Goal: Task Accomplishment & Management: Manage account settings

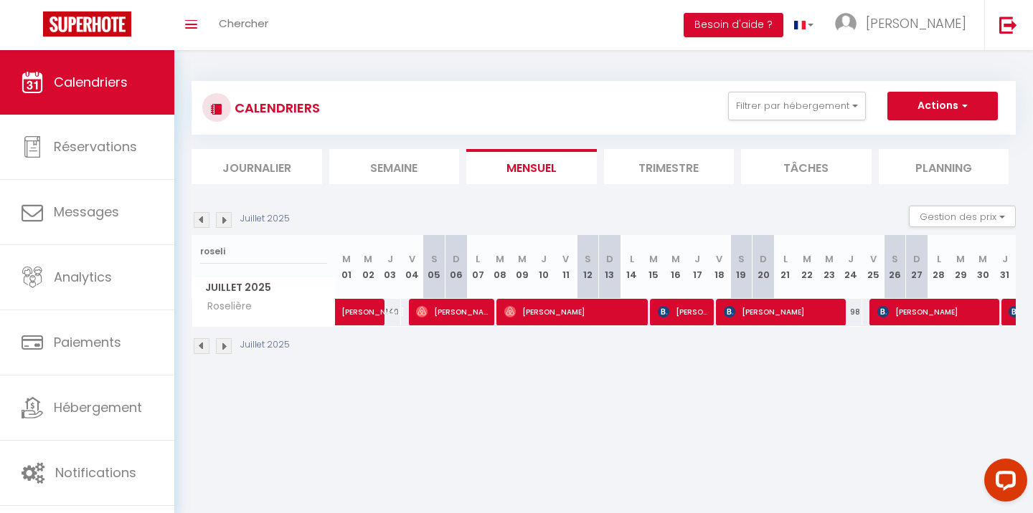
click at [1007, 309] on div at bounding box center [1012, 312] width 22 height 27
click at [1012, 310] on img at bounding box center [1013, 311] width 11 height 11
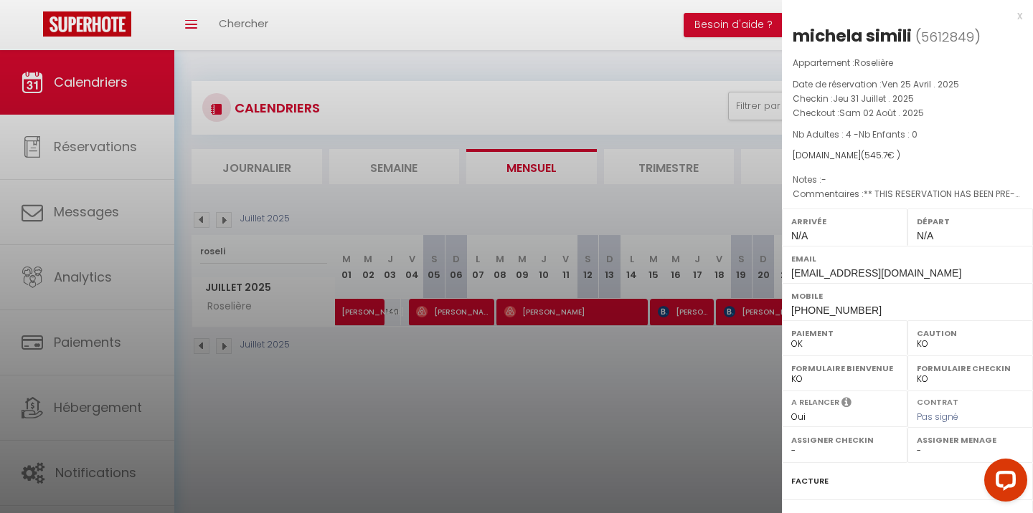
click at [634, 398] on div at bounding box center [516, 256] width 1033 height 513
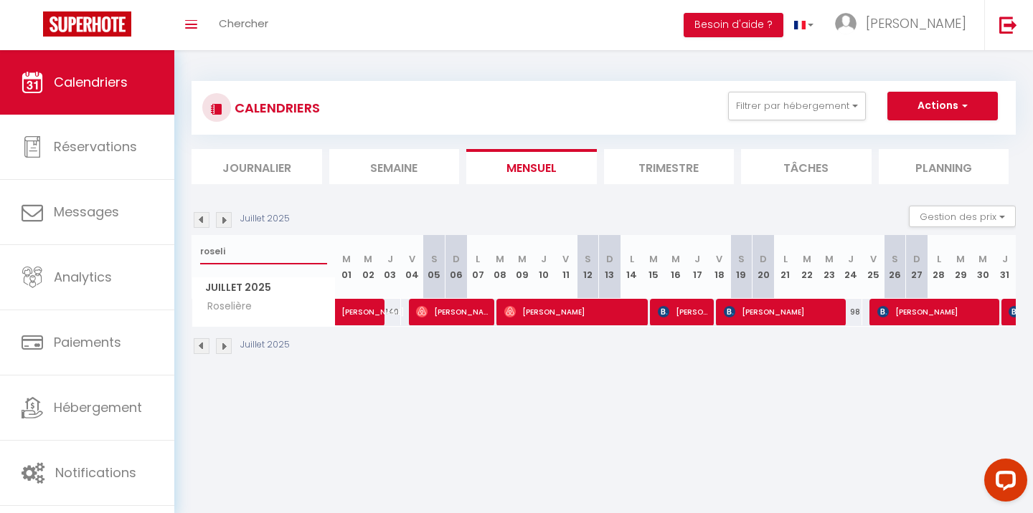
click at [260, 252] on input "roseli" at bounding box center [263, 252] width 127 height 26
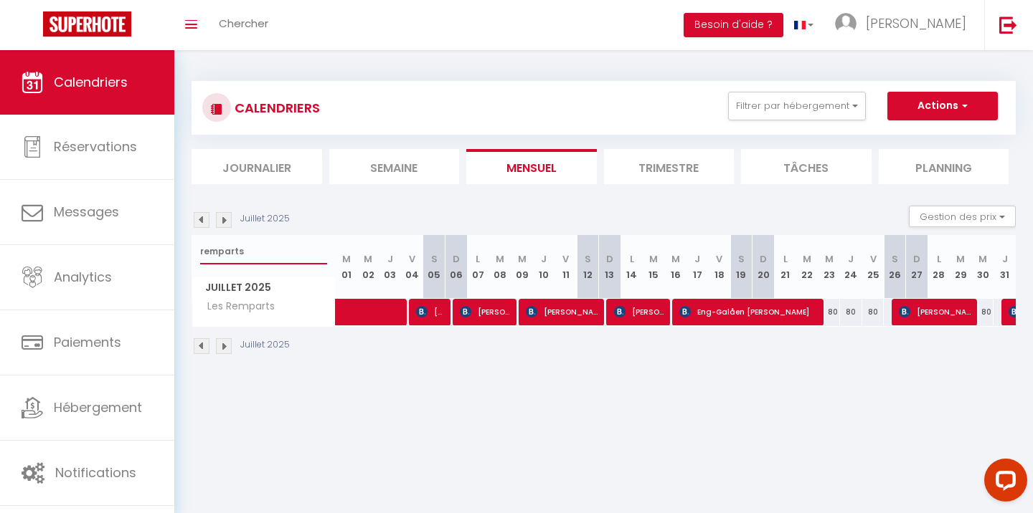
click at [243, 259] on input "remparts" at bounding box center [263, 252] width 127 height 26
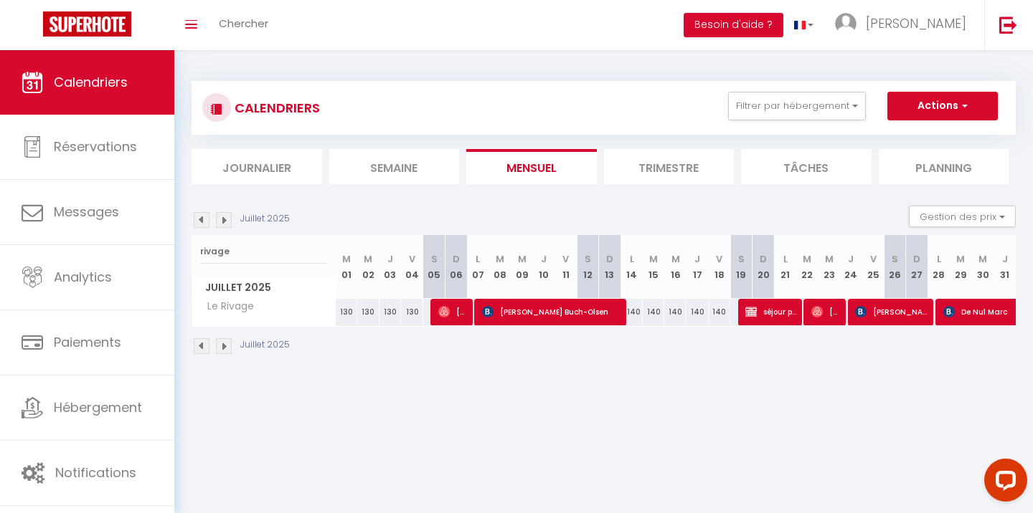
click at [764, 310] on span "séjour propriétaire" at bounding box center [771, 311] width 52 height 27
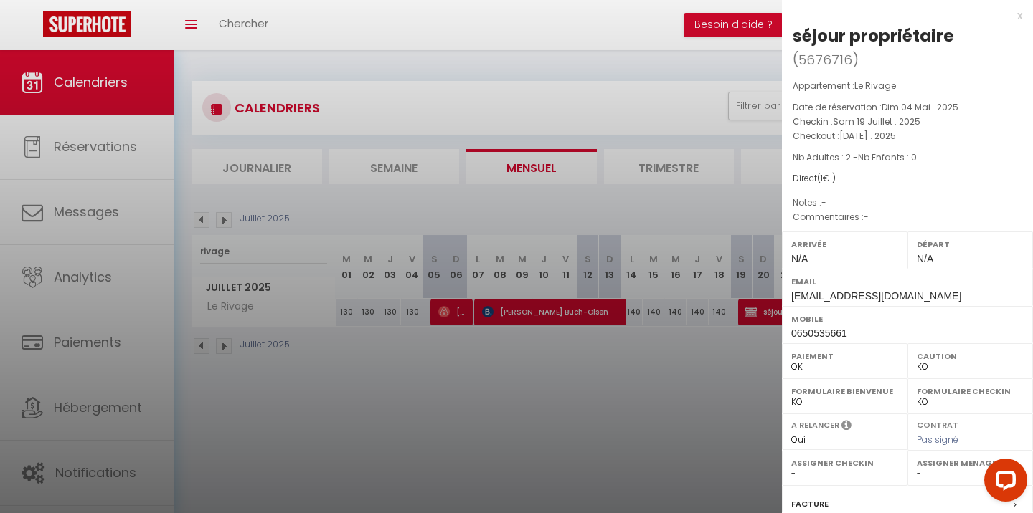
click at [711, 336] on div at bounding box center [516, 256] width 1033 height 513
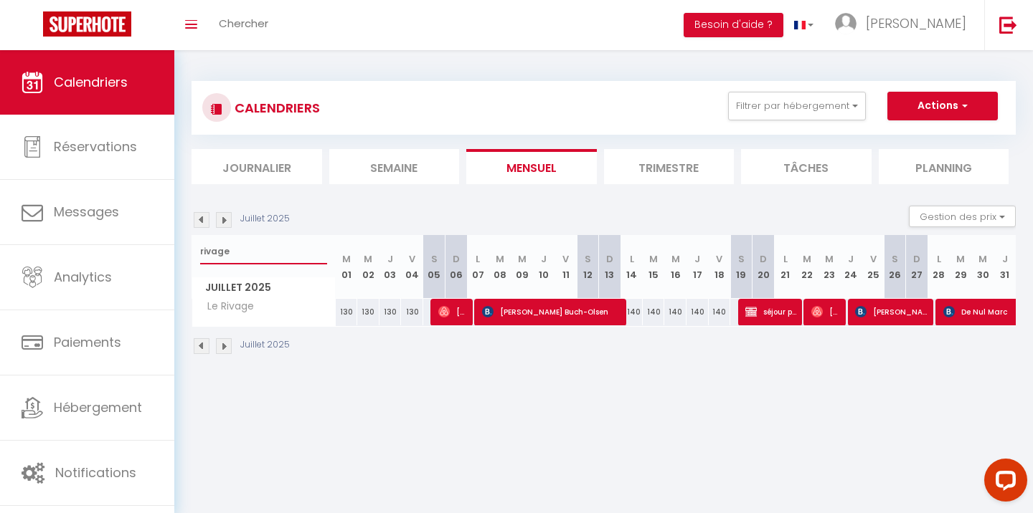
click at [245, 249] on input "rivage" at bounding box center [263, 252] width 127 height 26
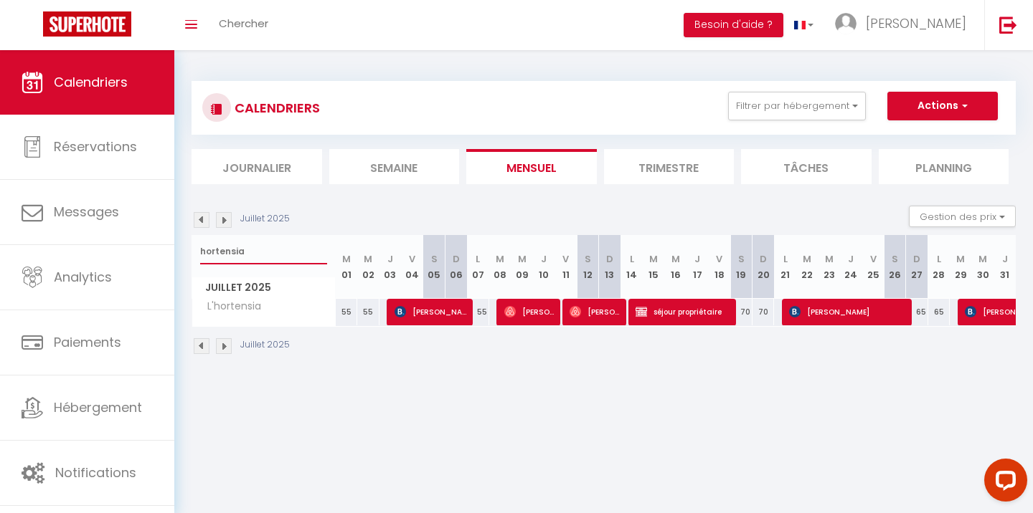
click at [251, 260] on input "hortensia" at bounding box center [263, 252] width 127 height 26
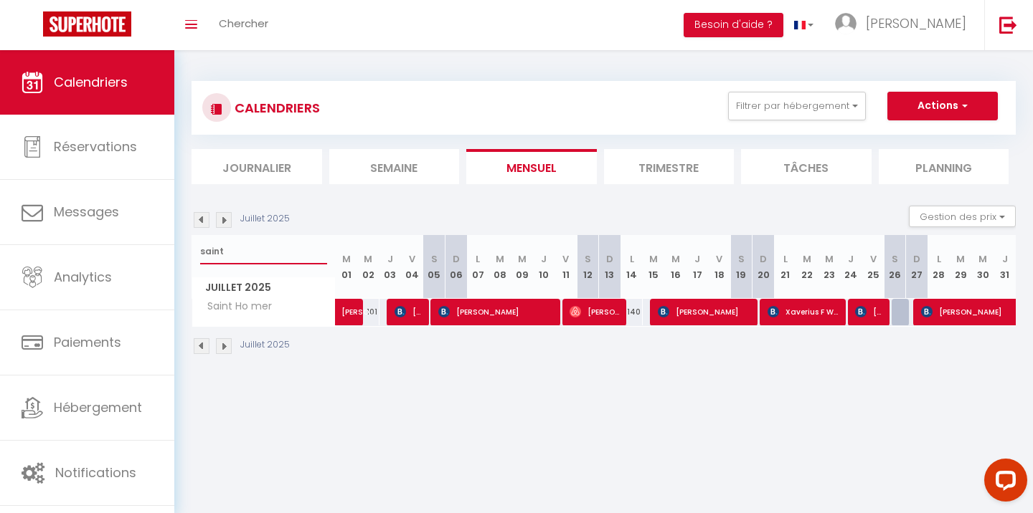
type input "saint"
click at [897, 320] on div at bounding box center [902, 312] width 22 height 27
type input "177"
type input "[DATE]"
type input "Dim 27 Juillet 2025"
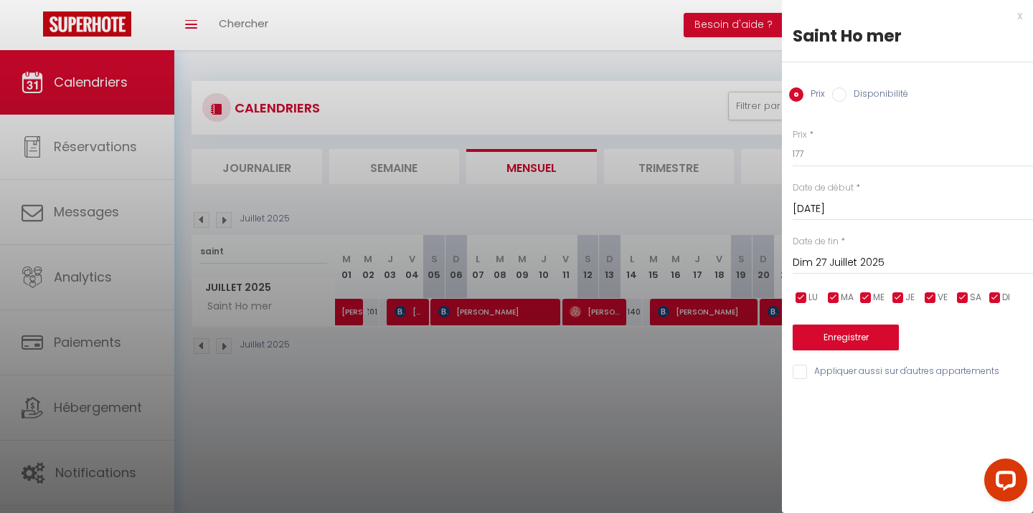
click at [716, 367] on div at bounding box center [516, 256] width 1033 height 513
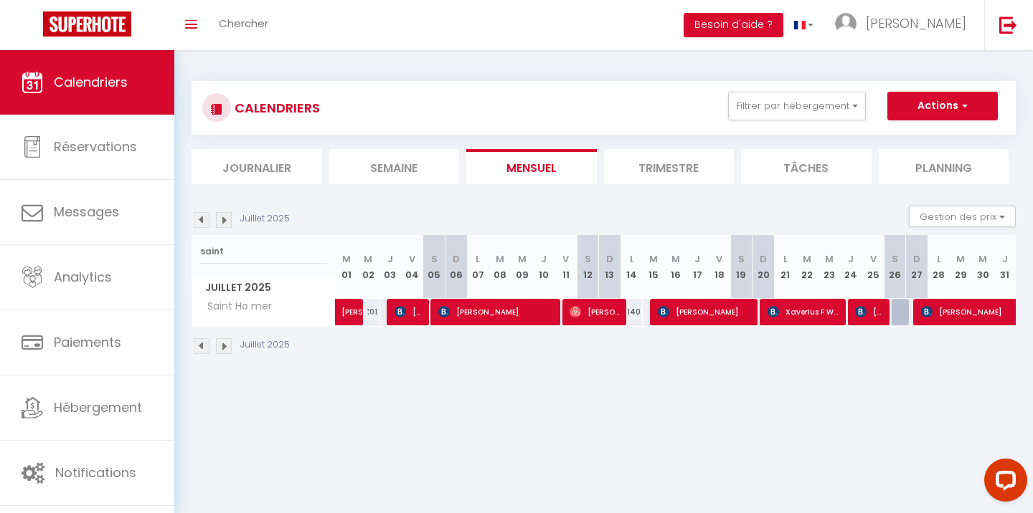
click at [900, 311] on div at bounding box center [902, 312] width 22 height 27
type input "177"
type input "[DATE]"
type input "Dim 27 Juillet 2025"
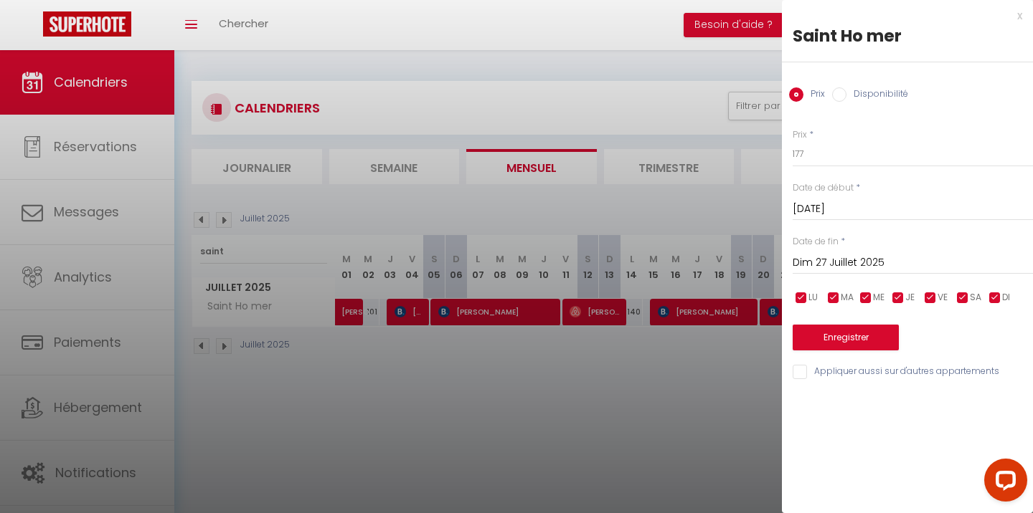
click at [660, 278] on div at bounding box center [516, 256] width 1033 height 513
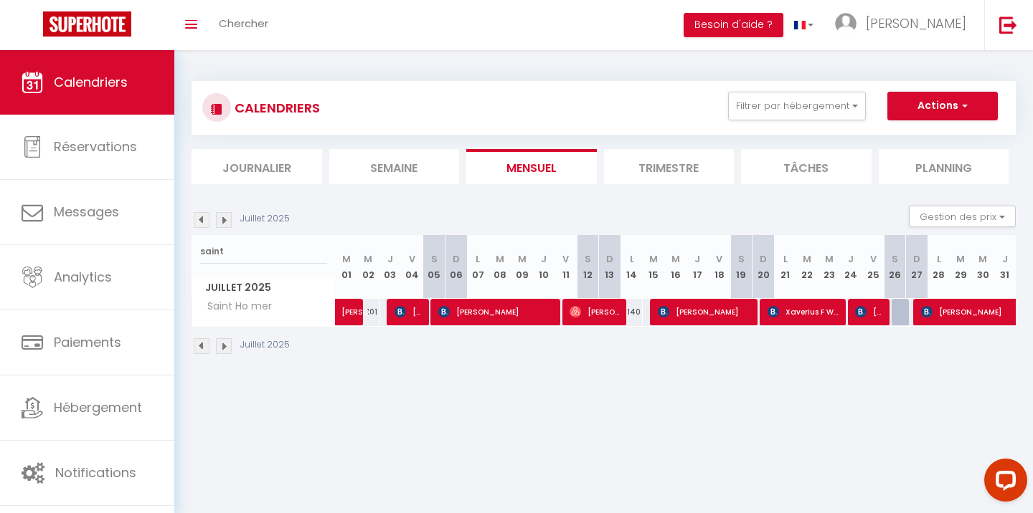
click at [634, 310] on div "140" at bounding box center [631, 312] width 22 height 27
type input "140"
type input "Lun 14 Juillet 2025"
type input "[DATE]"
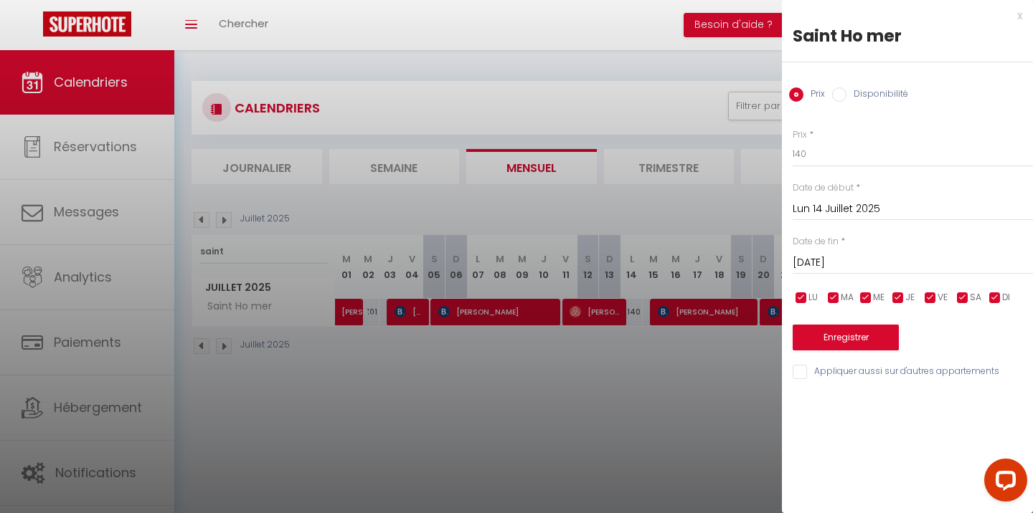
click at [656, 345] on div at bounding box center [516, 256] width 1033 height 513
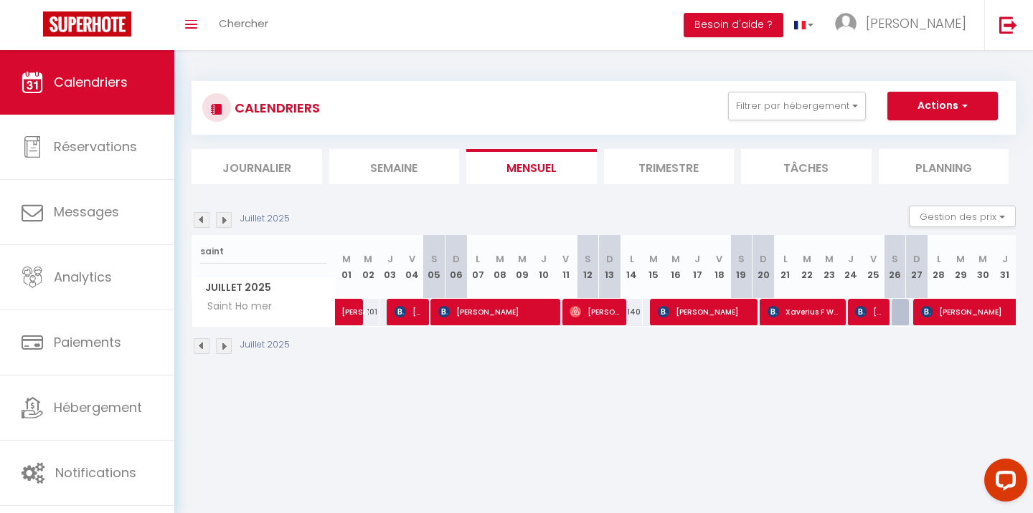
click at [901, 321] on div at bounding box center [902, 312] width 22 height 27
type input "177"
type input "[DATE]"
type input "Dim 27 Juillet 2025"
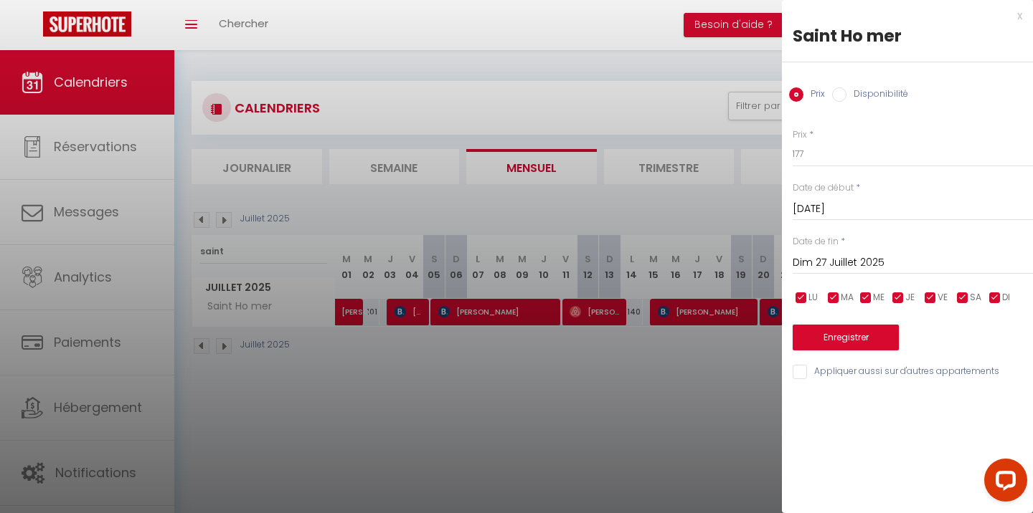
click at [657, 375] on div at bounding box center [516, 256] width 1033 height 513
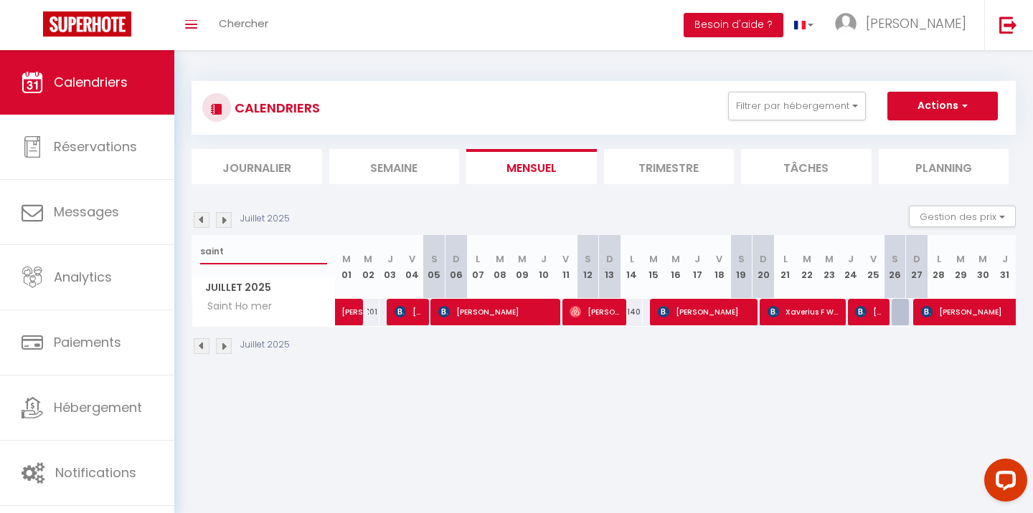
click at [248, 245] on input "saint" at bounding box center [263, 252] width 127 height 26
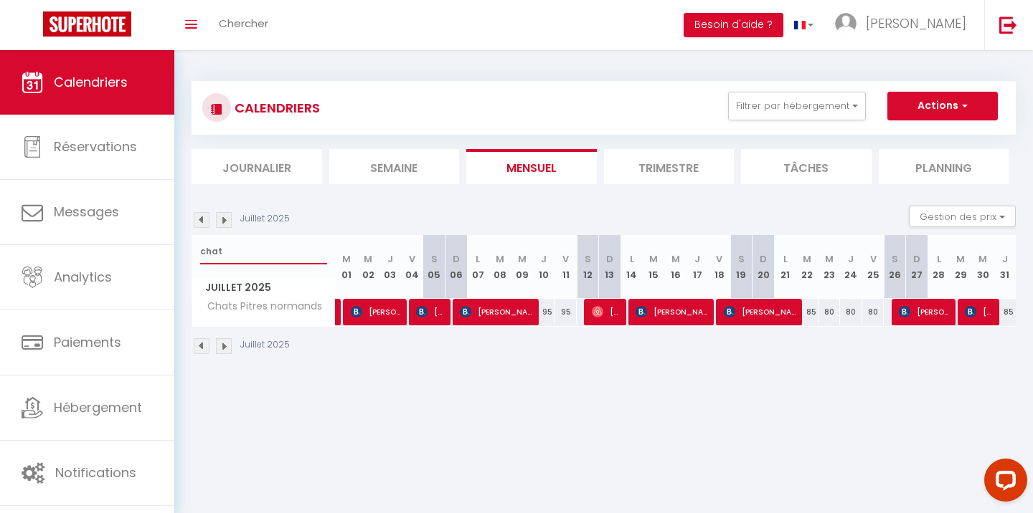
click at [217, 243] on input "chat" at bounding box center [263, 252] width 127 height 26
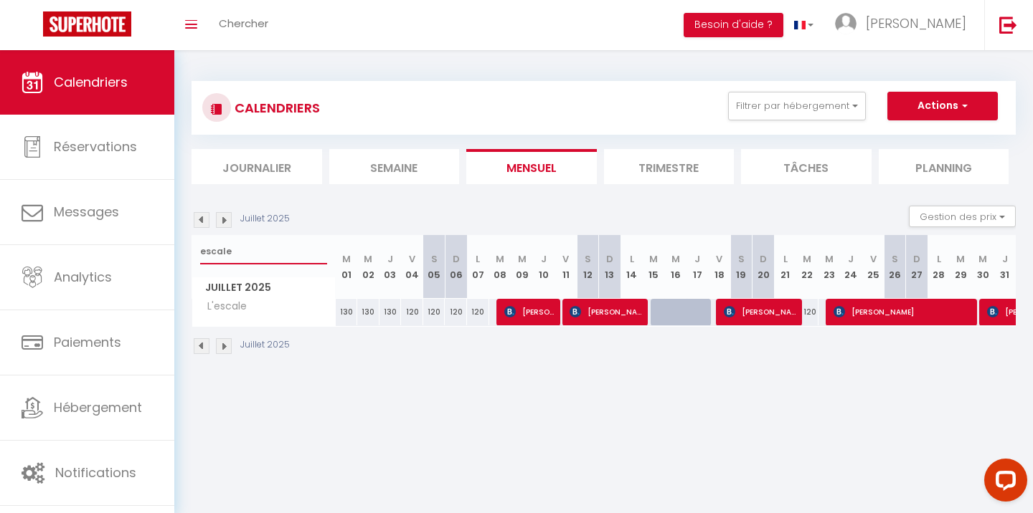
click at [224, 251] on input "escale" at bounding box center [263, 252] width 127 height 26
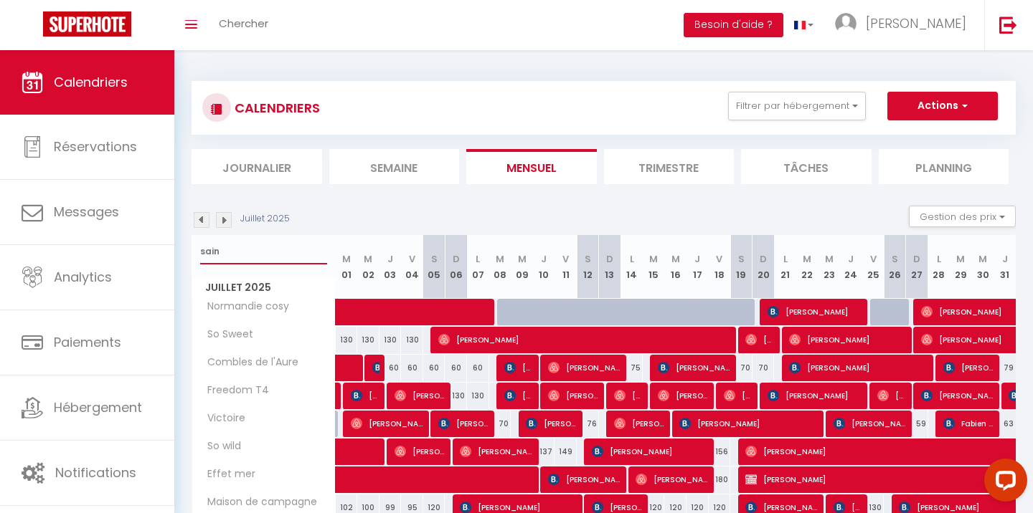
type input "saint"
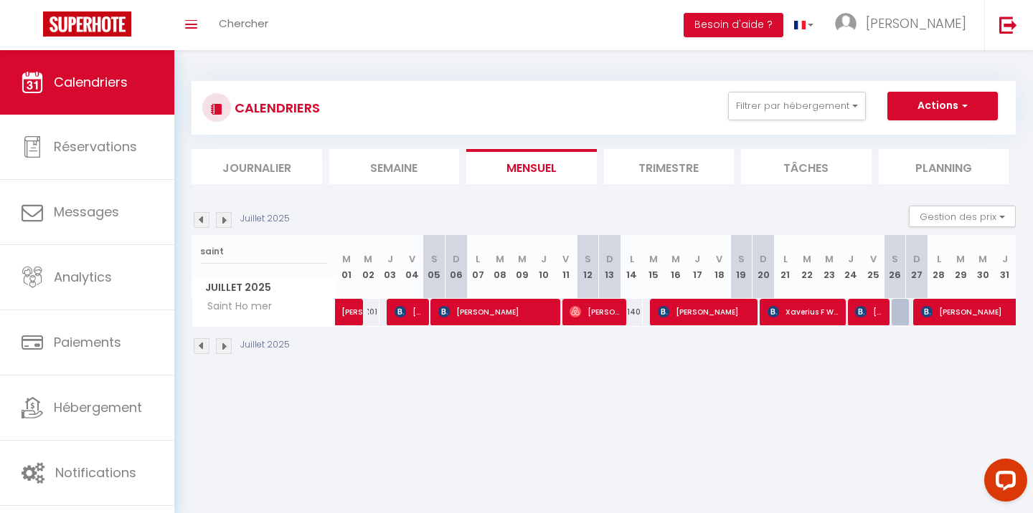
click at [900, 317] on div at bounding box center [902, 312] width 22 height 27
type input "177"
type input "[DATE]"
type input "Dim 27 Juillet 2025"
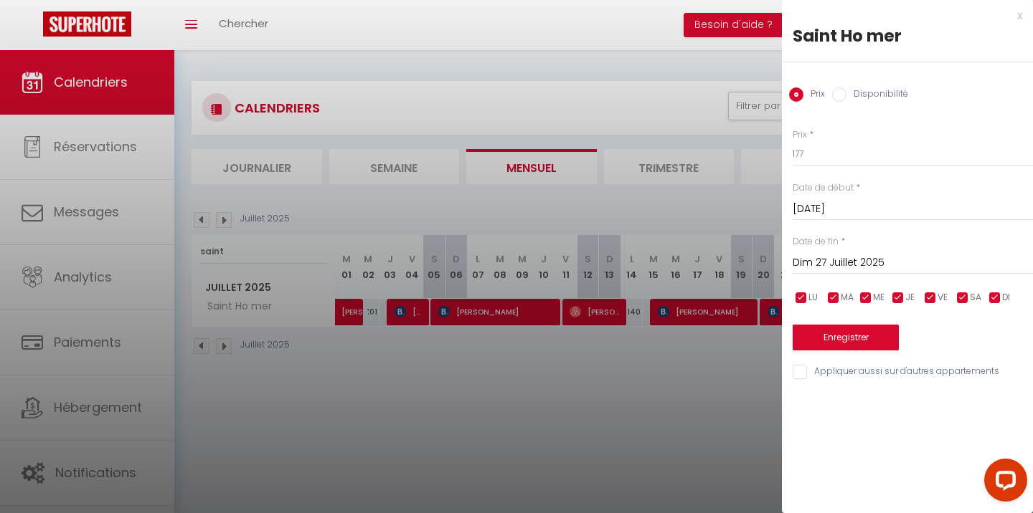
click at [679, 412] on div at bounding box center [516, 256] width 1033 height 513
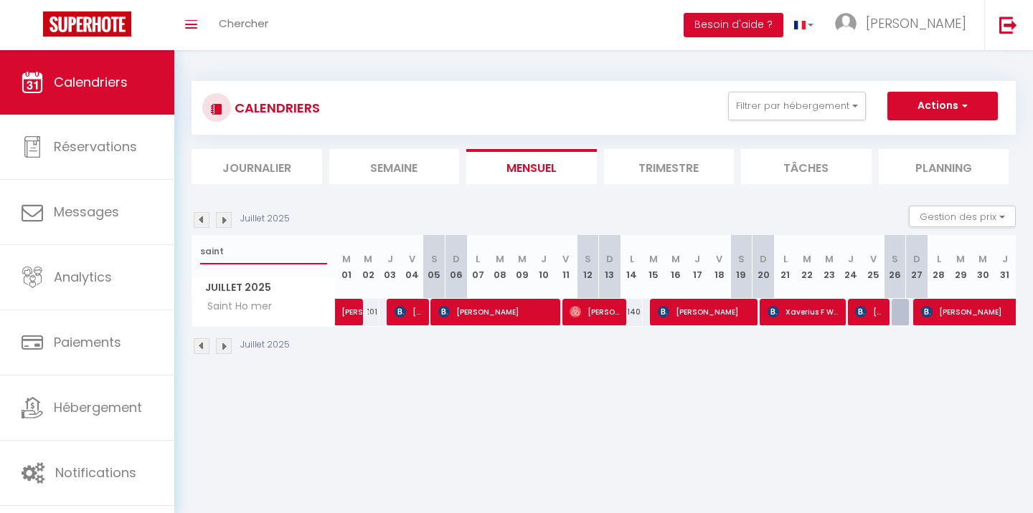
click at [247, 256] on input "saint" at bounding box center [263, 252] width 127 height 26
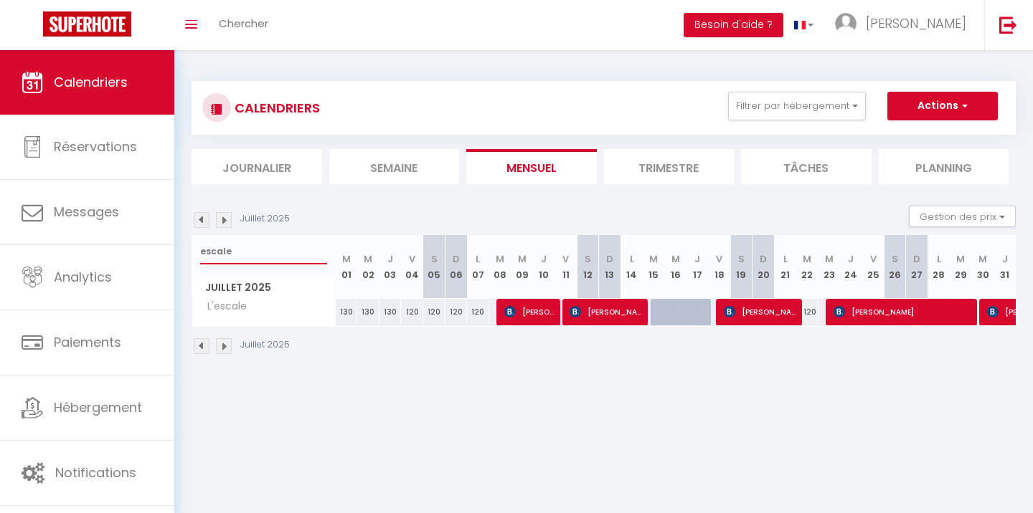
click at [227, 248] on input "escale" at bounding box center [263, 252] width 127 height 26
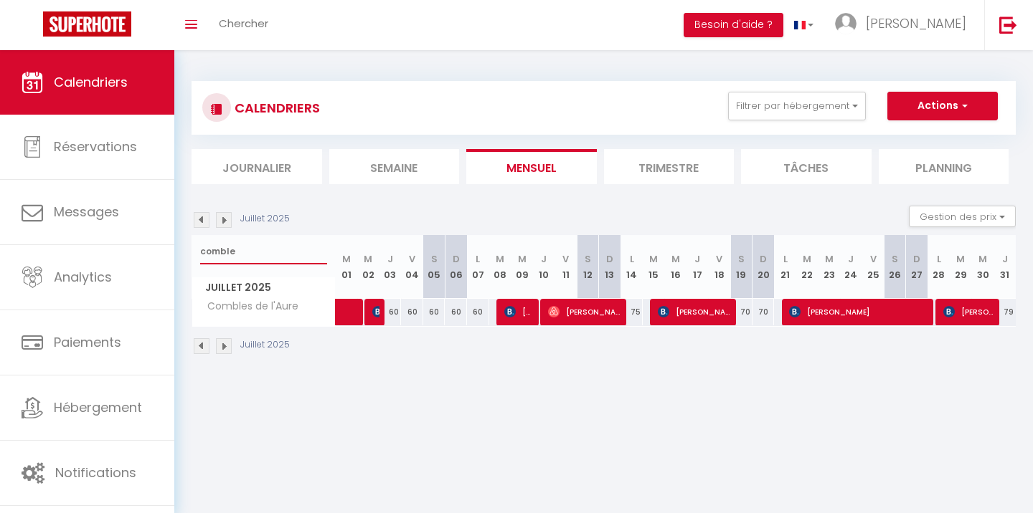
click at [264, 257] on input "comble" at bounding box center [263, 252] width 127 height 26
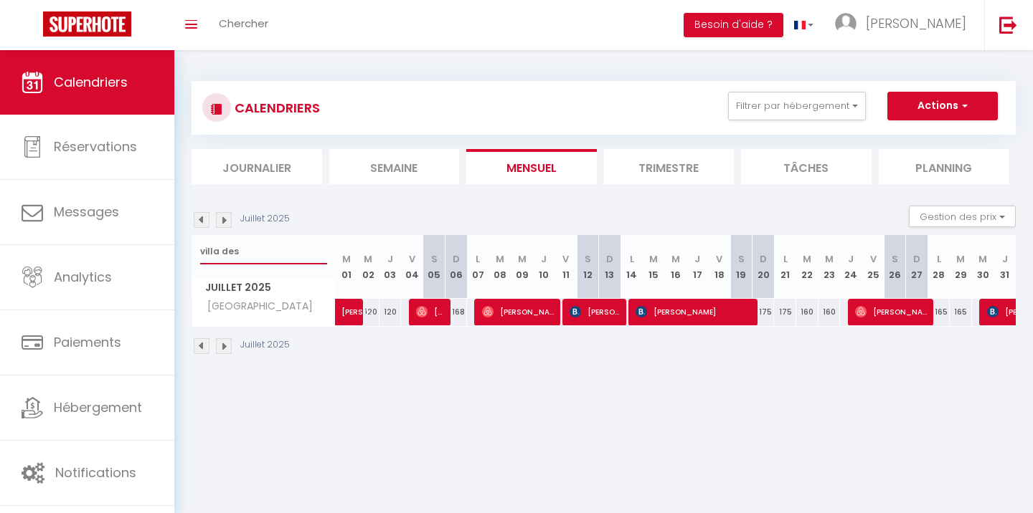
click at [234, 249] on input "villa des" at bounding box center [263, 252] width 127 height 26
type input "villa des"
click at [221, 226] on img at bounding box center [224, 220] width 16 height 16
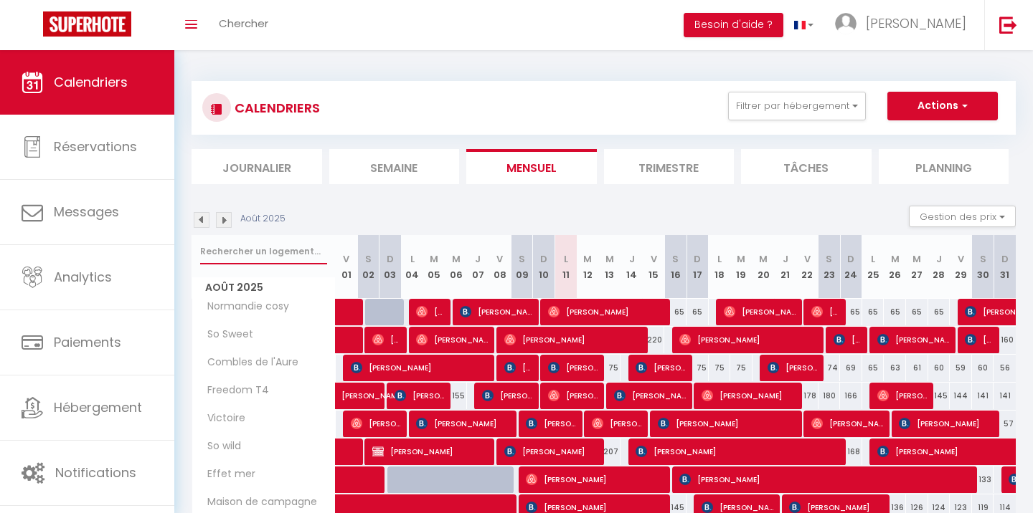
click at [232, 250] on input "text" at bounding box center [263, 252] width 127 height 26
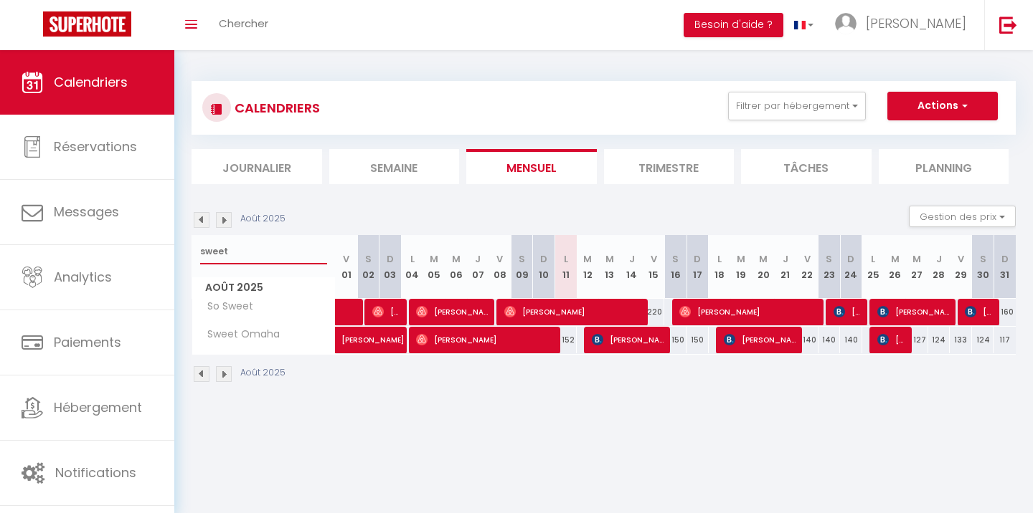
click at [231, 259] on input "sweet" at bounding box center [263, 252] width 127 height 26
type input "sweet"
click at [205, 224] on img at bounding box center [202, 220] width 16 height 16
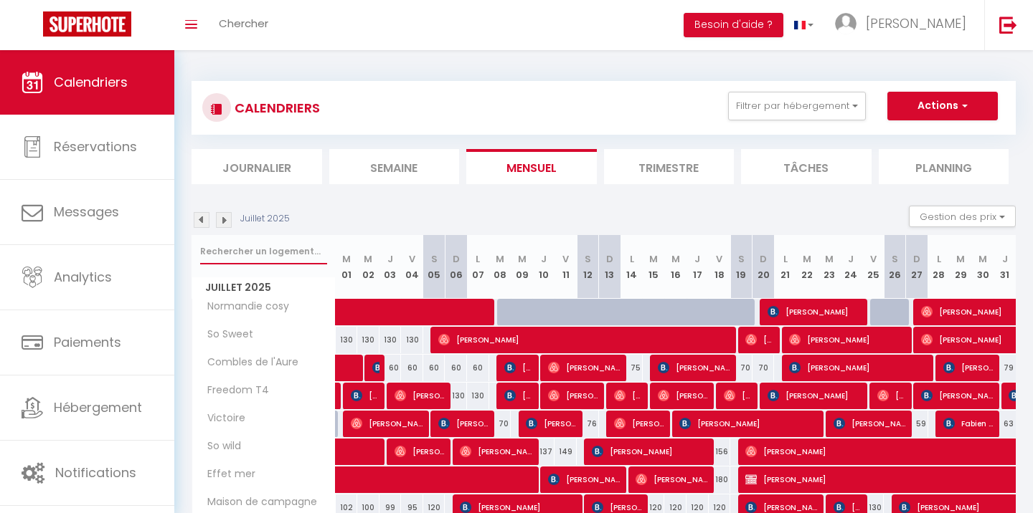
click at [230, 243] on input "text" at bounding box center [263, 252] width 127 height 26
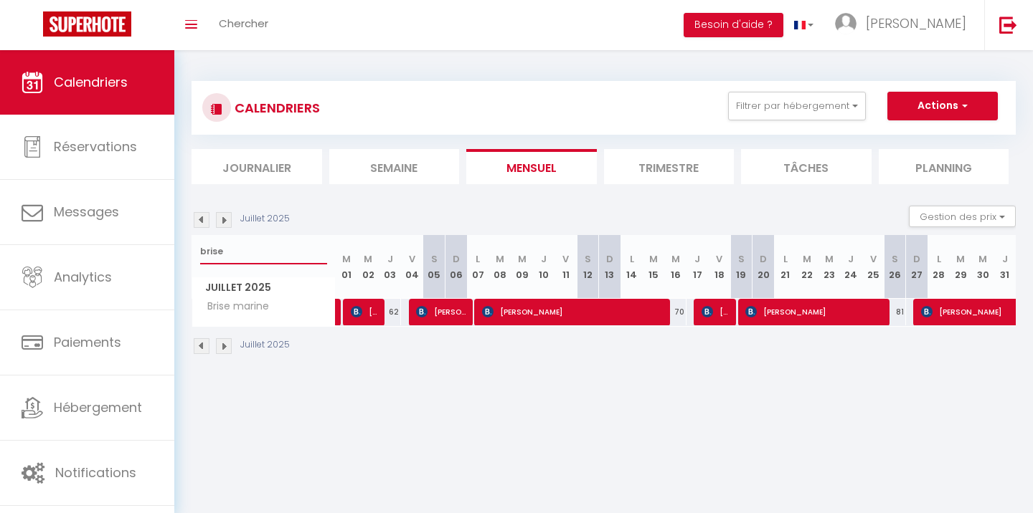
click at [237, 246] on input "brise" at bounding box center [263, 252] width 127 height 26
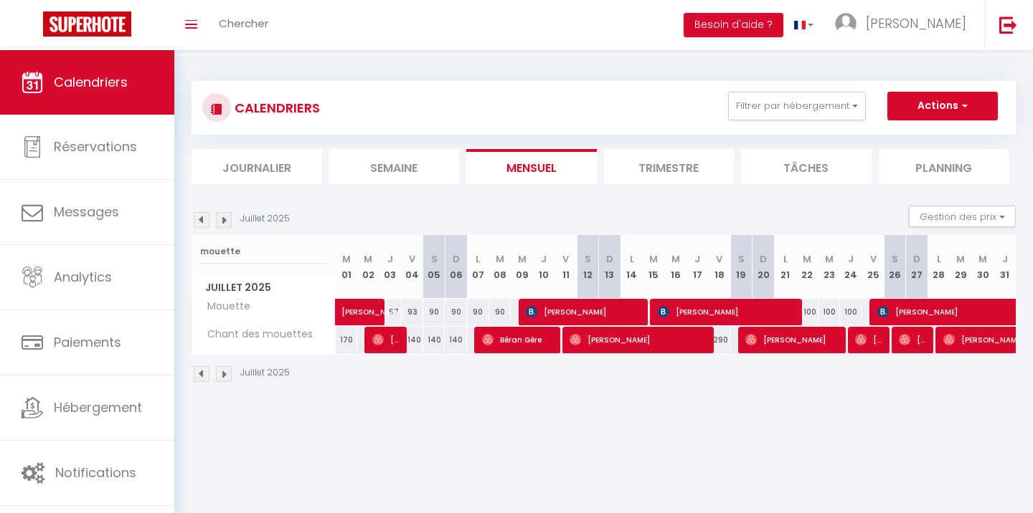
click at [603, 315] on span "[PERSON_NAME]" at bounding box center [585, 311] width 118 height 27
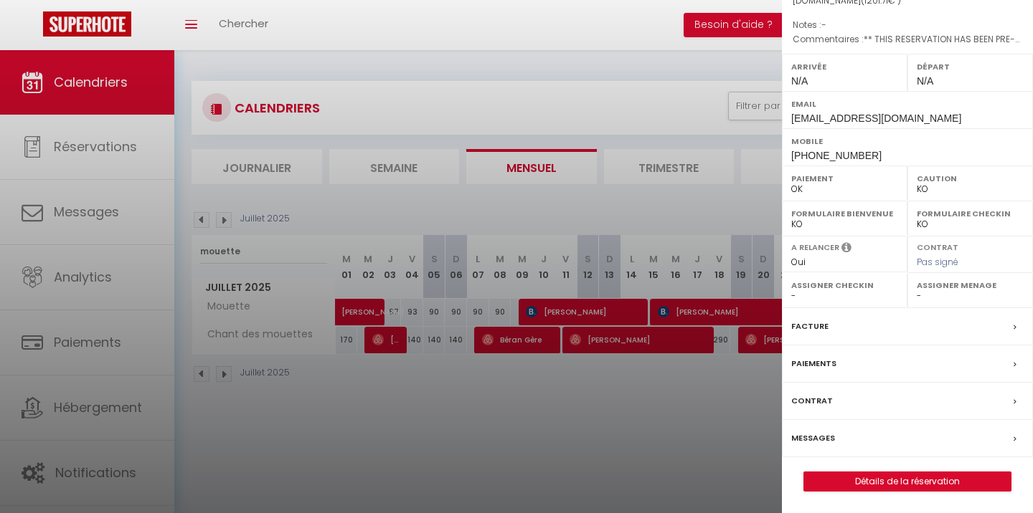
scroll to position [174, 0]
click at [634, 462] on div at bounding box center [516, 256] width 1033 height 513
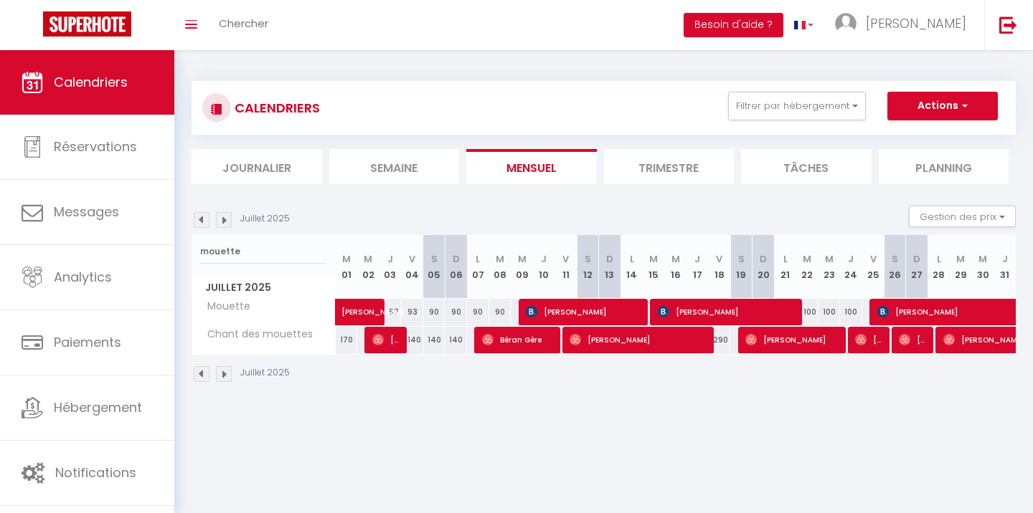
click at [682, 315] on span "[PERSON_NAME]" at bounding box center [728, 311] width 141 height 27
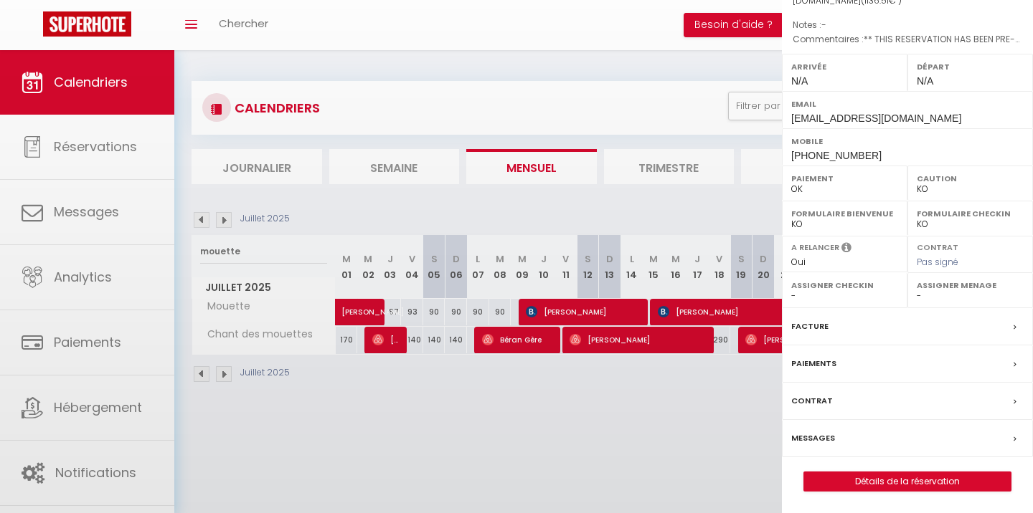
scroll to position [151, 0]
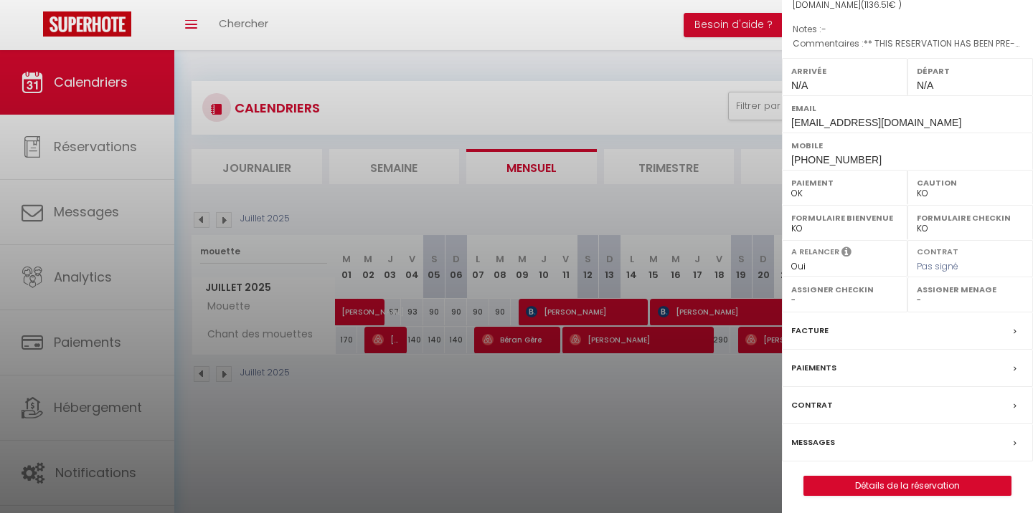
click at [579, 434] on div at bounding box center [516, 256] width 1033 height 513
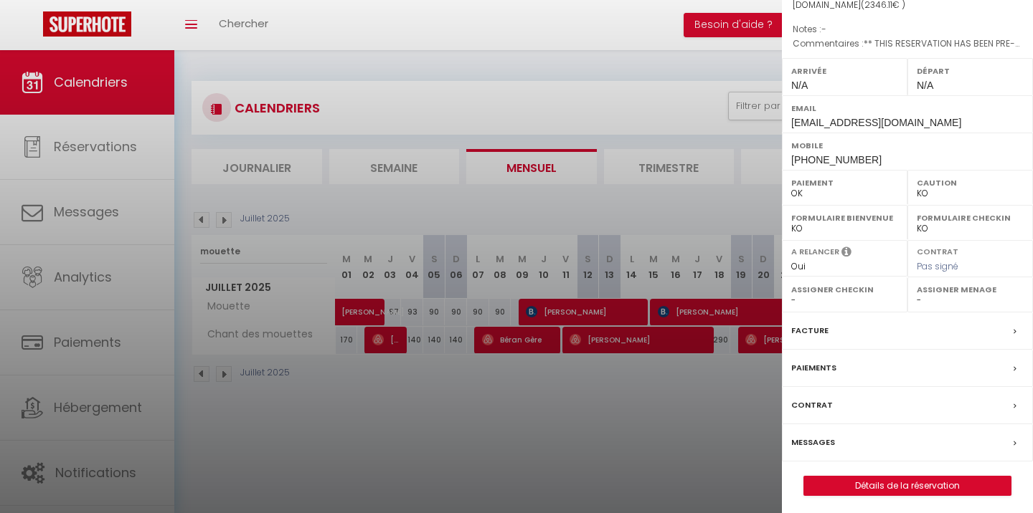
click at [564, 455] on div at bounding box center [516, 256] width 1033 height 513
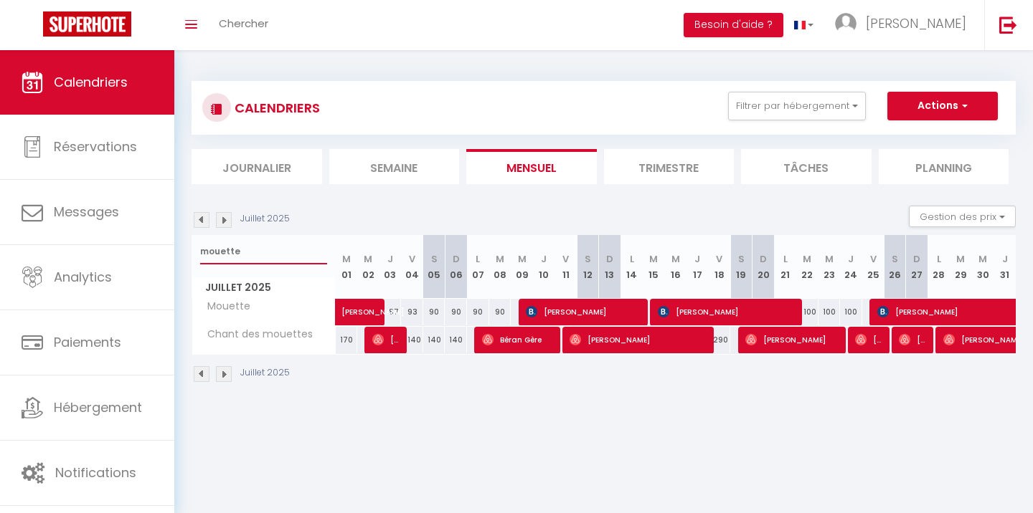
click at [235, 251] on input "mouette" at bounding box center [263, 252] width 127 height 26
type input "r"
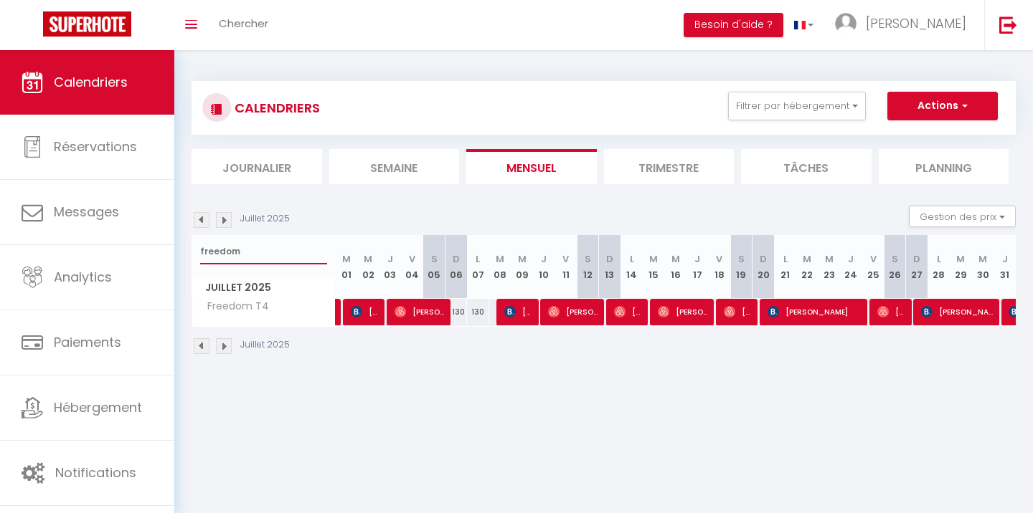
type input "freedom"
click at [221, 227] on img at bounding box center [224, 220] width 16 height 16
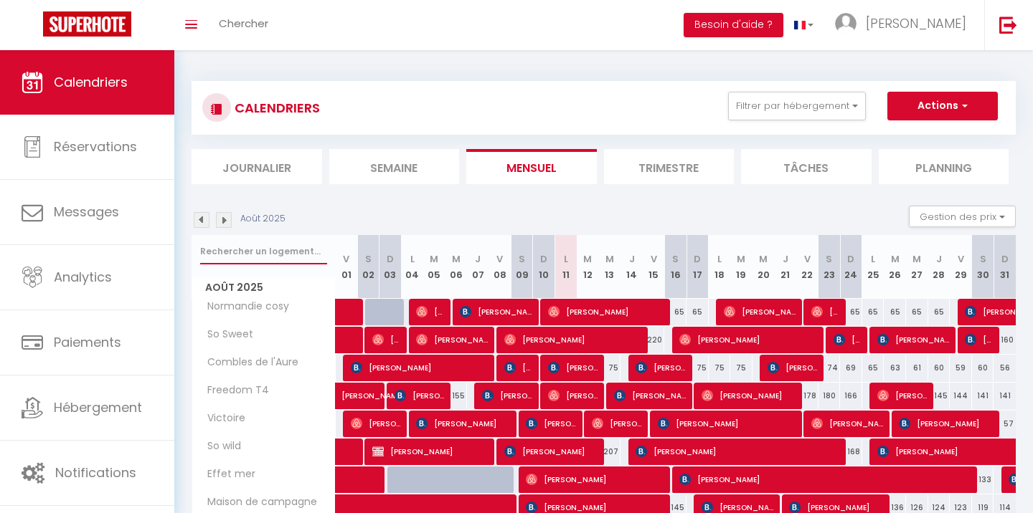
click at [232, 247] on input "text" at bounding box center [263, 252] width 127 height 26
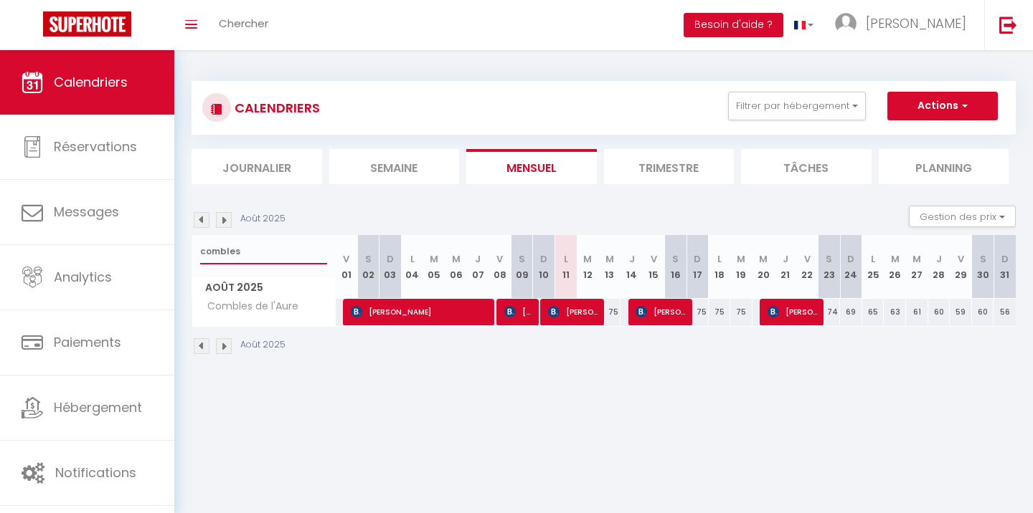
type input "combles"
click at [205, 220] on img at bounding box center [202, 220] width 16 height 16
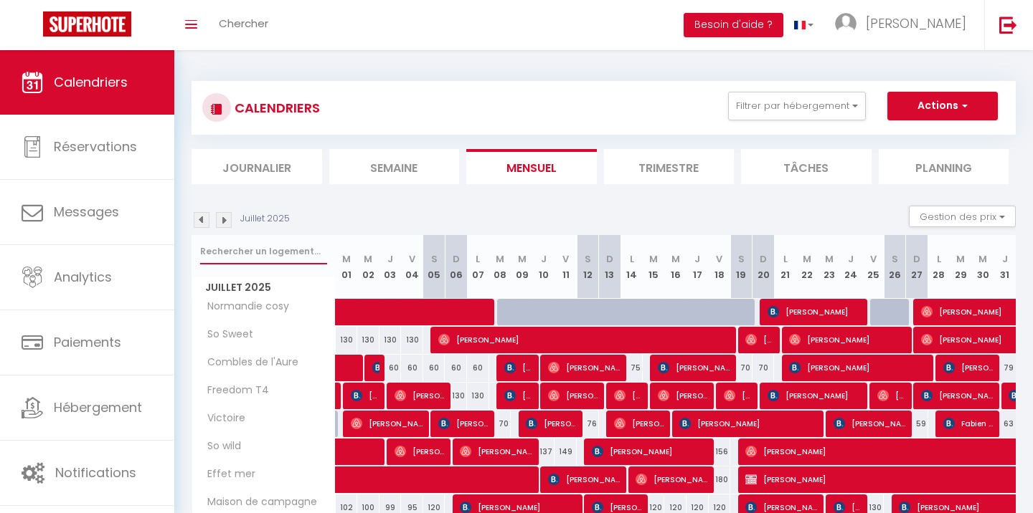
click at [230, 255] on input "text" at bounding box center [263, 252] width 127 height 26
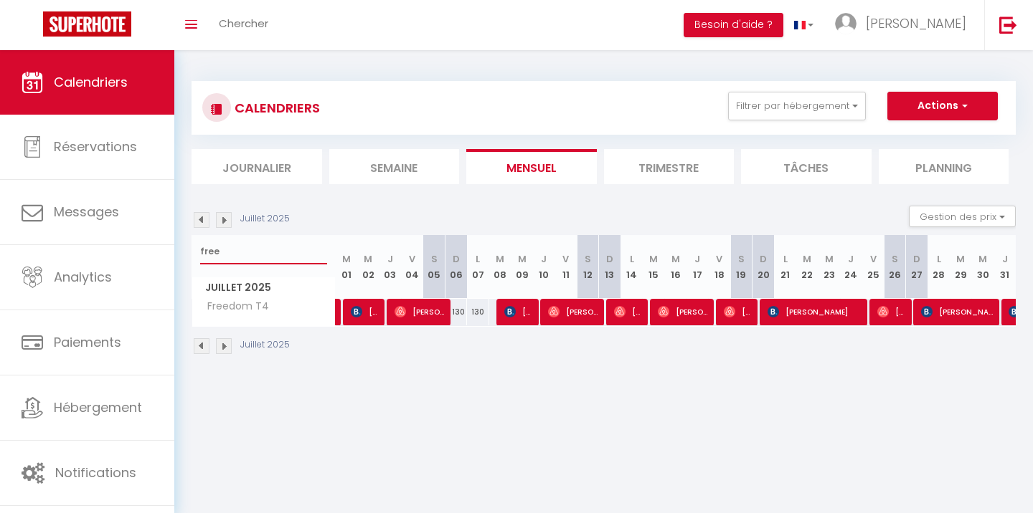
click at [243, 250] on input "free" at bounding box center [263, 252] width 127 height 26
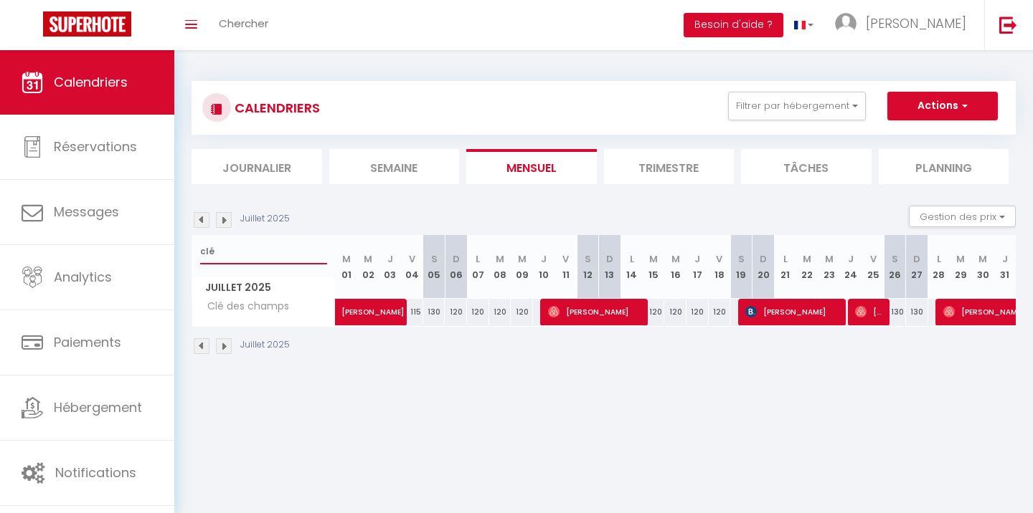
click at [251, 245] on input "clé" at bounding box center [263, 252] width 127 height 26
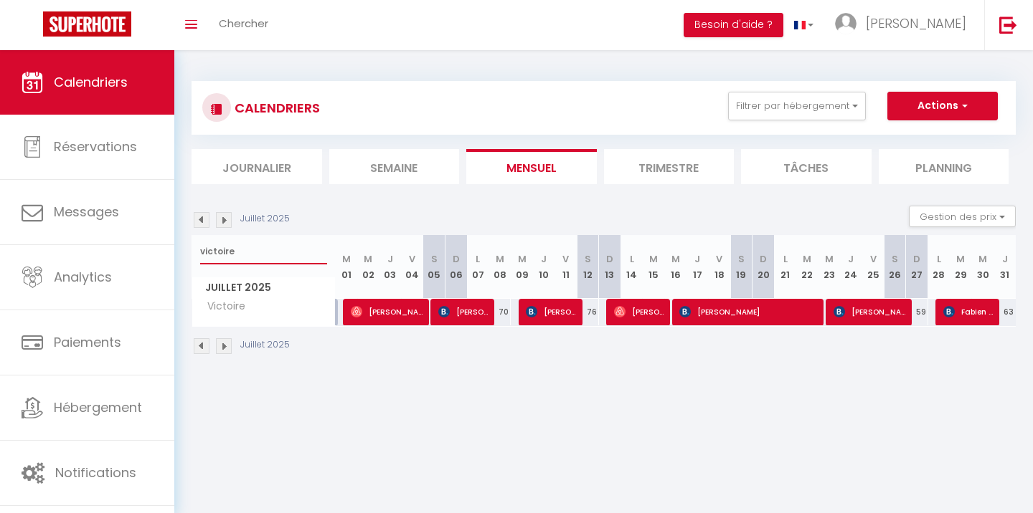
type input "victoire"
click at [380, 316] on span "[PERSON_NAME]" at bounding box center [388, 311] width 74 height 27
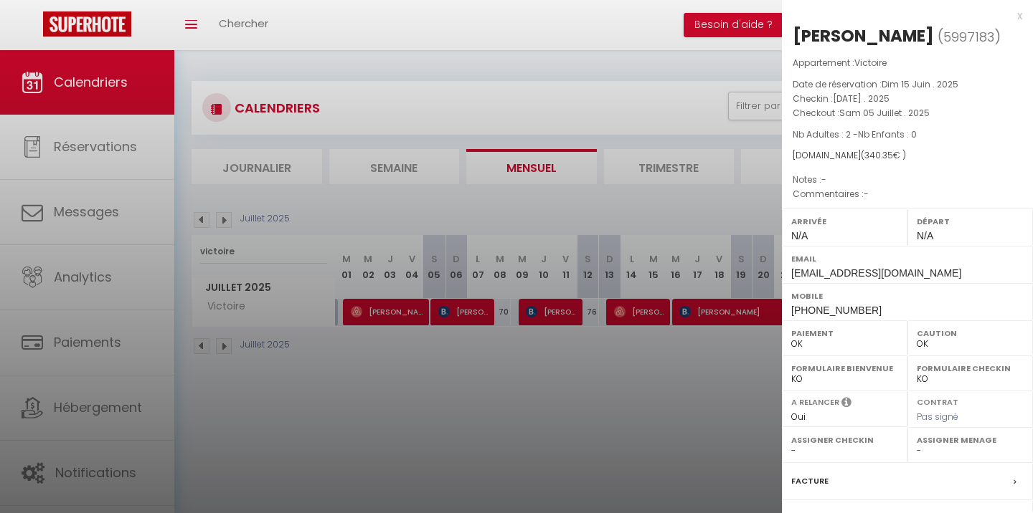
click at [410, 389] on div at bounding box center [516, 256] width 1033 height 513
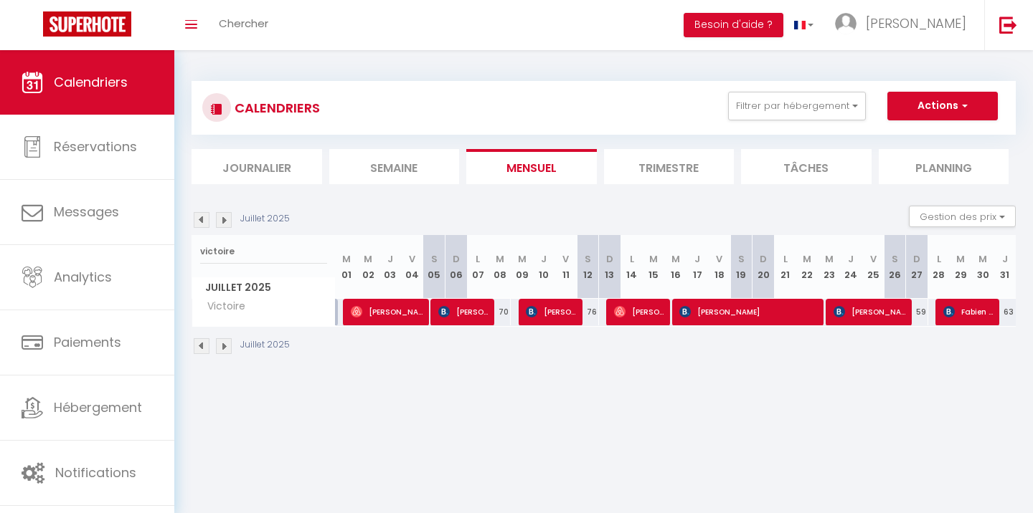
click at [462, 311] on span "[PERSON_NAME]" at bounding box center [464, 311] width 52 height 27
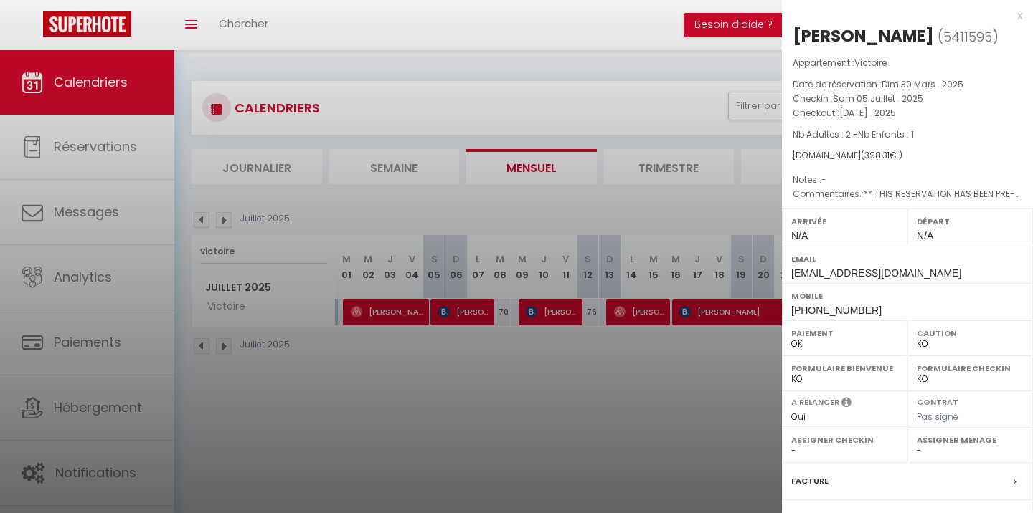
click at [582, 401] on div at bounding box center [516, 256] width 1033 height 513
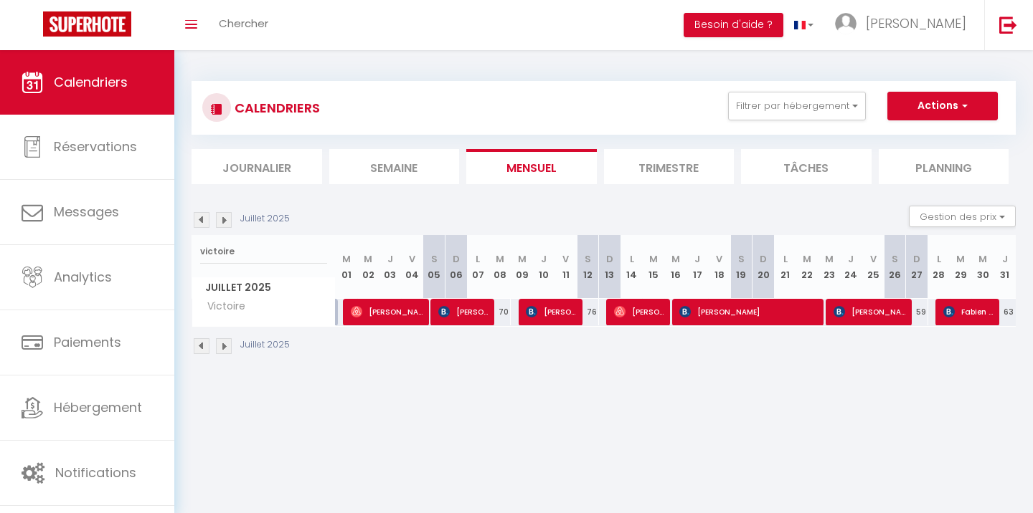
click at [536, 312] on img at bounding box center [531, 311] width 11 height 11
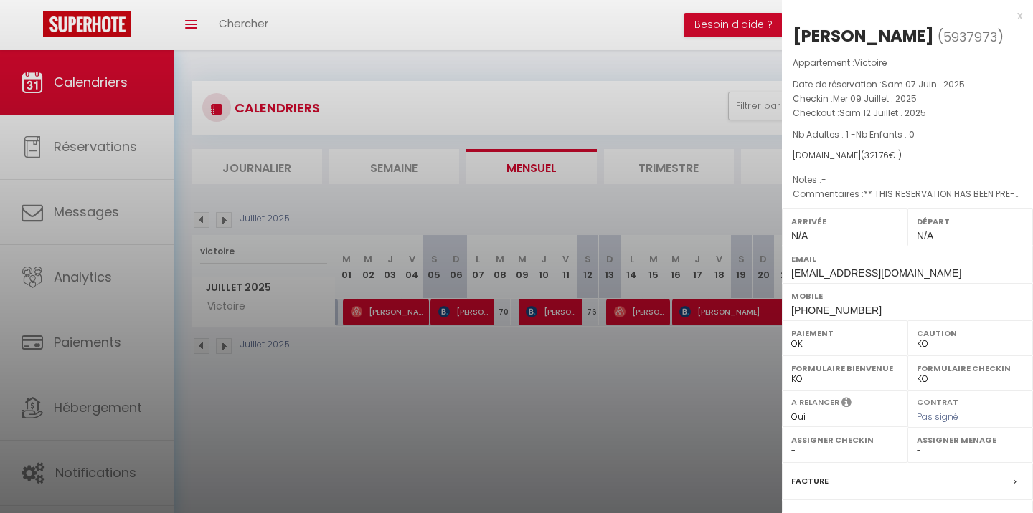
click at [525, 378] on div at bounding box center [516, 256] width 1033 height 513
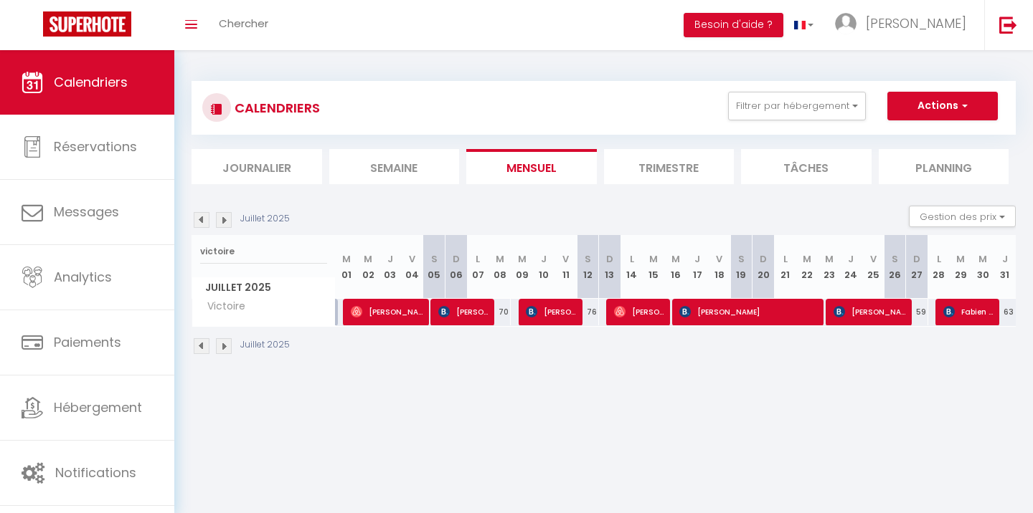
click at [638, 309] on span "[PERSON_NAME]" at bounding box center [640, 311] width 52 height 27
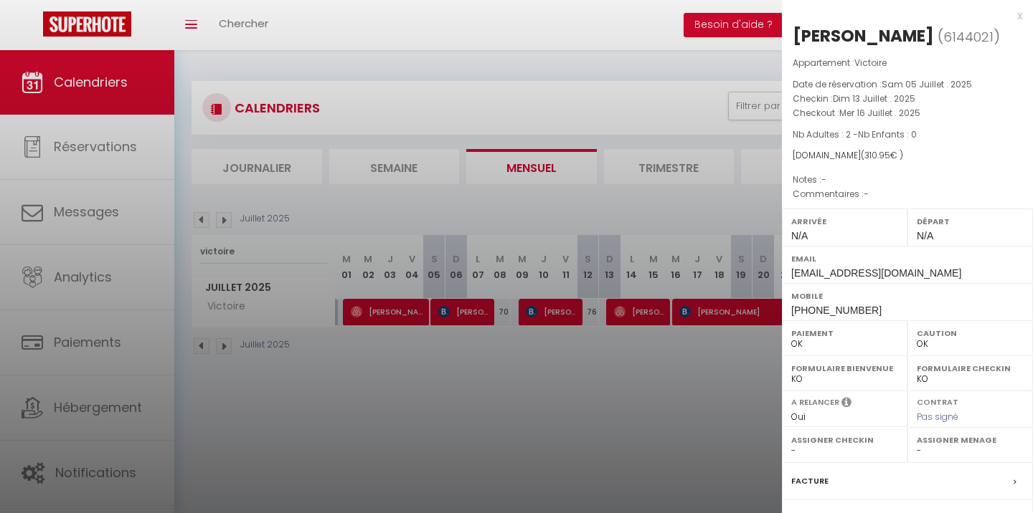
click at [606, 378] on div at bounding box center [516, 256] width 1033 height 513
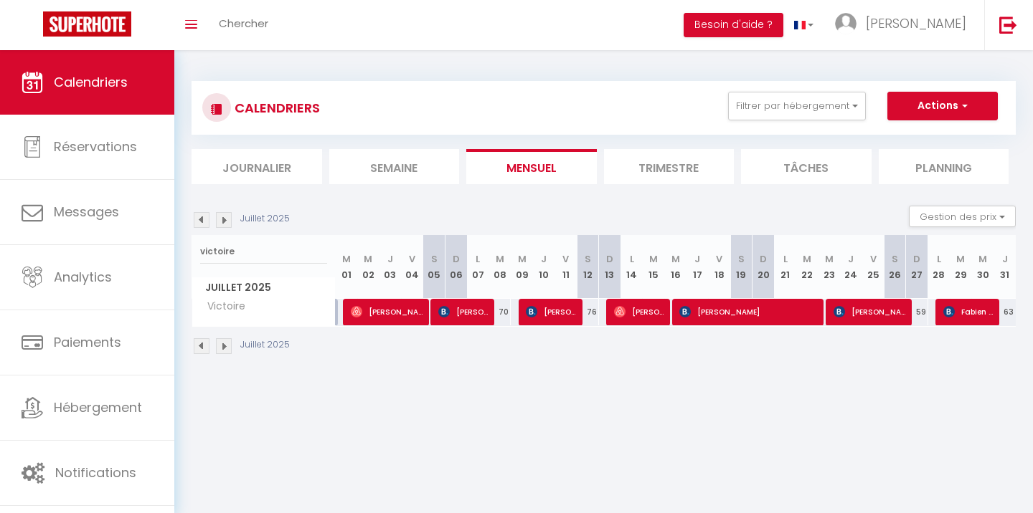
click at [749, 313] on span "[PERSON_NAME]" at bounding box center [749, 311] width 141 height 27
select select "KO"
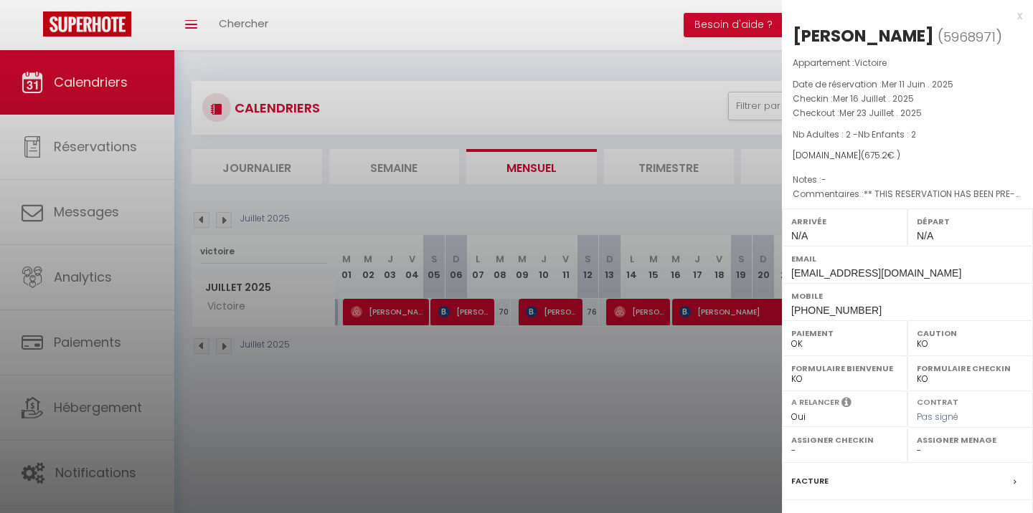
click at [613, 359] on div at bounding box center [516, 256] width 1033 height 513
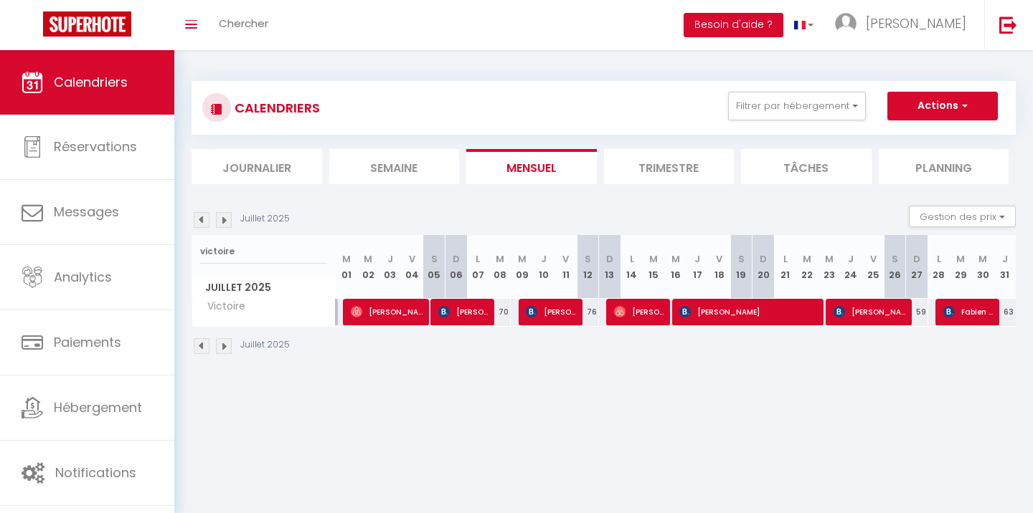
click at [859, 308] on span "[PERSON_NAME]" at bounding box center [870, 311] width 74 height 27
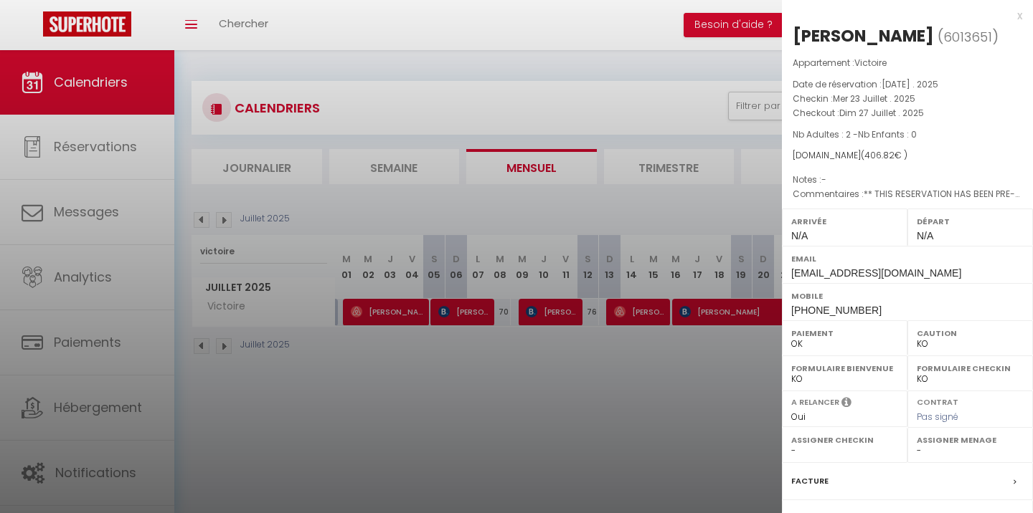
click at [612, 371] on div at bounding box center [516, 256] width 1033 height 513
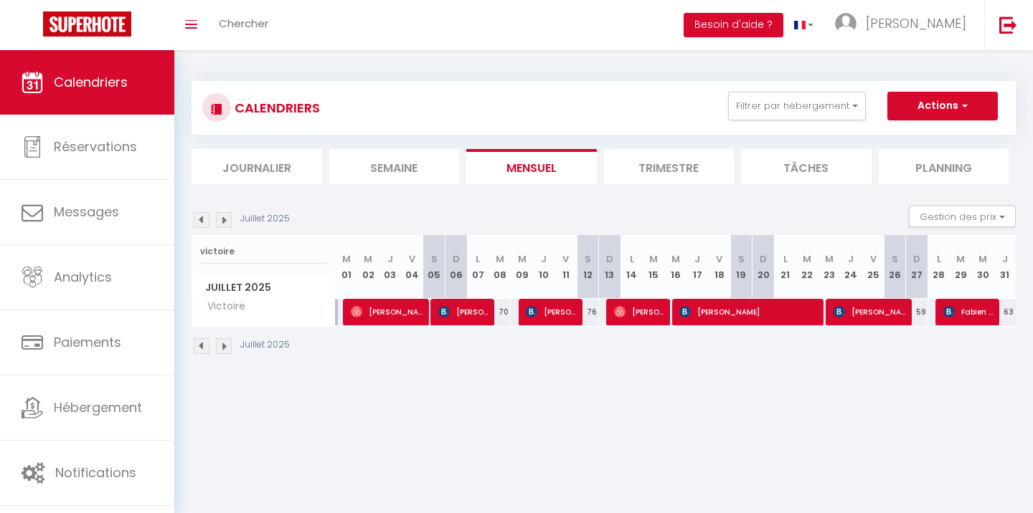
click at [969, 319] on span "Fabien COUSIN" at bounding box center [969, 311] width 52 height 27
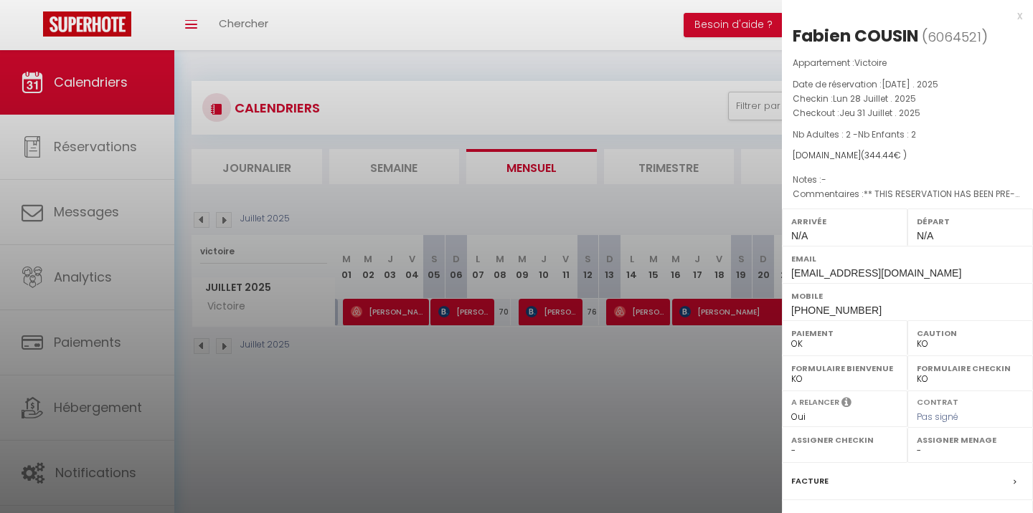
click at [709, 350] on div at bounding box center [516, 256] width 1033 height 513
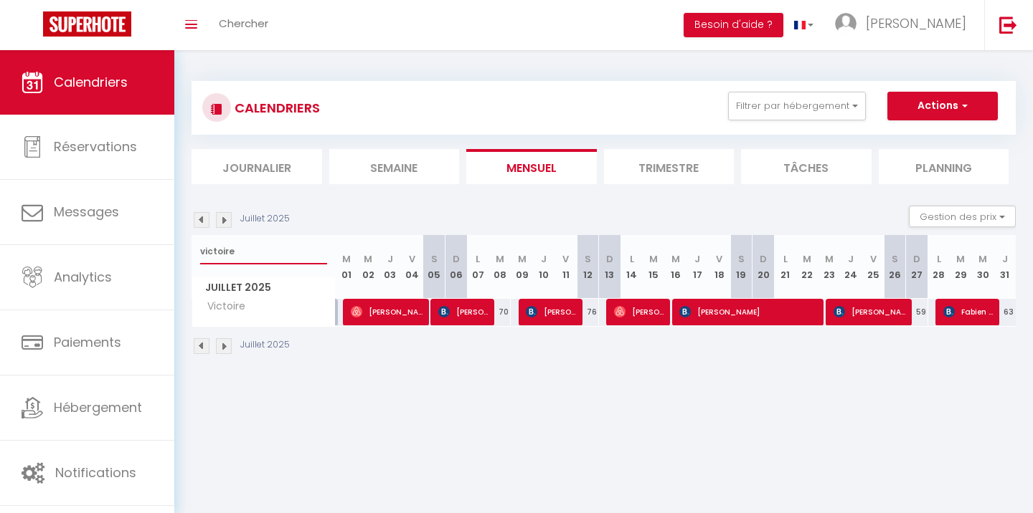
click at [249, 257] on input "victoire" at bounding box center [263, 252] width 127 height 26
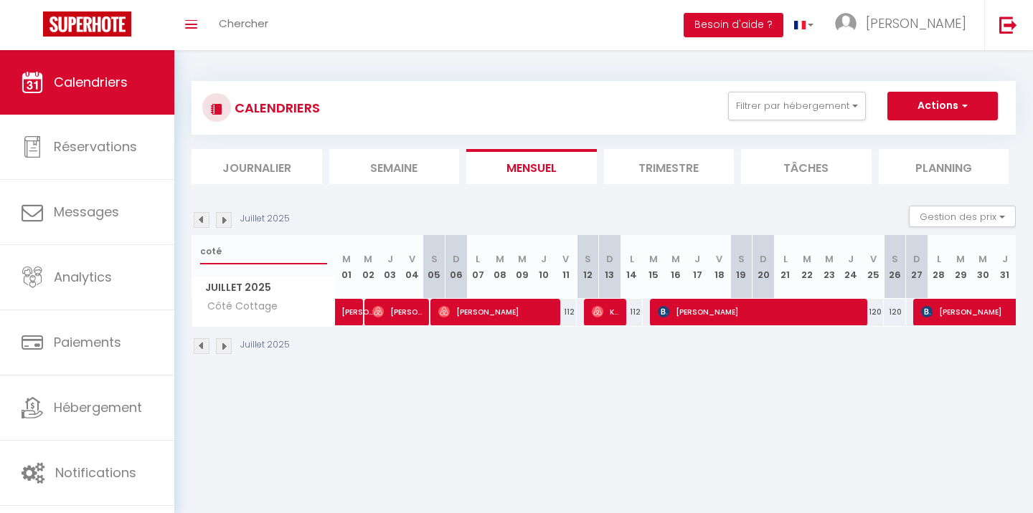
type input "coté"
click at [392, 317] on span "[PERSON_NAME]" at bounding box center [398, 311] width 52 height 27
select select "OK"
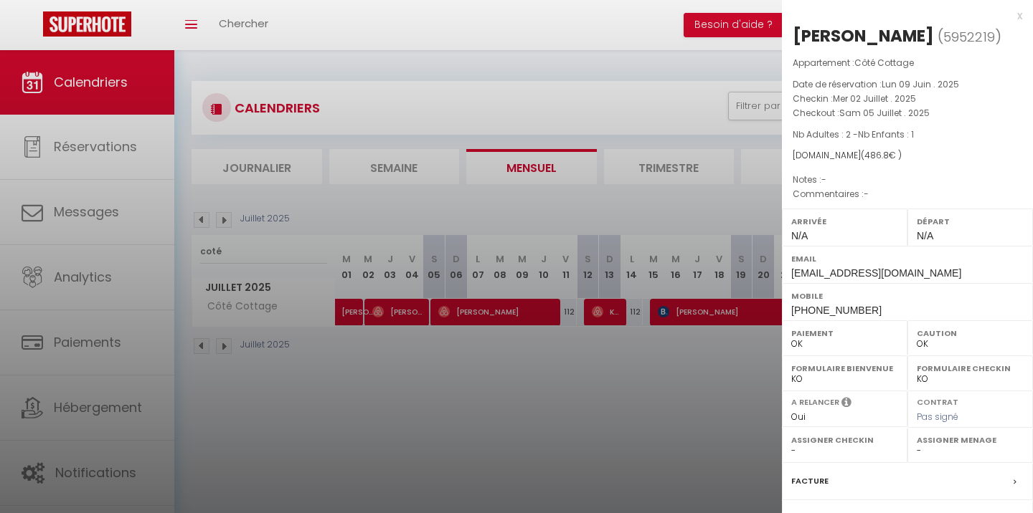
click at [465, 358] on div at bounding box center [516, 256] width 1033 height 513
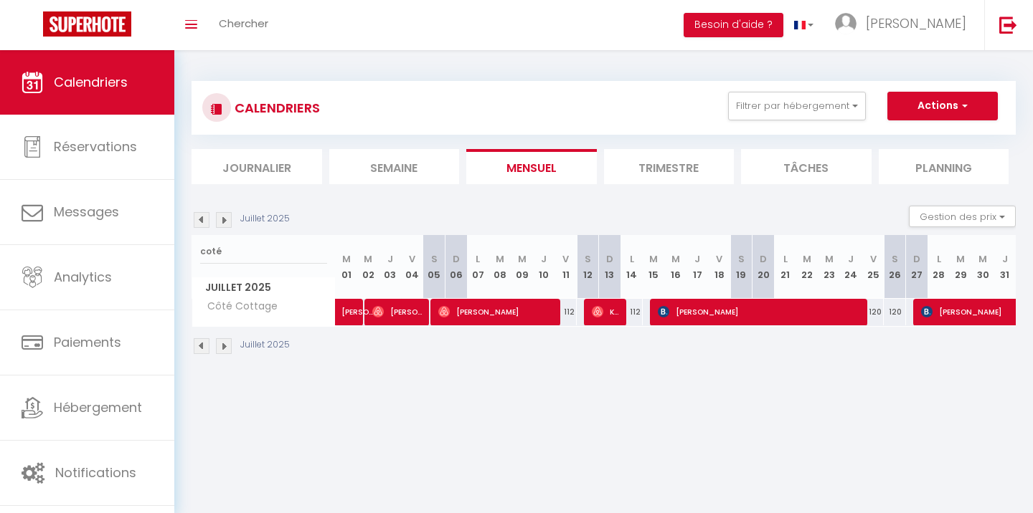
click at [403, 312] on span "[PERSON_NAME]" at bounding box center [398, 311] width 52 height 27
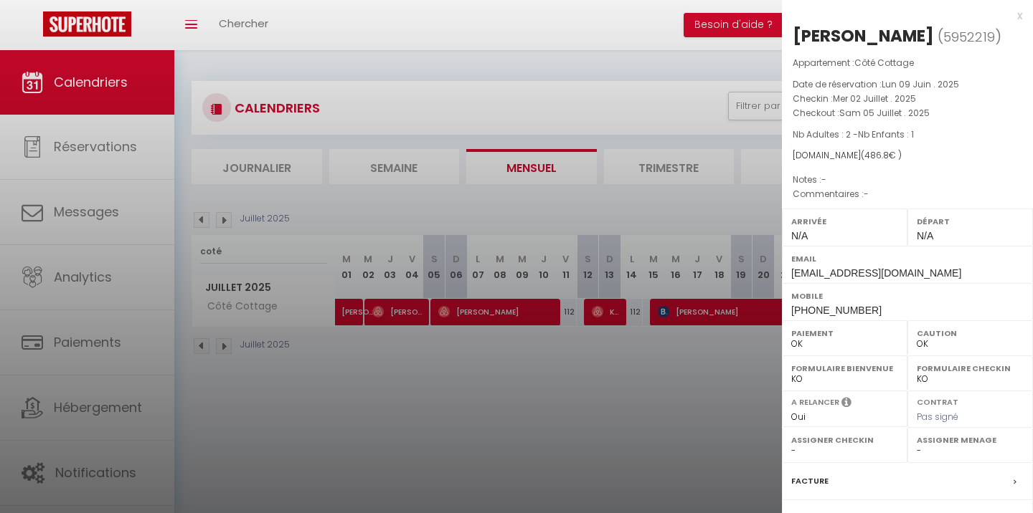
click at [476, 383] on div at bounding box center [516, 256] width 1033 height 513
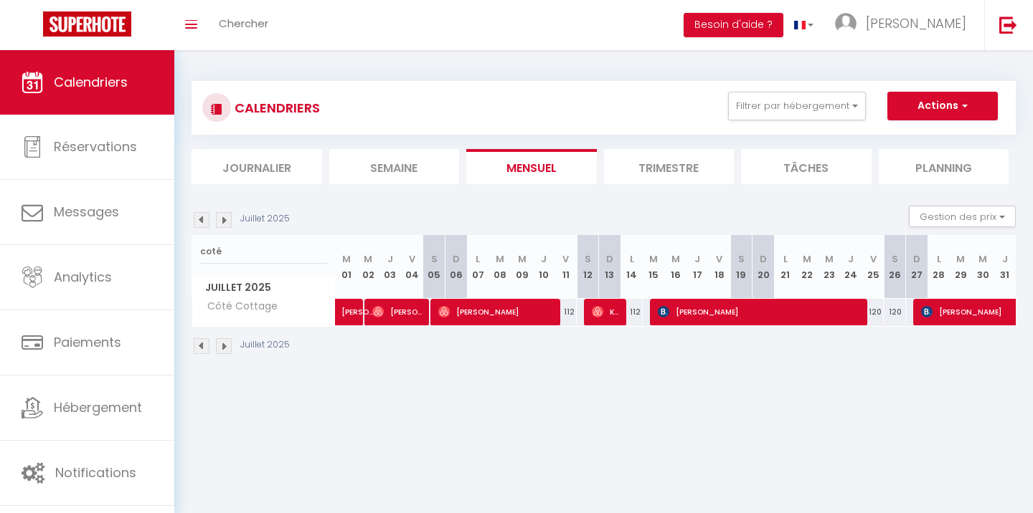
click at [482, 305] on span "[PERSON_NAME]" at bounding box center [497, 311] width 118 height 27
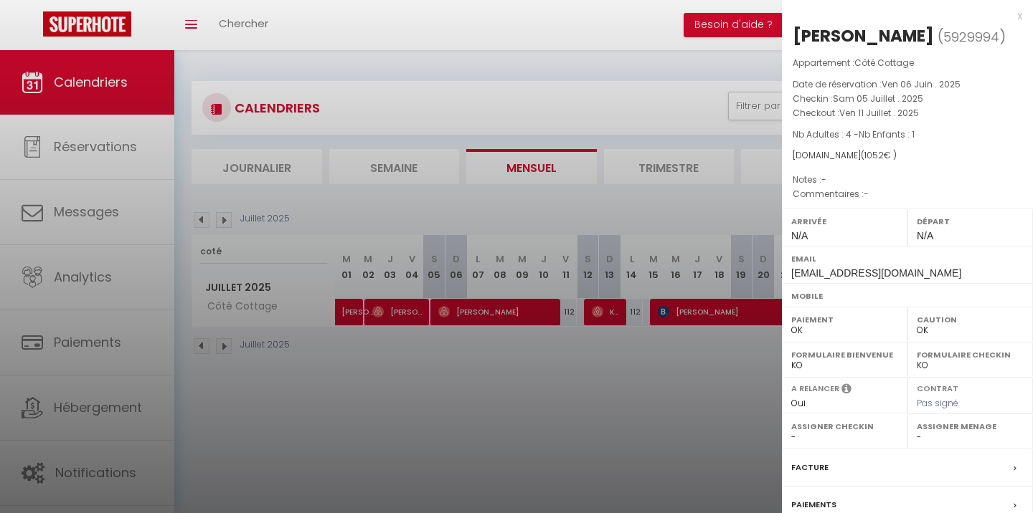
click at [498, 366] on div at bounding box center [516, 256] width 1033 height 513
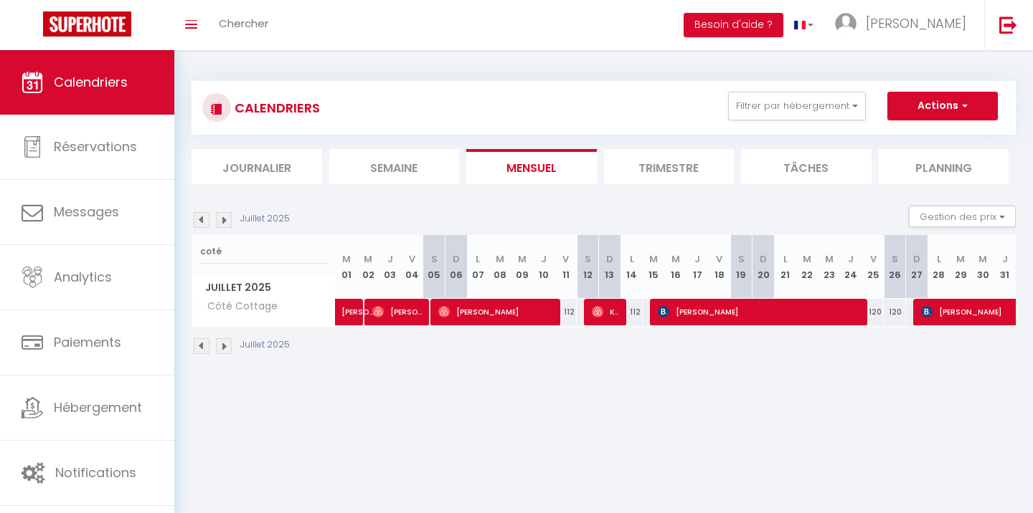
click at [604, 314] on span "Ksenia Votinova" at bounding box center [606, 311] width 29 height 27
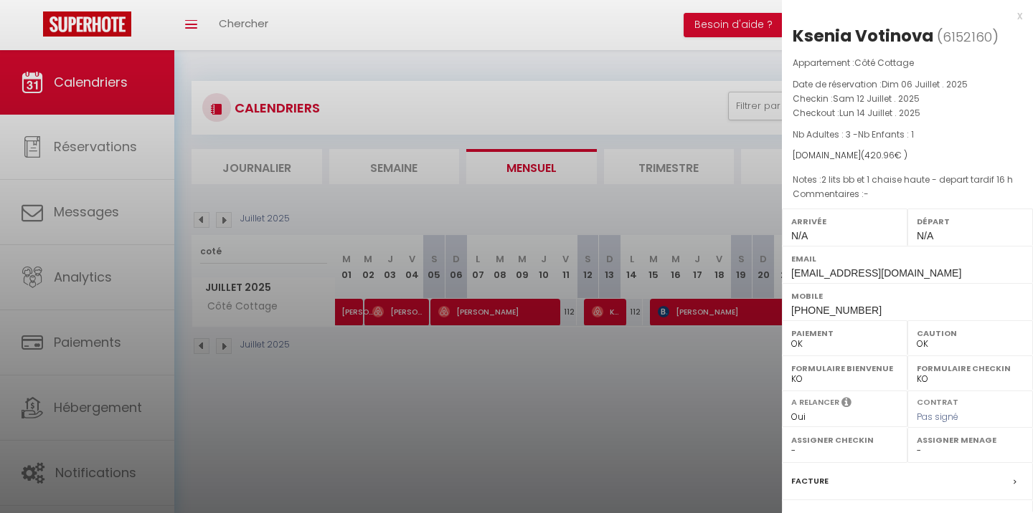
click at [566, 393] on div at bounding box center [516, 256] width 1033 height 513
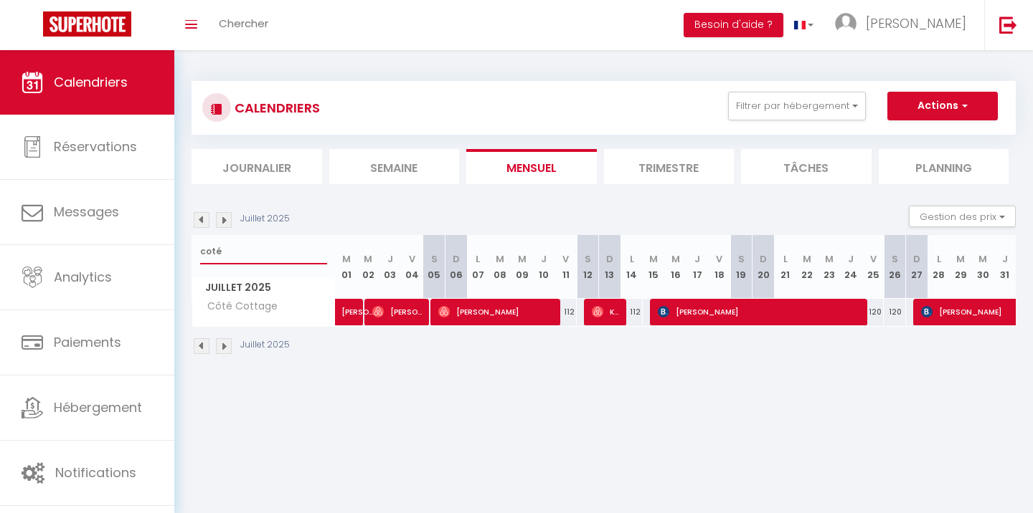
click at [246, 256] on input "coté" at bounding box center [263, 252] width 127 height 26
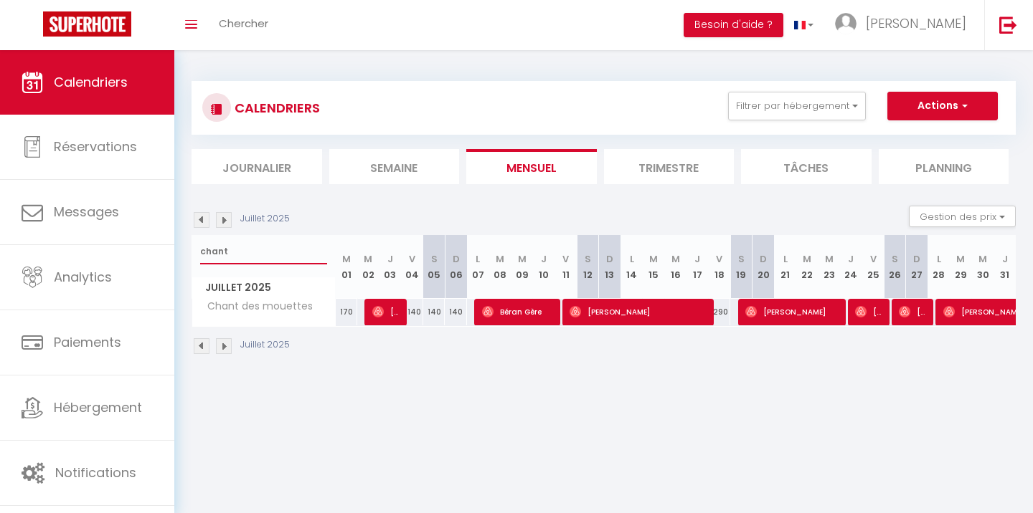
type input "chant"
click at [381, 327] on div "Juillet 2025" at bounding box center [603, 348] width 824 height 42
click at [381, 309] on img at bounding box center [377, 311] width 11 height 11
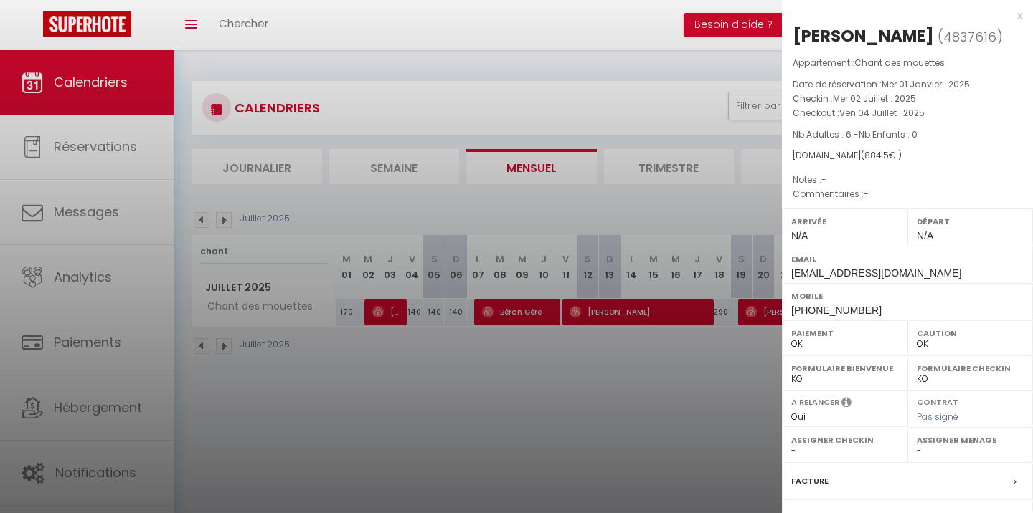
click at [461, 381] on div at bounding box center [516, 256] width 1033 height 513
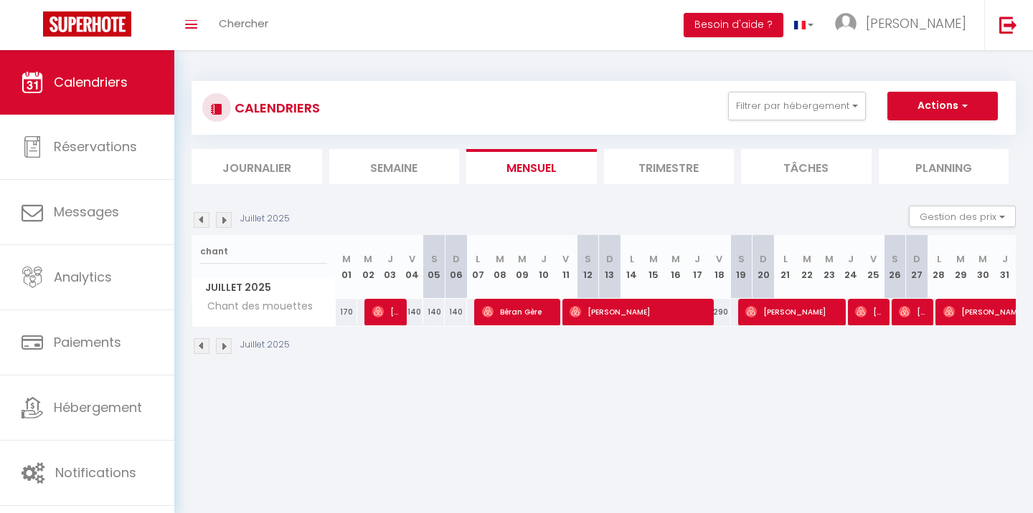
click at [616, 318] on span "[PERSON_NAME]" at bounding box center [639, 311] width 141 height 27
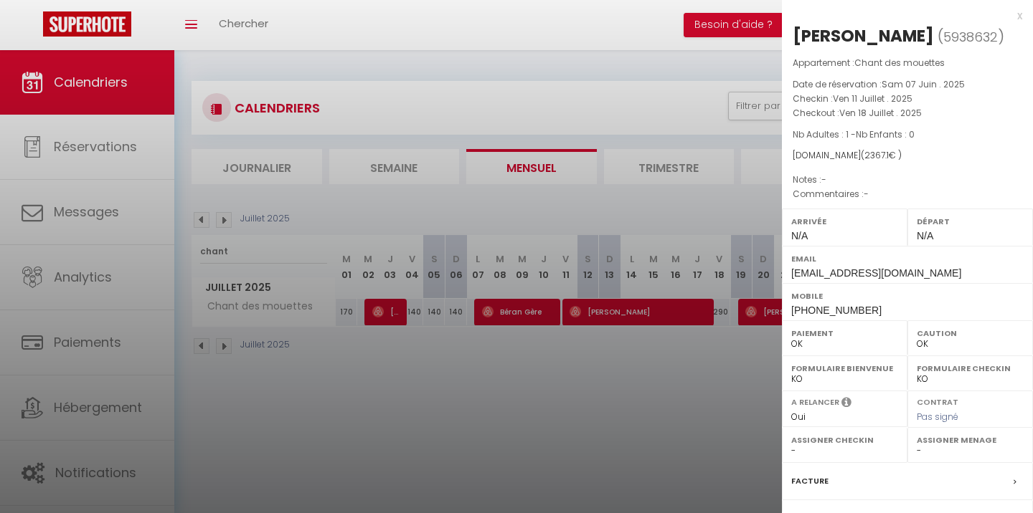
click at [576, 376] on div at bounding box center [516, 256] width 1033 height 513
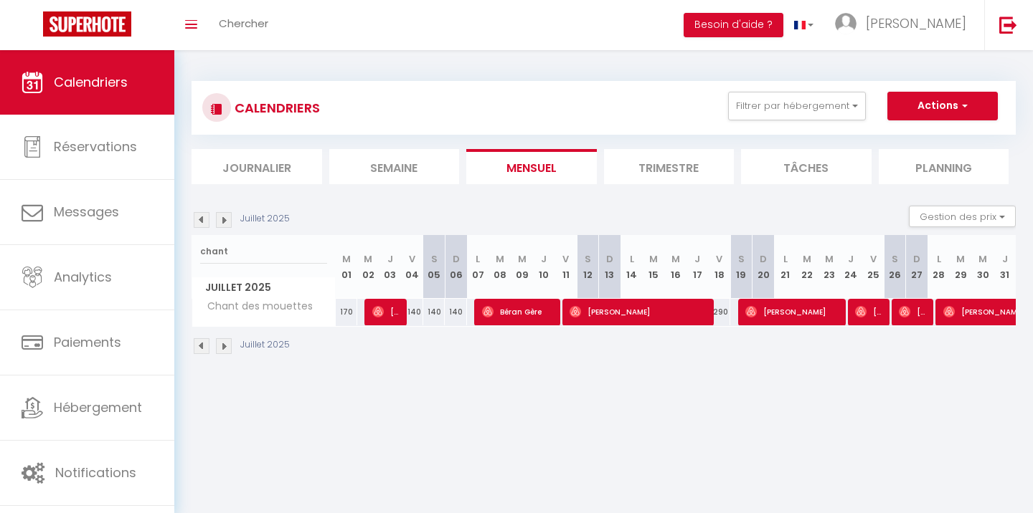
click at [794, 316] on span "[PERSON_NAME]" at bounding box center [793, 311] width 96 height 27
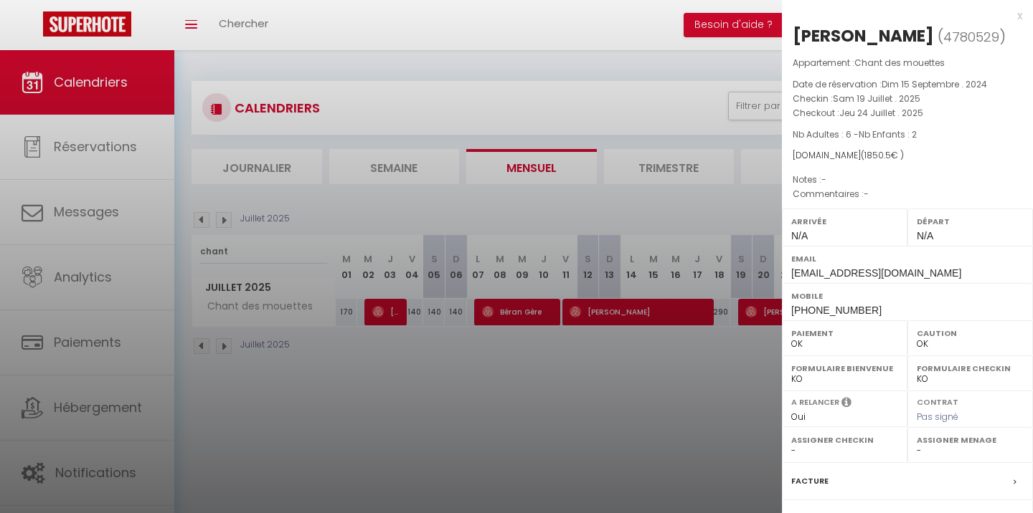
click at [551, 394] on div at bounding box center [516, 256] width 1033 height 513
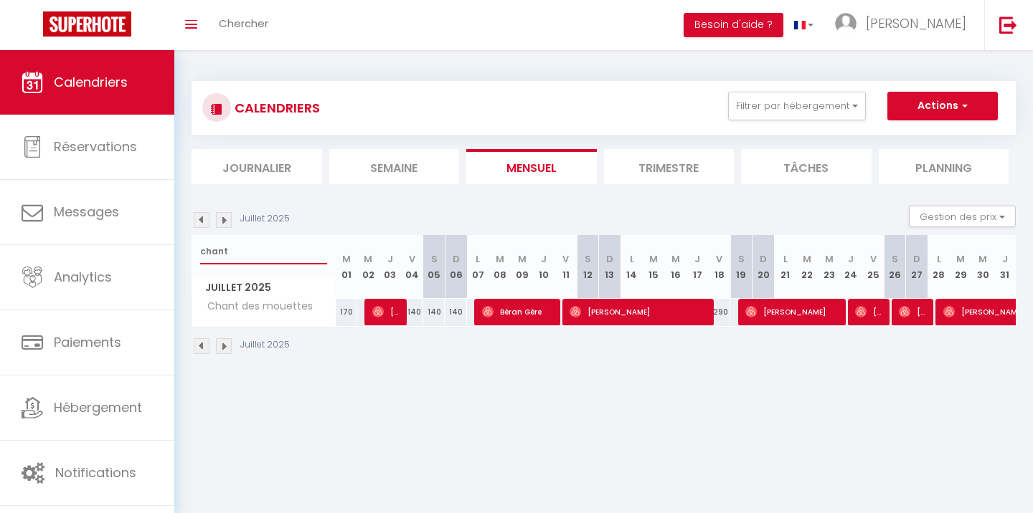
click at [252, 255] on input "chant" at bounding box center [263, 252] width 127 height 26
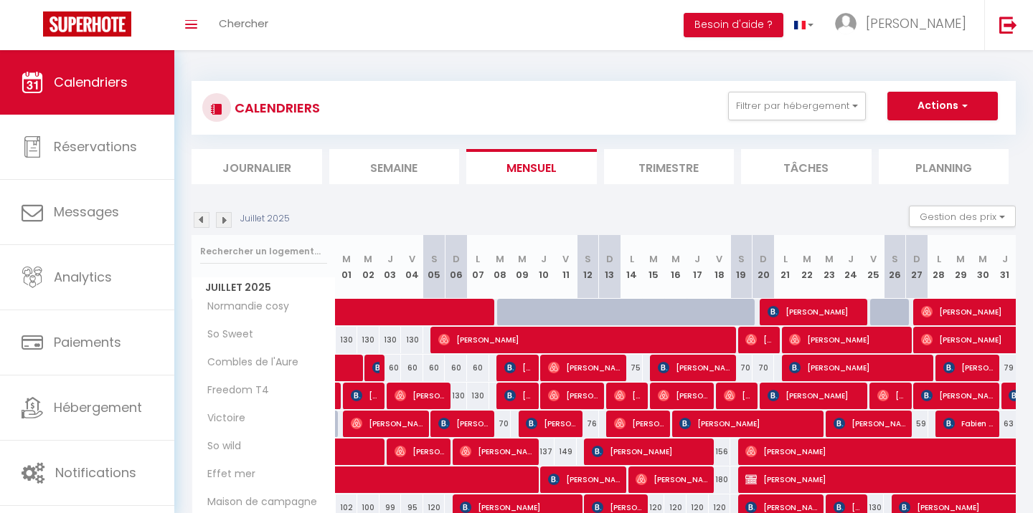
click at [227, 217] on img at bounding box center [224, 220] width 16 height 16
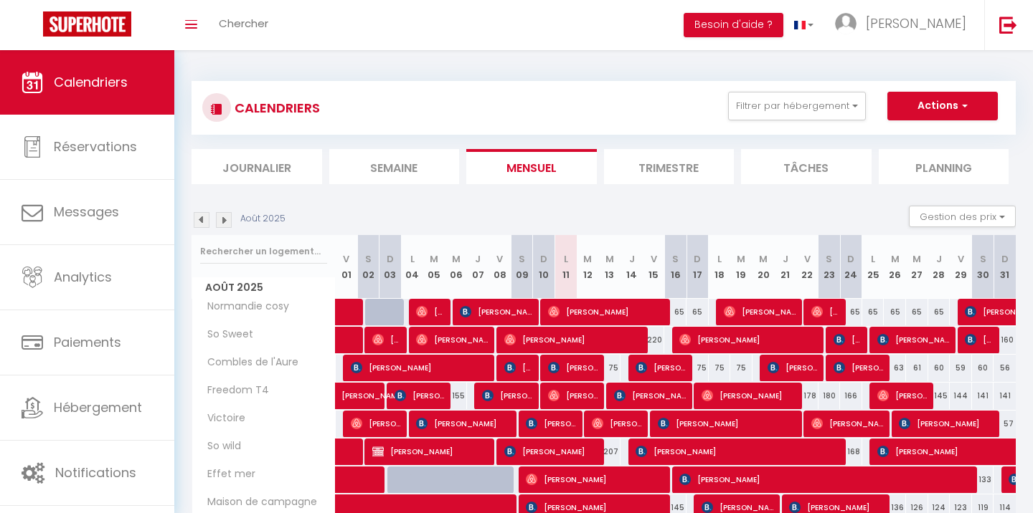
click at [231, 151] on li "Journalier" at bounding box center [256, 166] width 131 height 35
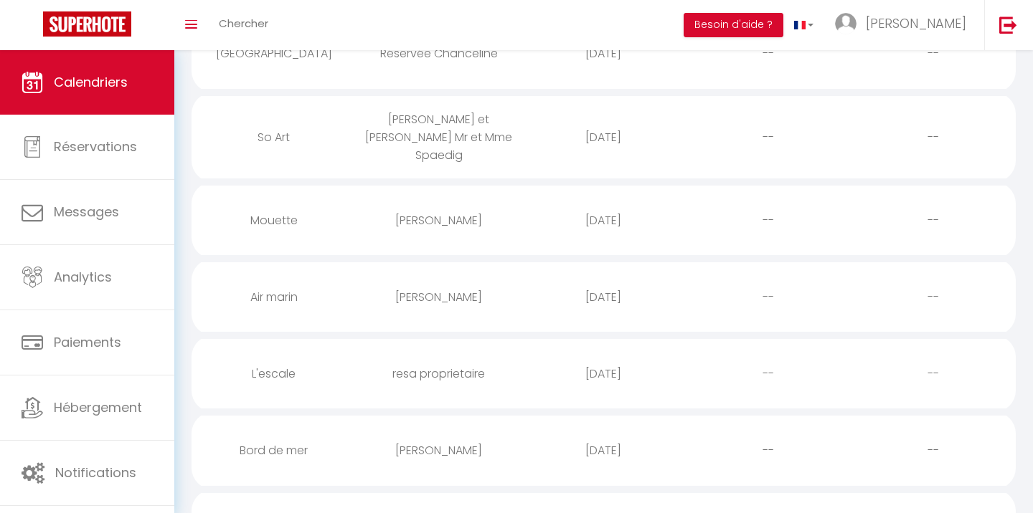
scroll to position [8, 0]
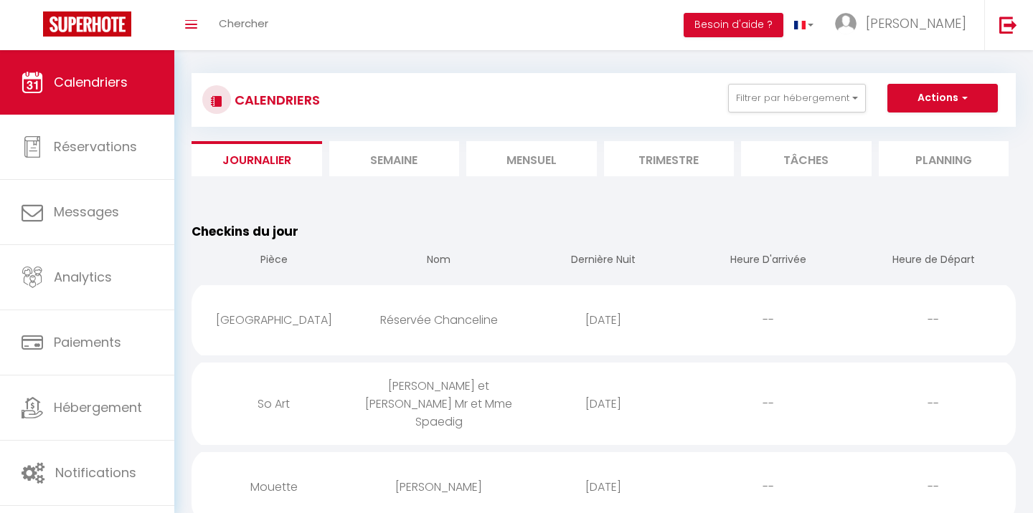
click at [385, 158] on li "Semaine" at bounding box center [394, 158] width 131 height 35
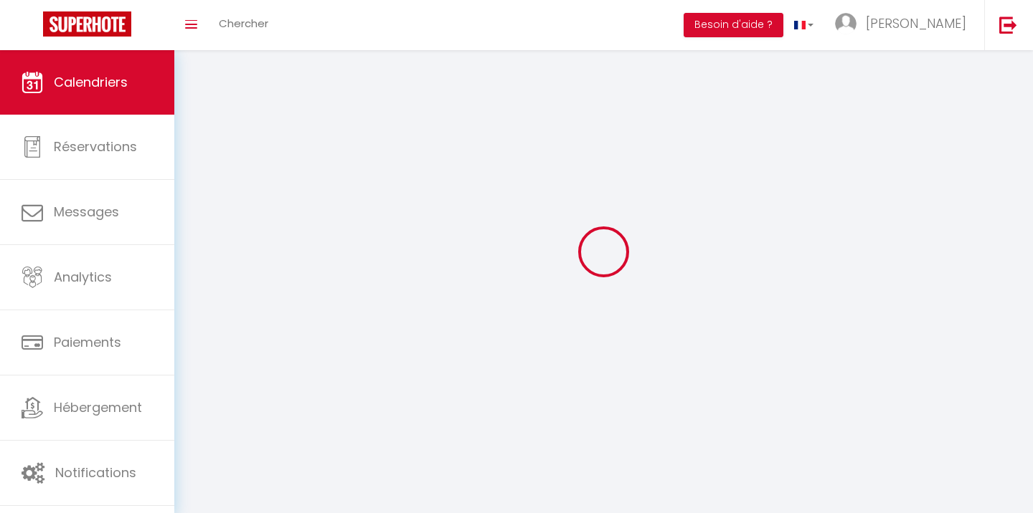
select select "0"
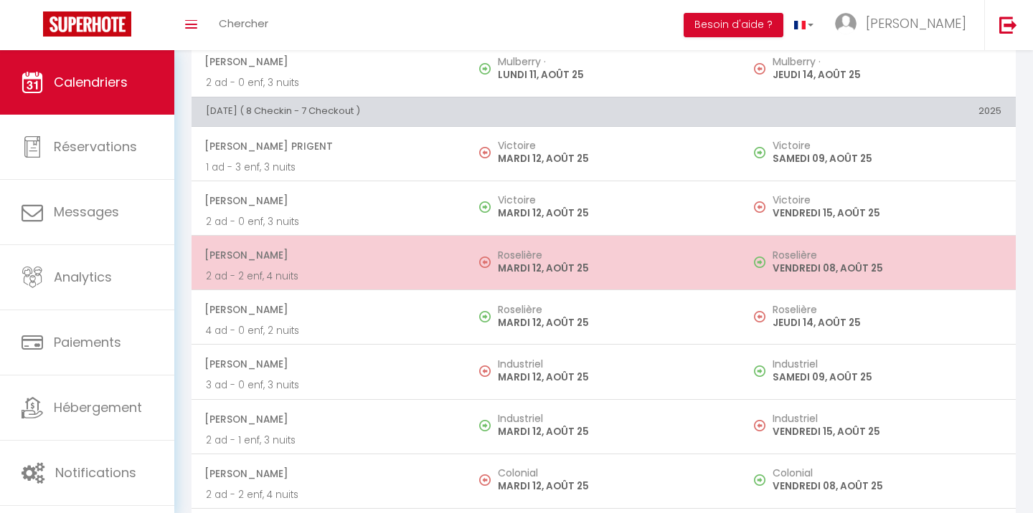
scroll to position [1262, 0]
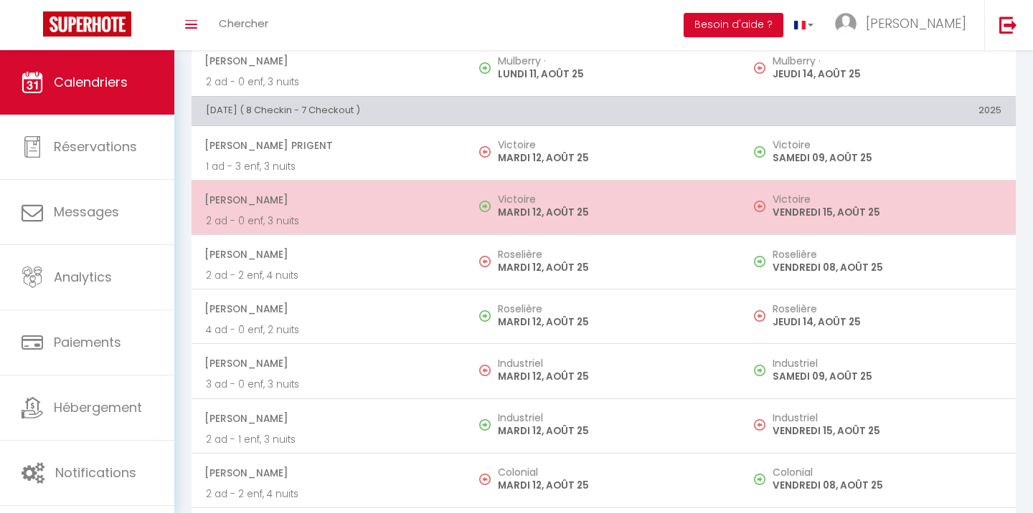
click at [412, 207] on span "[PERSON_NAME]" at bounding box center [327, 199] width 247 height 27
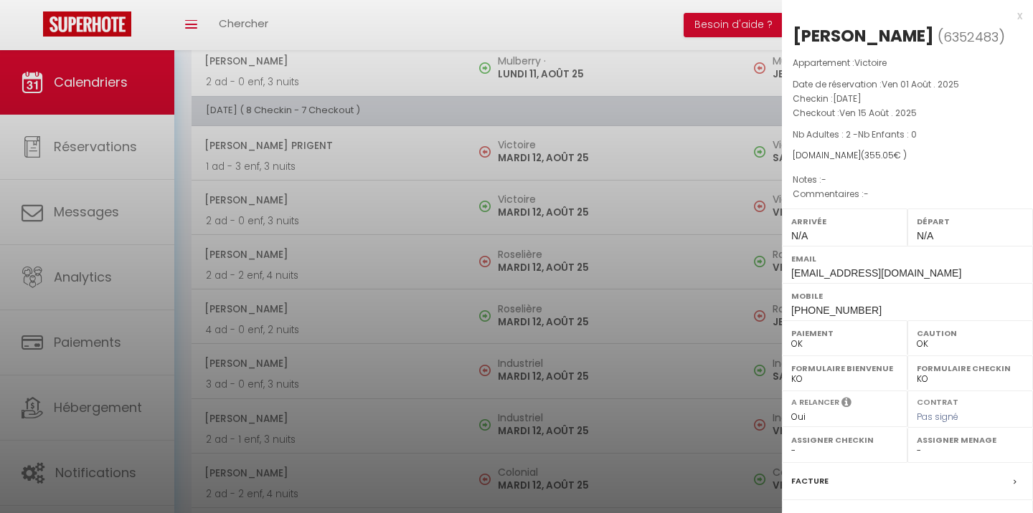
click at [417, 303] on div at bounding box center [516, 256] width 1033 height 513
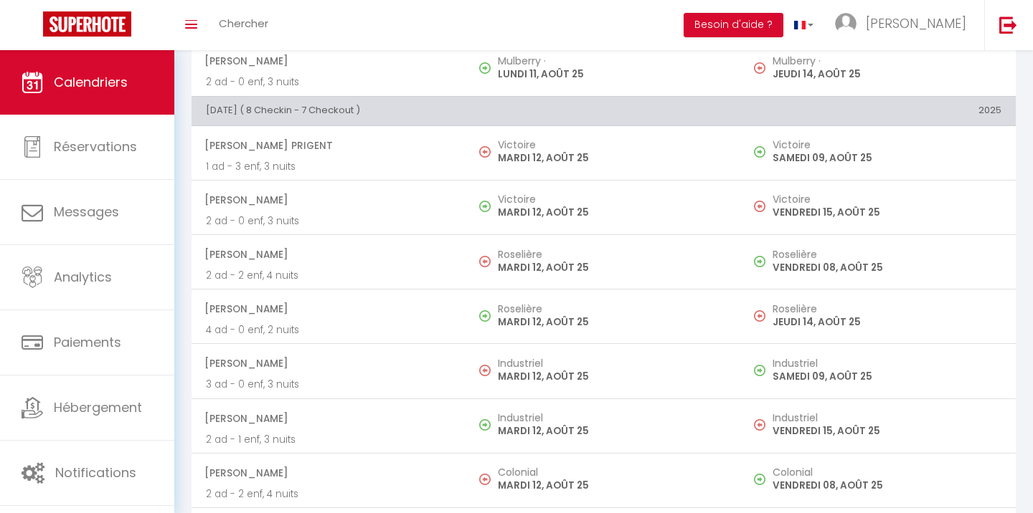
click at [412, 313] on span "[PERSON_NAME]" at bounding box center [327, 308] width 247 height 27
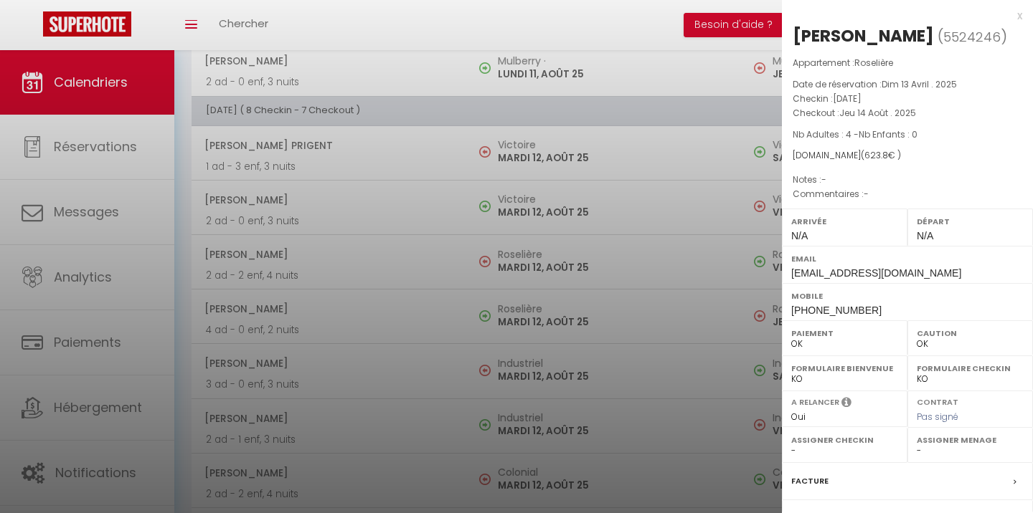
click at [388, 351] on div at bounding box center [516, 256] width 1033 height 513
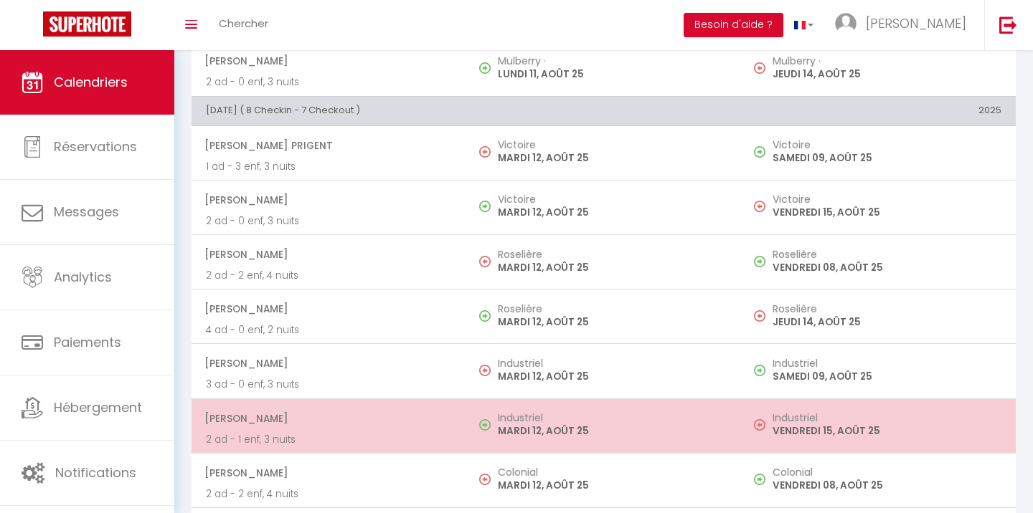
click at [376, 406] on span "[PERSON_NAME]" at bounding box center [327, 418] width 247 height 27
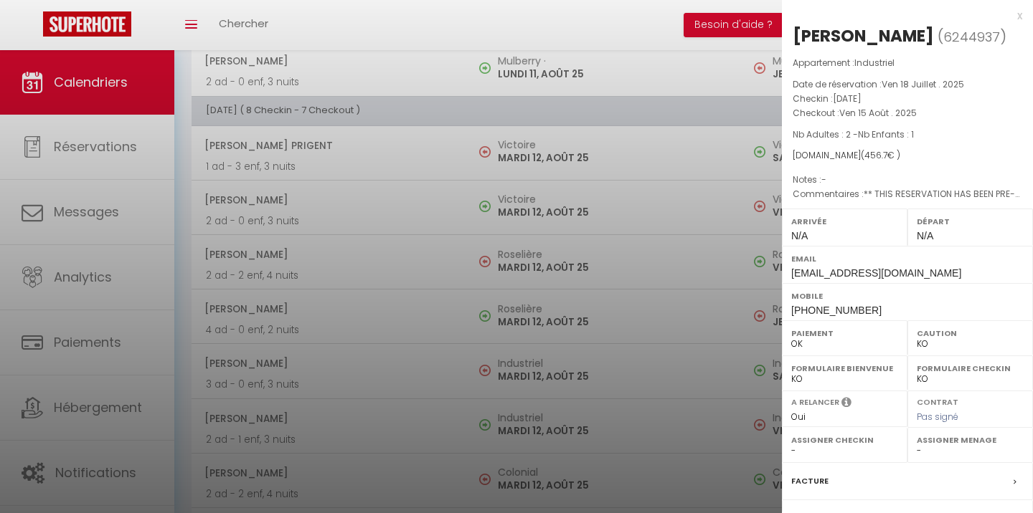
click at [645, 294] on div at bounding box center [516, 256] width 1033 height 513
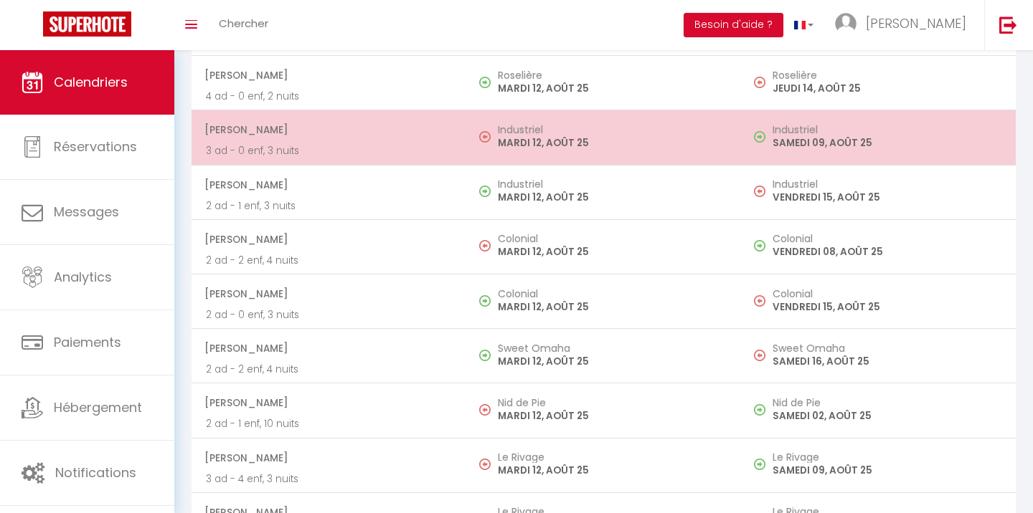
scroll to position [1527, 0]
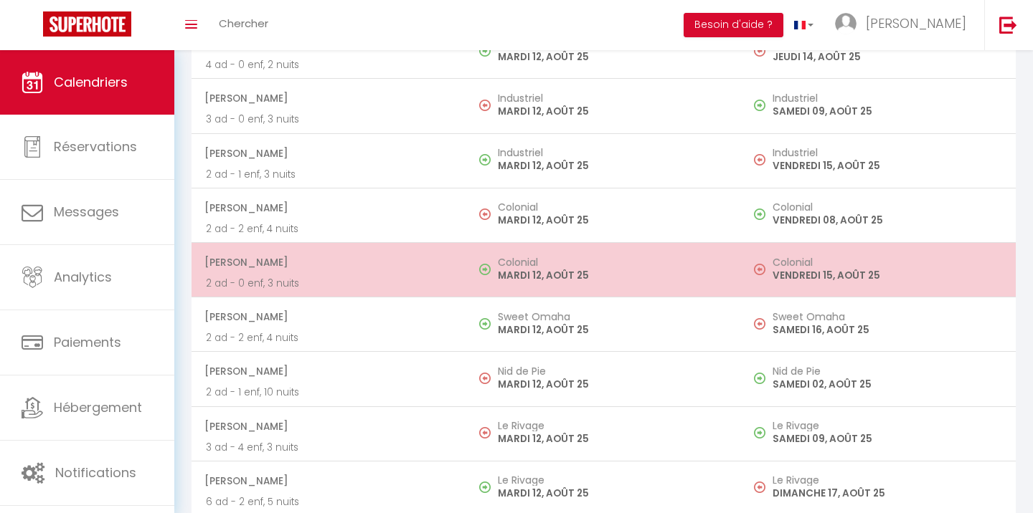
click at [416, 283] on p "2 ad - 0 enf, 3 nuits" at bounding box center [329, 283] width 246 height 15
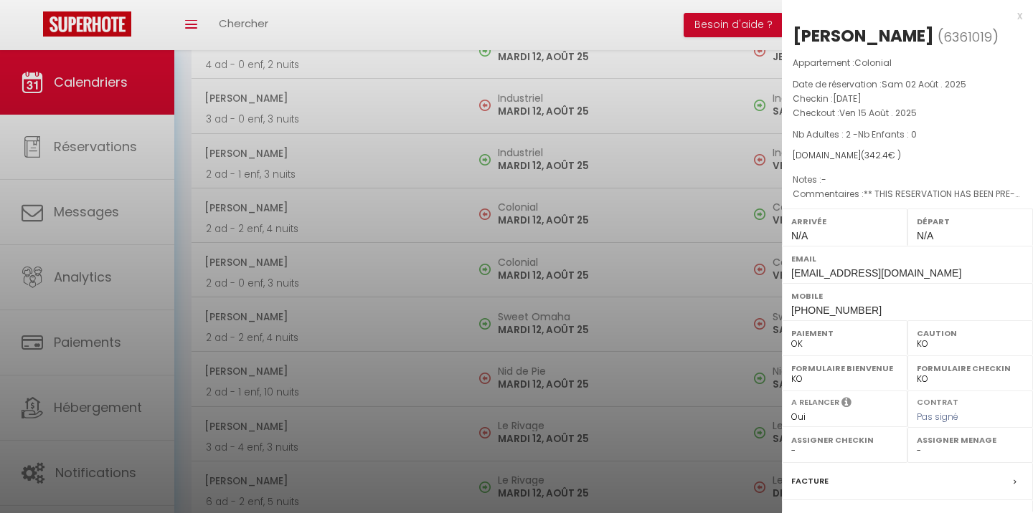
click at [376, 262] on div at bounding box center [516, 256] width 1033 height 513
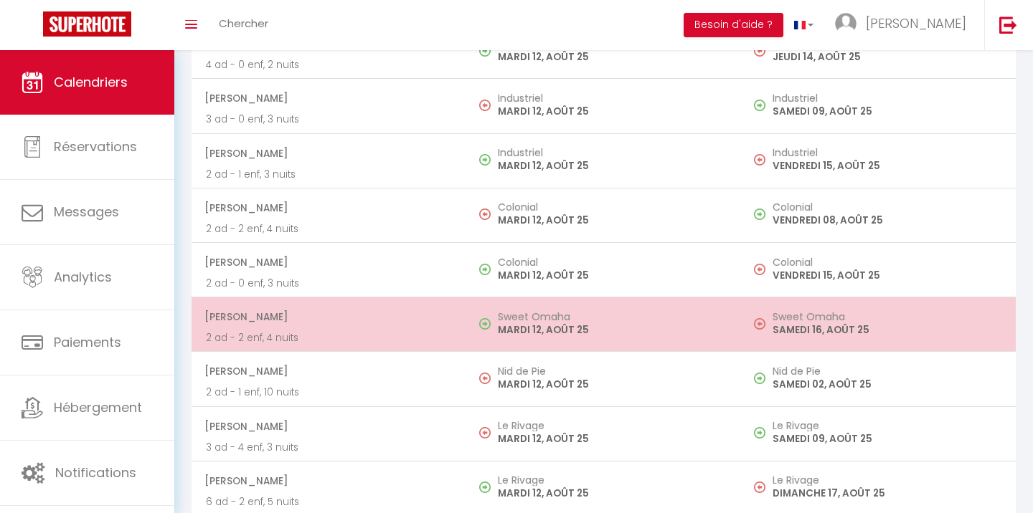
click at [412, 337] on p "2 ad - 2 enf, 4 nuits" at bounding box center [329, 338] width 246 height 15
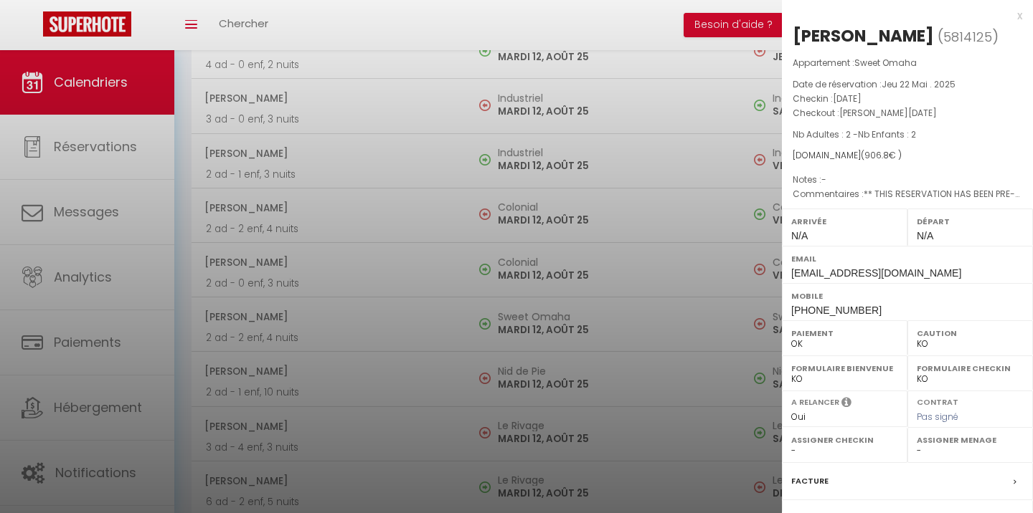
click at [415, 353] on div at bounding box center [516, 256] width 1033 height 513
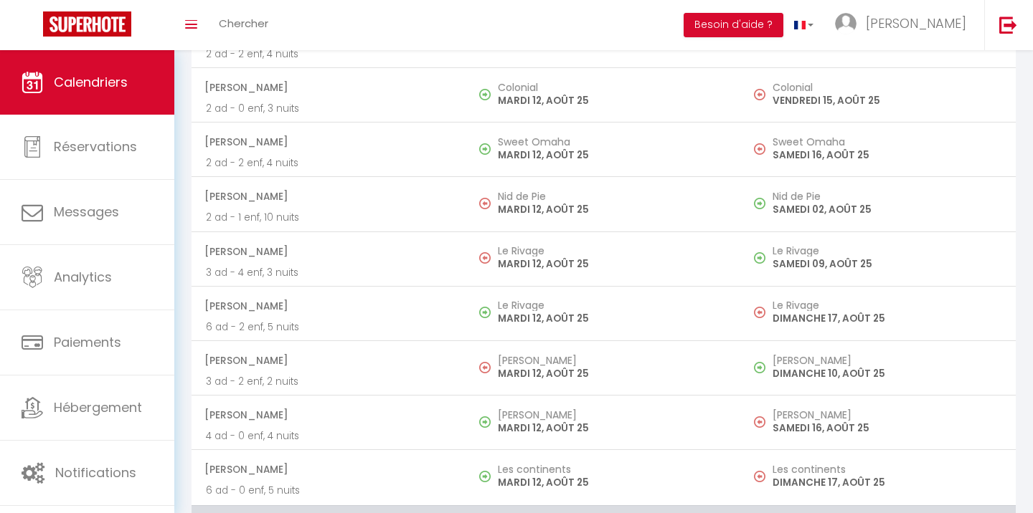
scroll to position [1720, 0]
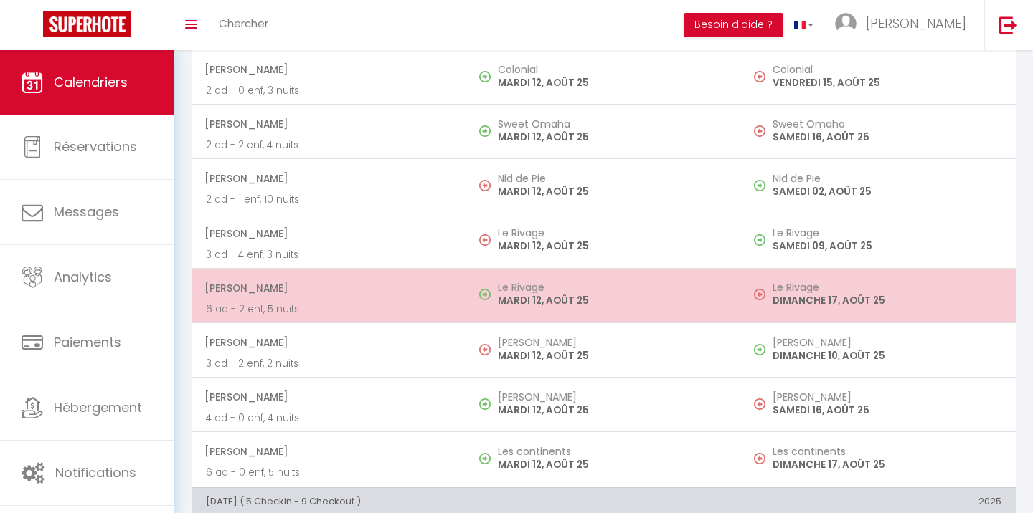
click at [414, 289] on span "[PERSON_NAME]" at bounding box center [327, 288] width 247 height 27
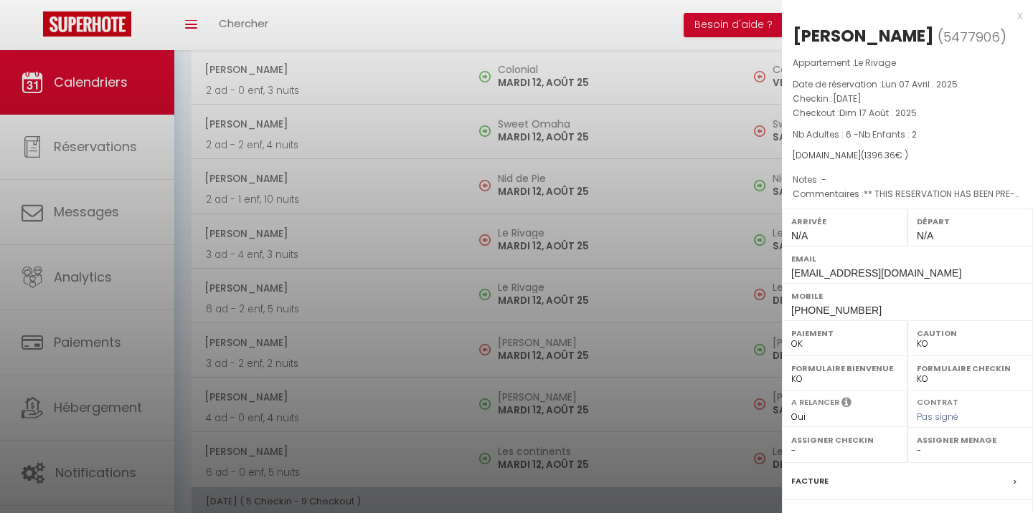
click at [511, 239] on div at bounding box center [516, 256] width 1033 height 513
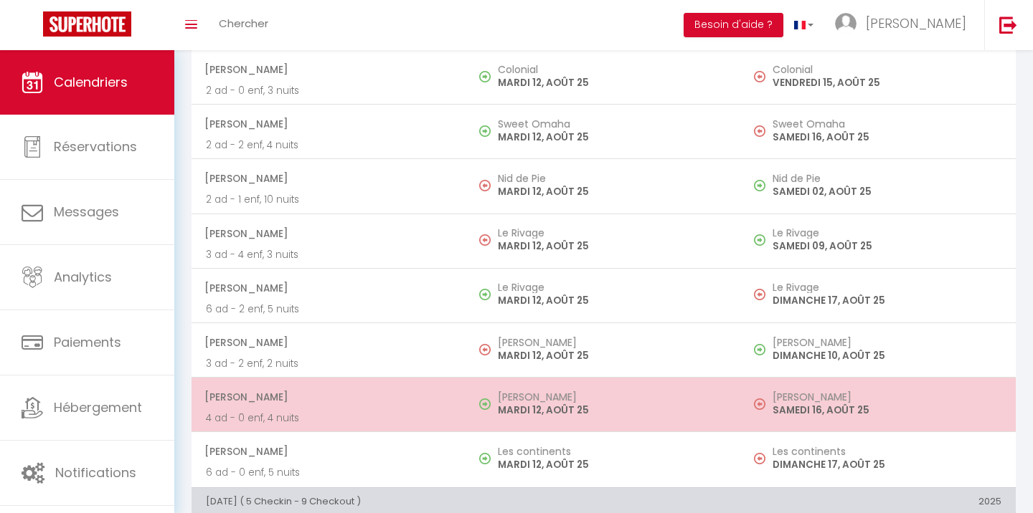
click at [403, 385] on span "[PERSON_NAME]" at bounding box center [327, 397] width 247 height 27
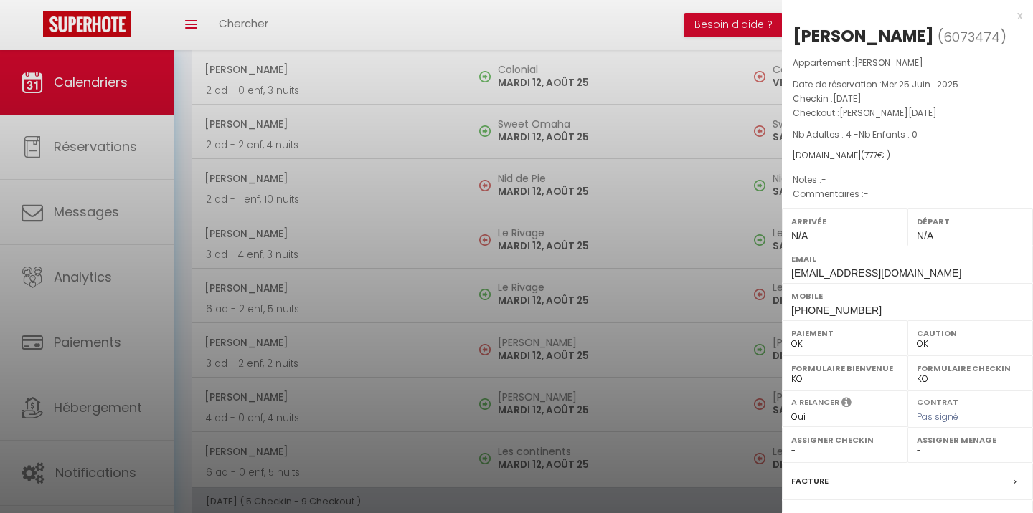
click at [417, 441] on div at bounding box center [516, 256] width 1033 height 513
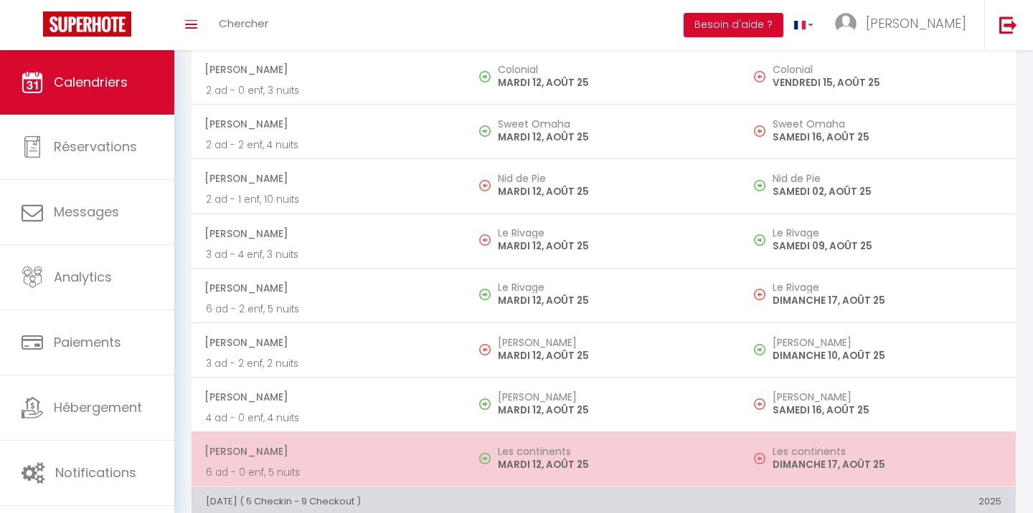
click at [417, 441] on span "[PERSON_NAME]" at bounding box center [327, 451] width 247 height 27
select select "KO"
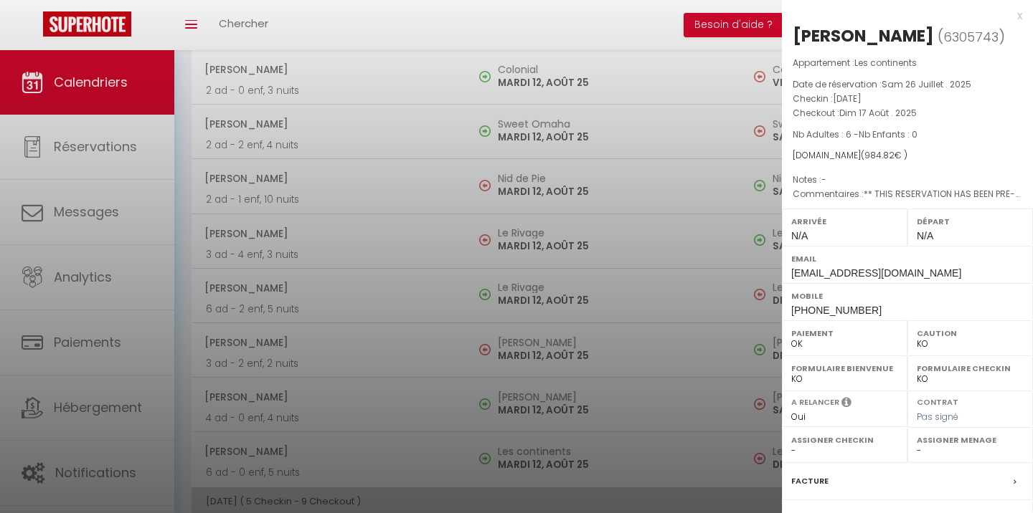
click at [435, 204] on div at bounding box center [516, 256] width 1033 height 513
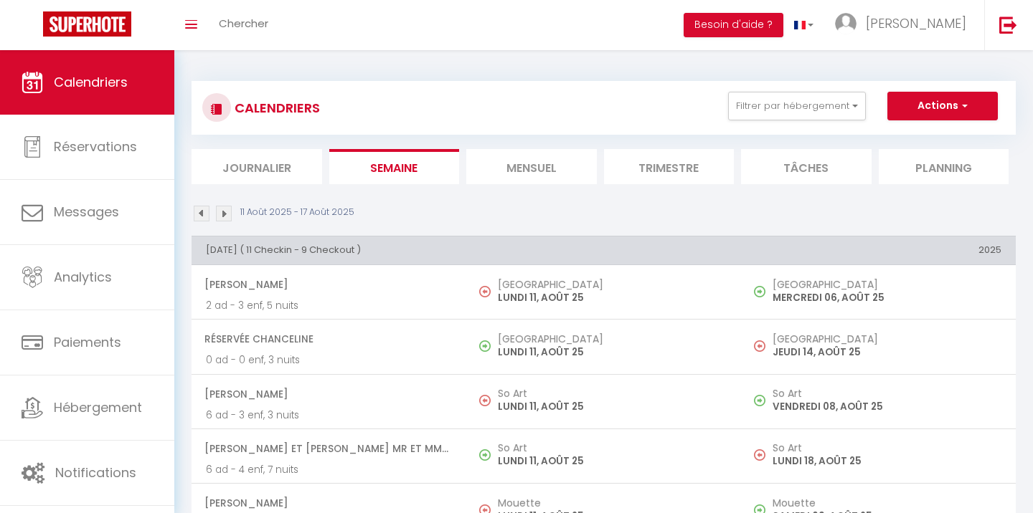
scroll to position [0, 0]
click at [560, 167] on li "Mensuel" at bounding box center [531, 166] width 131 height 35
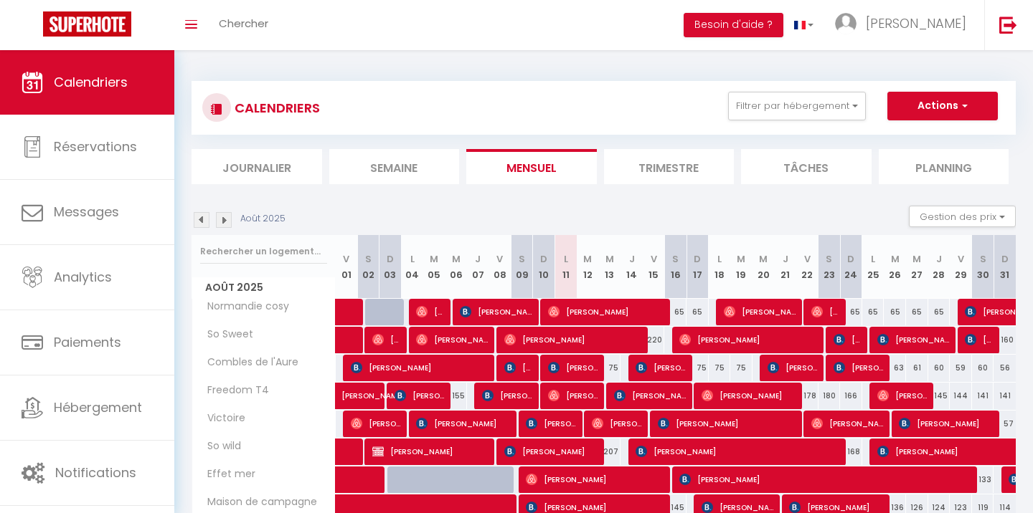
click at [208, 223] on img at bounding box center [202, 220] width 16 height 16
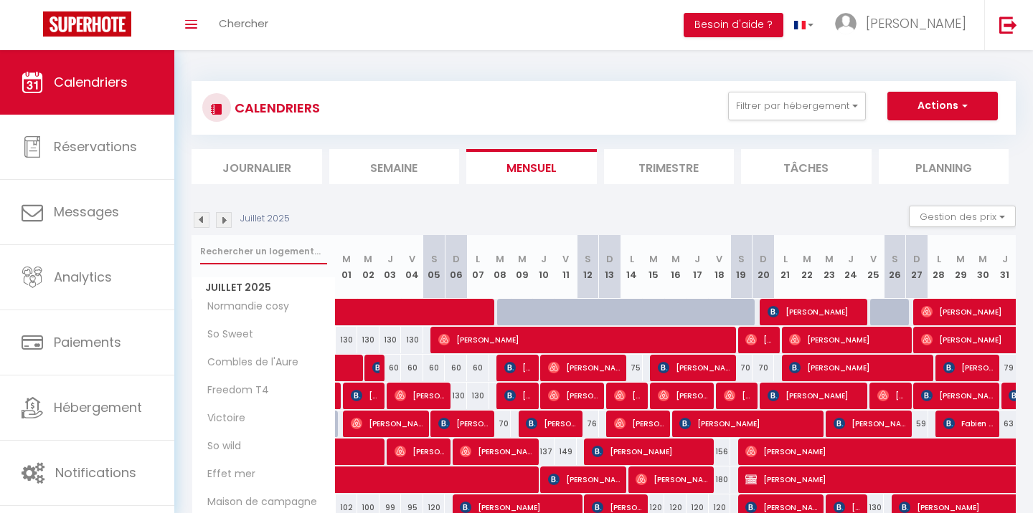
click at [238, 248] on input "text" at bounding box center [263, 252] width 127 height 26
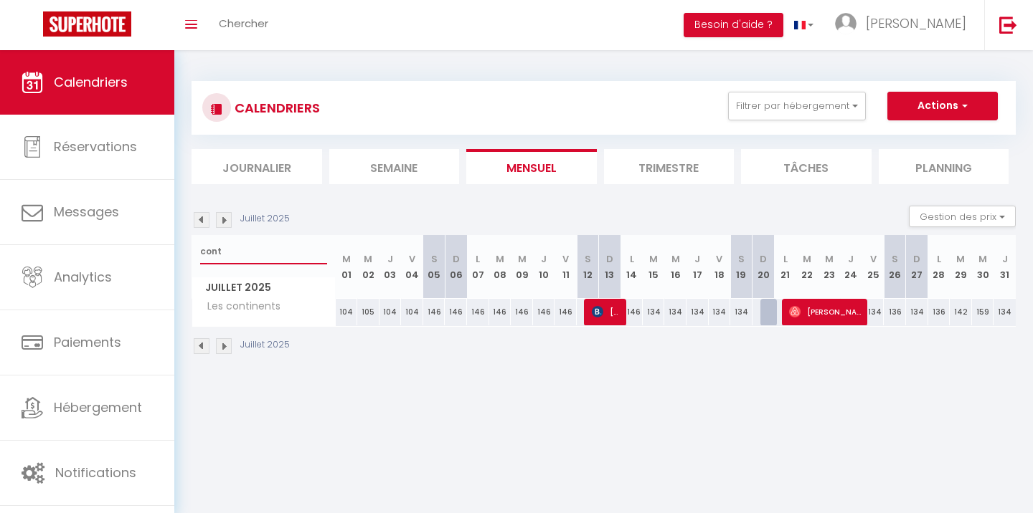
type input "cont"
click at [232, 308] on span "Les continents" at bounding box center [239, 307] width 90 height 16
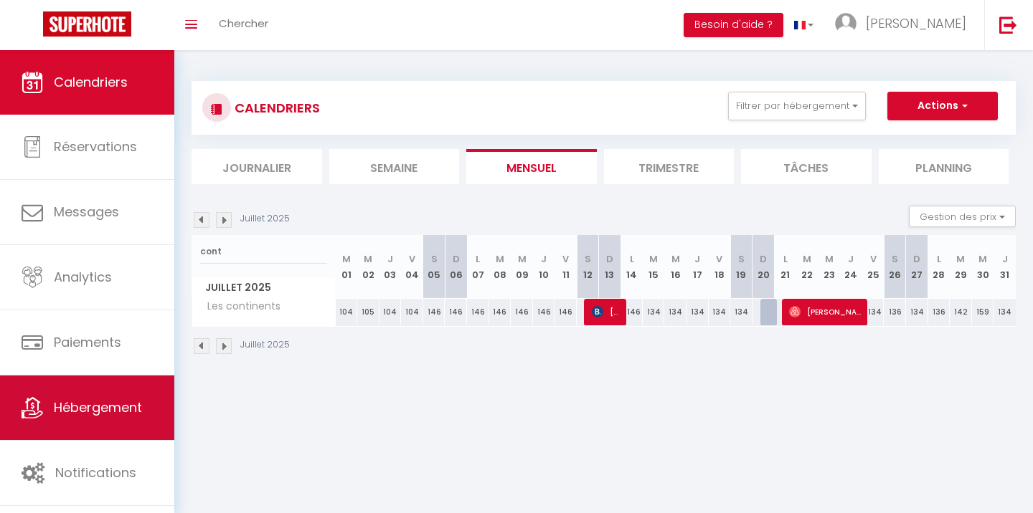
click at [123, 396] on link "Hébergement" at bounding box center [87, 408] width 174 height 65
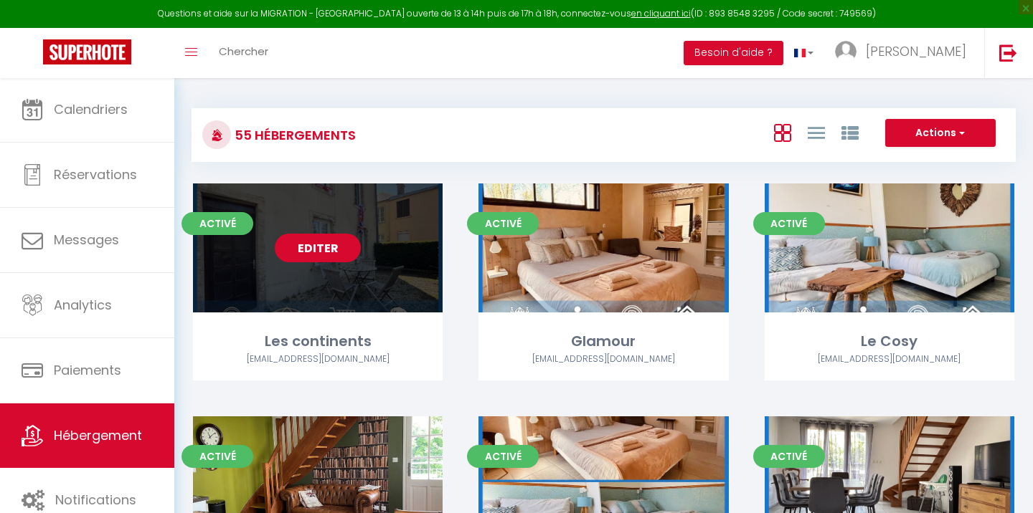
click at [311, 243] on link "Editer" at bounding box center [318, 248] width 86 height 29
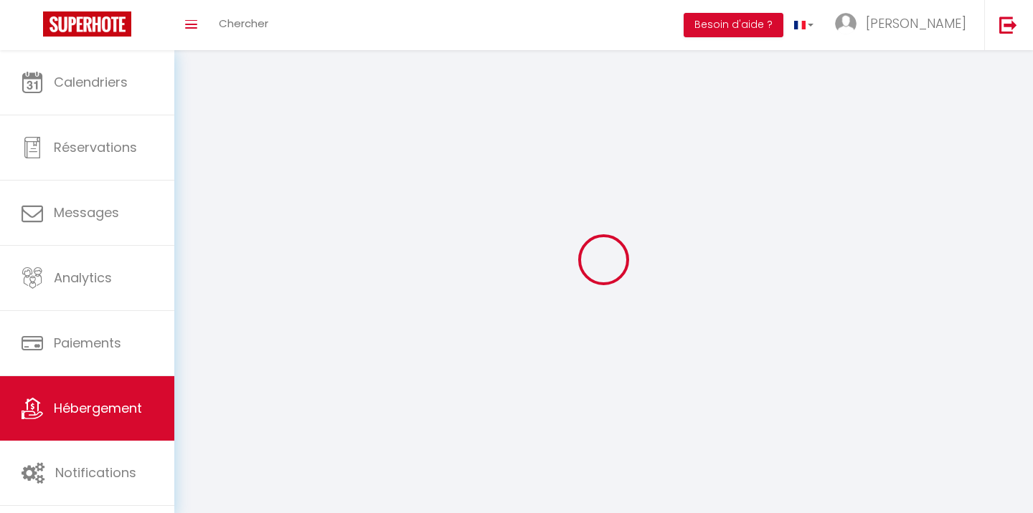
select select "1"
select select
select select "28"
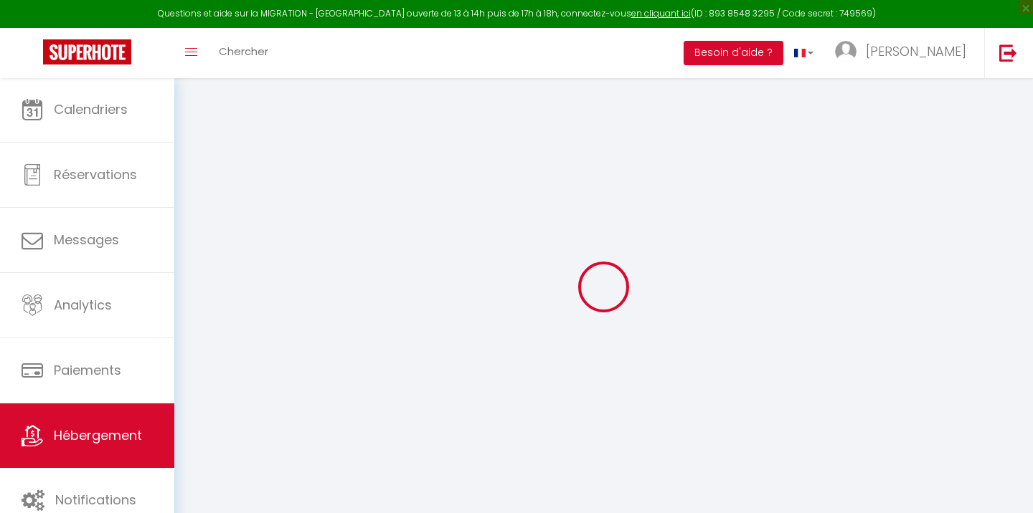
select select
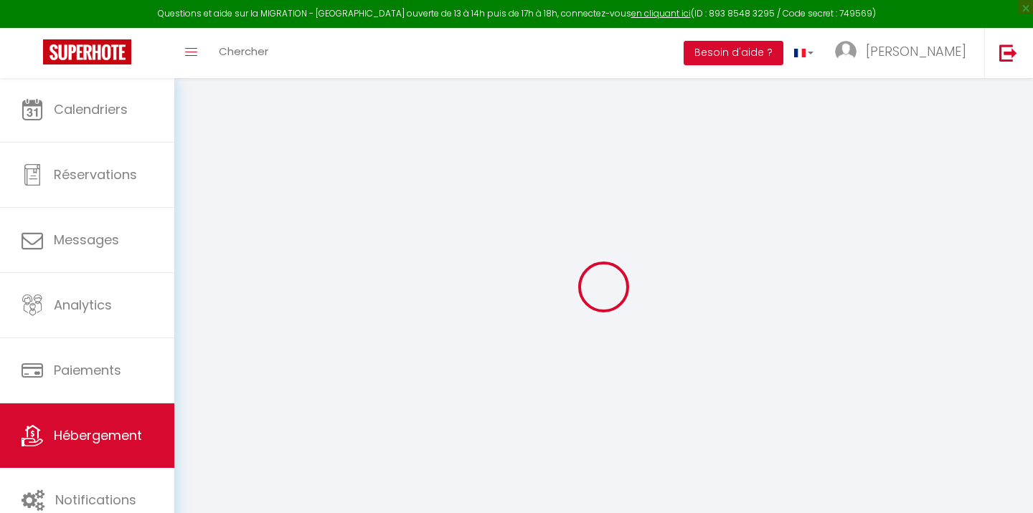
select select
checkbox input "false"
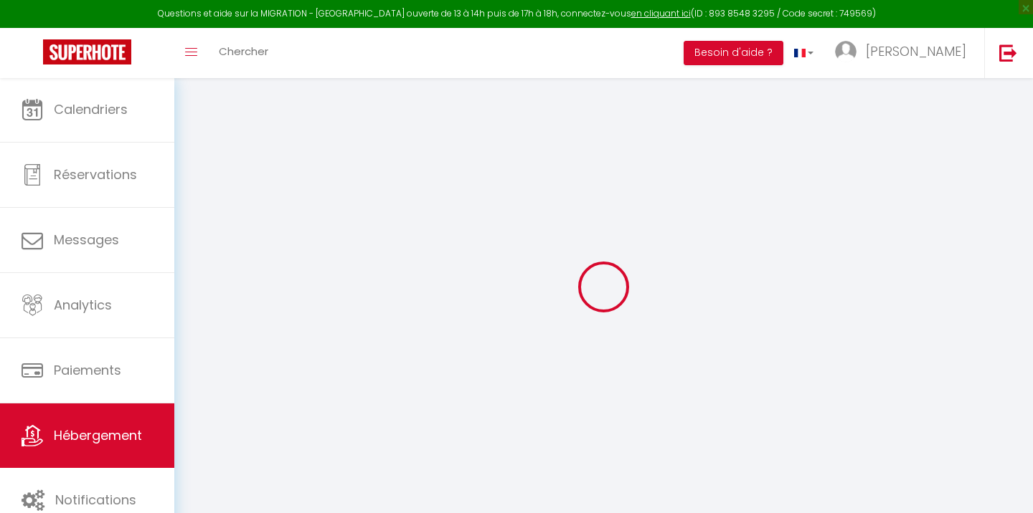
select select
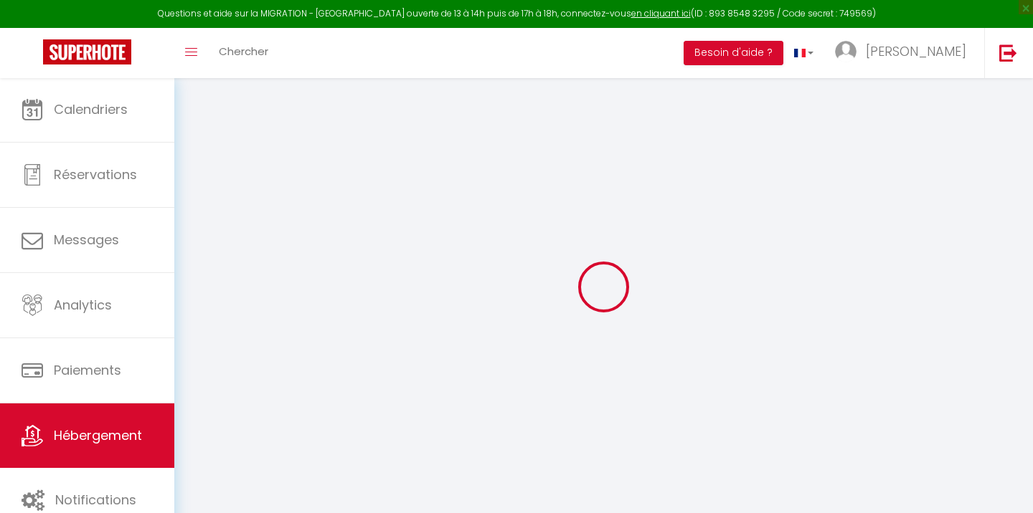
select select
checkbox input "false"
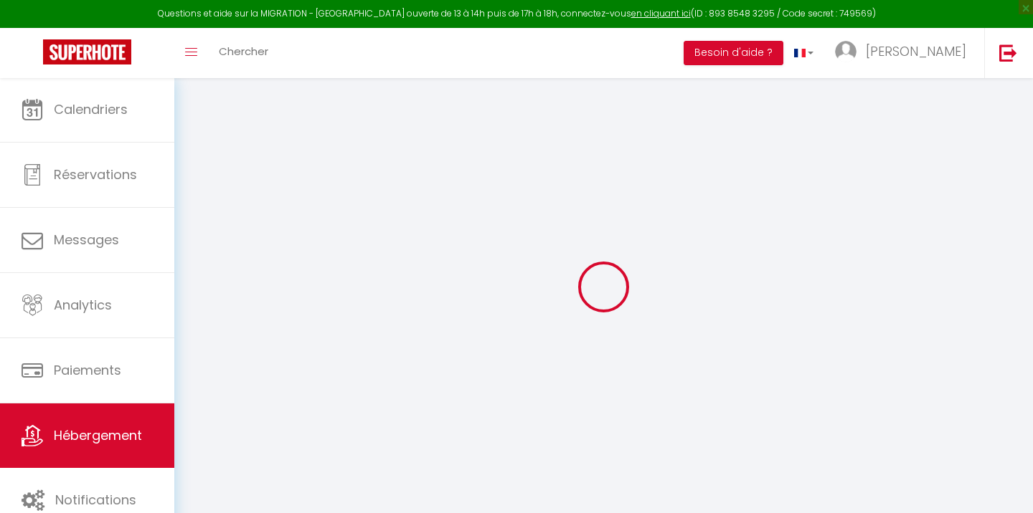
checkbox input "false"
select select
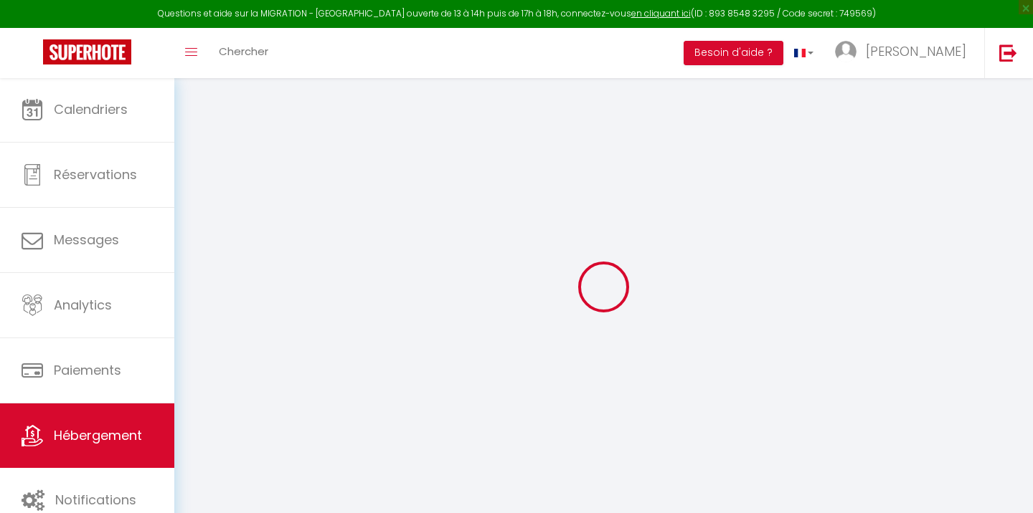
select select
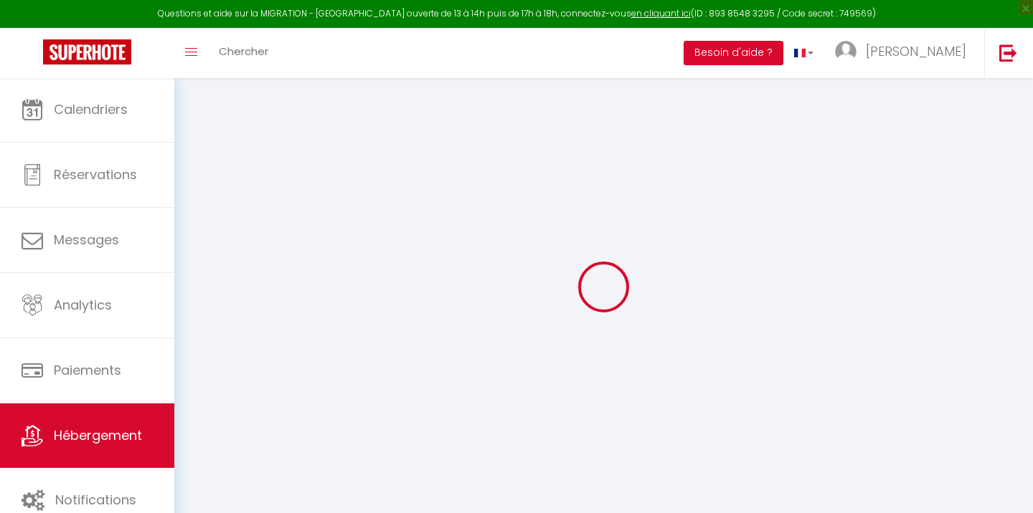
checkbox input "false"
select select
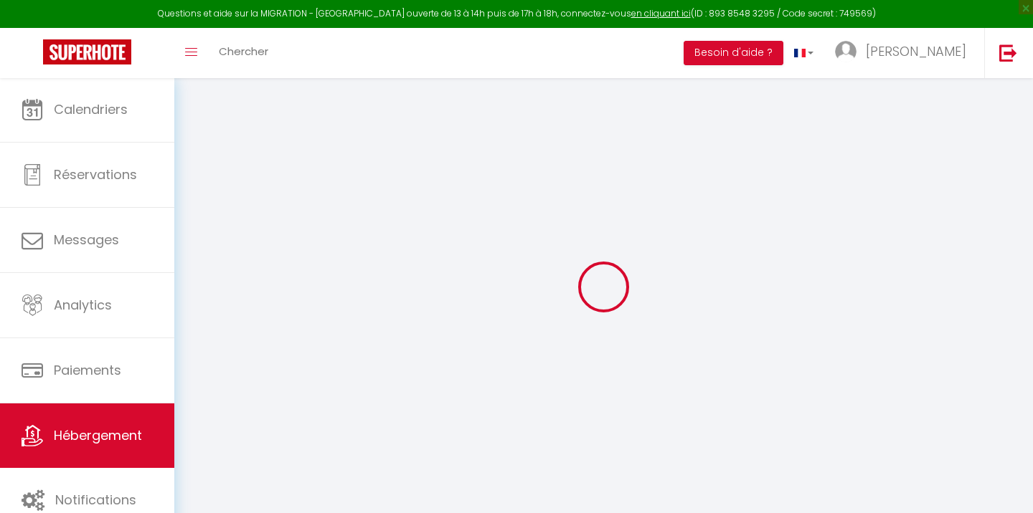
select select
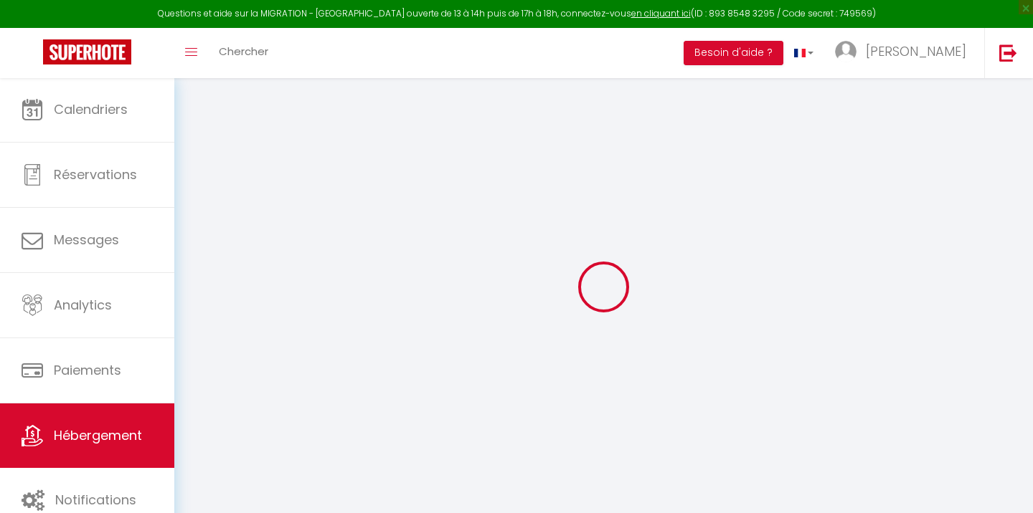
select select
checkbox input "false"
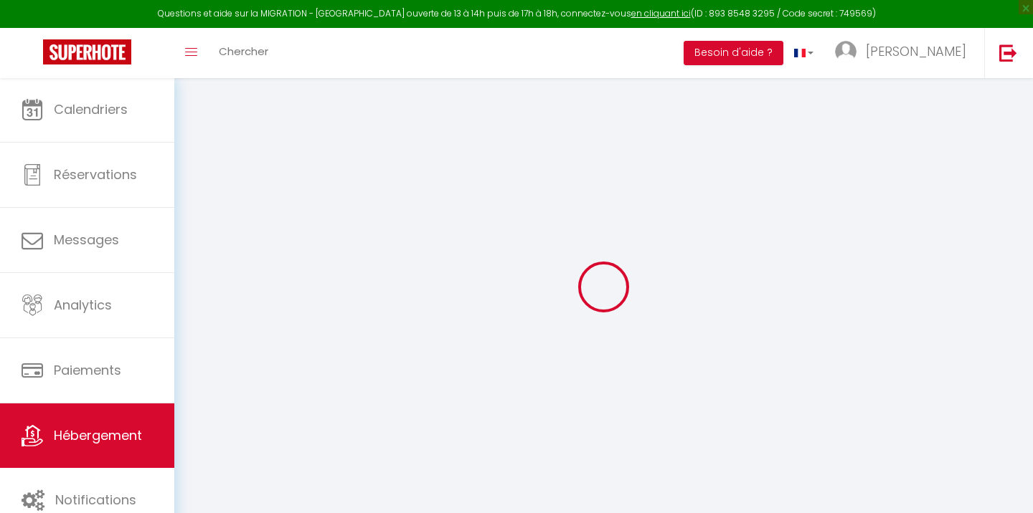
checkbox input "false"
select select
type input "Les continents"
type input "[PERSON_NAME]"
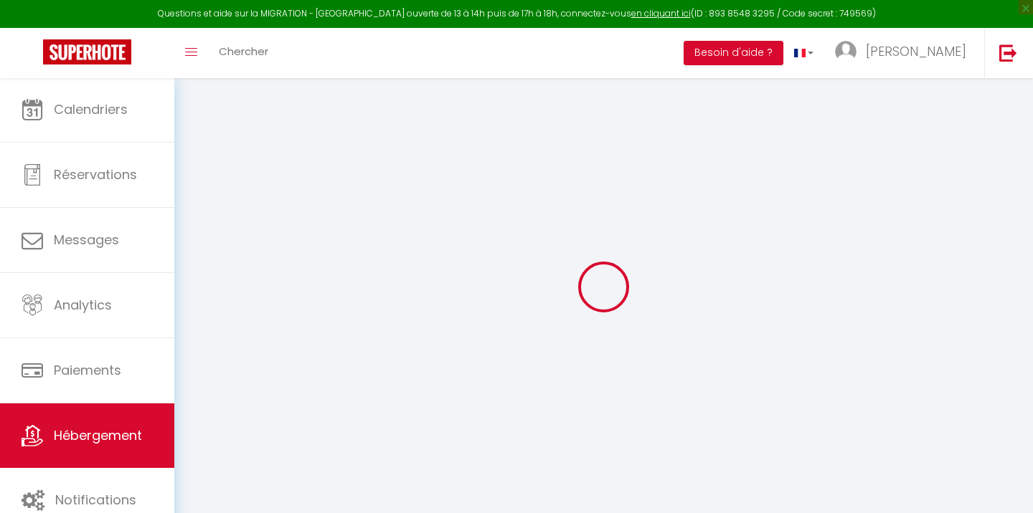
select select "8"
select select "4"
type input "2000"
type input "115"
select select
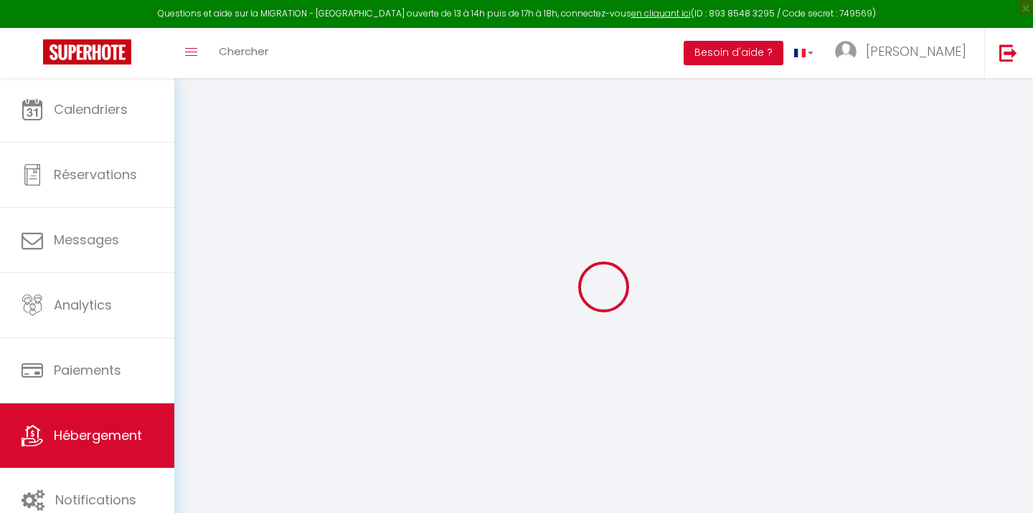
select select
type input "[STREET_ADDRESS]"
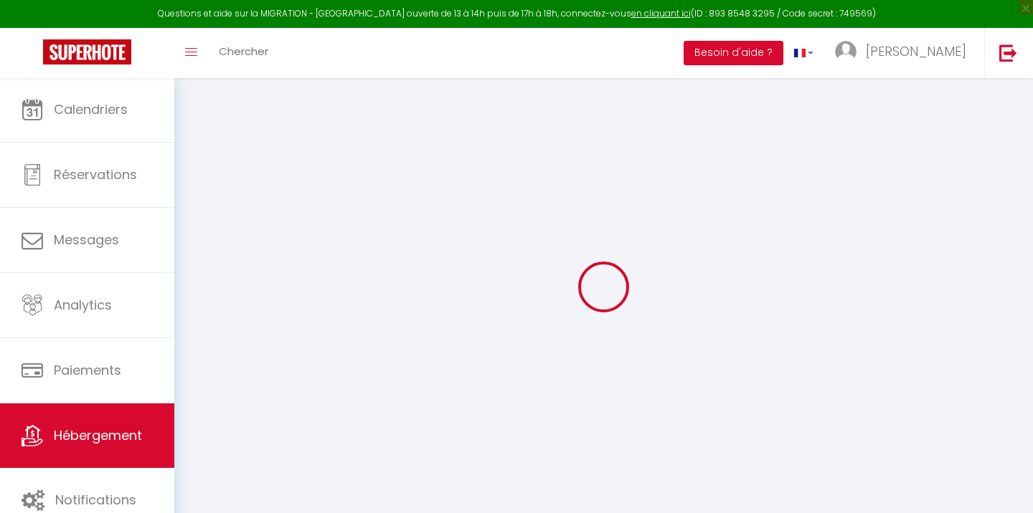
type input "14330"
type input "Le Molay-Littry"
type input "[EMAIL_ADDRESS][DOMAIN_NAME]"
select select
checkbox input "false"
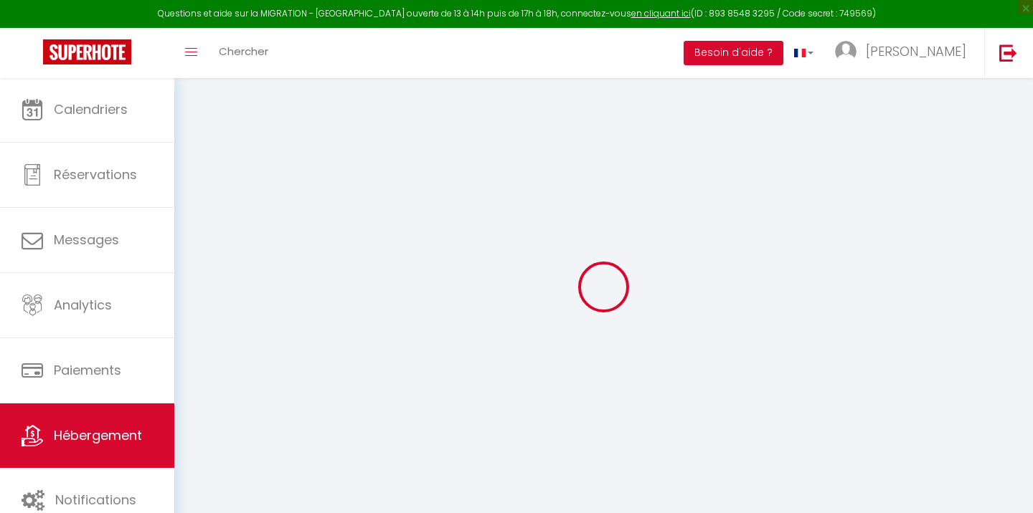
checkbox input "false"
type input "25"
type input "115"
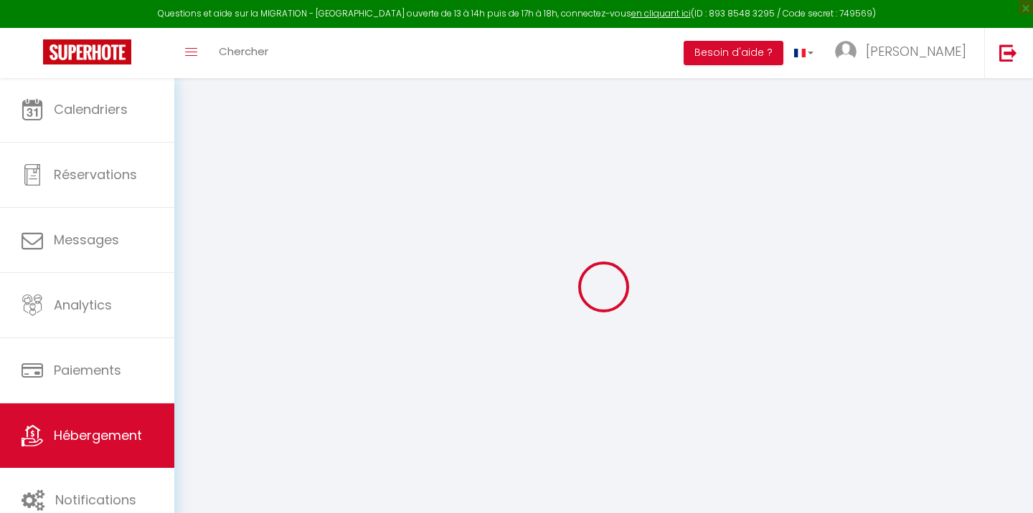
type input "0"
select select
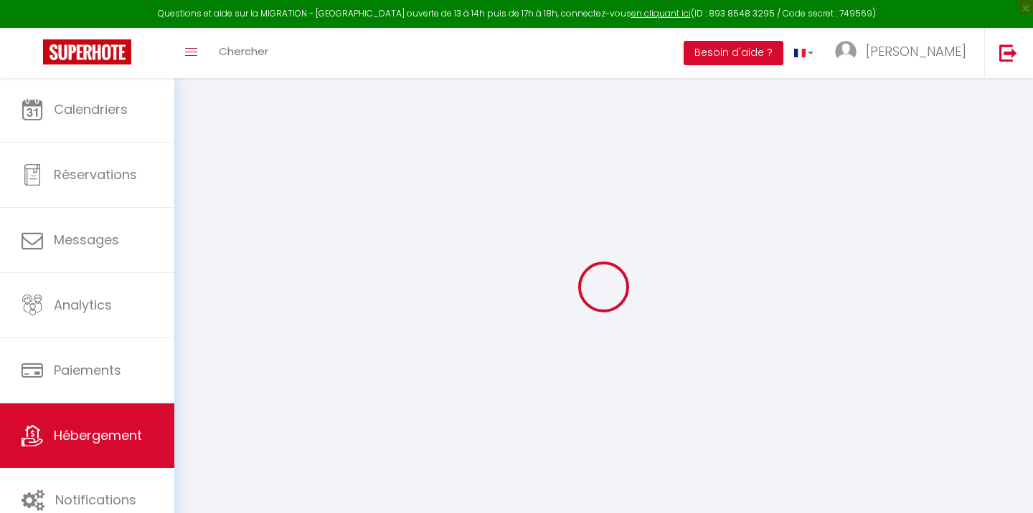
select select
checkbox input "false"
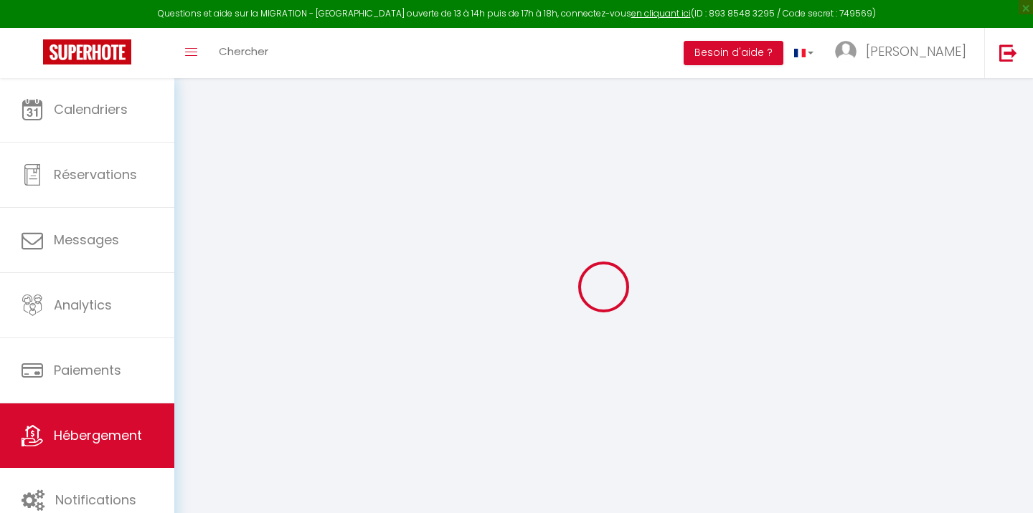
checkbox input "false"
select select
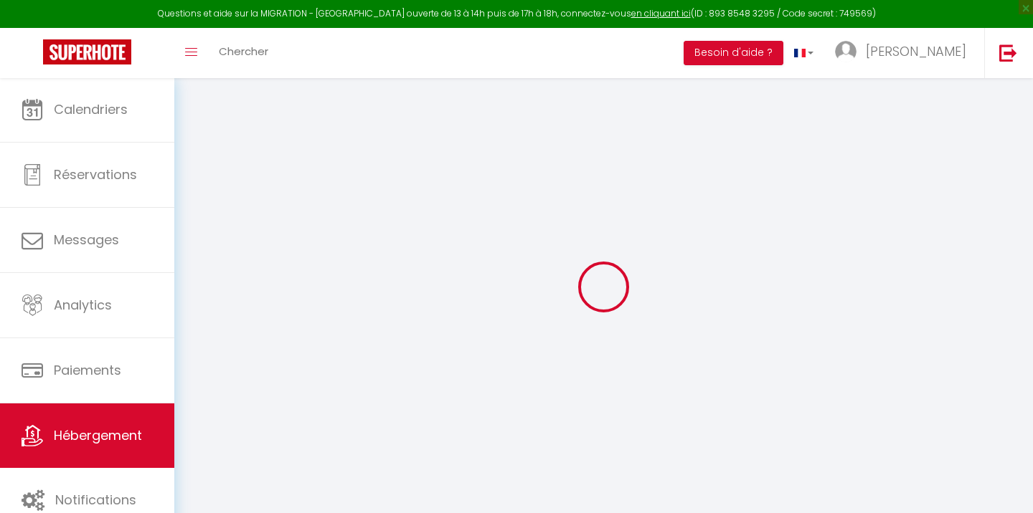
select select
checkbox input "false"
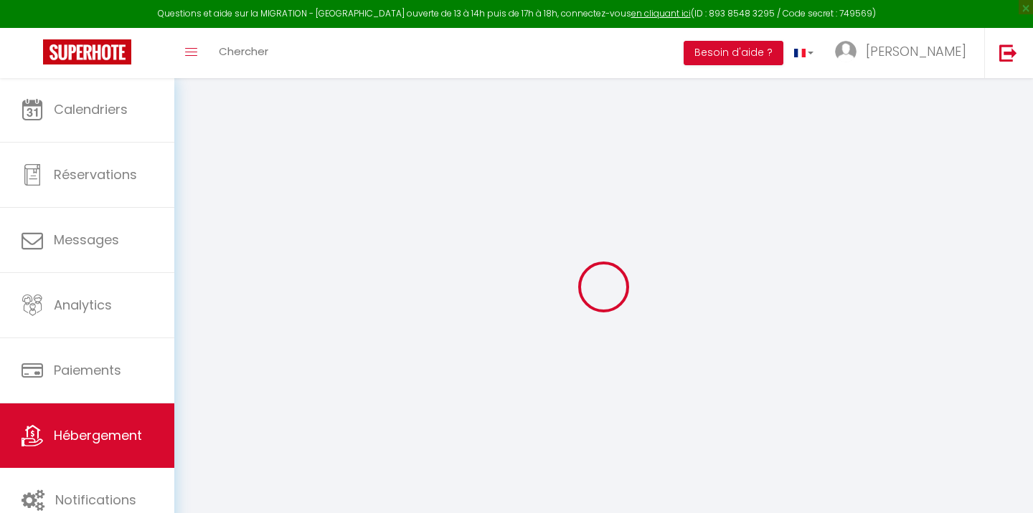
checkbox input "false"
select select
checkbox input "false"
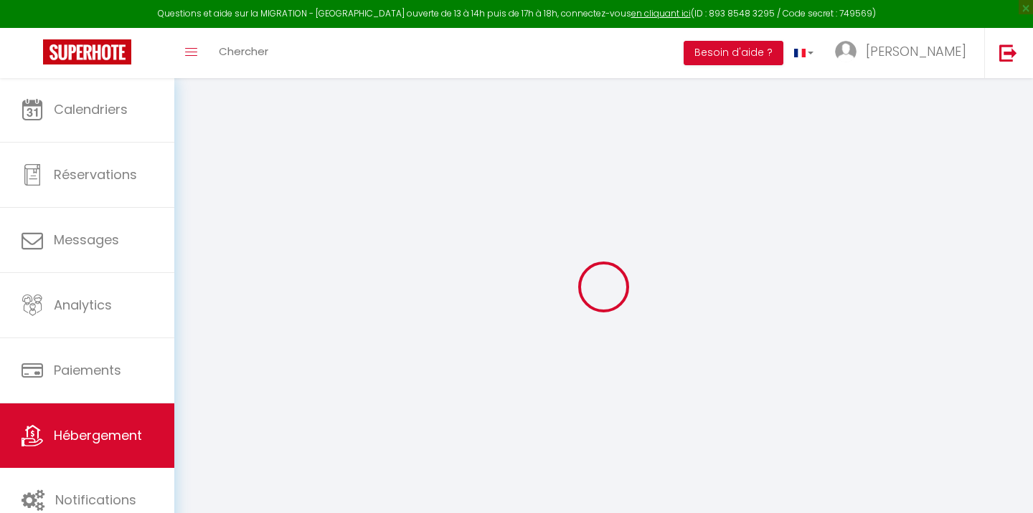
checkbox input "false"
select select "16:00"
select select
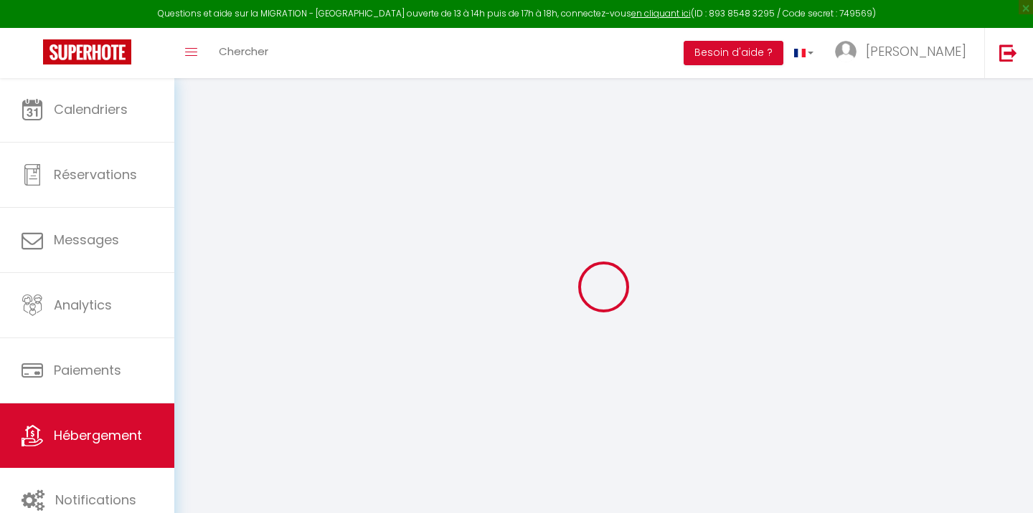
select select "10:00"
select select "30"
select select "120"
select select
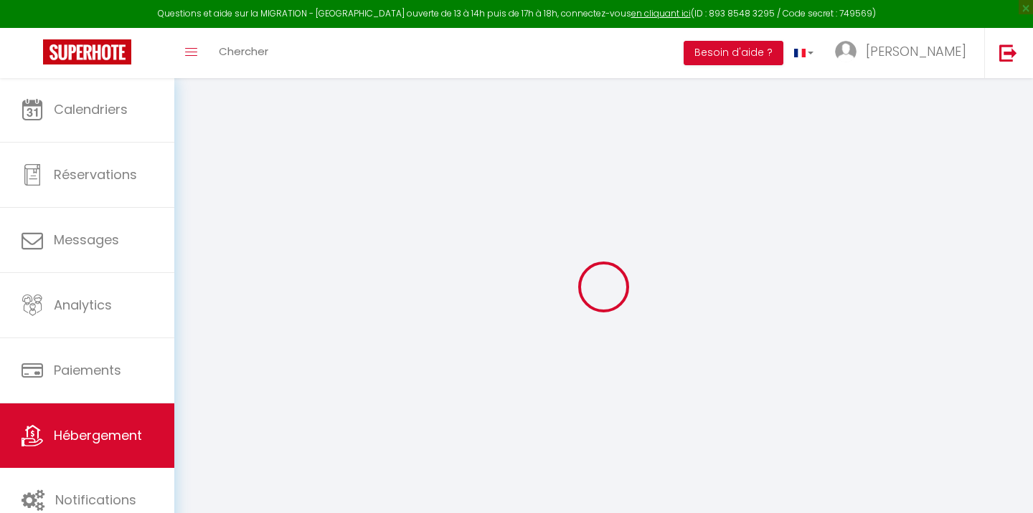
checkbox input "false"
select select
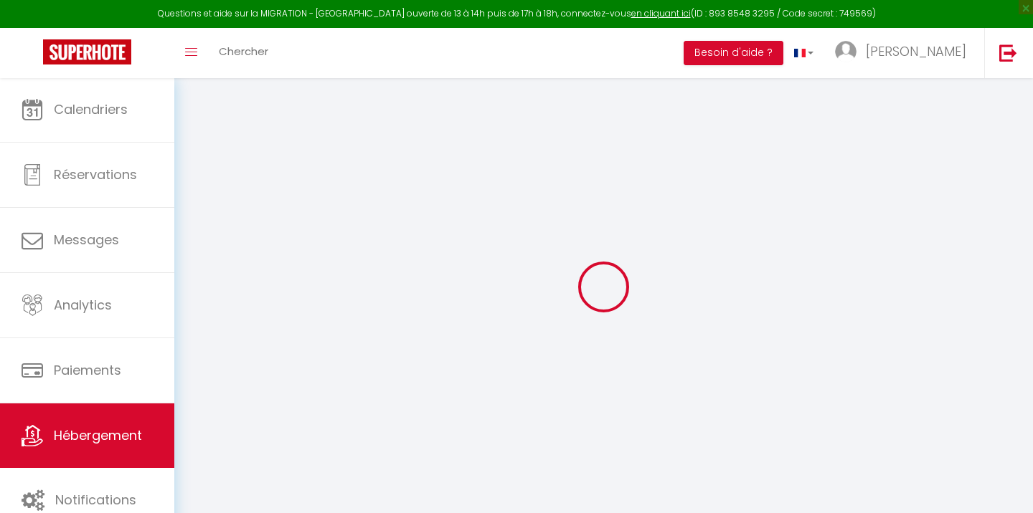
select select
checkbox input "false"
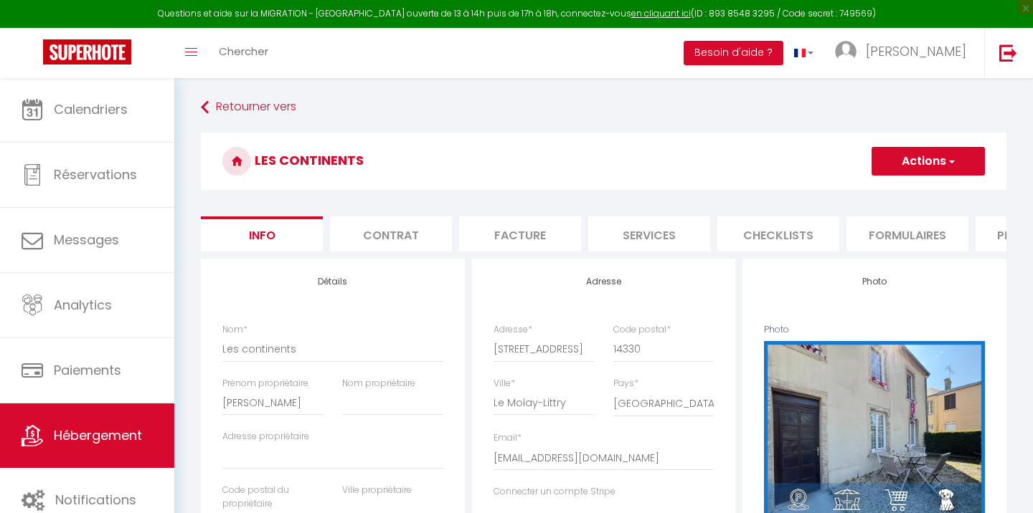
select select
checkbox input "false"
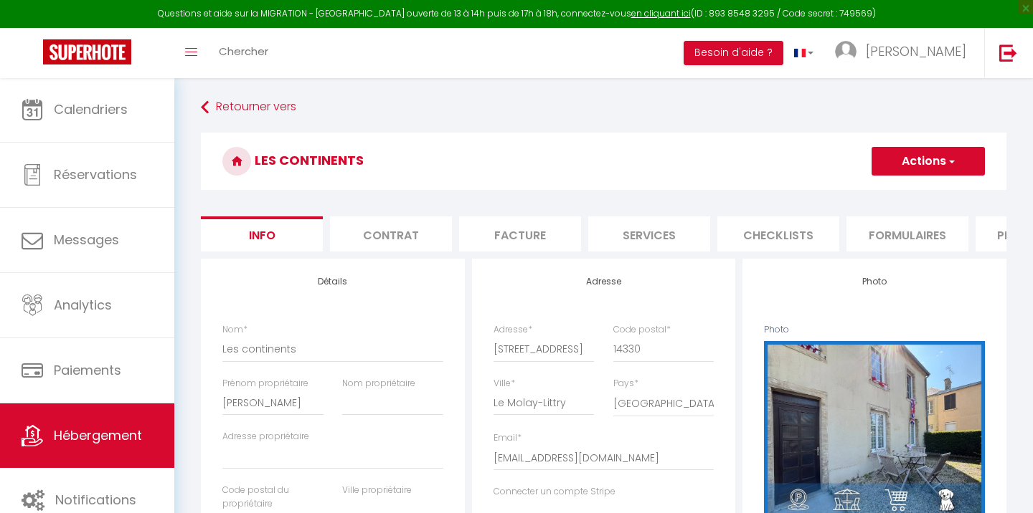
checkbox input "false"
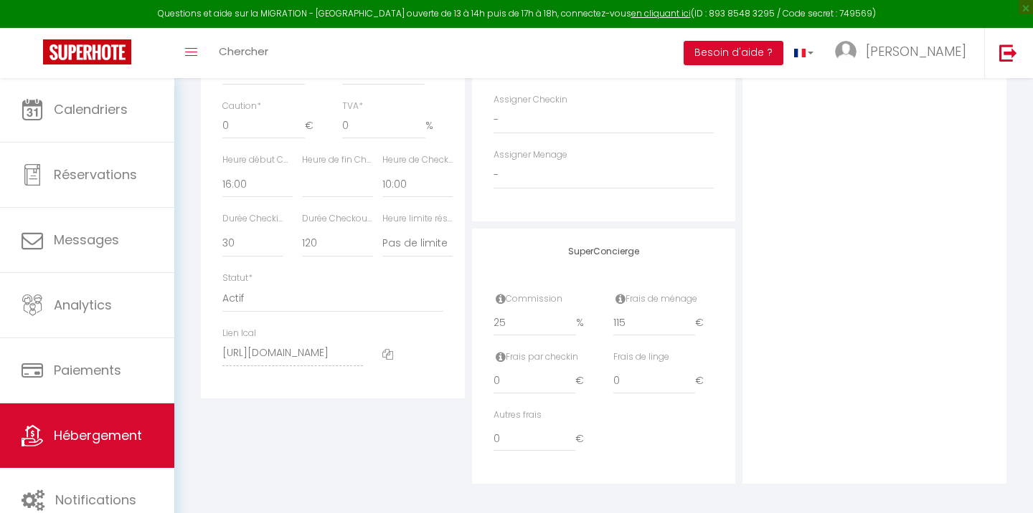
scroll to position [741, 0]
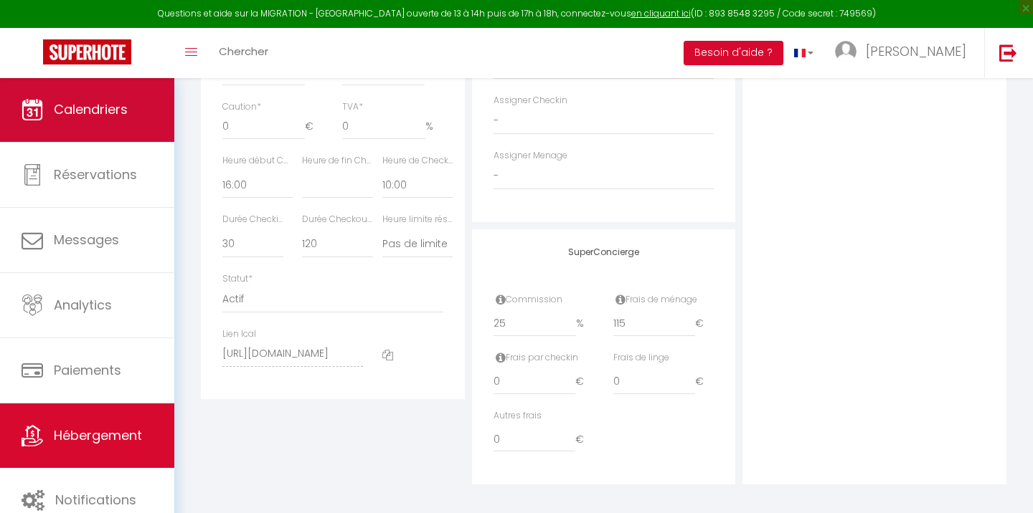
click at [86, 140] on link "Calendriers" at bounding box center [87, 109] width 174 height 65
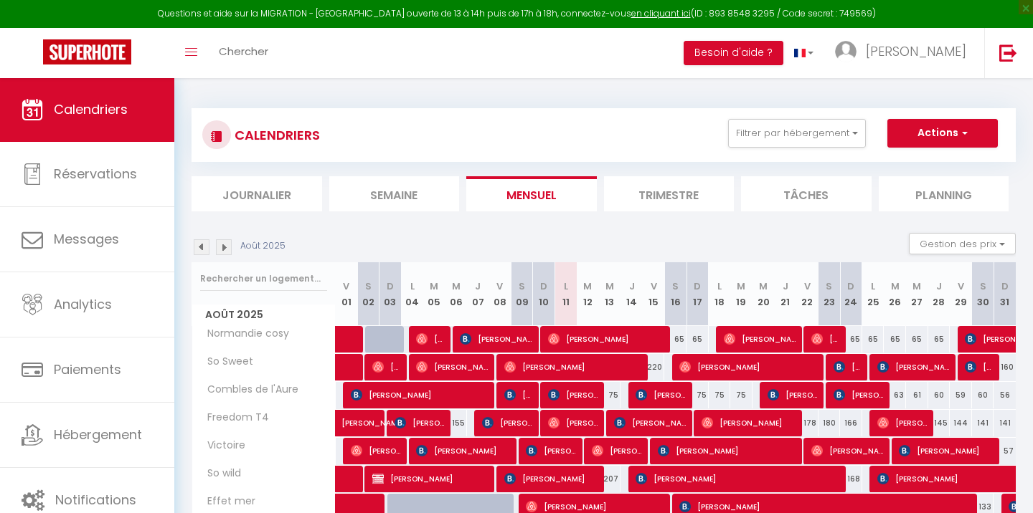
click at [198, 245] on img at bounding box center [202, 247] width 16 height 16
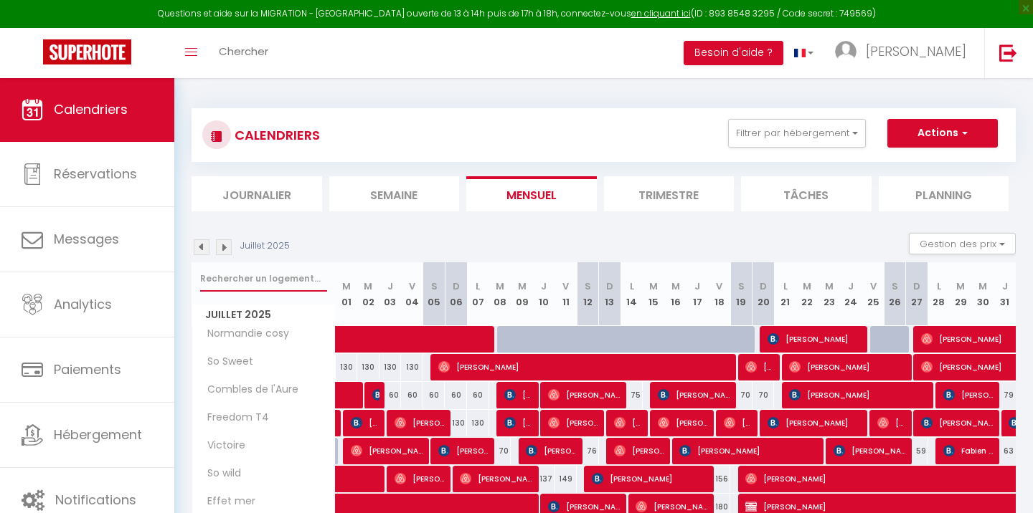
click at [213, 275] on input "text" at bounding box center [263, 279] width 127 height 26
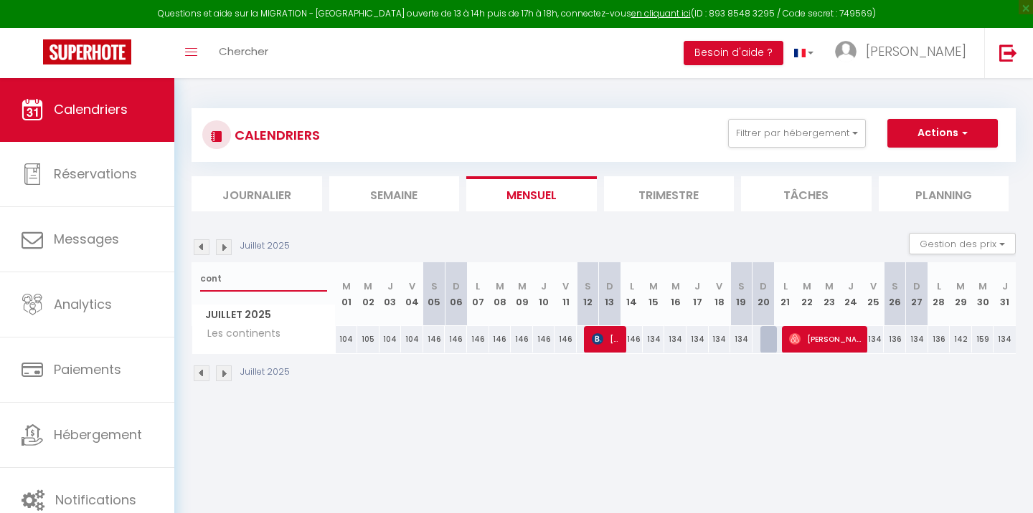
type input "cont"
click at [597, 334] on img at bounding box center [597, 338] width 11 height 11
select select "OK"
select select "KO"
select select "0"
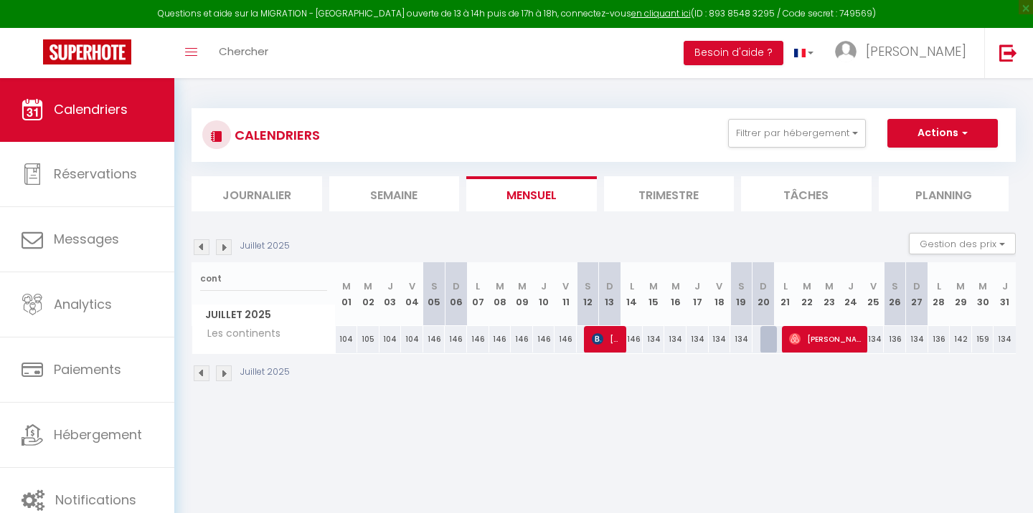
select select "0"
select select "1"
select select
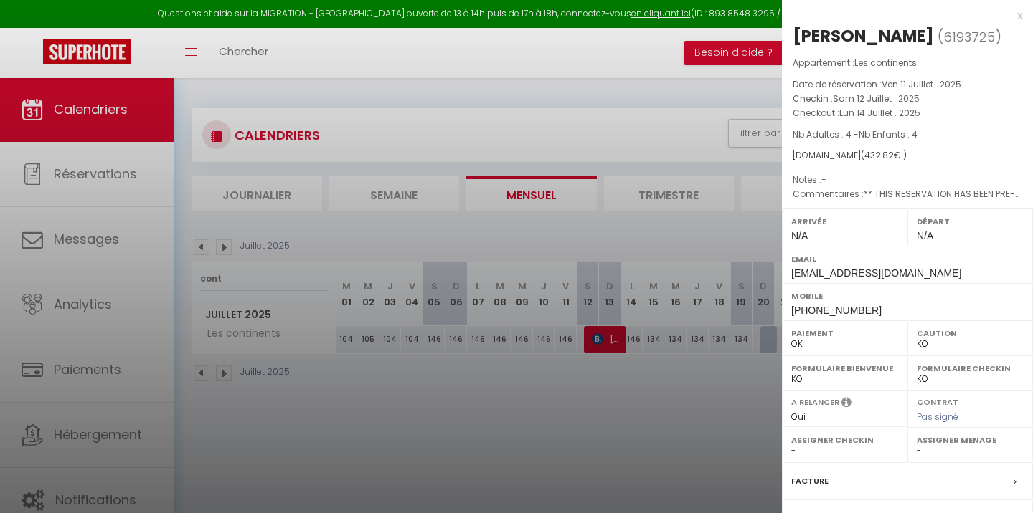
click at [564, 433] on div at bounding box center [516, 256] width 1033 height 513
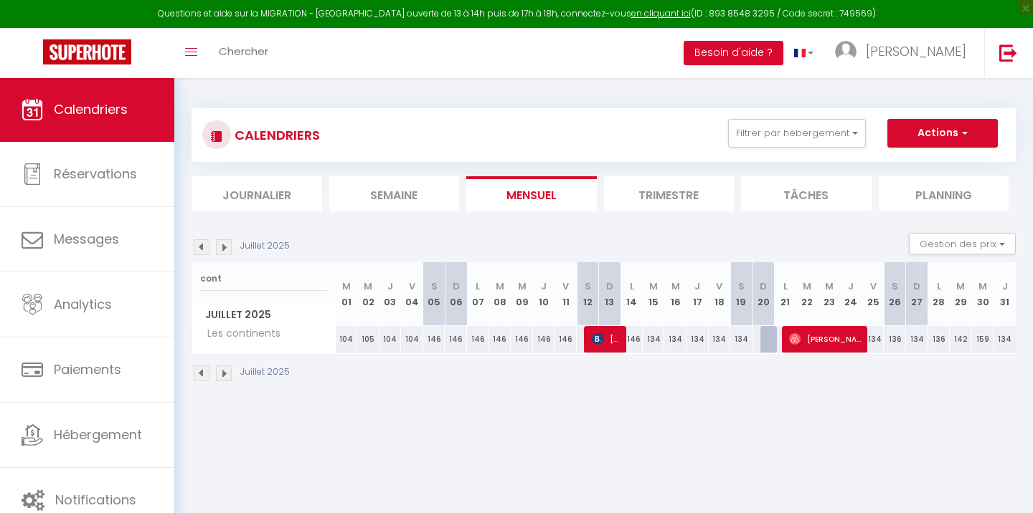
click at [812, 346] on span "[PERSON_NAME]" at bounding box center [826, 339] width 74 height 27
select select "OK"
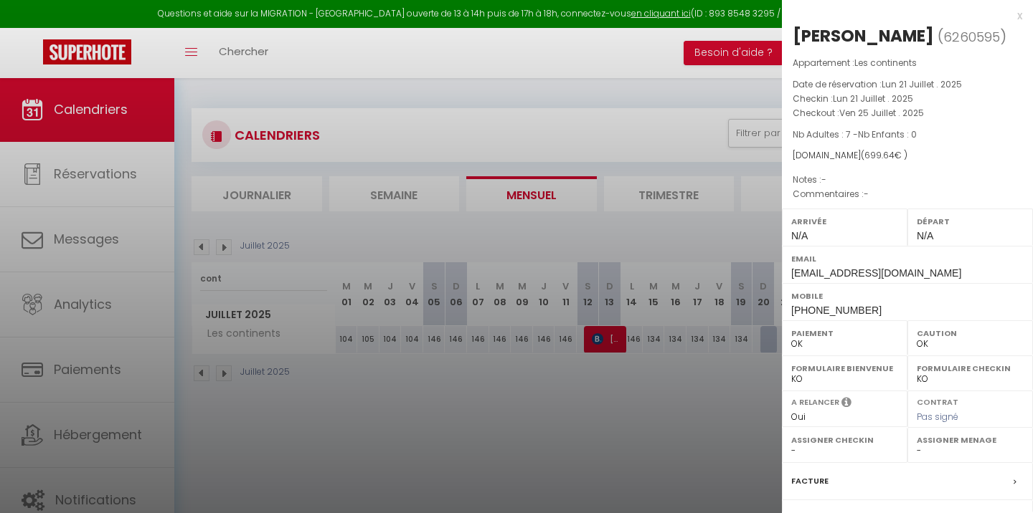
click at [639, 399] on div at bounding box center [516, 256] width 1033 height 513
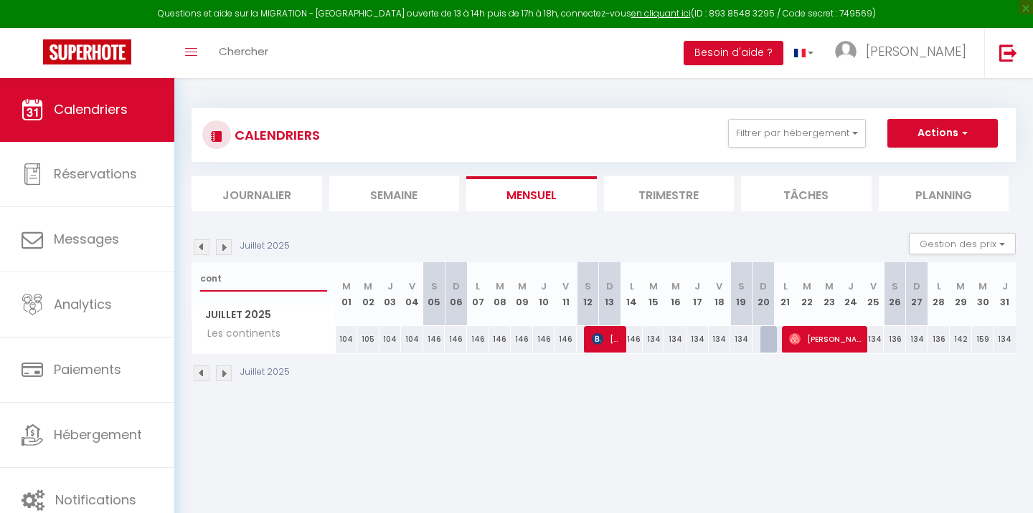
click at [267, 275] on input "cont" at bounding box center [263, 279] width 127 height 26
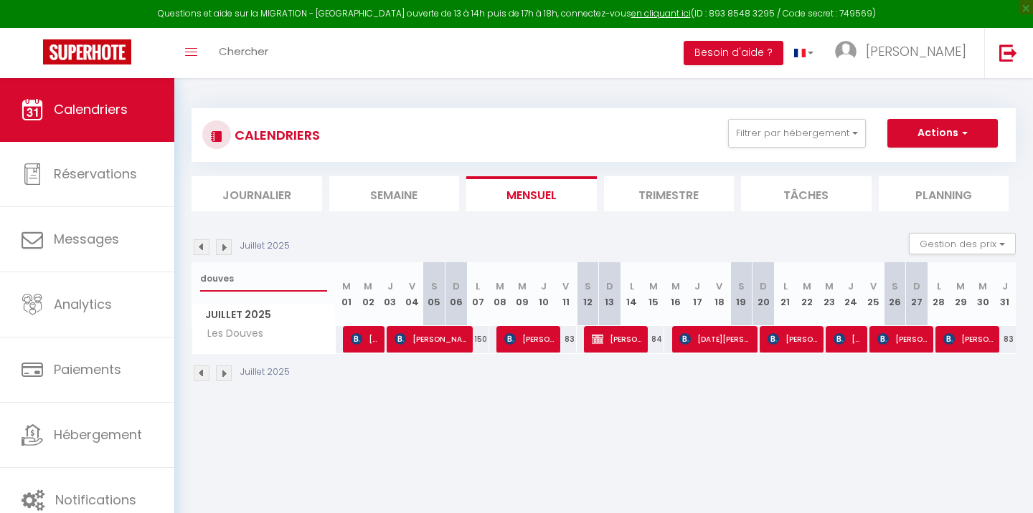
type input "douves"
click at [369, 334] on span "[PERSON_NAME]" at bounding box center [365, 339] width 29 height 27
select select "KO"
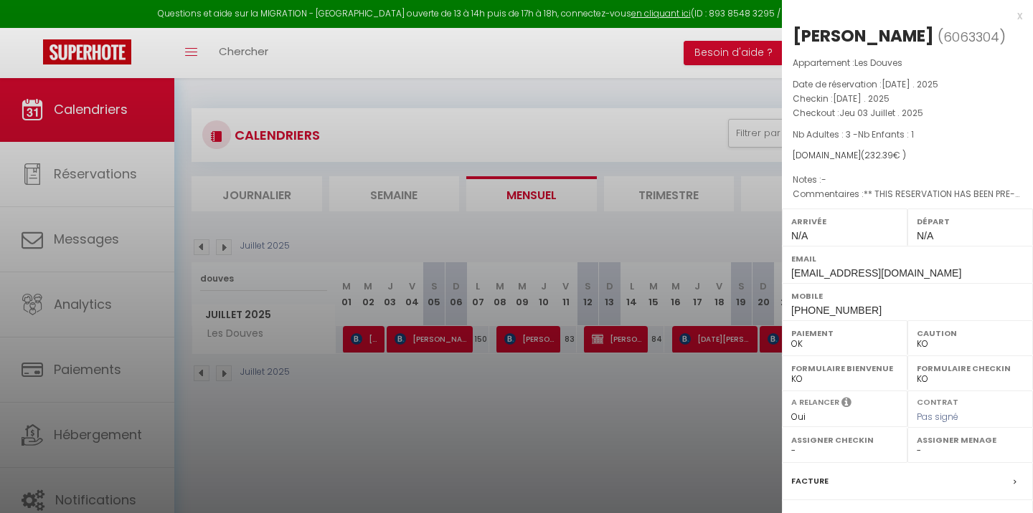
click at [523, 359] on div at bounding box center [516, 256] width 1033 height 513
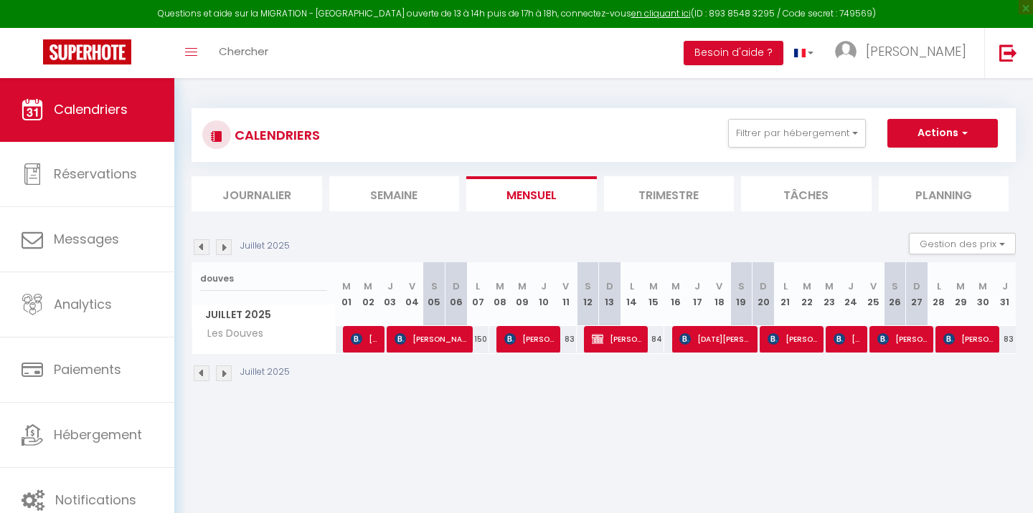
click at [436, 346] on span "[PERSON_NAME]" at bounding box center [431, 339] width 74 height 27
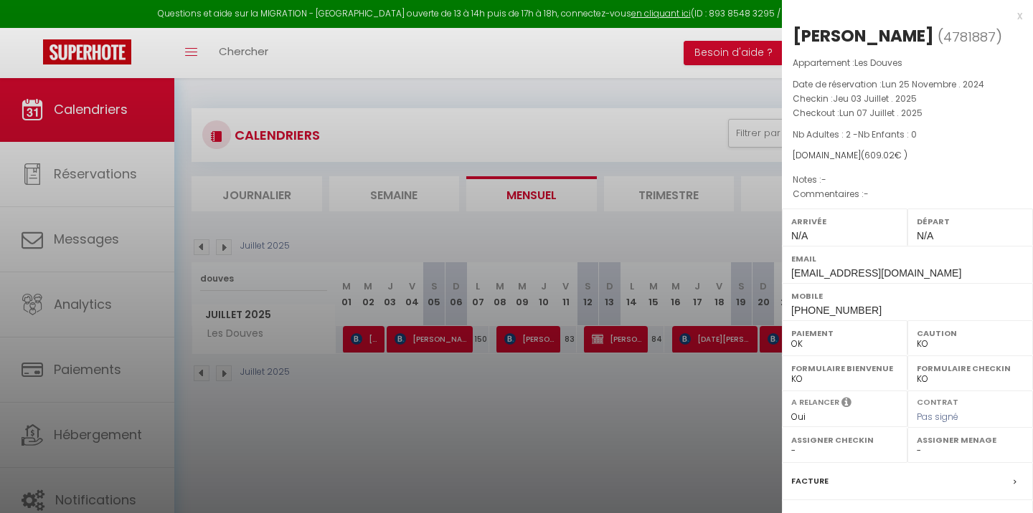
click at [462, 399] on div at bounding box center [516, 256] width 1033 height 513
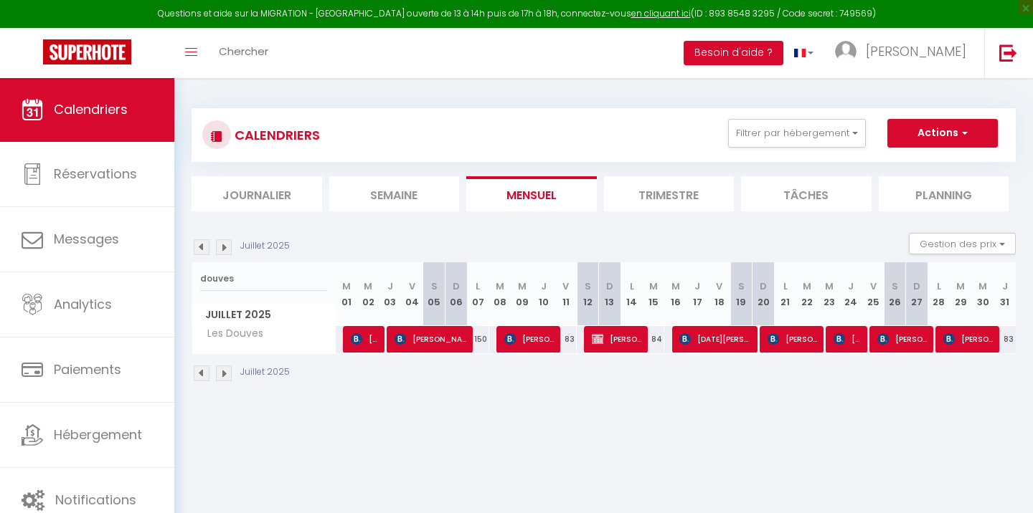
click at [530, 331] on span "[PERSON_NAME]" at bounding box center [530, 339] width 52 height 27
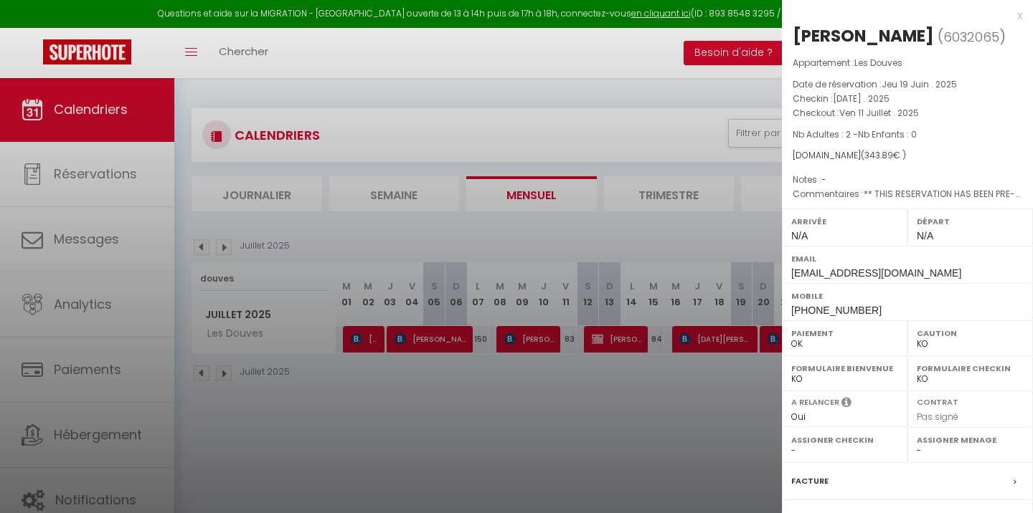
click at [640, 381] on div at bounding box center [516, 256] width 1033 height 513
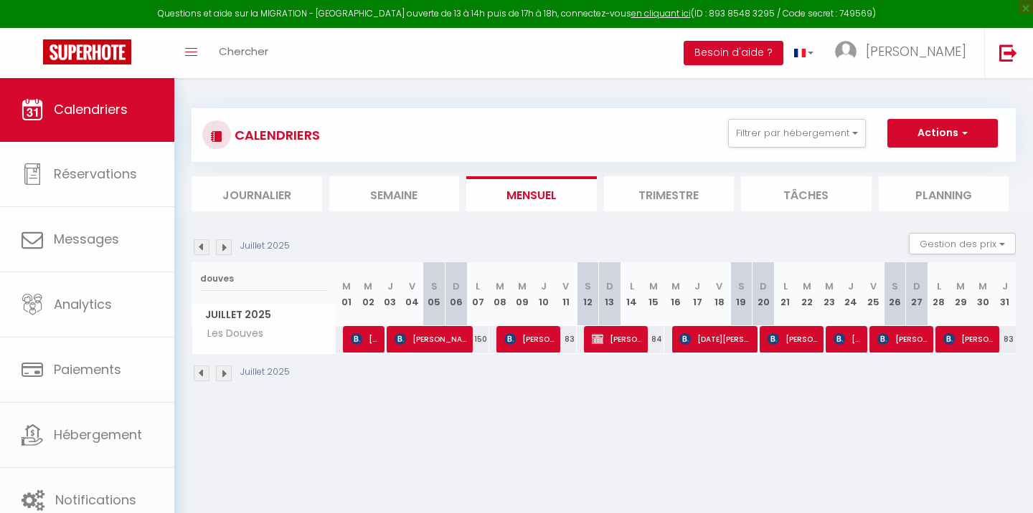
click at [609, 331] on span "[PERSON_NAME]" at bounding box center [618, 339] width 52 height 27
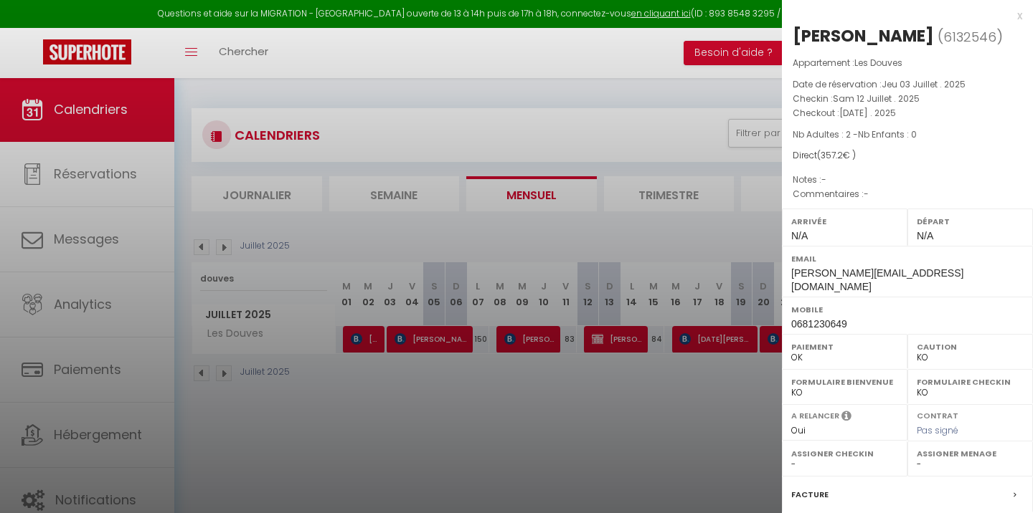
click at [645, 379] on div at bounding box center [516, 256] width 1033 height 513
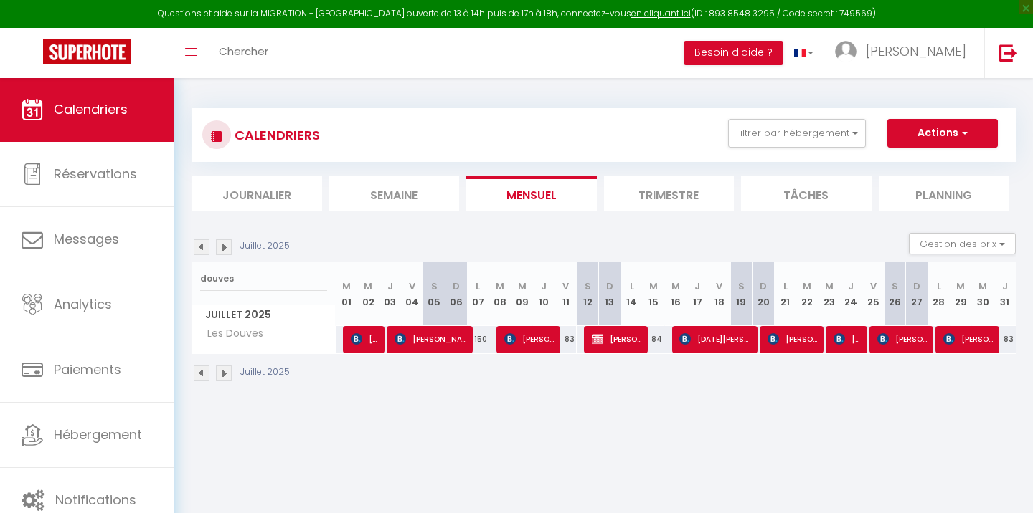
click at [615, 334] on span "[PERSON_NAME]" at bounding box center [618, 339] width 52 height 27
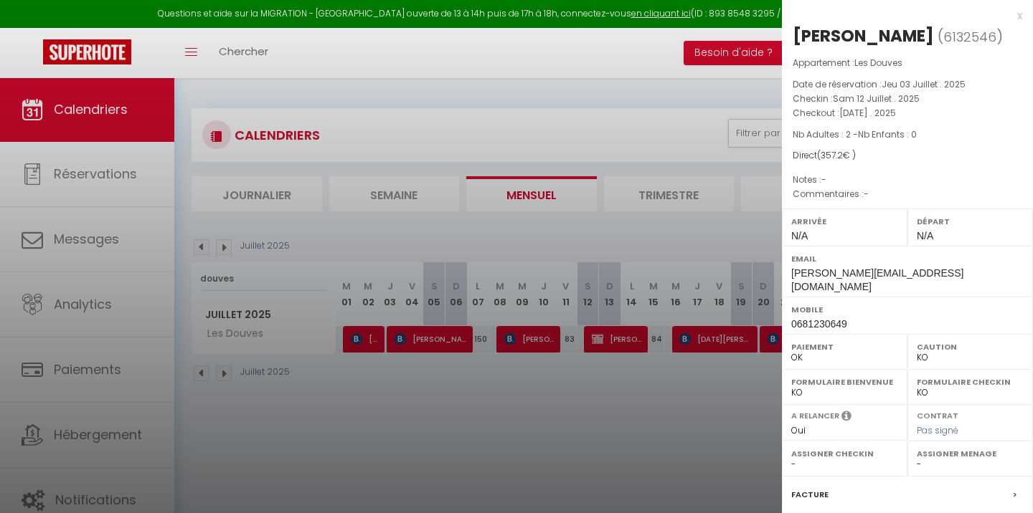
drag, startPoint x: 827, startPoint y: 151, endPoint x: 848, endPoint y: 152, distance: 20.8
click at [848, 152] on span "( 357.2 € )" at bounding box center [836, 155] width 39 height 12
copy span "357.2"
click at [931, 188] on p "Commentaires : -" at bounding box center [906, 194] width 229 height 14
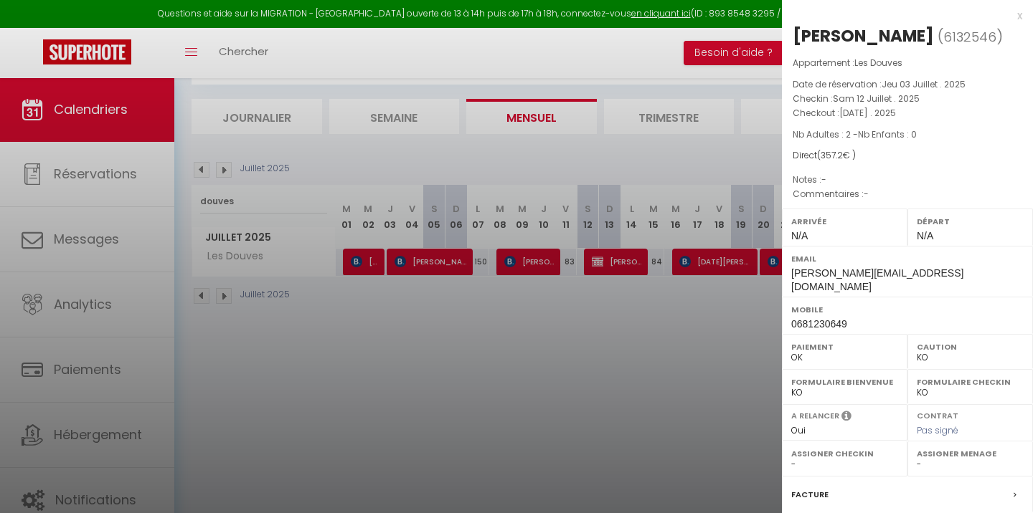
click at [609, 262] on div at bounding box center [516, 256] width 1033 height 513
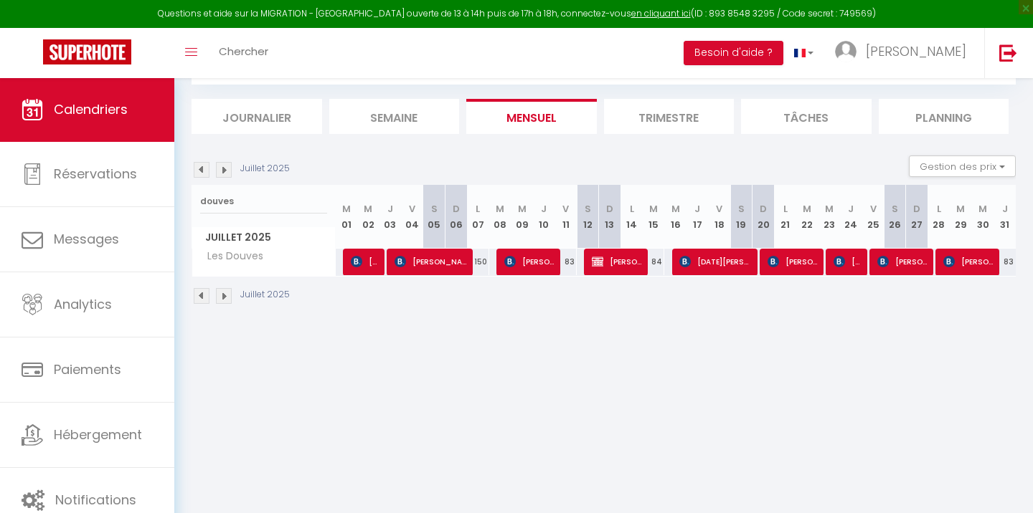
click at [617, 258] on span "[PERSON_NAME]" at bounding box center [618, 261] width 52 height 27
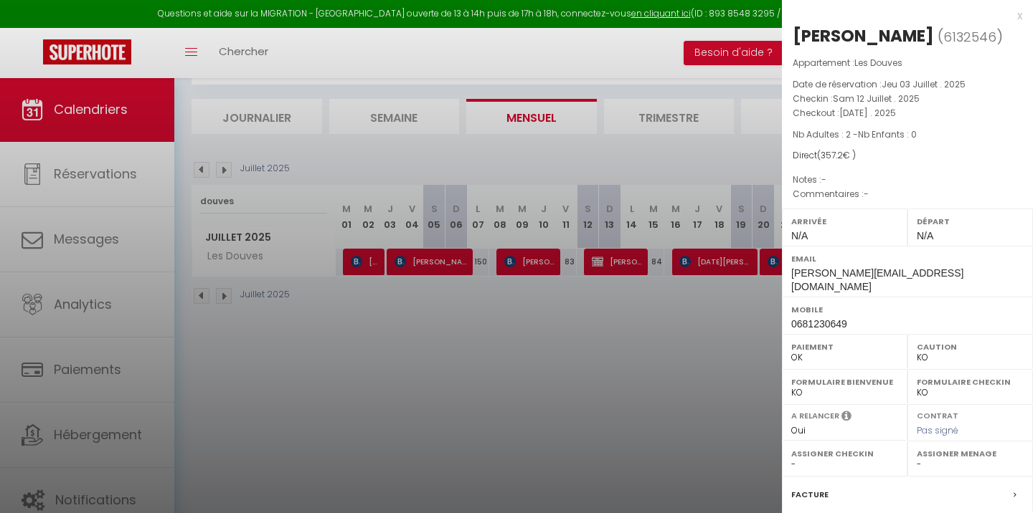
click at [852, 170] on div "Appartement : Les Douves Date de réservation : [DATE] . 2025 Checkin : [DATE] .…" at bounding box center [907, 129] width 251 height 146
click at [847, 192] on p "Commentaires : -" at bounding box center [906, 194] width 229 height 14
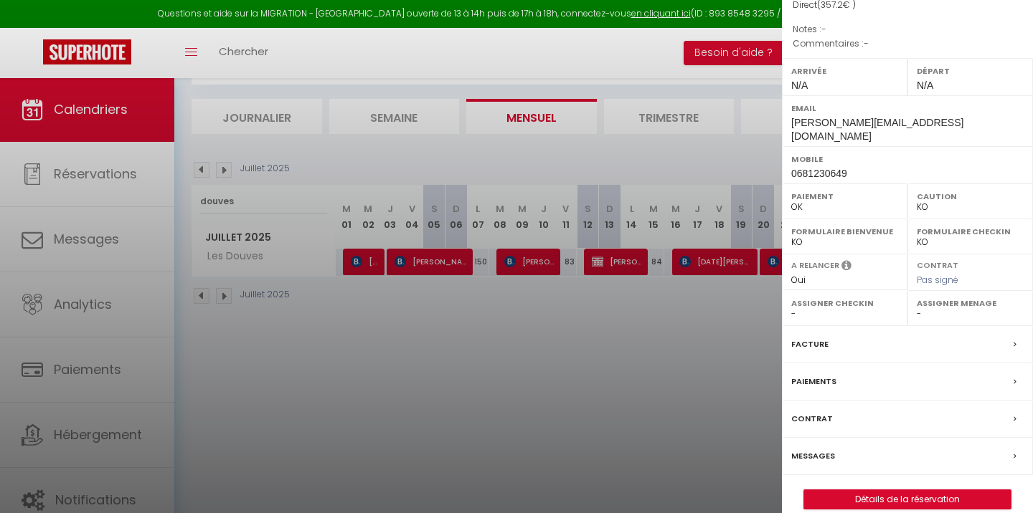
scroll to position [77, 0]
click at [643, 434] on div at bounding box center [516, 256] width 1033 height 513
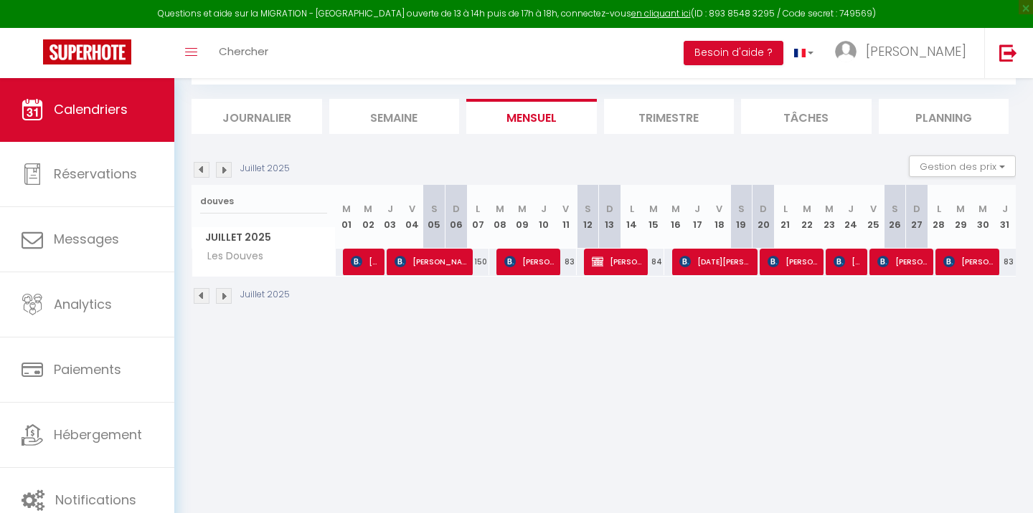
click at [617, 265] on span "[PERSON_NAME]" at bounding box center [618, 261] width 52 height 27
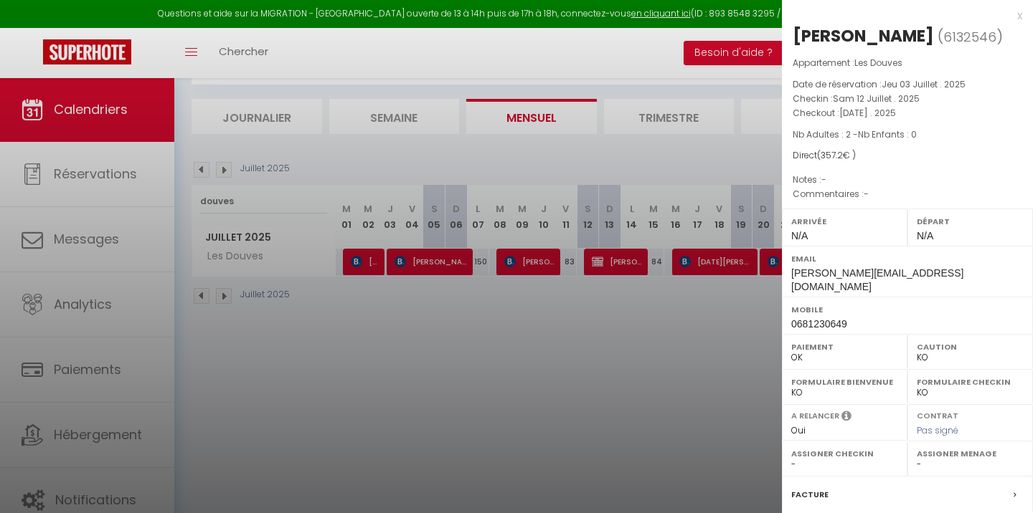
scroll to position [0, 0]
click at [690, 307] on div at bounding box center [516, 256] width 1033 height 513
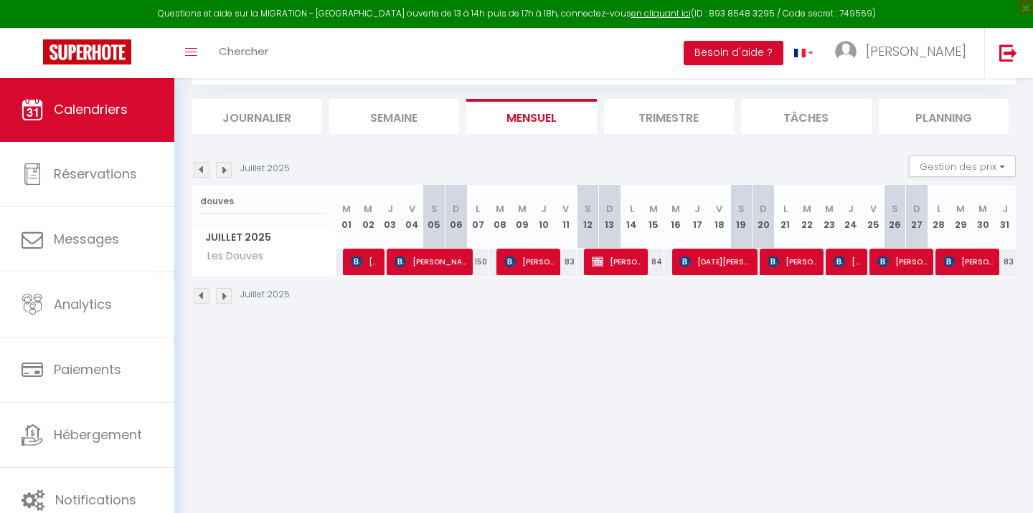
click at [609, 259] on span "[PERSON_NAME]" at bounding box center [618, 261] width 52 height 27
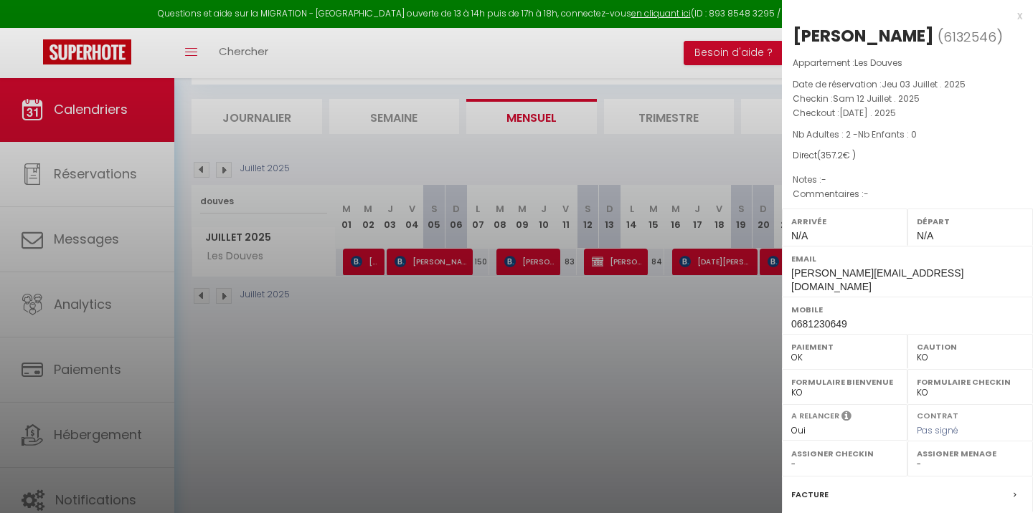
click at [572, 372] on div at bounding box center [516, 256] width 1033 height 513
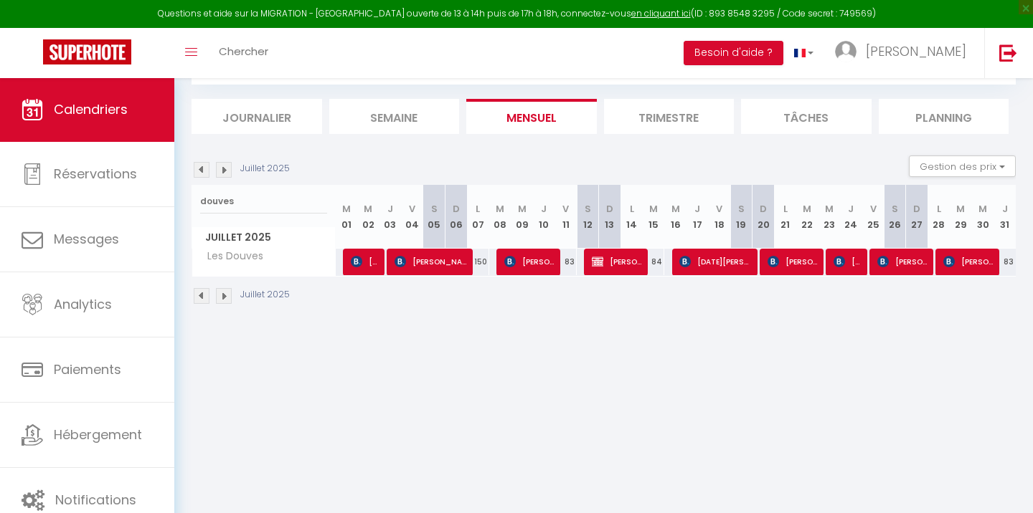
click at [703, 263] on span "[DATE][PERSON_NAME]" at bounding box center [716, 261] width 74 height 27
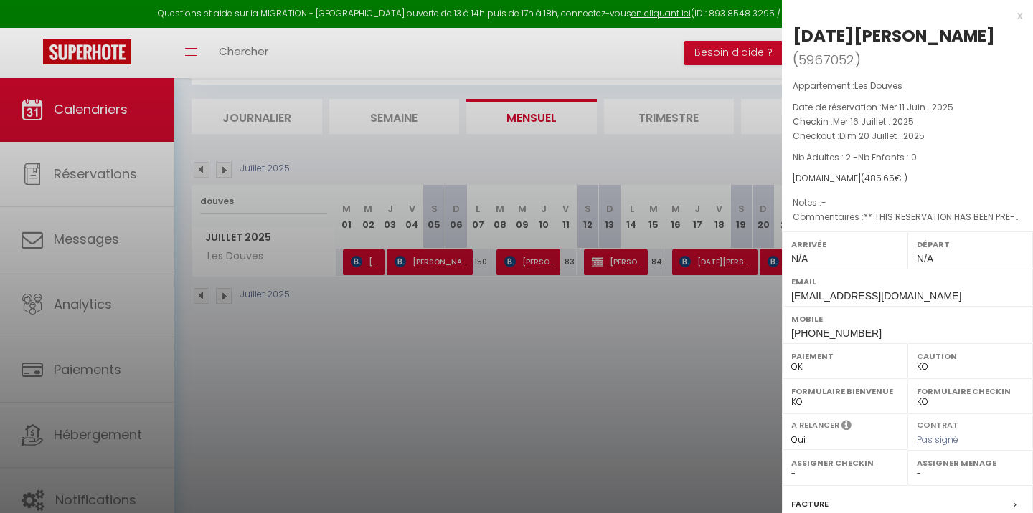
click at [665, 369] on div at bounding box center [516, 256] width 1033 height 513
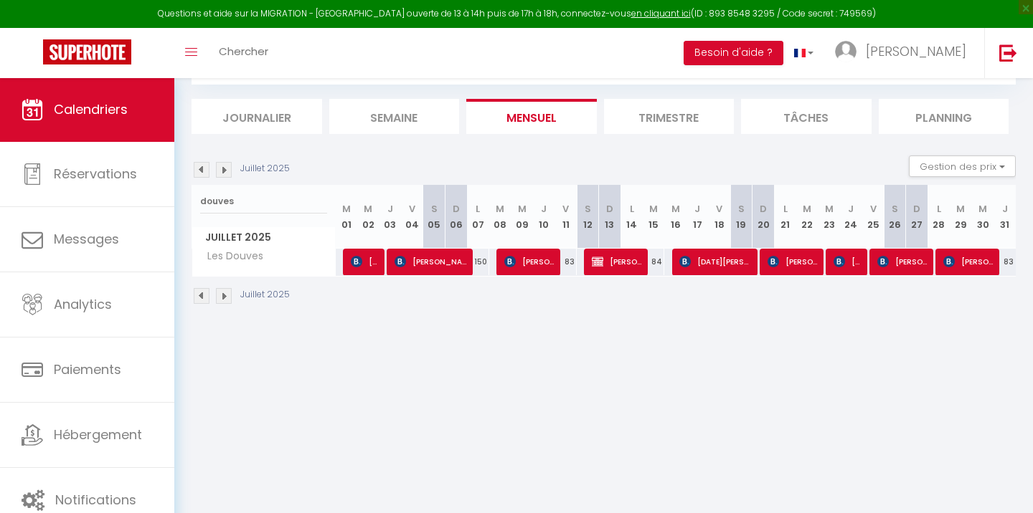
click at [782, 265] on span "[PERSON_NAME]" at bounding box center [793, 261] width 52 height 27
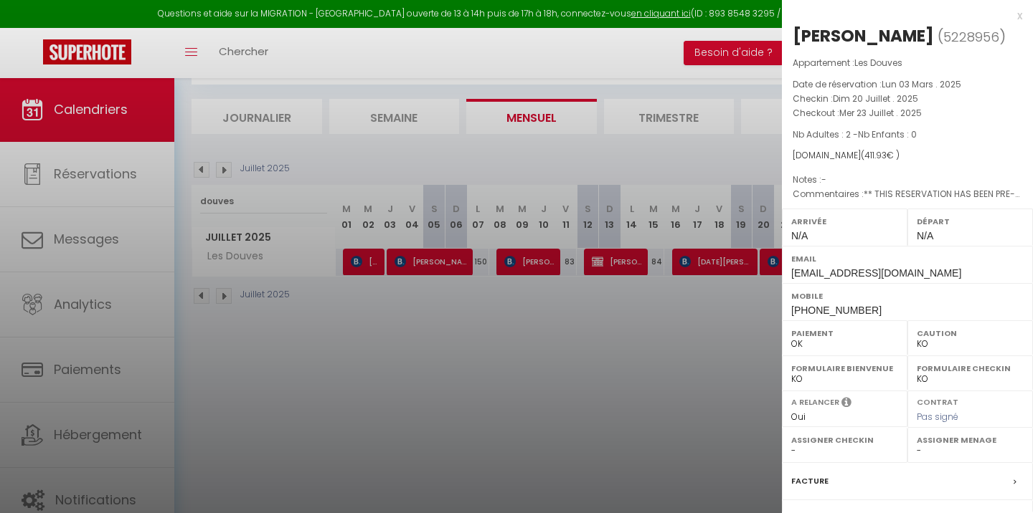
click at [581, 366] on div at bounding box center [516, 256] width 1033 height 513
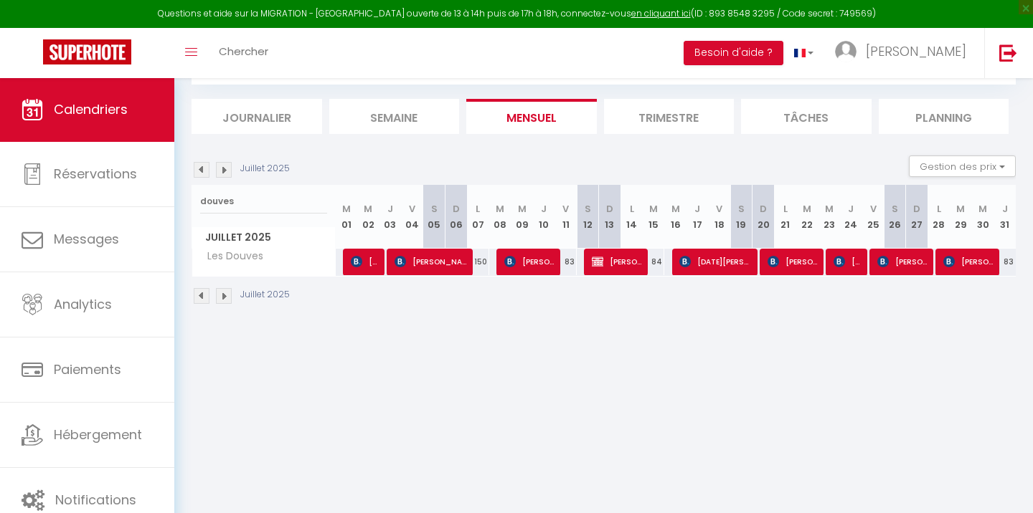
click at [857, 251] on span "[PERSON_NAME]" at bounding box center [847, 261] width 29 height 27
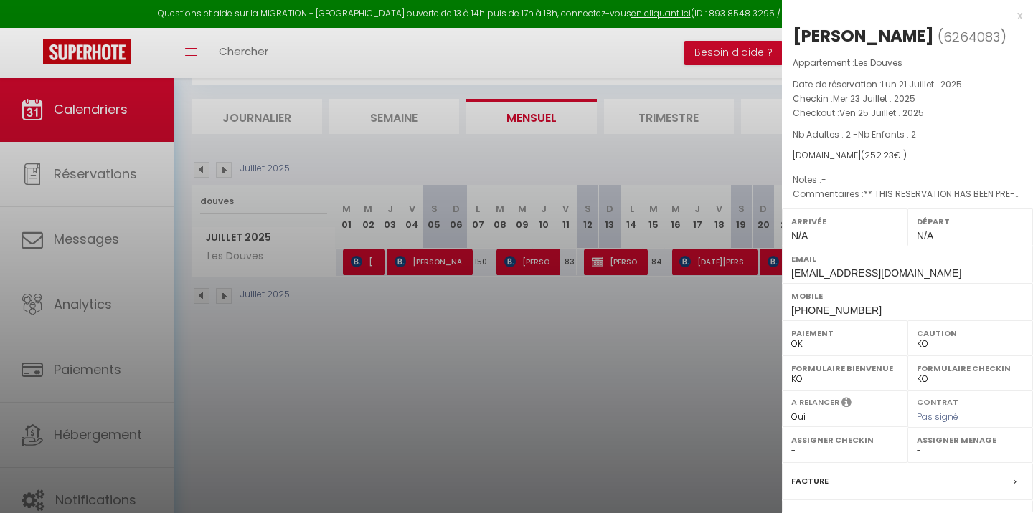
click at [625, 331] on div at bounding box center [516, 256] width 1033 height 513
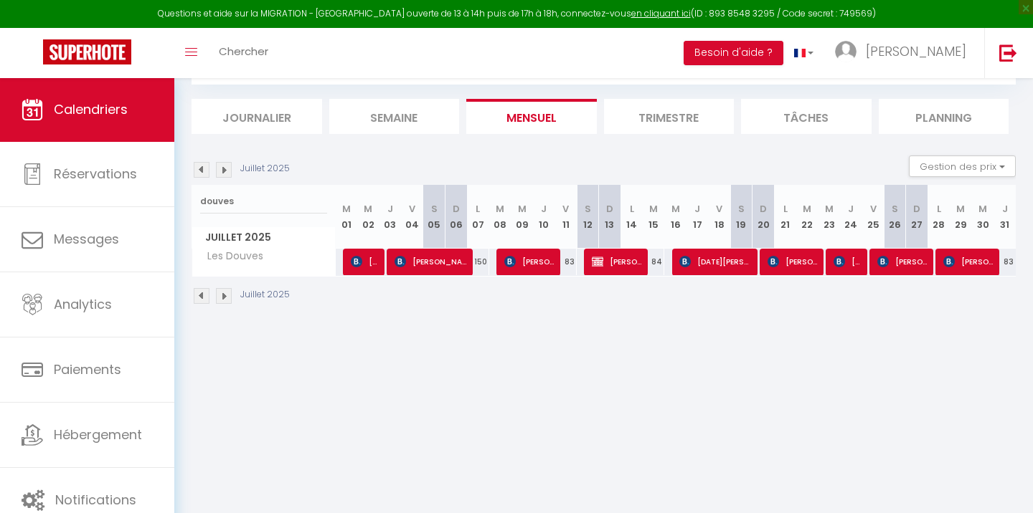
click at [905, 261] on span "[PERSON_NAME]" at bounding box center [903, 261] width 52 height 27
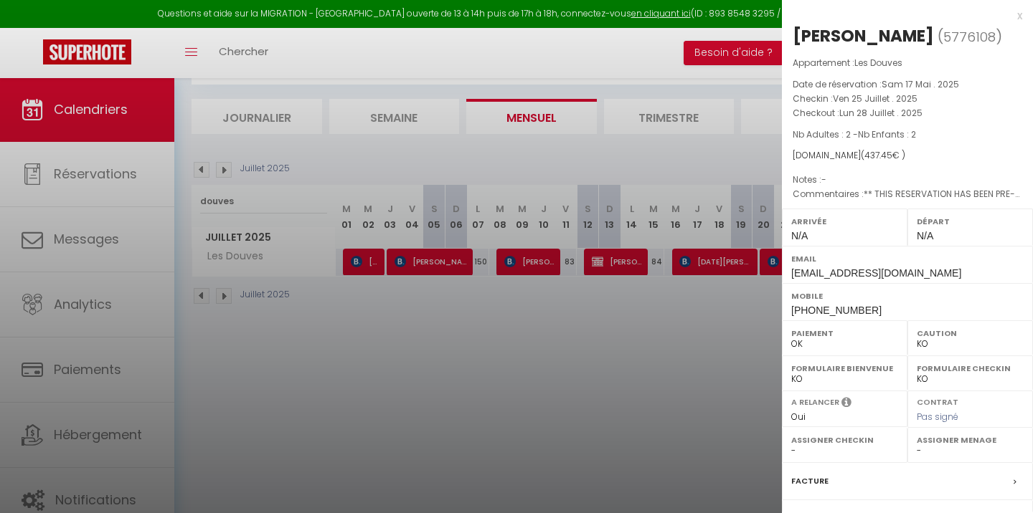
click at [605, 333] on div at bounding box center [516, 256] width 1033 height 513
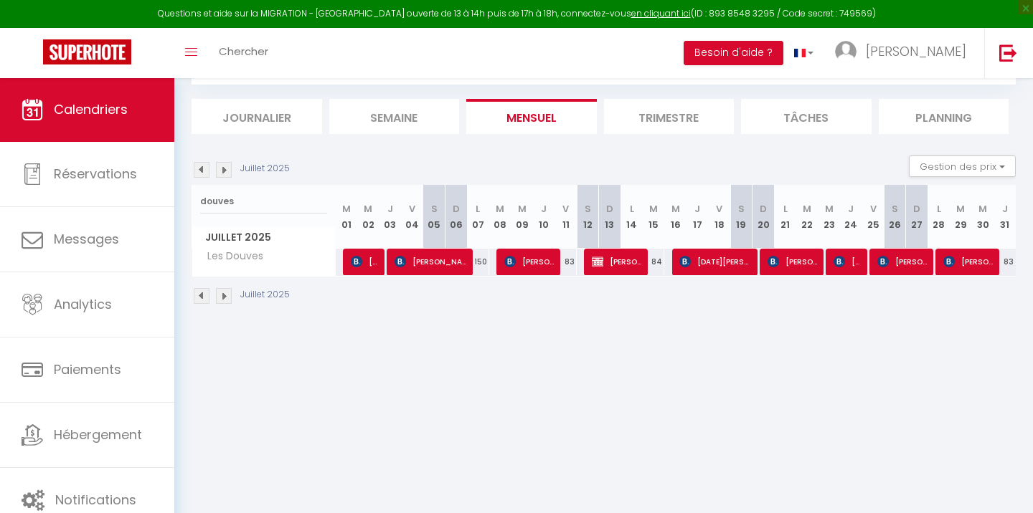
click at [969, 263] on span "[PERSON_NAME]" at bounding box center [969, 261] width 52 height 27
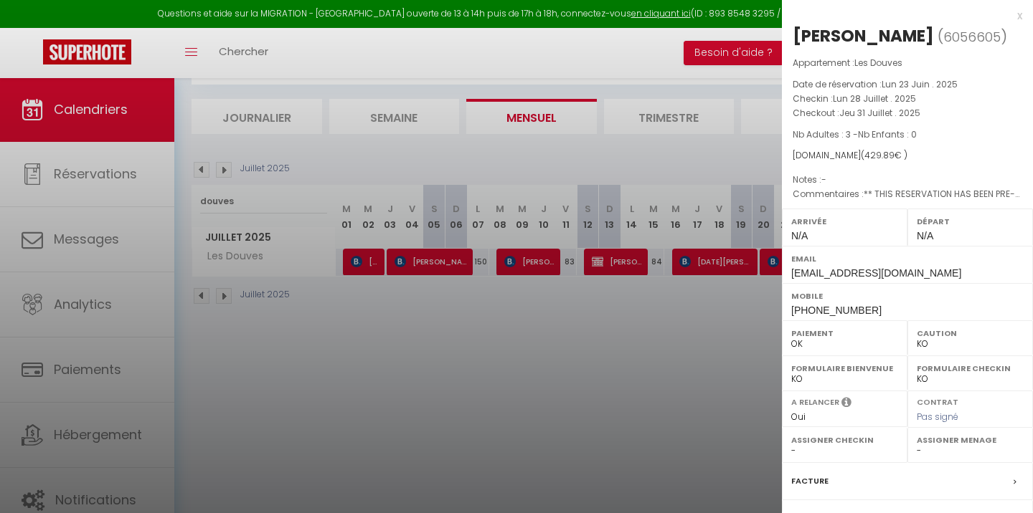
click at [628, 372] on div at bounding box center [516, 256] width 1033 height 513
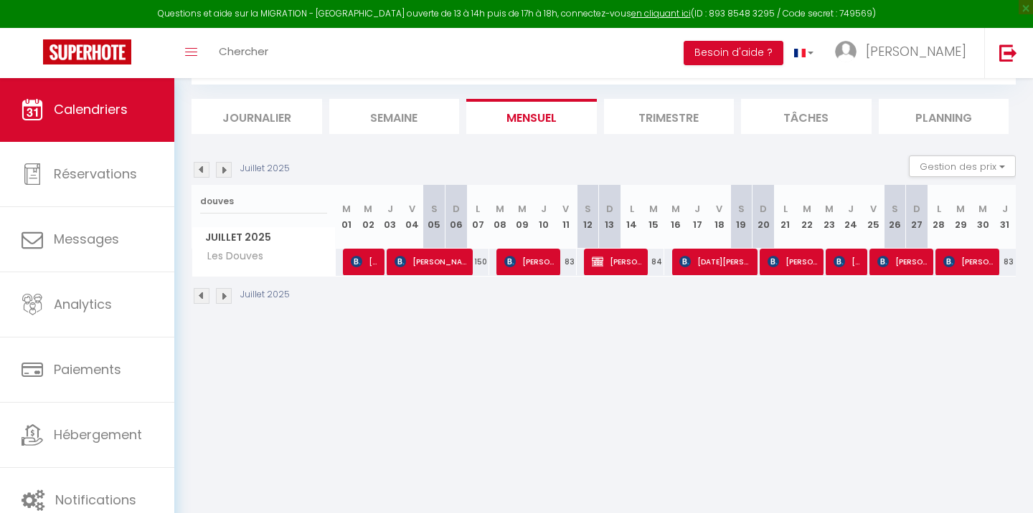
click at [618, 257] on span "[PERSON_NAME]" at bounding box center [618, 261] width 52 height 27
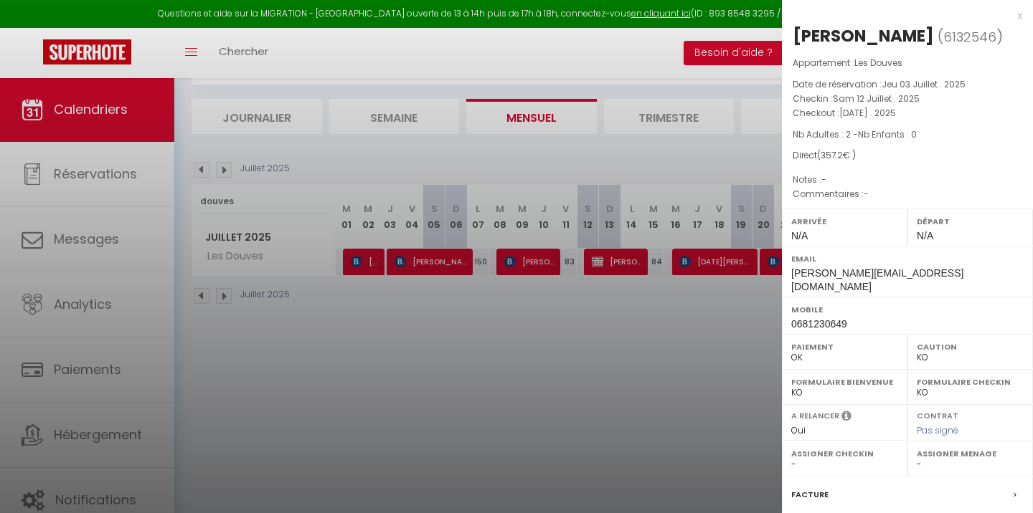
click at [307, 243] on div at bounding box center [516, 256] width 1033 height 513
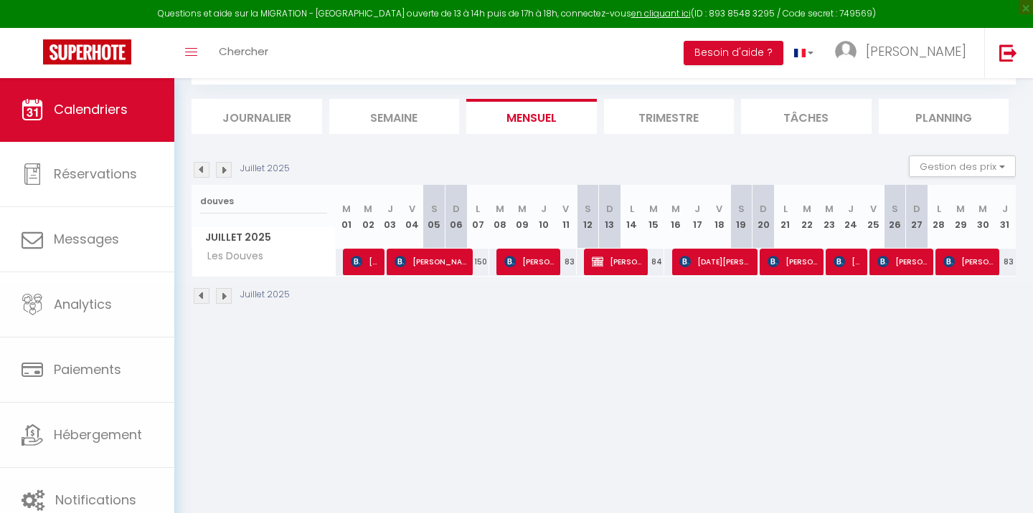
click at [261, 200] on body "Questions et aide sur la MIGRATION - [GEOGRAPHIC_DATA] ouverte de 13 à 14h puis…" at bounding box center [516, 256] width 1033 height 513
click at [261, 200] on input "douves" at bounding box center [263, 202] width 127 height 26
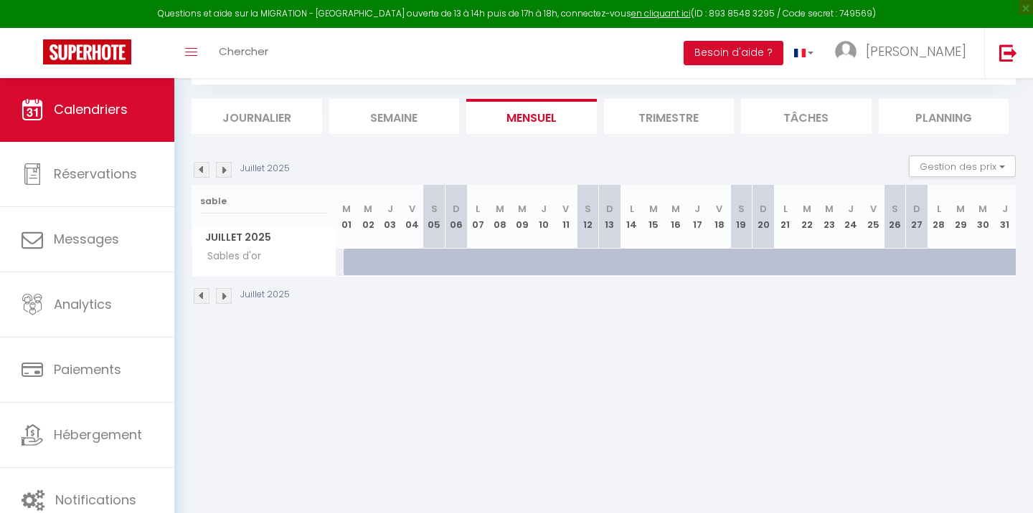
click at [227, 214] on div "sable" at bounding box center [263, 201] width 143 height 33
click at [227, 207] on input "sable" at bounding box center [263, 202] width 127 height 26
click at [234, 204] on input "ancre" at bounding box center [263, 202] width 127 height 26
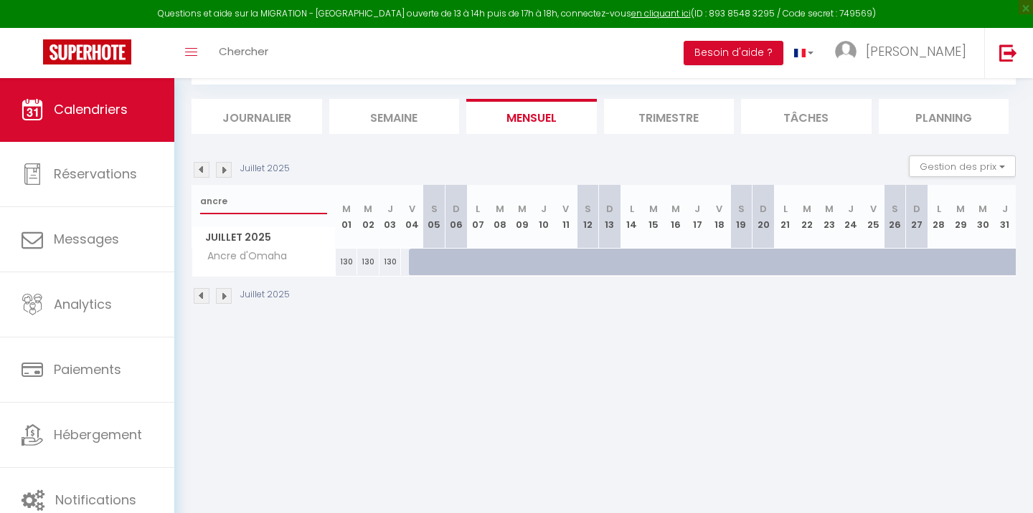
click at [234, 204] on input "ancre" at bounding box center [263, 202] width 127 height 26
type input "poseidon"
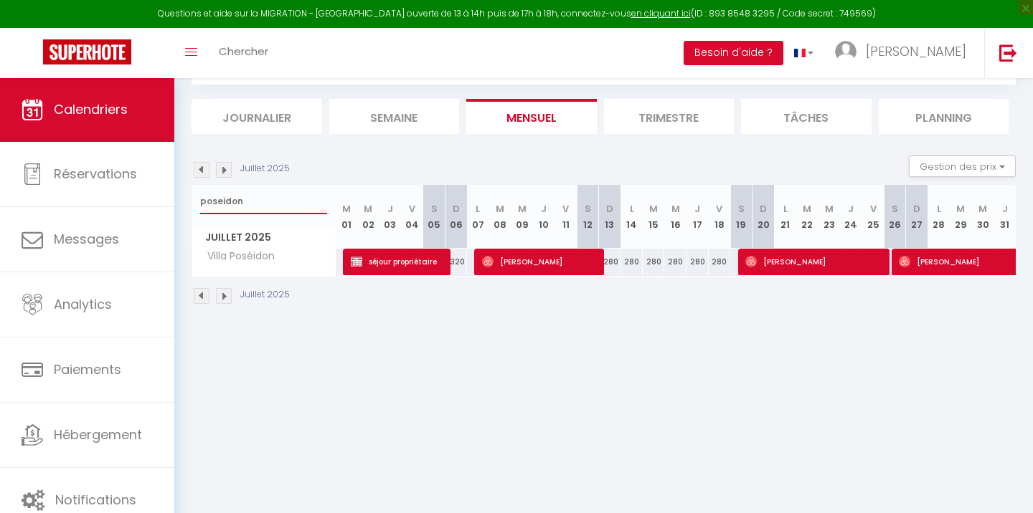
click at [254, 194] on input "poseidon" at bounding box center [263, 202] width 127 height 26
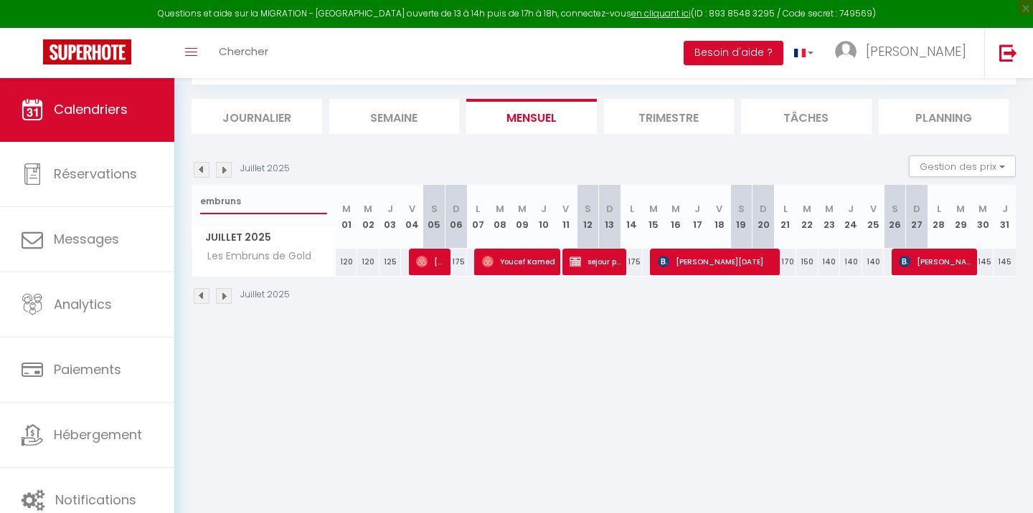
type input "embruns"
click at [429, 262] on span "David Desfougeres" at bounding box center [430, 261] width 29 height 27
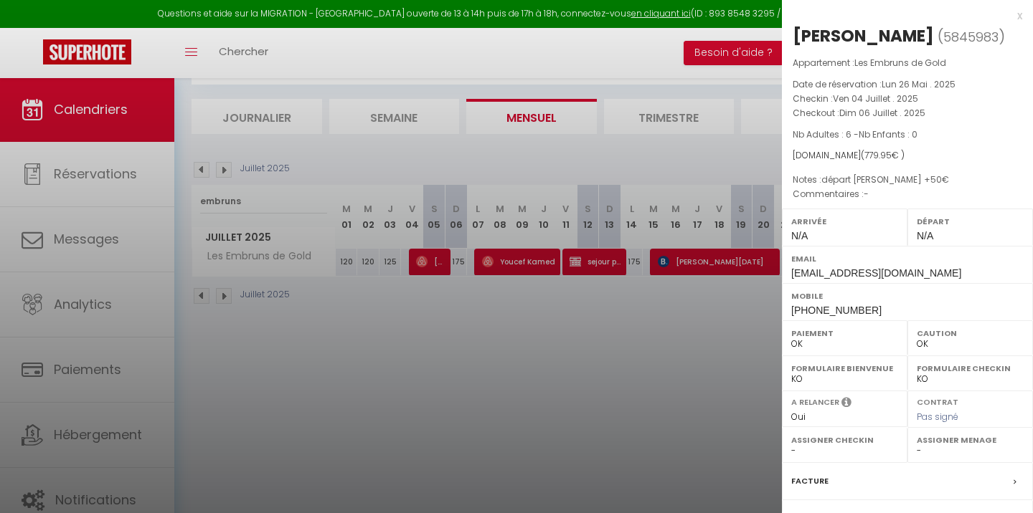
click at [571, 375] on div at bounding box center [516, 256] width 1033 height 513
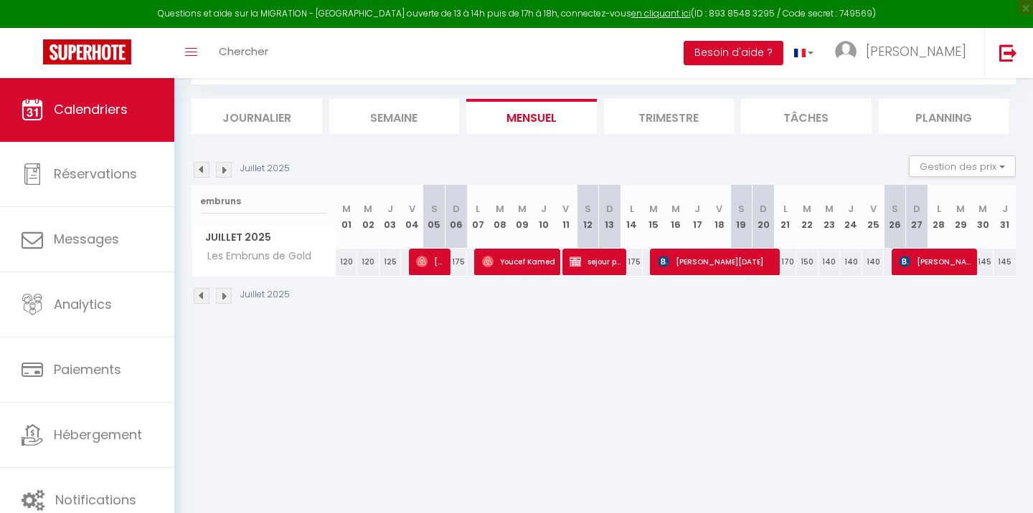
click at [874, 16] on div "Questions et aide sur la MIGRATION - Salle Zoom ouverte de 13 à 14h puis de 17h…" at bounding box center [516, 14] width 1033 height 28
click at [881, 0] on div "Questions et aide sur la MIGRATION - Salle Zoom ouverte de 13 à 14h puis de 17h…" at bounding box center [516, 14] width 1033 height 28
click at [518, 257] on span "Youcef Kamed" at bounding box center [519, 261] width 74 height 27
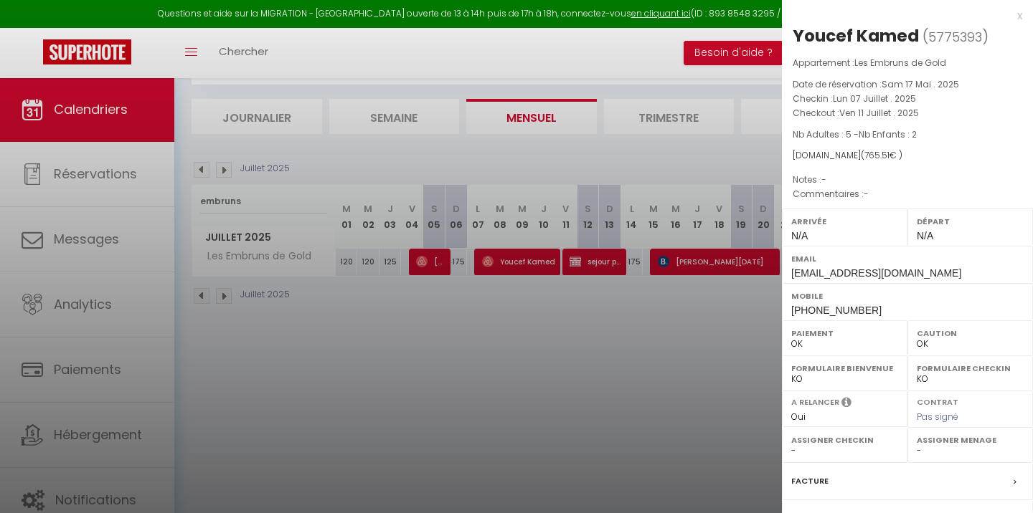
click at [566, 412] on div at bounding box center [516, 256] width 1033 height 513
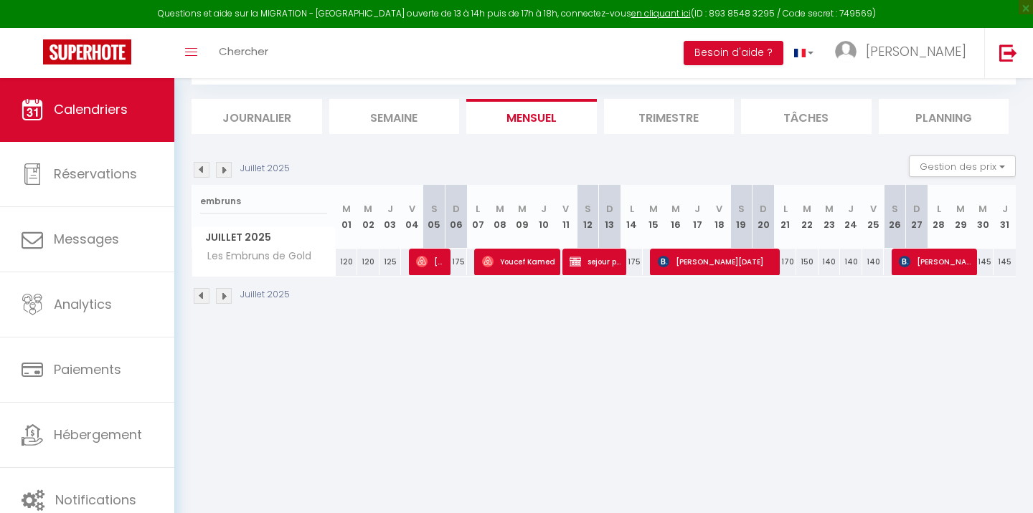
click at [589, 262] on span "sejour propriétaire" at bounding box center [595, 261] width 52 height 27
select select "KO"
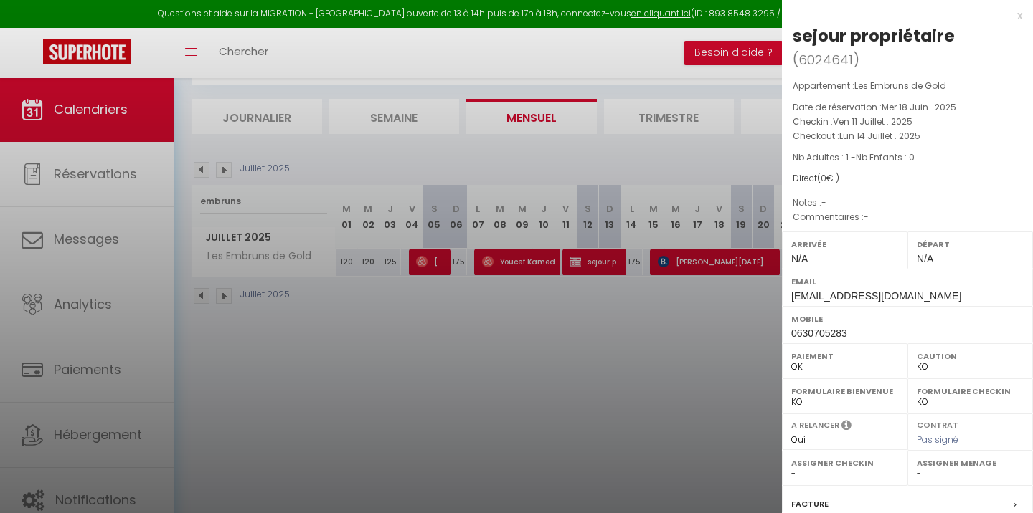
click at [600, 361] on div at bounding box center [516, 256] width 1033 height 513
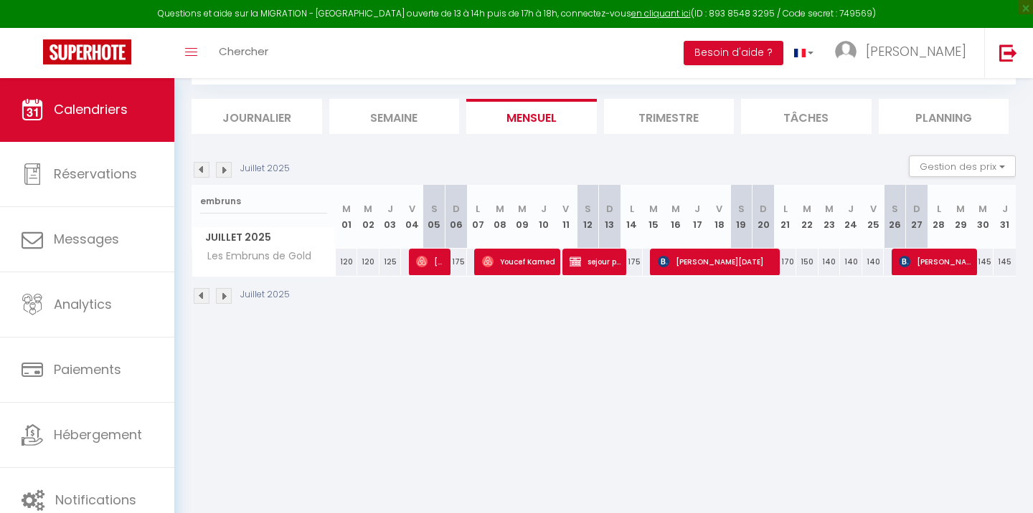
click at [709, 257] on span "ELISABETH DAHAN Dean" at bounding box center [717, 261] width 118 height 27
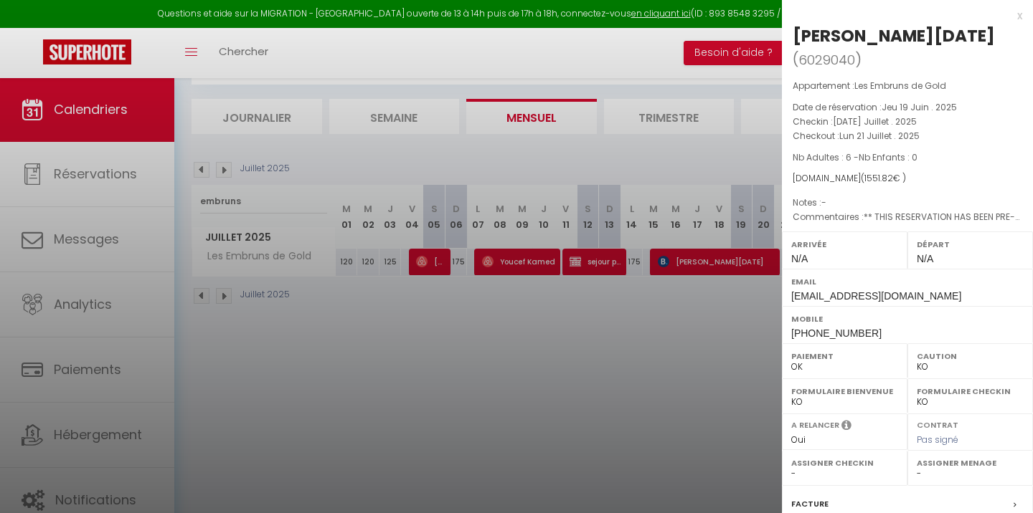
click at [627, 346] on div at bounding box center [516, 256] width 1033 height 513
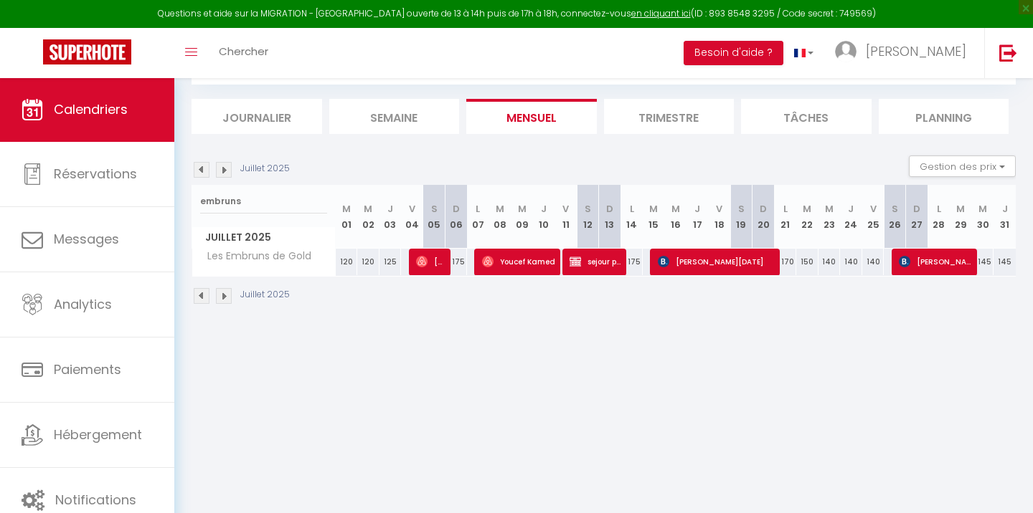
click at [953, 262] on span "Benjamin GREEN" at bounding box center [935, 261] width 74 height 27
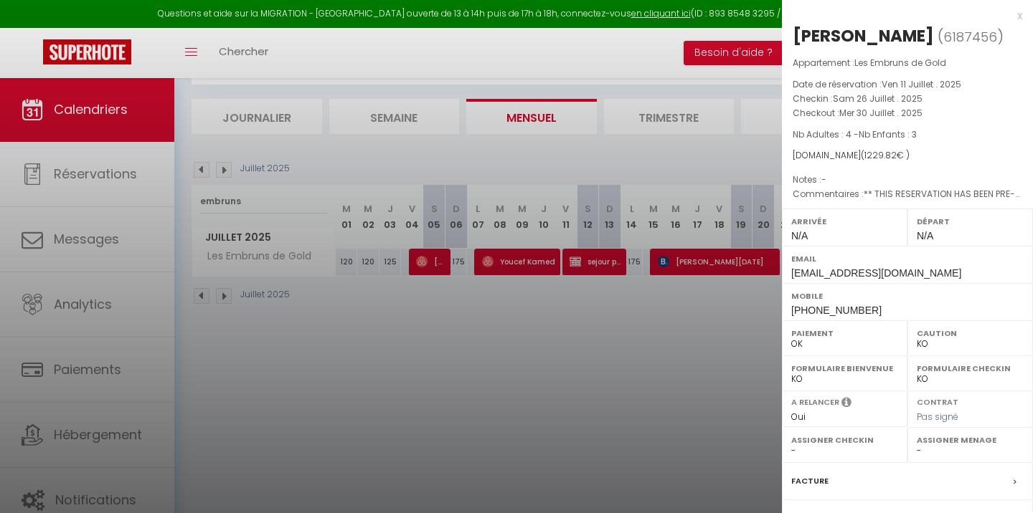
click at [616, 393] on div at bounding box center [516, 256] width 1033 height 513
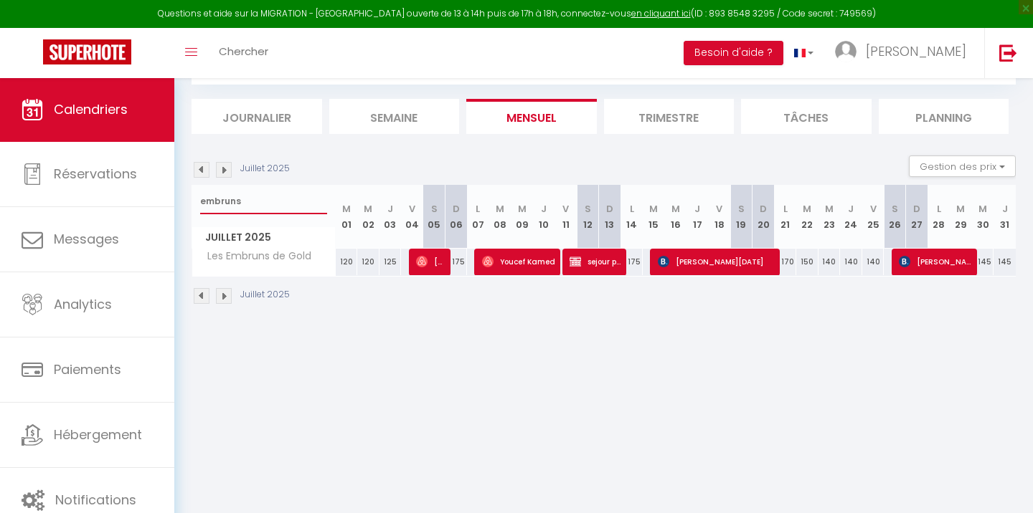
click at [244, 204] on input "embruns" at bounding box center [263, 202] width 127 height 26
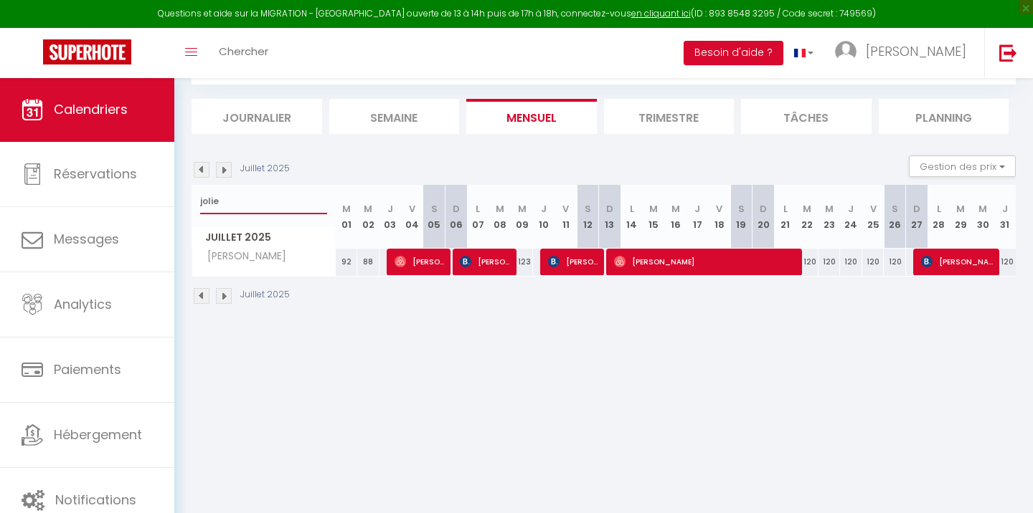
type input "jolie"
click at [487, 271] on span "Pierrick Lauret" at bounding box center [486, 261] width 52 height 27
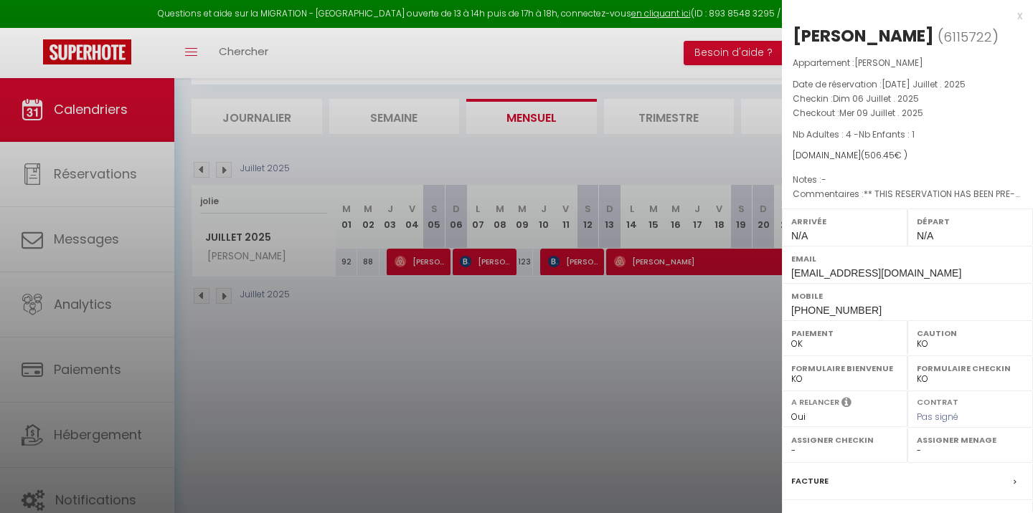
click at [561, 382] on div at bounding box center [516, 256] width 1033 height 513
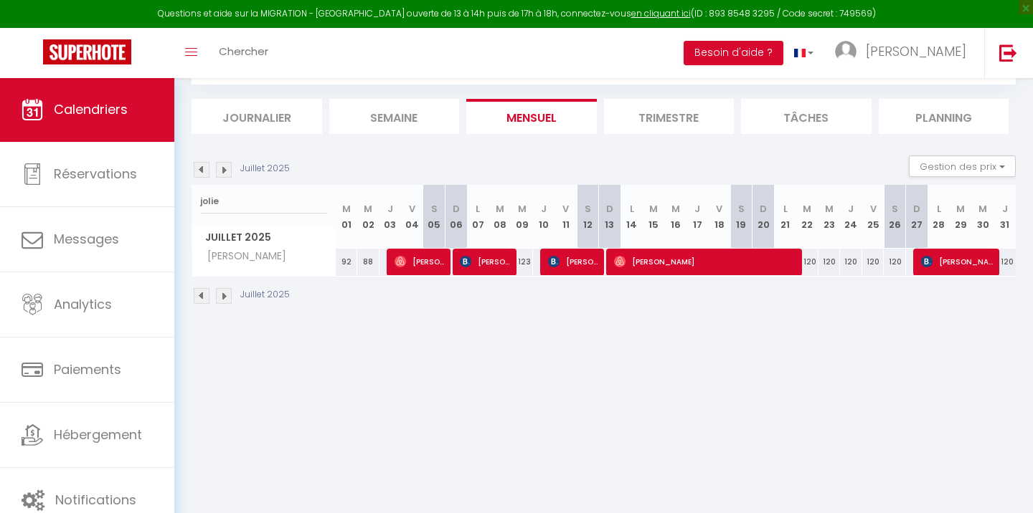
click at [566, 258] on span "Monique Abherve gueguen" at bounding box center [574, 261] width 52 height 27
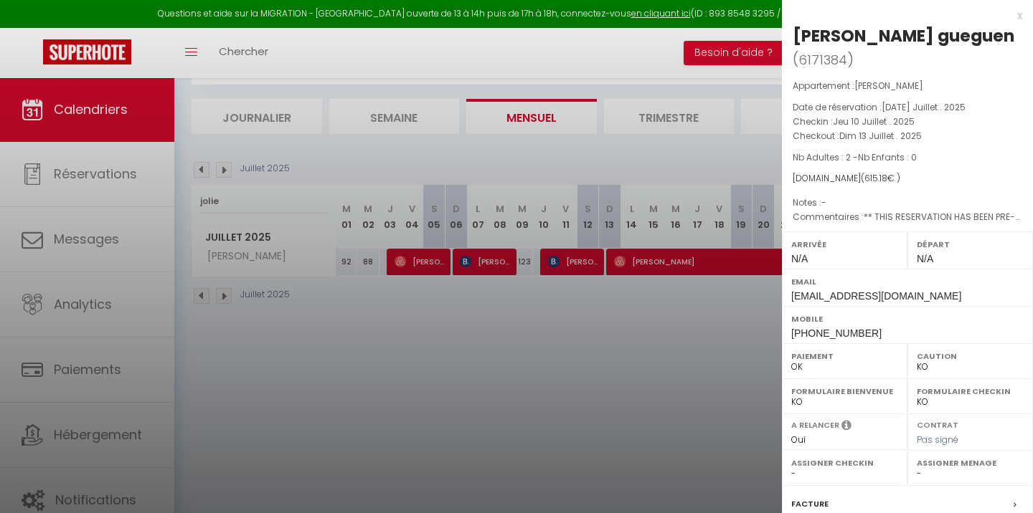
click at [617, 371] on div at bounding box center [516, 256] width 1033 height 513
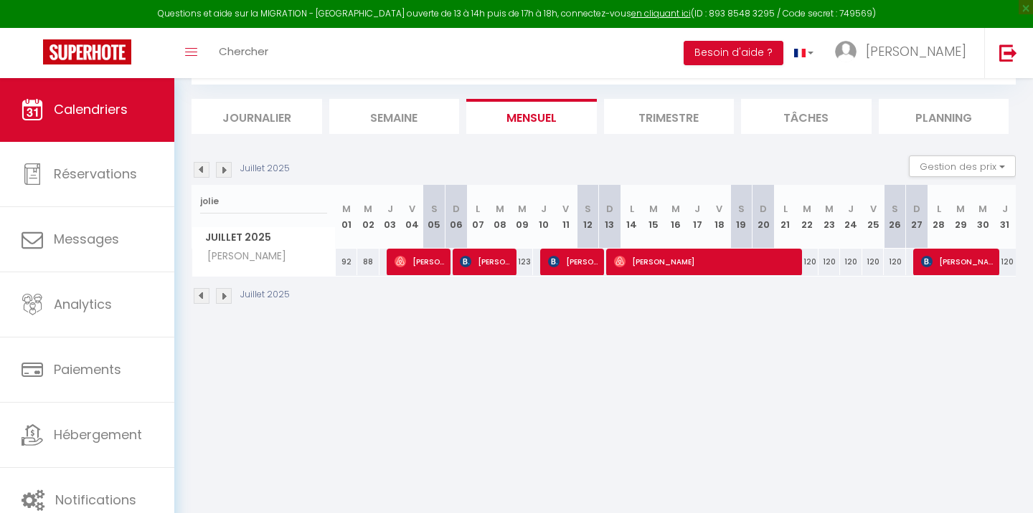
click at [649, 250] on span "Oliver Freudenreich" at bounding box center [706, 261] width 185 height 27
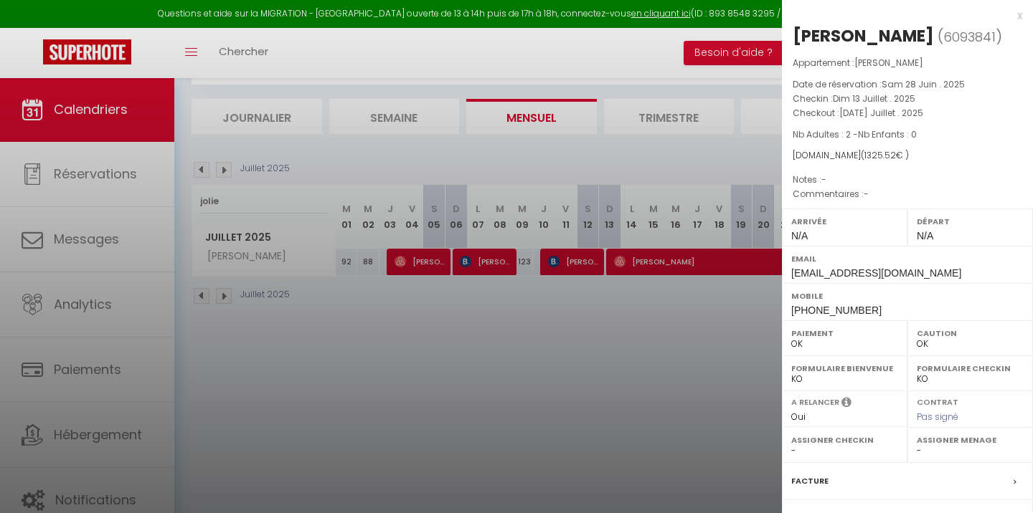
click at [683, 377] on div at bounding box center [516, 256] width 1033 height 513
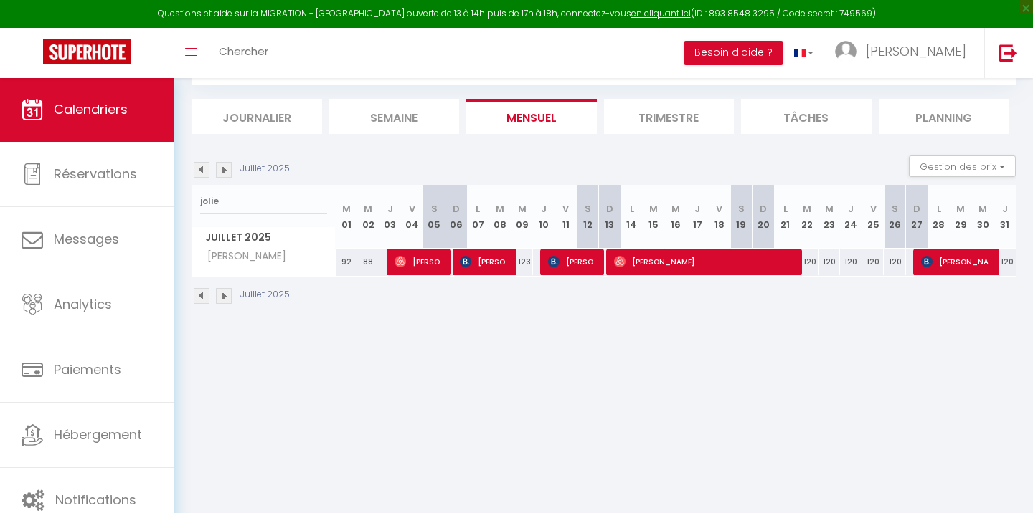
click at [953, 262] on span "Gilles Cazaurang" at bounding box center [958, 261] width 74 height 27
select select "KO"
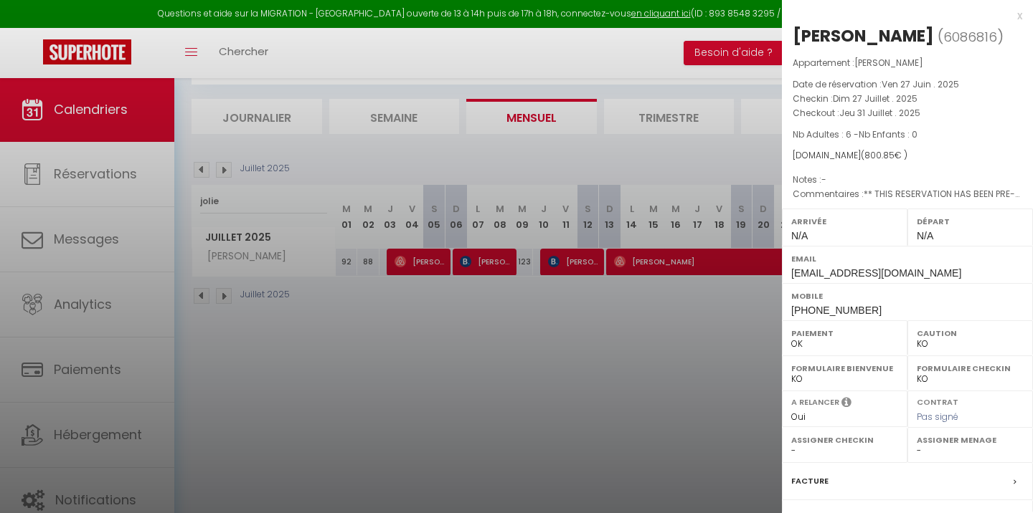
click at [627, 377] on div at bounding box center [516, 256] width 1033 height 513
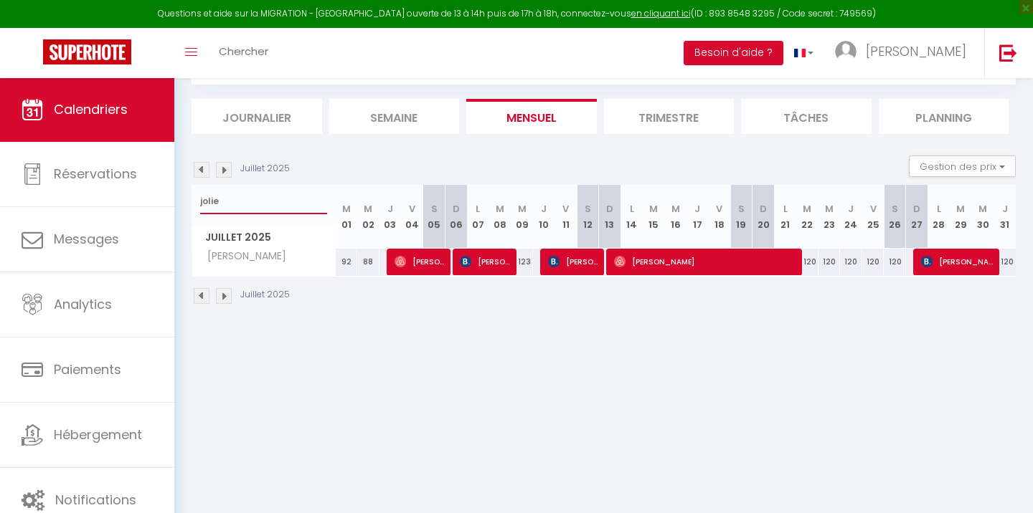
click at [260, 204] on input "jolie" at bounding box center [263, 202] width 127 height 26
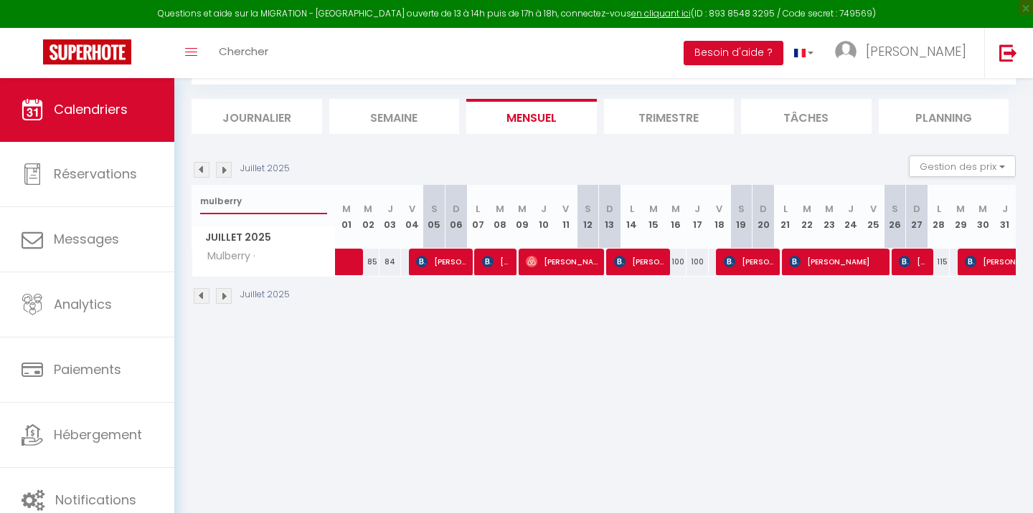
type input "mulberry"
click at [424, 264] on img at bounding box center [421, 261] width 11 height 11
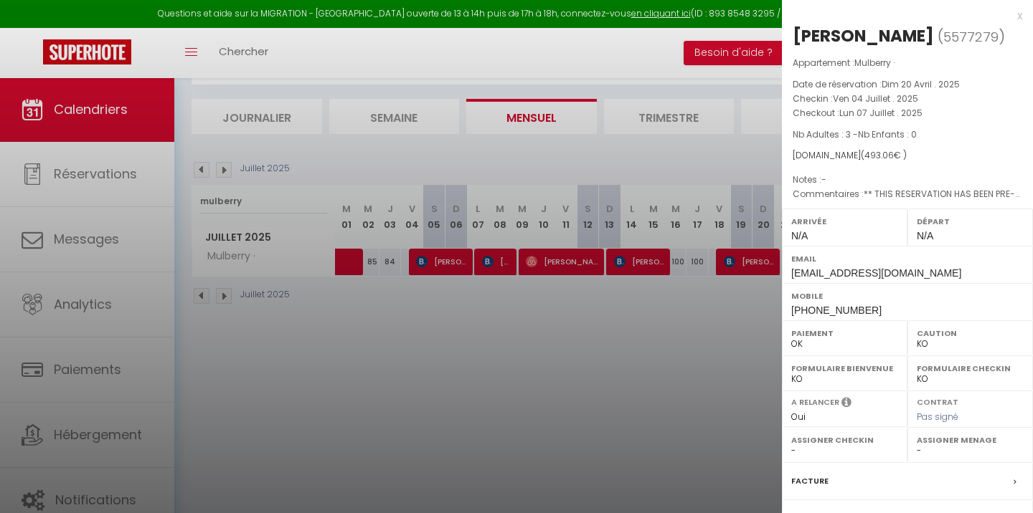
click at [508, 343] on div at bounding box center [516, 256] width 1033 height 513
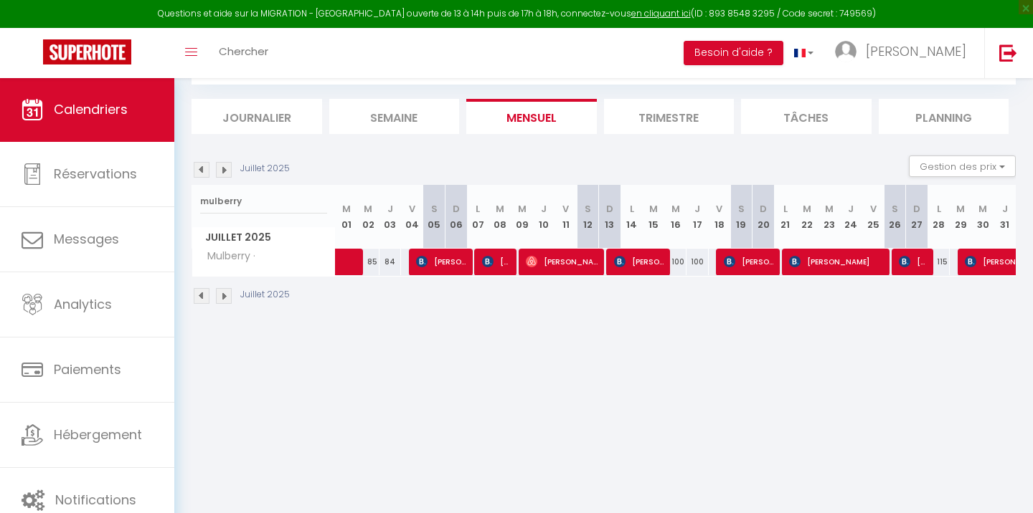
click at [444, 259] on span "Marianne Corvers Knook" at bounding box center [442, 261] width 52 height 27
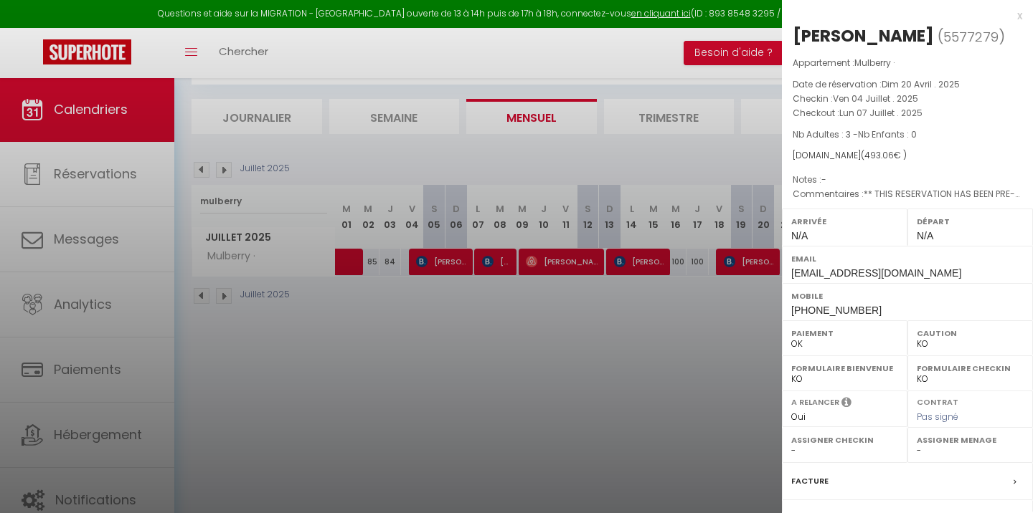
click at [528, 394] on div at bounding box center [516, 256] width 1033 height 513
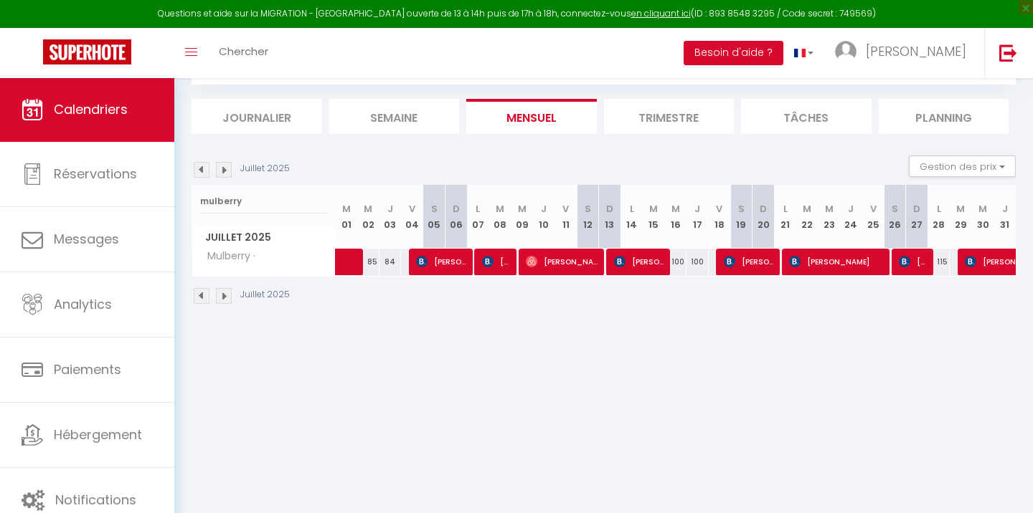
click at [495, 263] on span "Joël Déniel" at bounding box center [496, 261] width 29 height 27
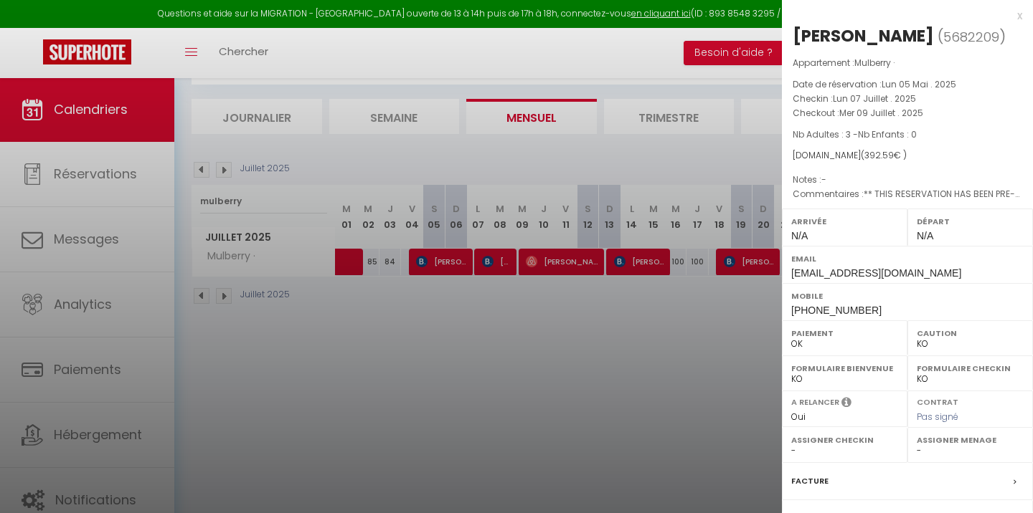
click at [495, 402] on div at bounding box center [516, 256] width 1033 height 513
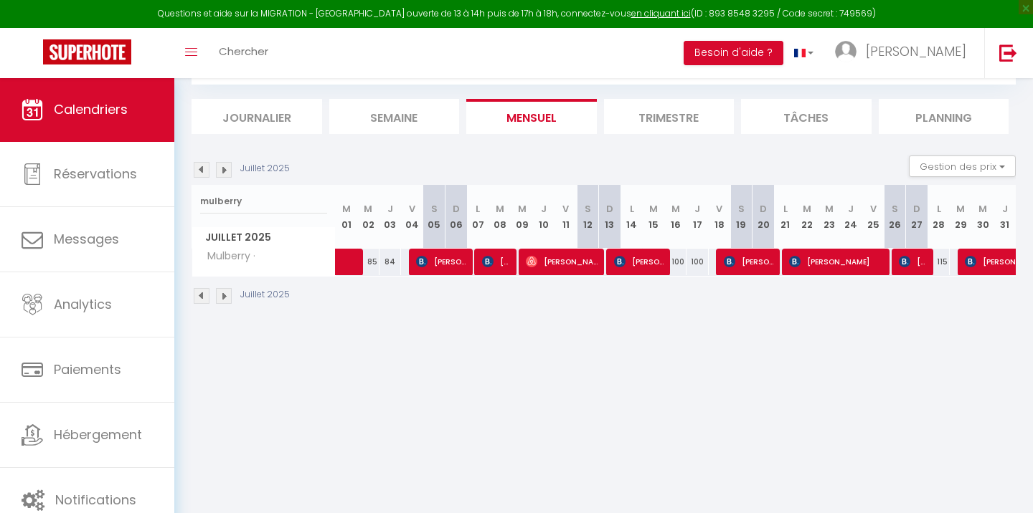
click at [559, 260] on span "Carmelo Nucera" at bounding box center [563, 261] width 74 height 27
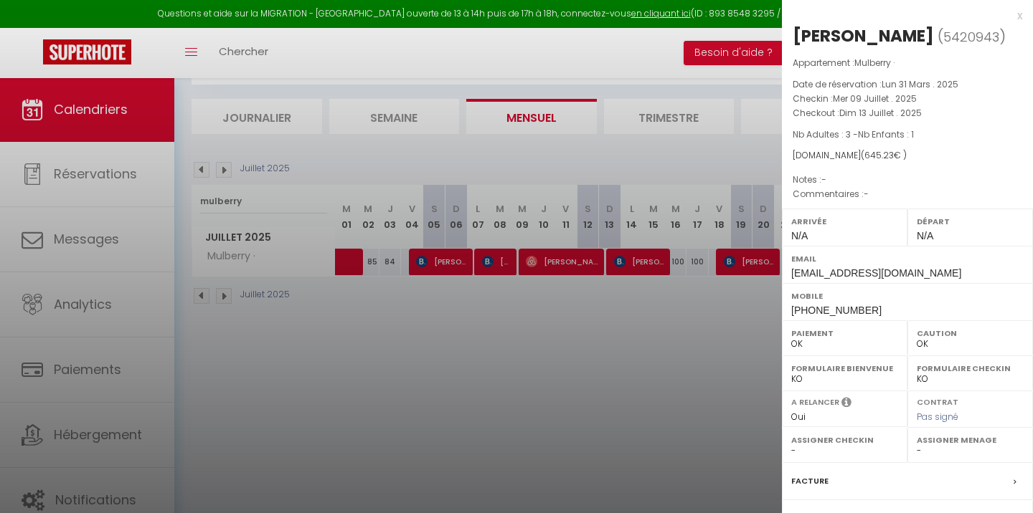
click at [615, 335] on div at bounding box center [516, 256] width 1033 height 513
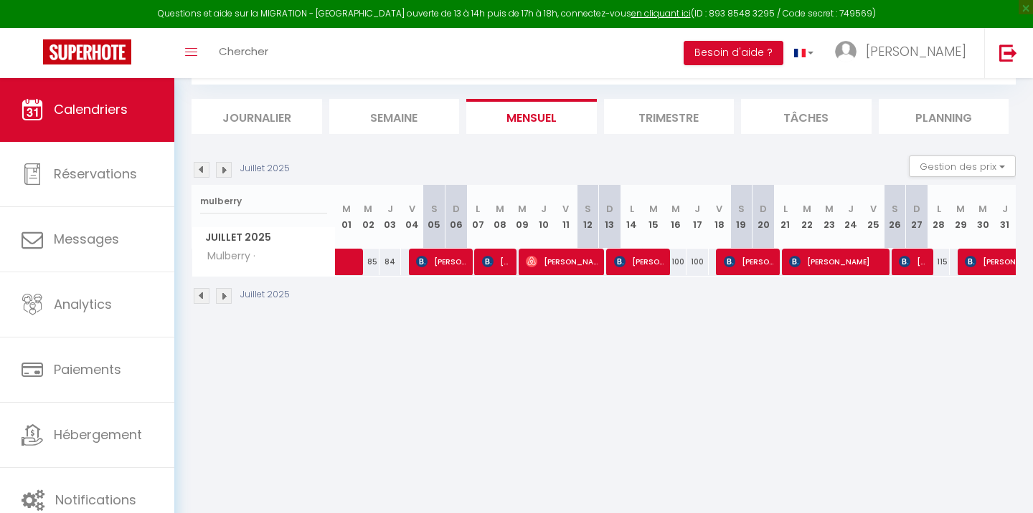
click at [639, 262] on span "Andrea Vargas Honrubia" at bounding box center [640, 261] width 52 height 27
select select "KO"
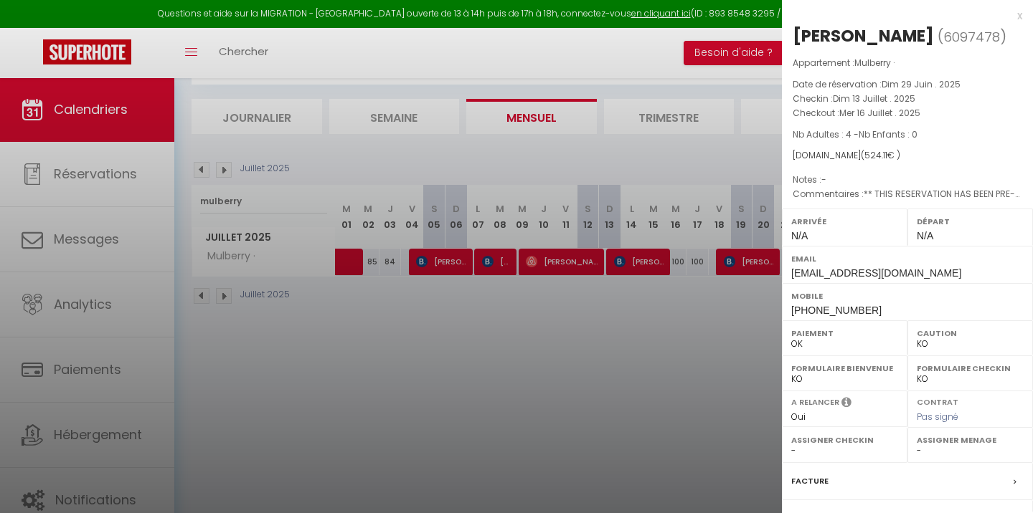
click at [661, 334] on div at bounding box center [516, 256] width 1033 height 513
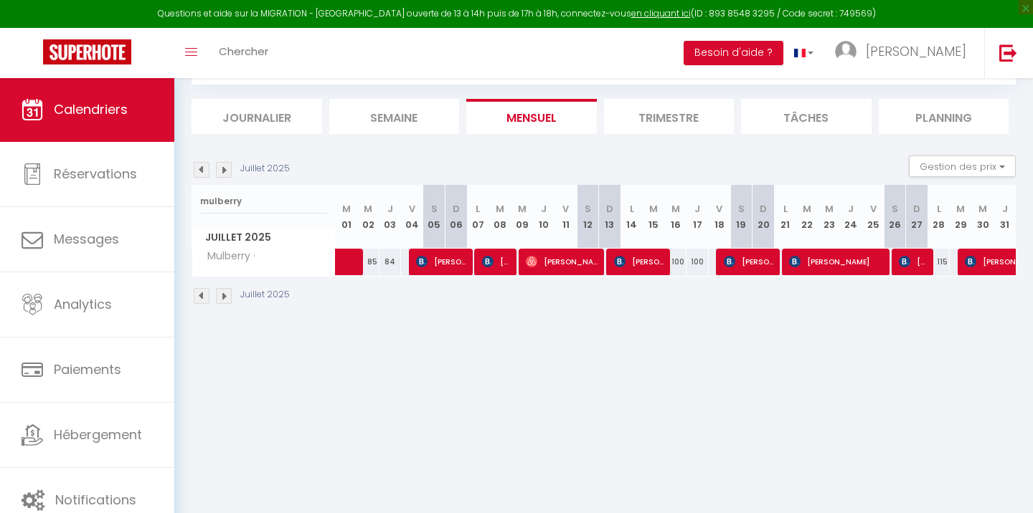
click at [746, 260] on span "Jessica Mercier" at bounding box center [749, 261] width 52 height 27
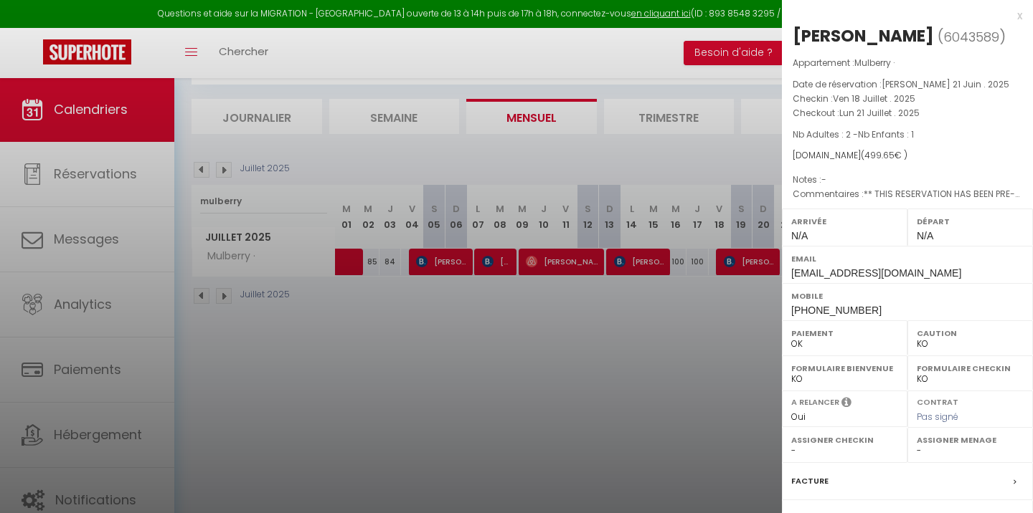
click at [729, 285] on div at bounding box center [516, 256] width 1033 height 513
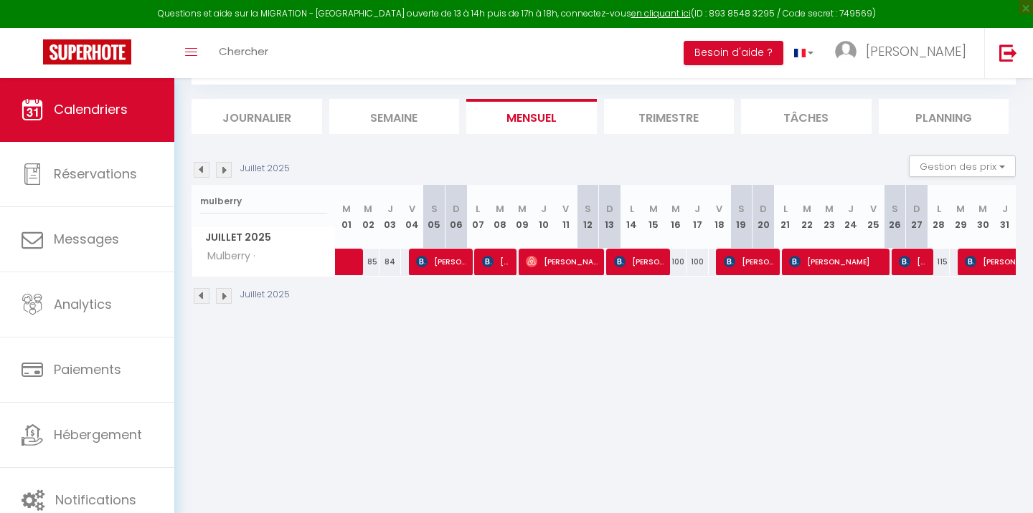
click at [813, 263] on span "cristina berni" at bounding box center [837, 261] width 96 height 27
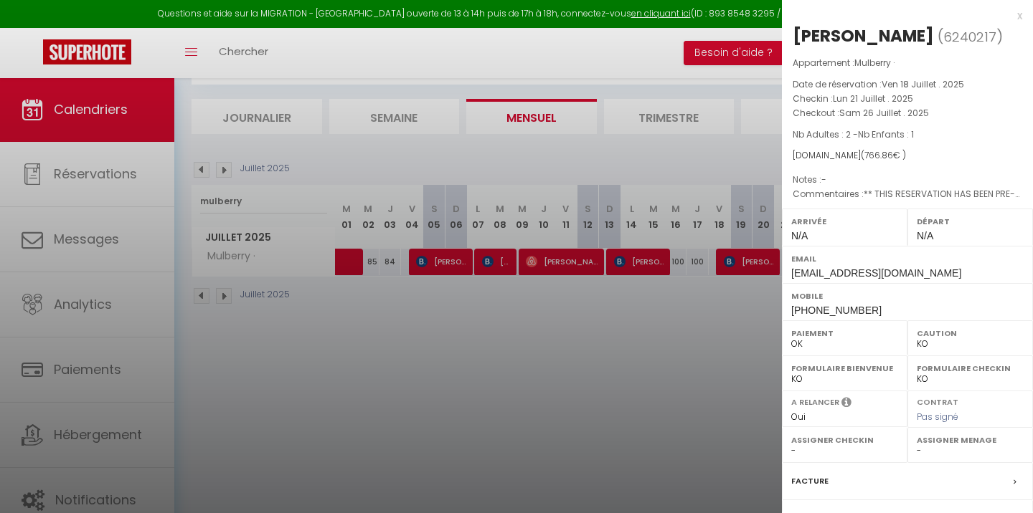
click at [645, 343] on div at bounding box center [516, 256] width 1033 height 513
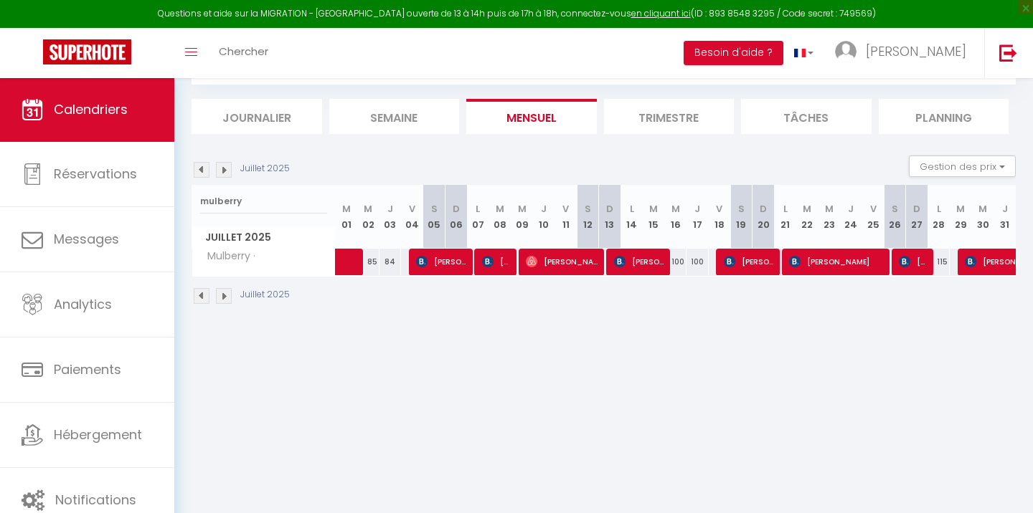
click at [906, 265] on img at bounding box center [903, 261] width 11 height 11
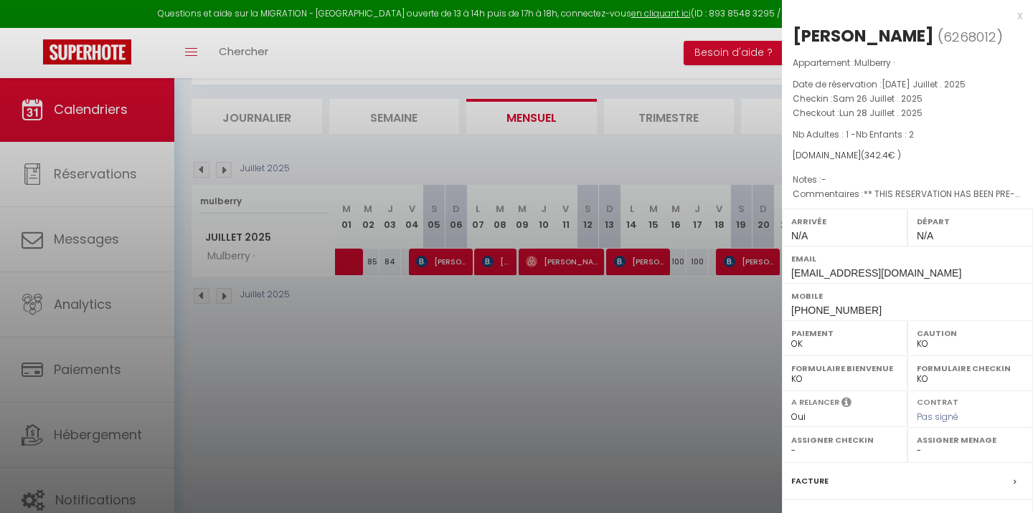
click at [690, 320] on div at bounding box center [516, 256] width 1033 height 513
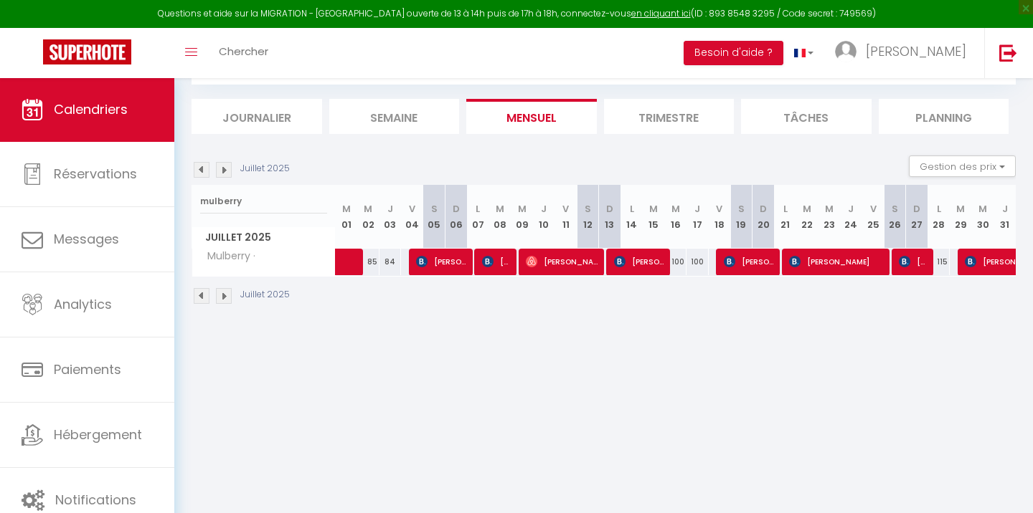
click at [986, 259] on span "Hervé Dutrieux" at bounding box center [1013, 261] width 99 height 27
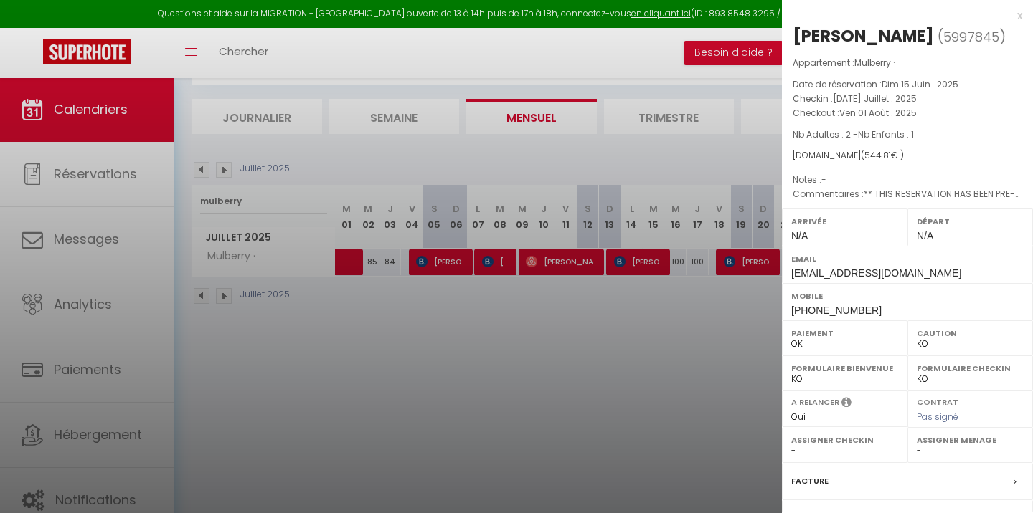
click at [679, 328] on div at bounding box center [516, 256] width 1033 height 513
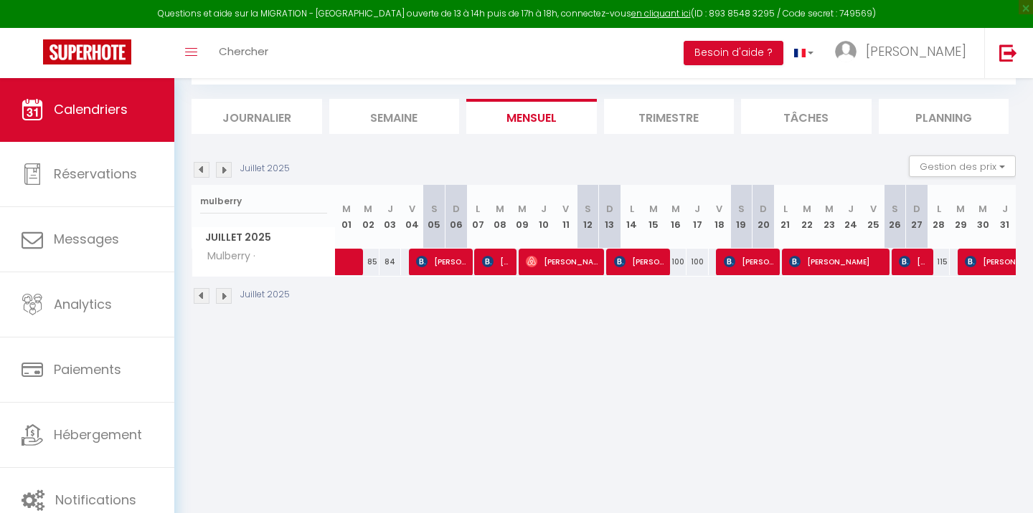
click at [226, 159] on div "Juillet 2025 Gestion des prix Nb Nuits minimum Règles Disponibilité" at bounding box center [603, 170] width 824 height 29
click at [226, 166] on img at bounding box center [224, 170] width 16 height 16
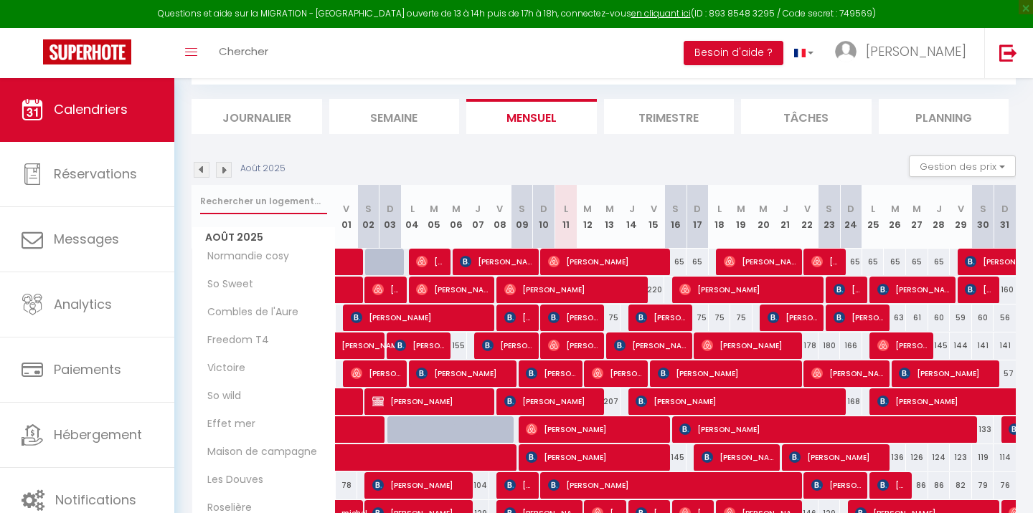
click at [232, 207] on input "text" at bounding box center [263, 202] width 127 height 26
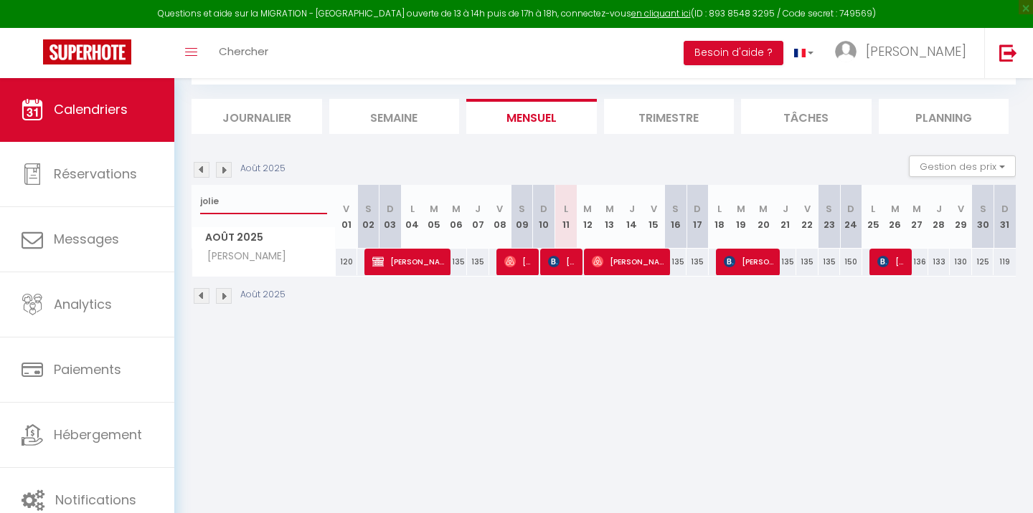
type input "jolie"
click at [422, 262] on span "leif Henning" at bounding box center [409, 261] width 74 height 27
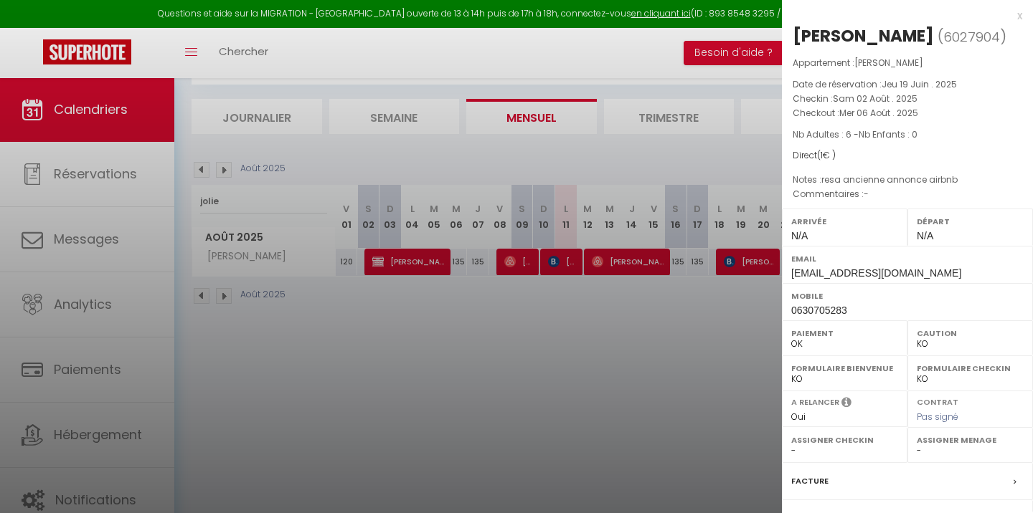
click at [450, 365] on div at bounding box center [516, 256] width 1033 height 513
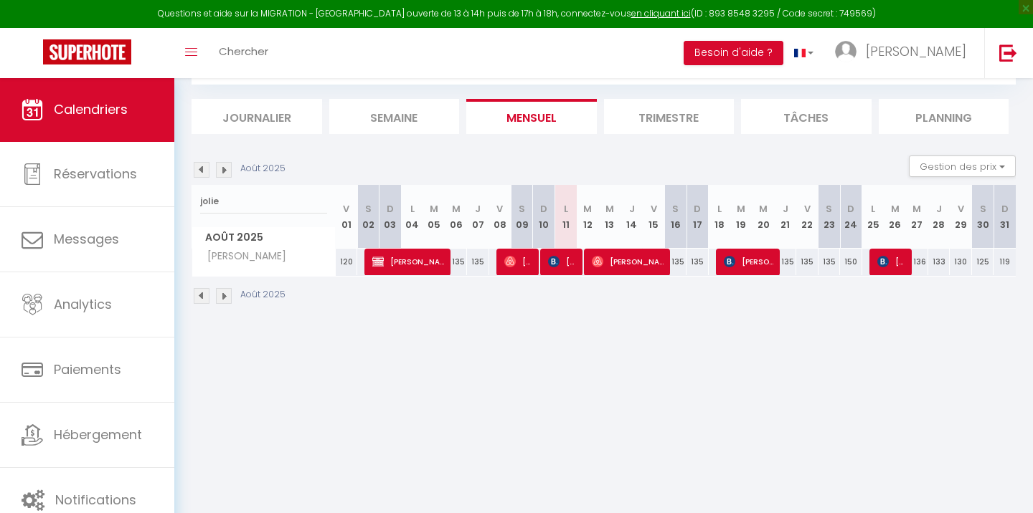
click at [513, 265] on img at bounding box center [509, 261] width 11 height 11
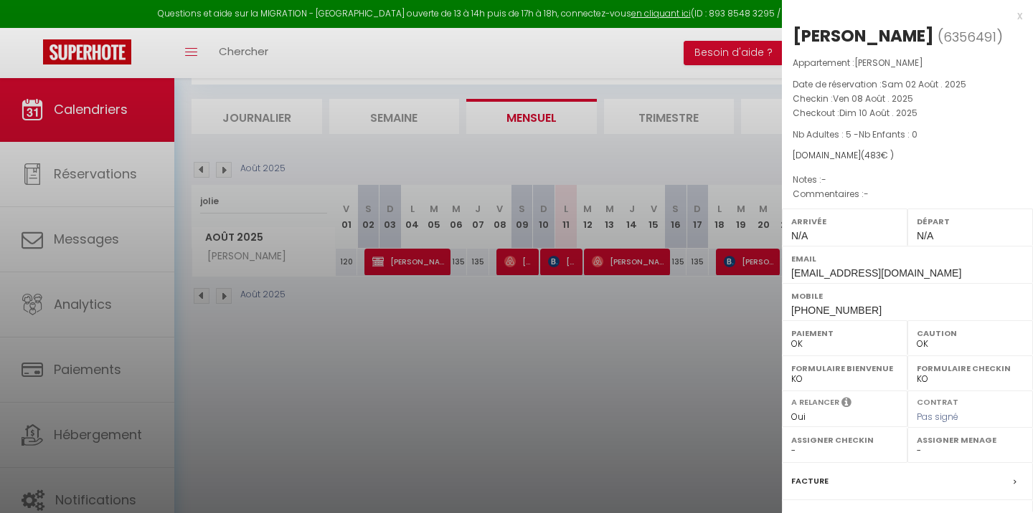
click at [536, 289] on div at bounding box center [516, 256] width 1033 height 513
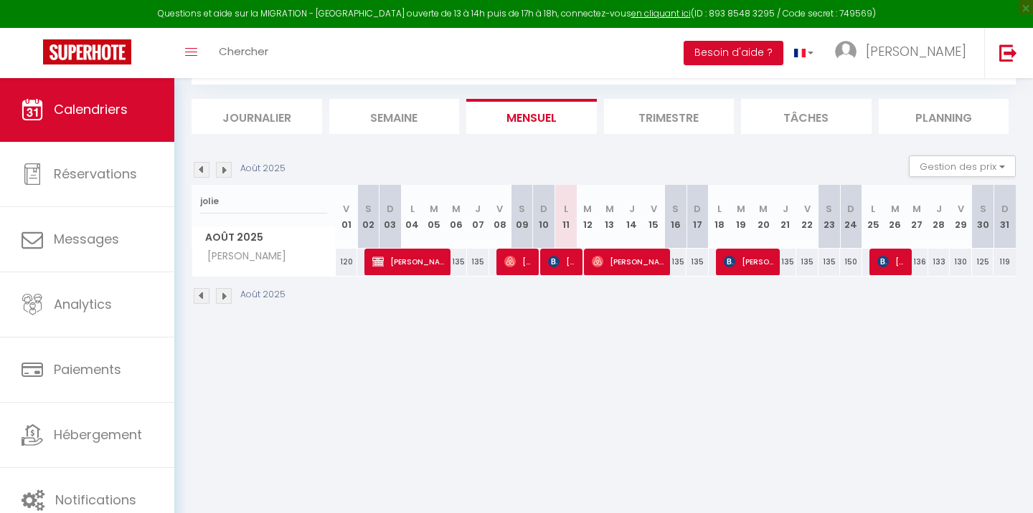
click at [564, 267] on span "[PERSON_NAME]" at bounding box center [562, 261] width 29 height 27
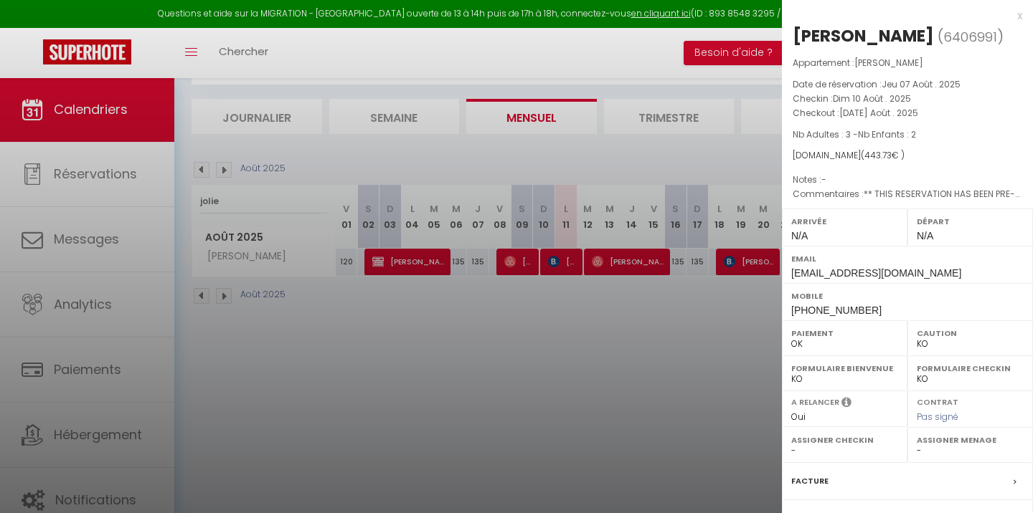
click at [594, 313] on div at bounding box center [516, 256] width 1033 height 513
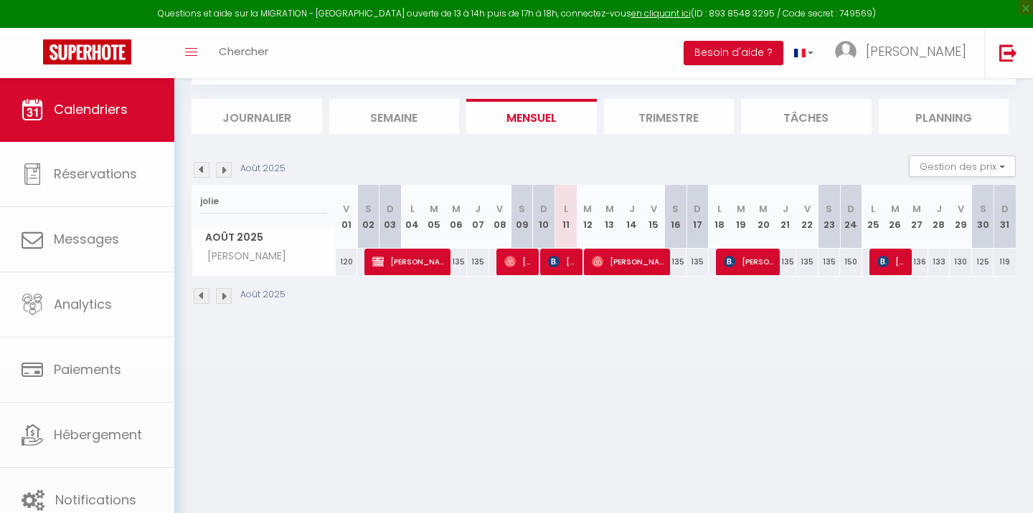
click at [630, 253] on span "[PERSON_NAME]" at bounding box center [629, 261] width 74 height 27
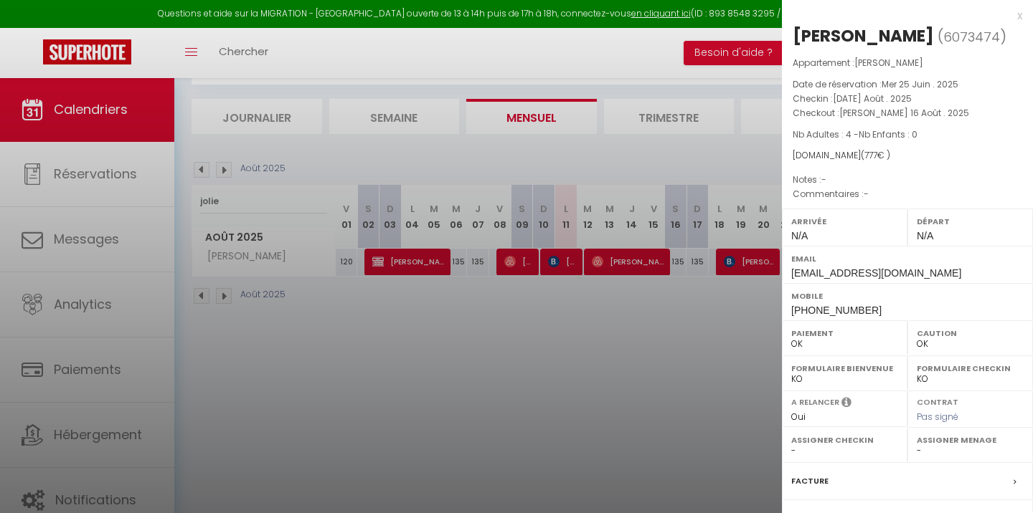
click at [678, 331] on div at bounding box center [516, 256] width 1033 height 513
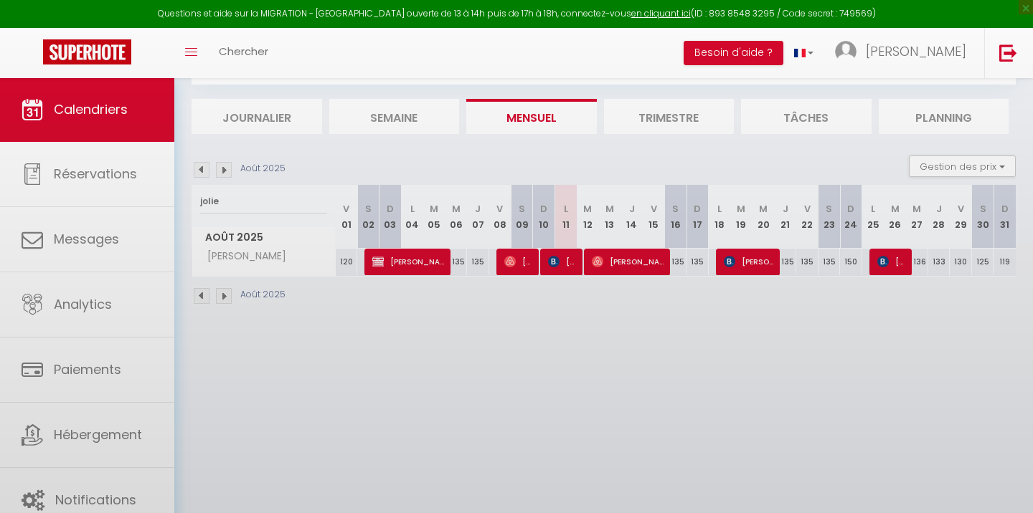
click at [741, 270] on span "Jacques Dutilh" at bounding box center [749, 261] width 52 height 27
select select "KO"
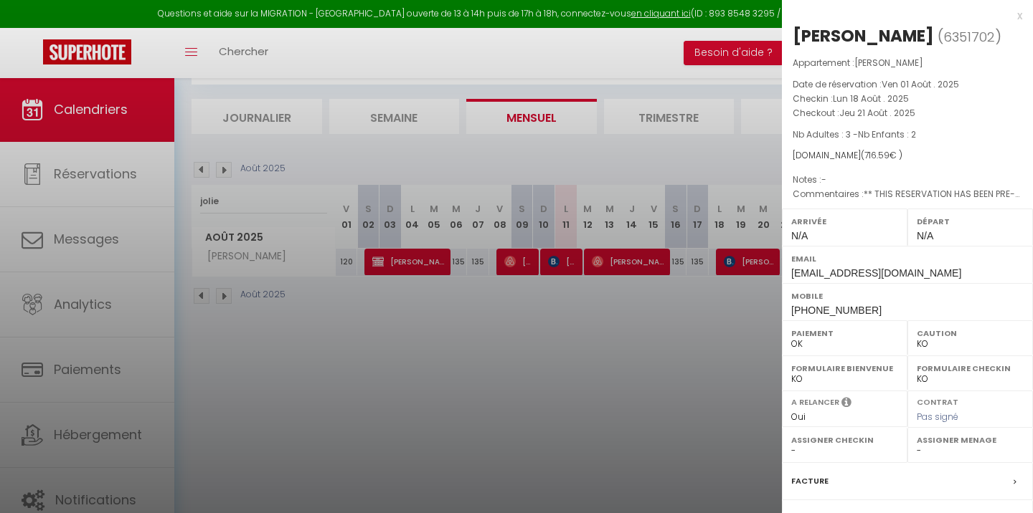
click at [730, 298] on div at bounding box center [516, 256] width 1033 height 513
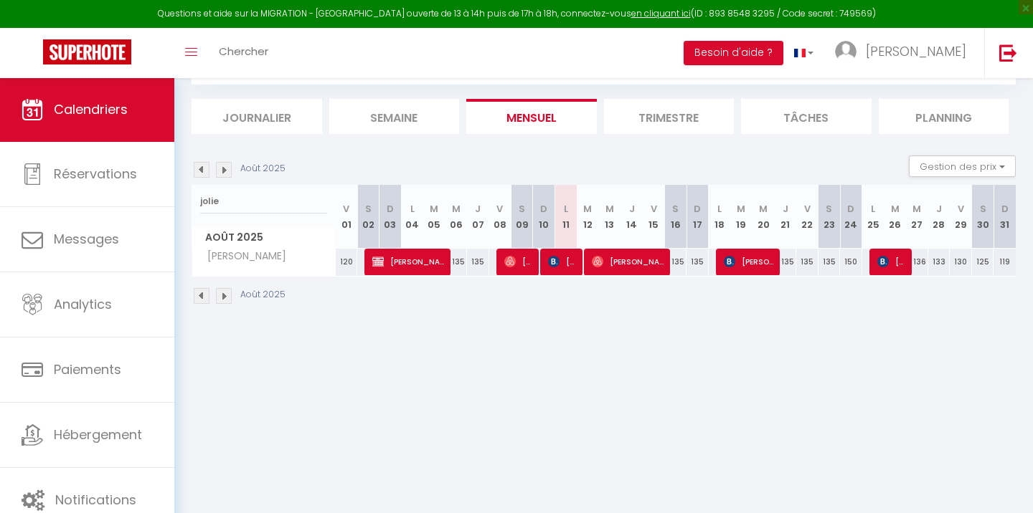
click at [882, 262] on img at bounding box center [882, 261] width 11 height 11
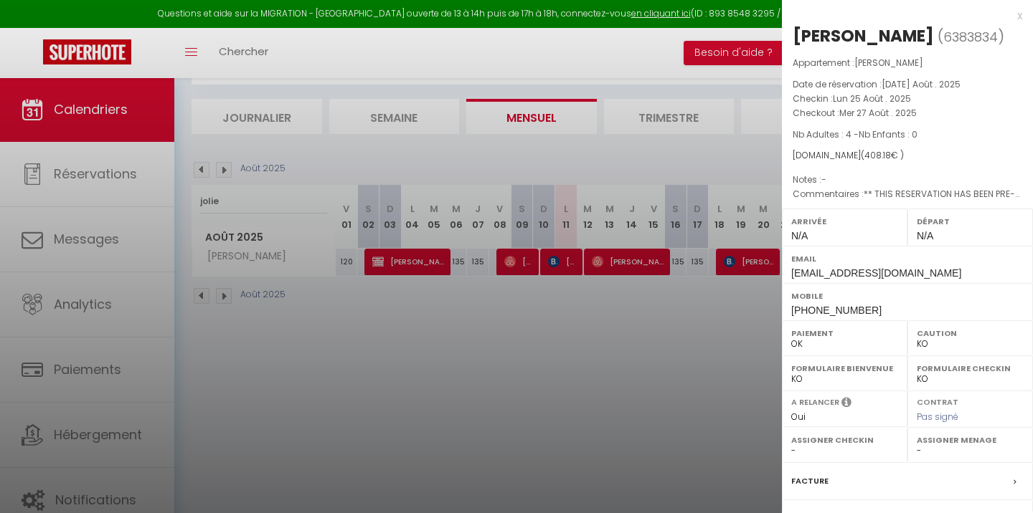
click at [708, 287] on div at bounding box center [516, 256] width 1033 height 513
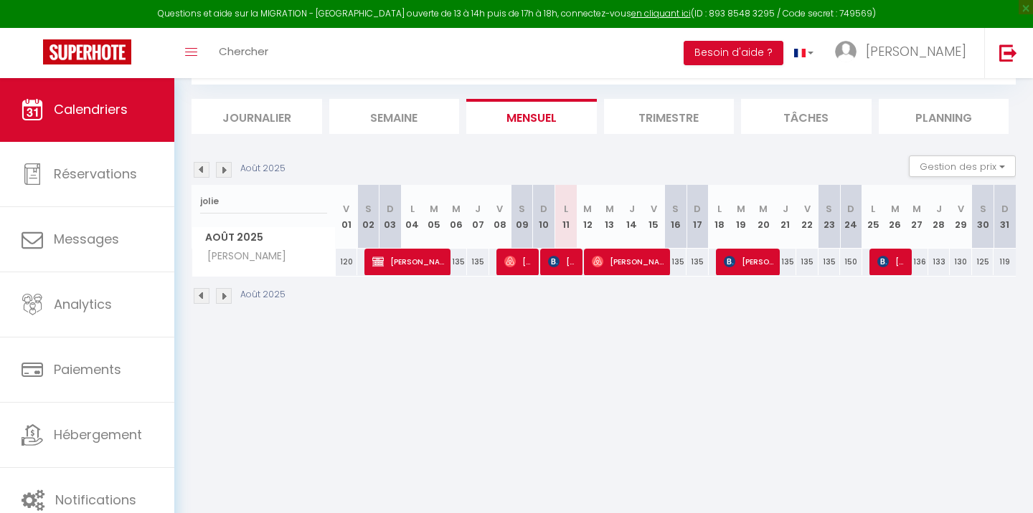
click at [206, 172] on img at bounding box center [202, 170] width 16 height 16
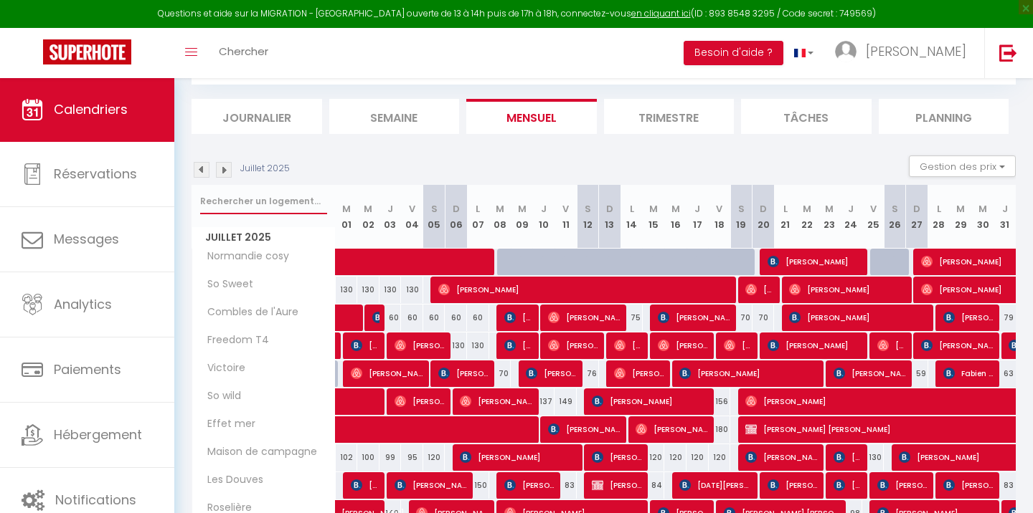
click at [238, 196] on input "text" at bounding box center [263, 202] width 127 height 26
type input "joli"
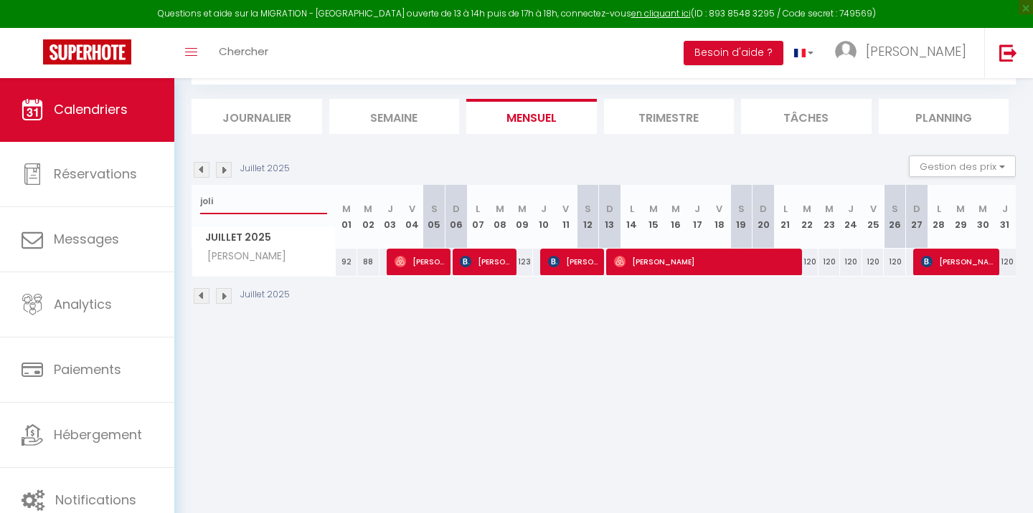
click at [243, 194] on input "joli" at bounding box center [263, 202] width 127 height 26
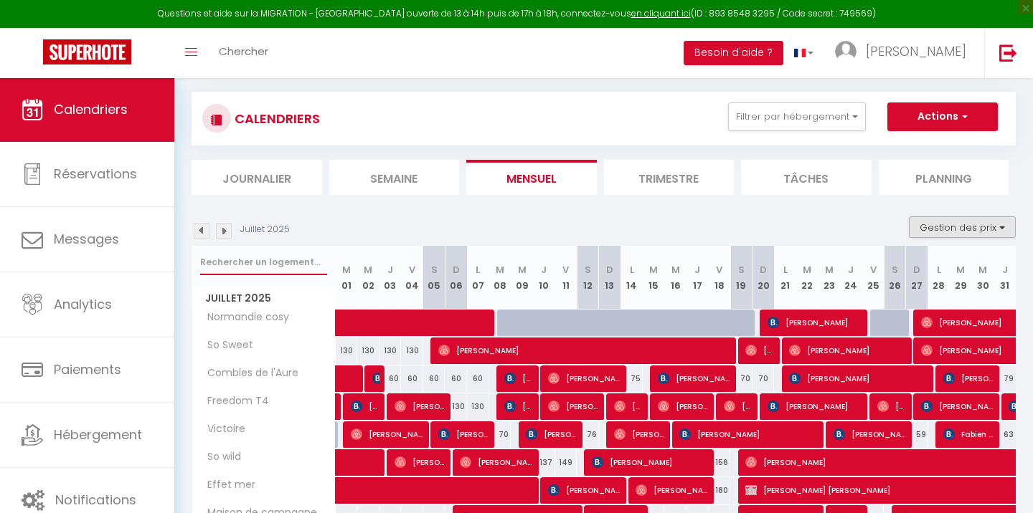
scroll to position [16, 0]
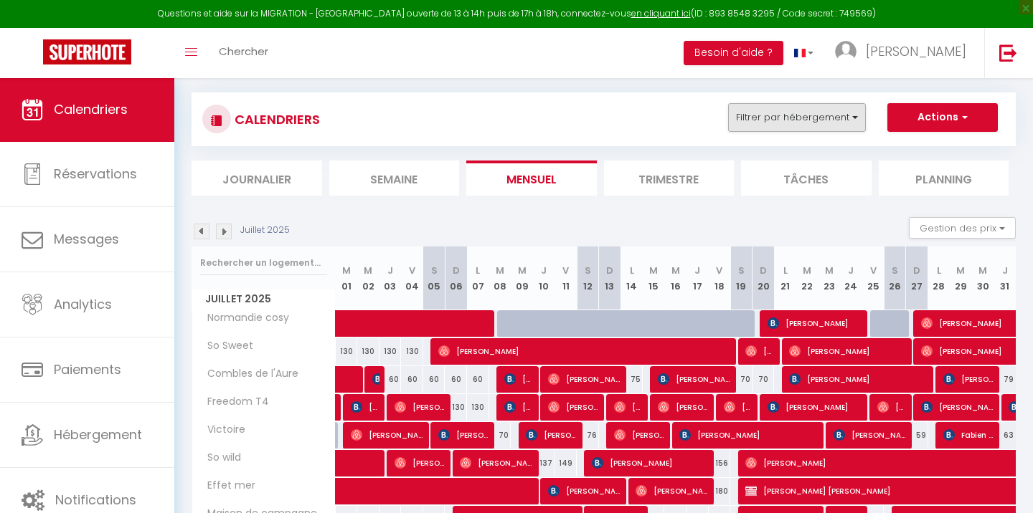
click at [843, 113] on button "Filtrer par hébergement" at bounding box center [797, 117] width 138 height 29
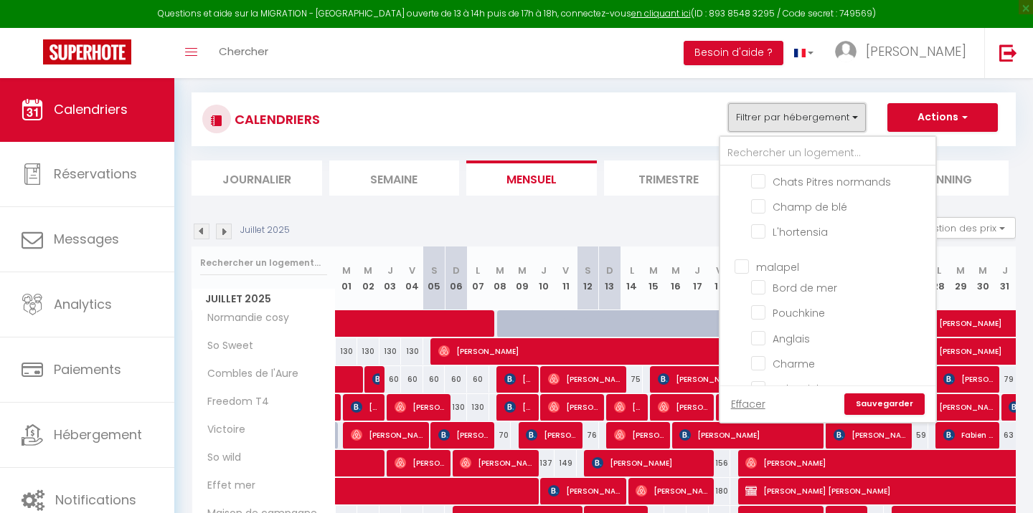
scroll to position [380, 0]
click at [744, 257] on input "malapel" at bounding box center [841, 260] width 215 height 14
checkbox input "true"
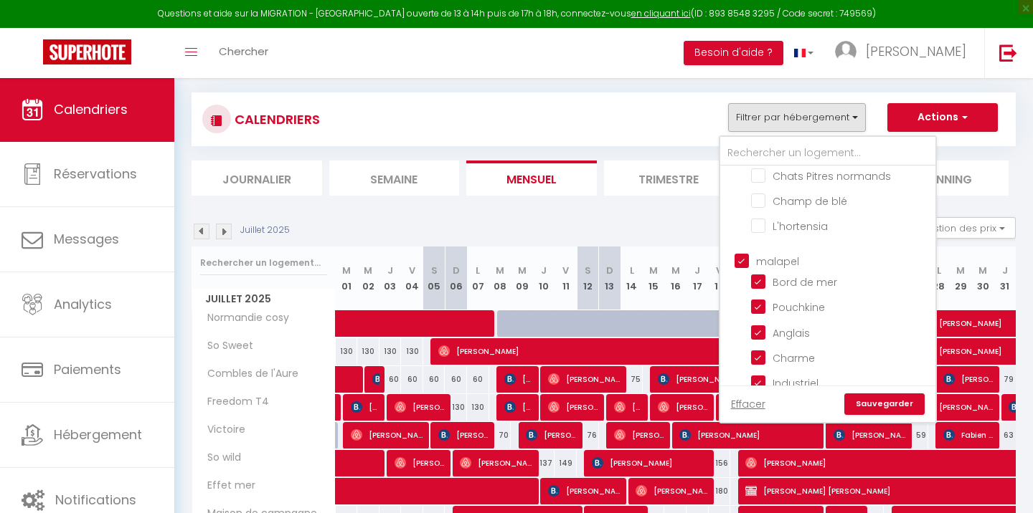
checkbox input "false"
checkbox input "true"
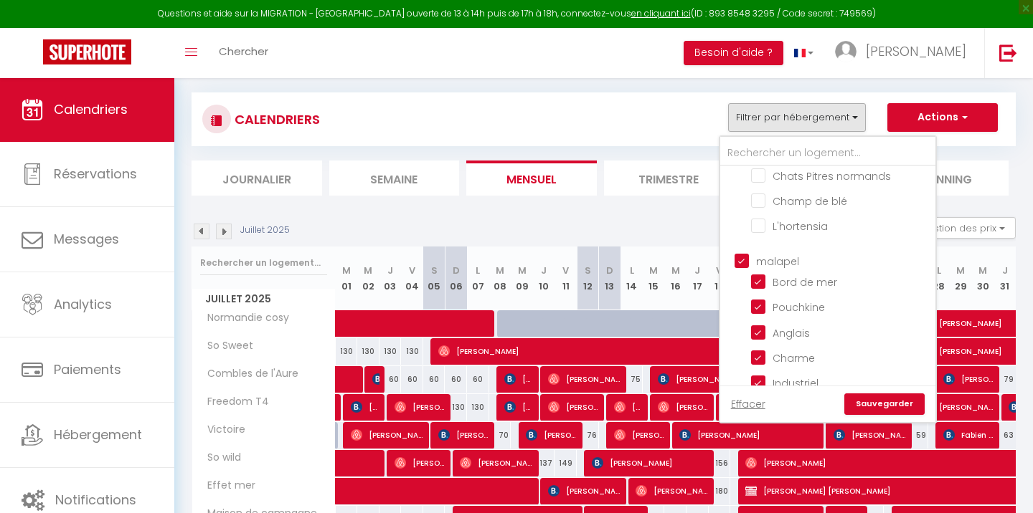
checkbox input "true"
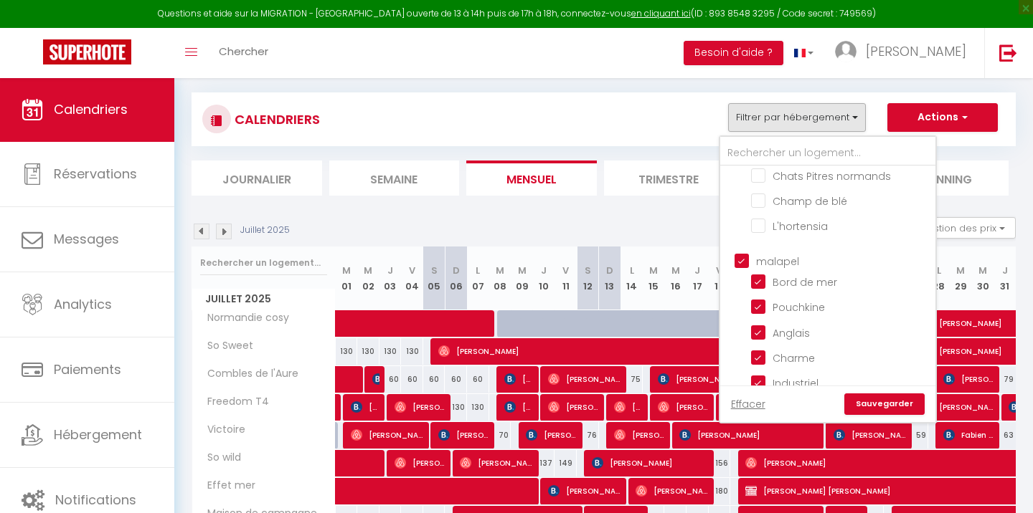
checkbox input "true"
checkbox input "false"
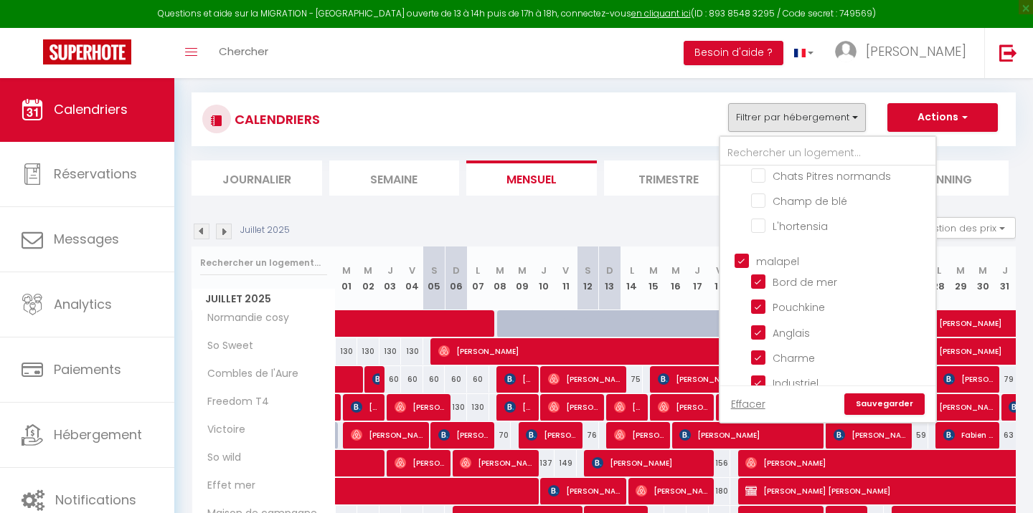
checkbox input "false"
checkbox input "true"
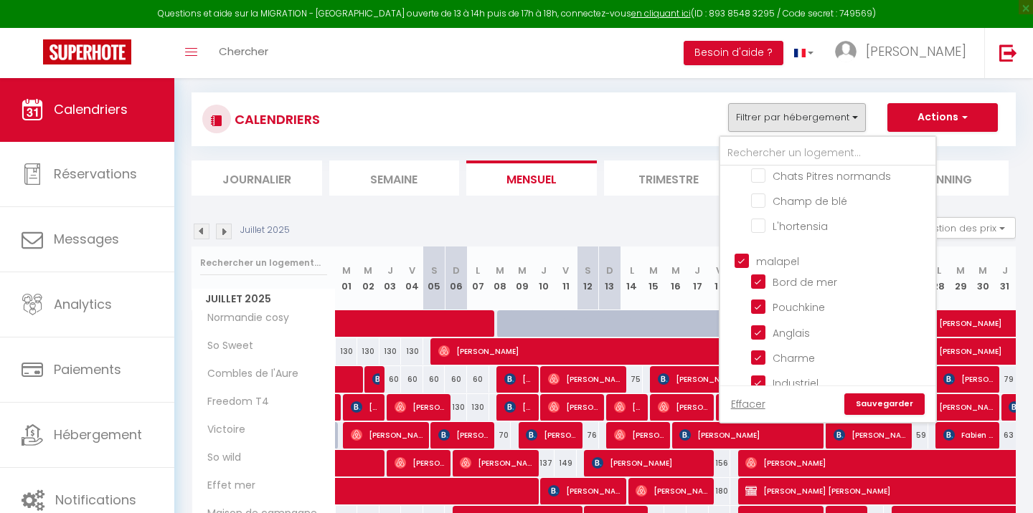
checkbox input "true"
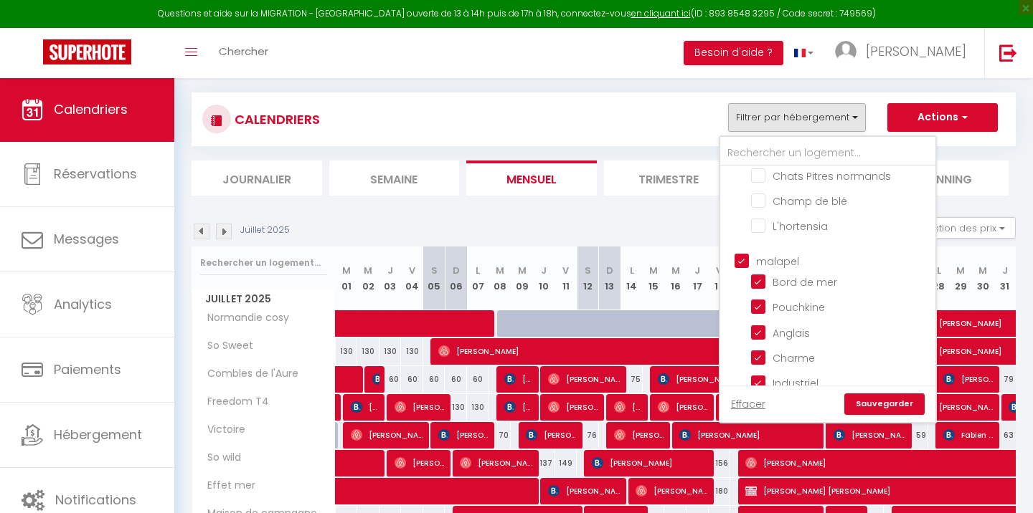
checkbox input "true"
checkbox input "false"
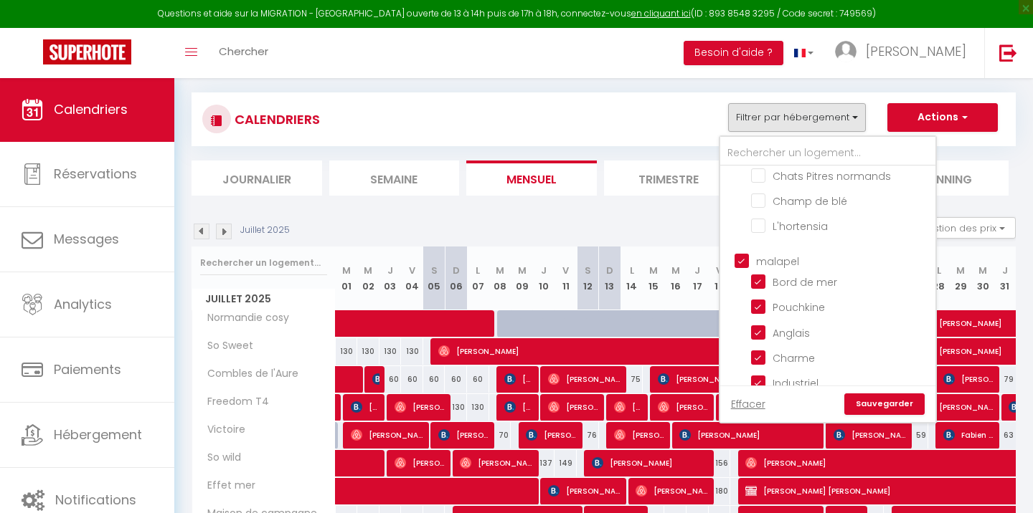
checkbox input "false"
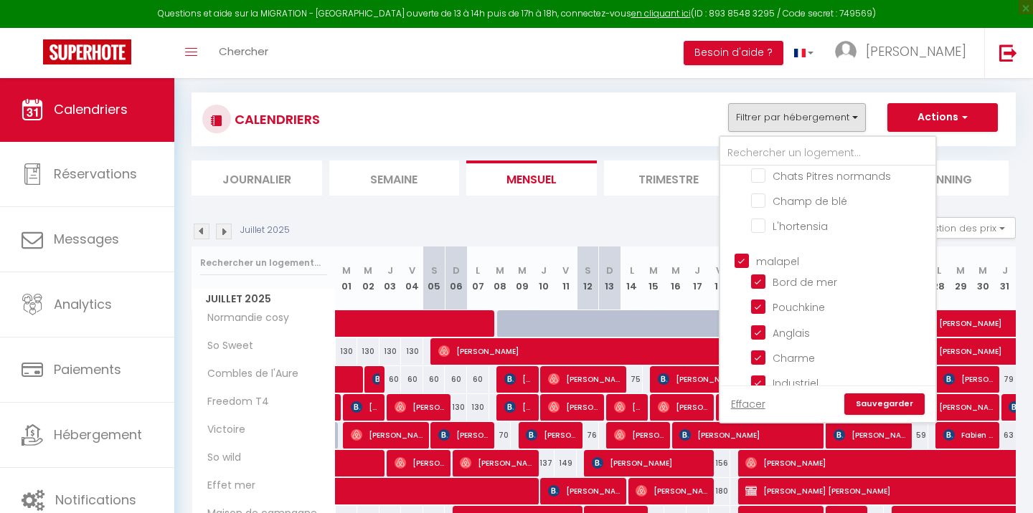
checkbox input "false"
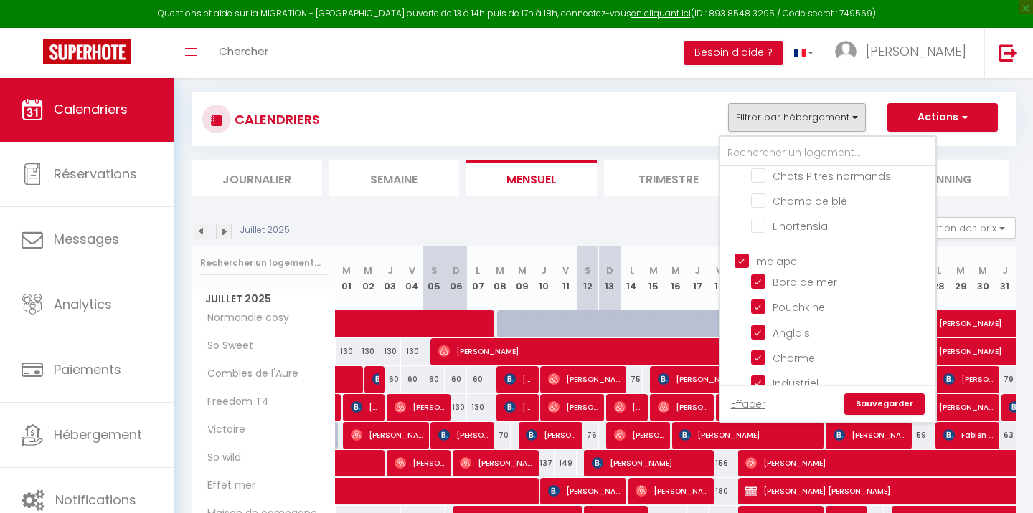
checkbox input "false"
checkbox input "true"
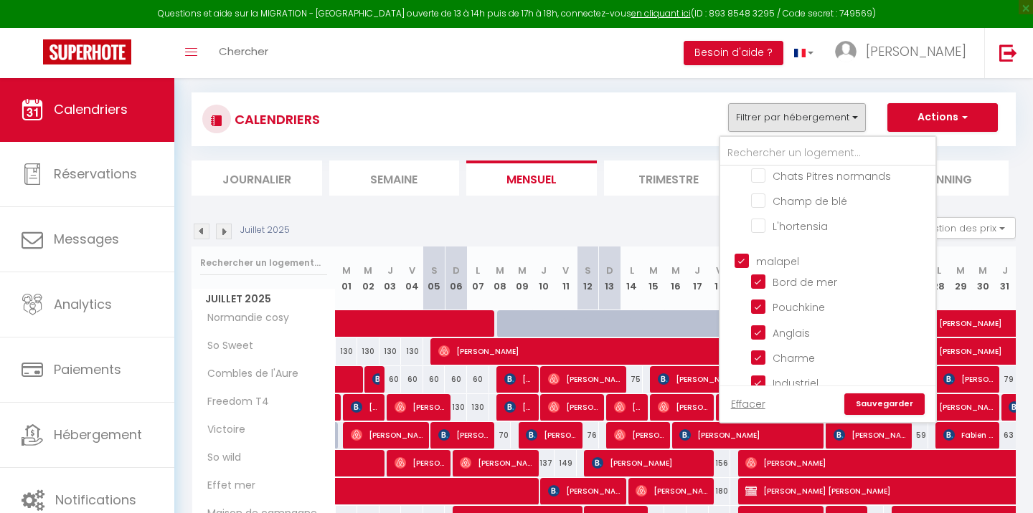
checkbox input "true"
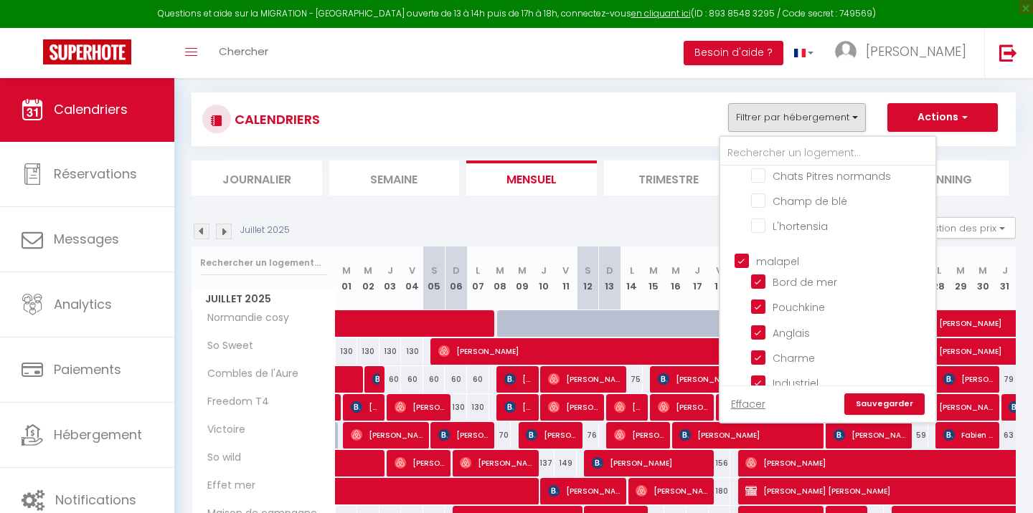
checkbox input "true"
checkbox input "false"
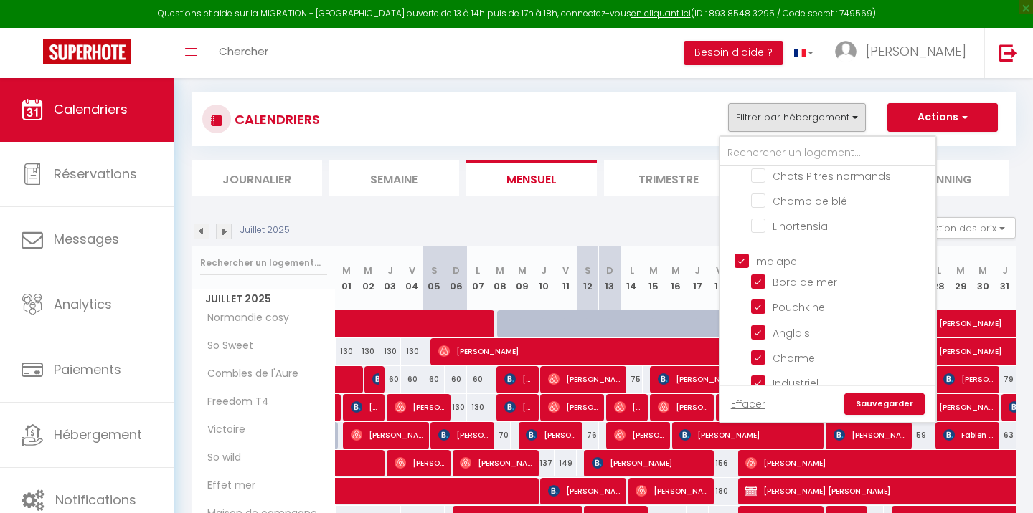
checkbox input "false"
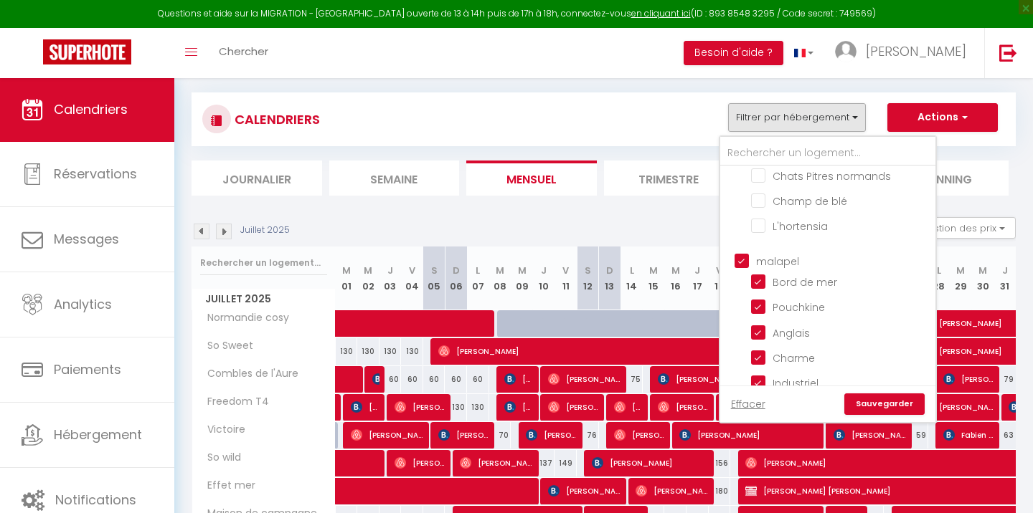
checkbox input "false"
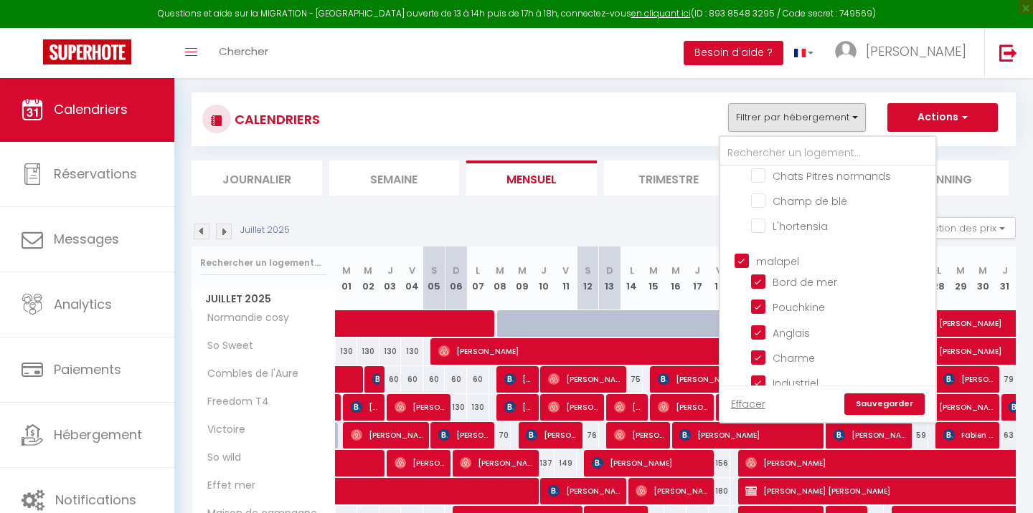
checkbox input "false"
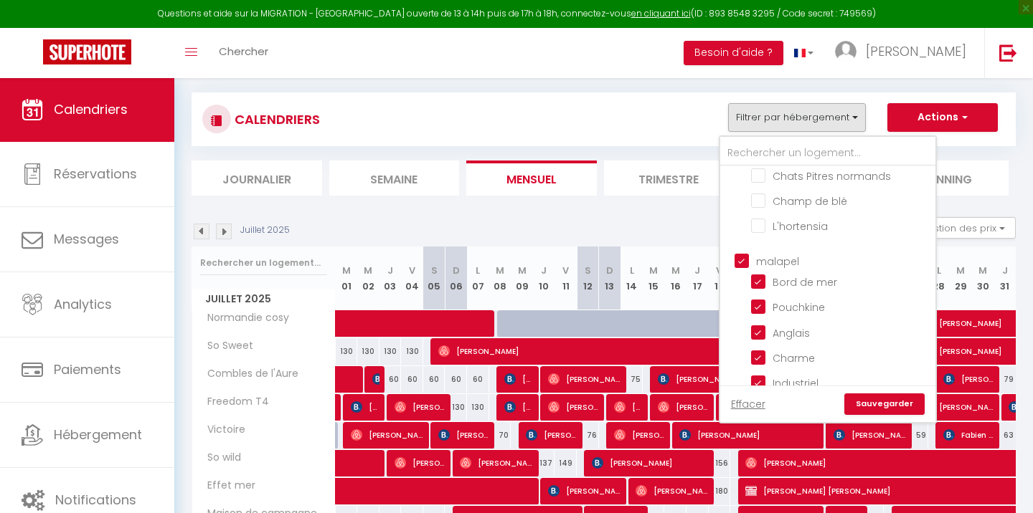
checkbox input "false"
checkbox input "true"
checkbox input "false"
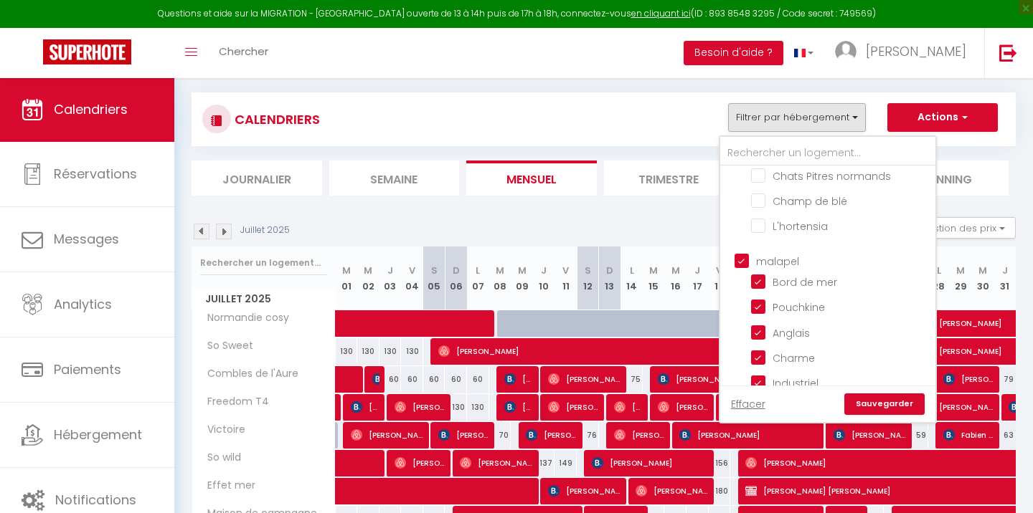
checkbox input "false"
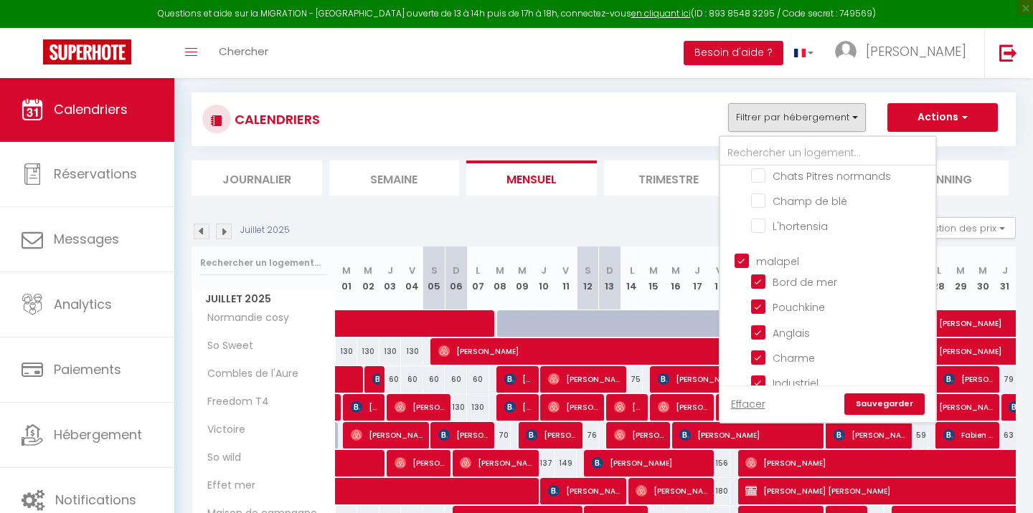
checkbox input "false"
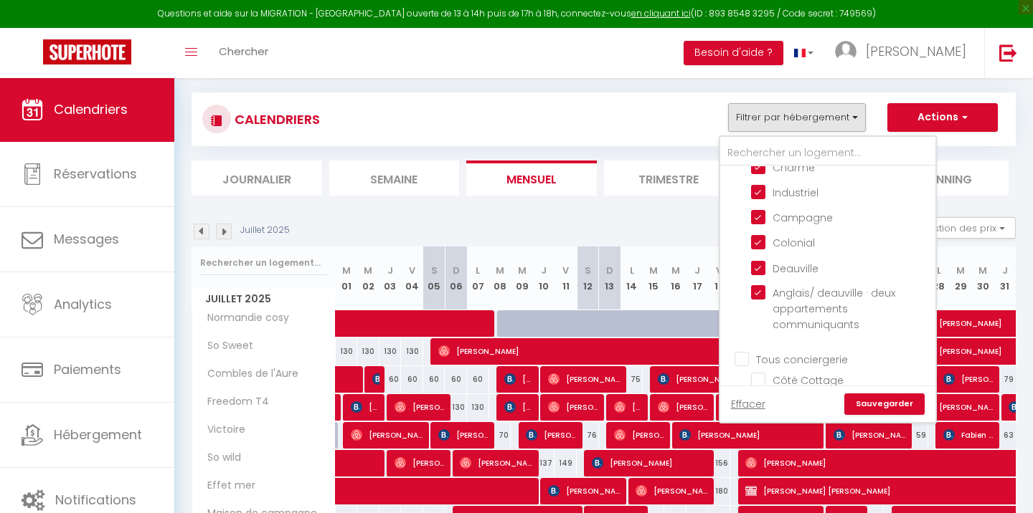
scroll to position [592, 0]
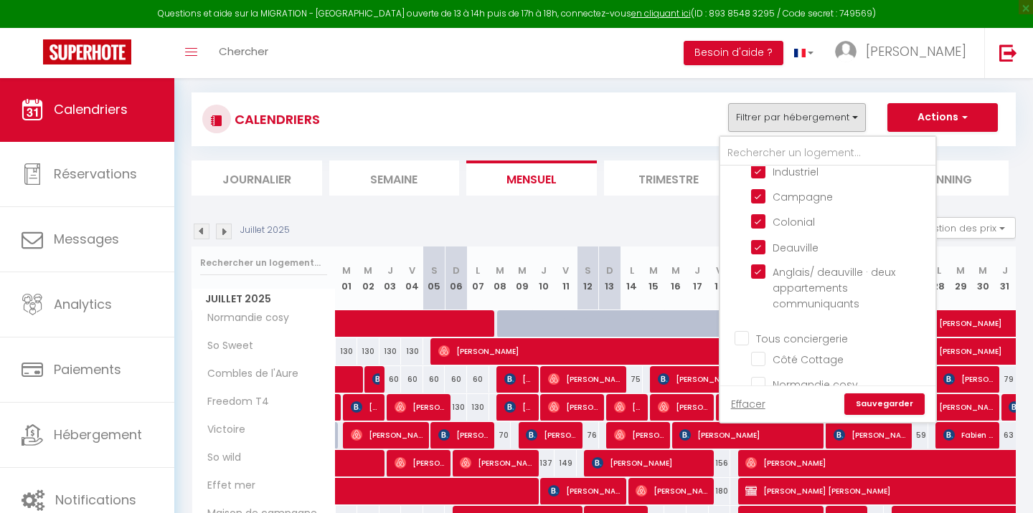
click at [879, 403] on link "Sauvegarder" at bounding box center [884, 405] width 80 height 22
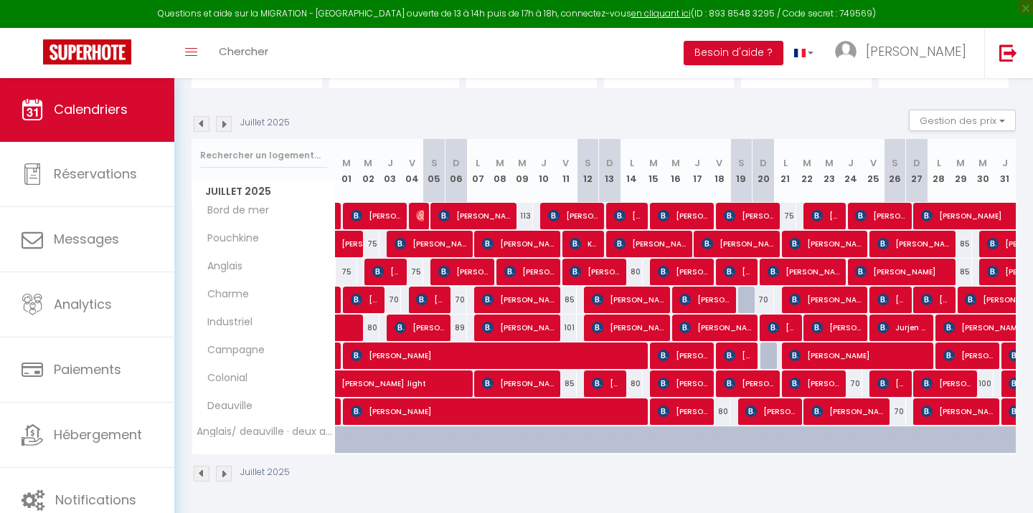
scroll to position [123, 0]
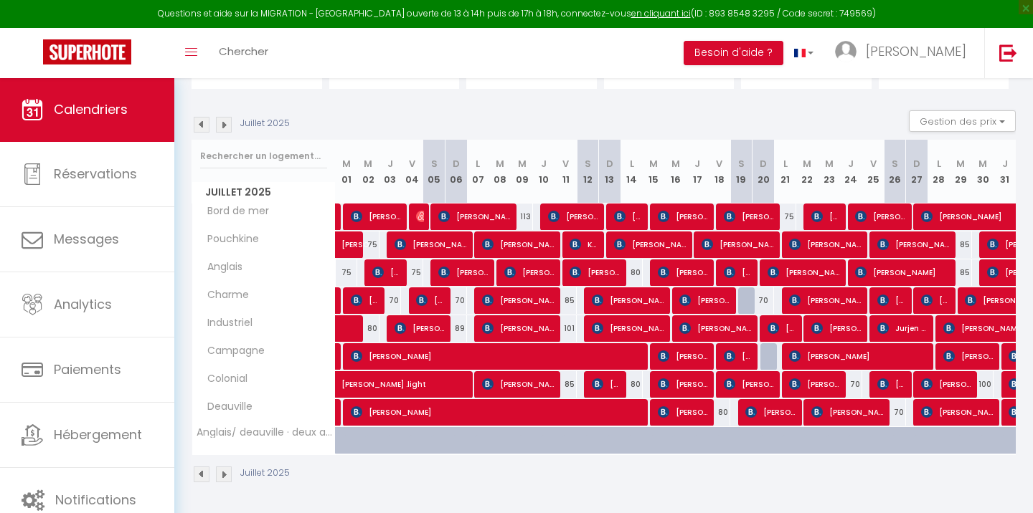
click at [417, 219] on img at bounding box center [421, 216] width 11 height 11
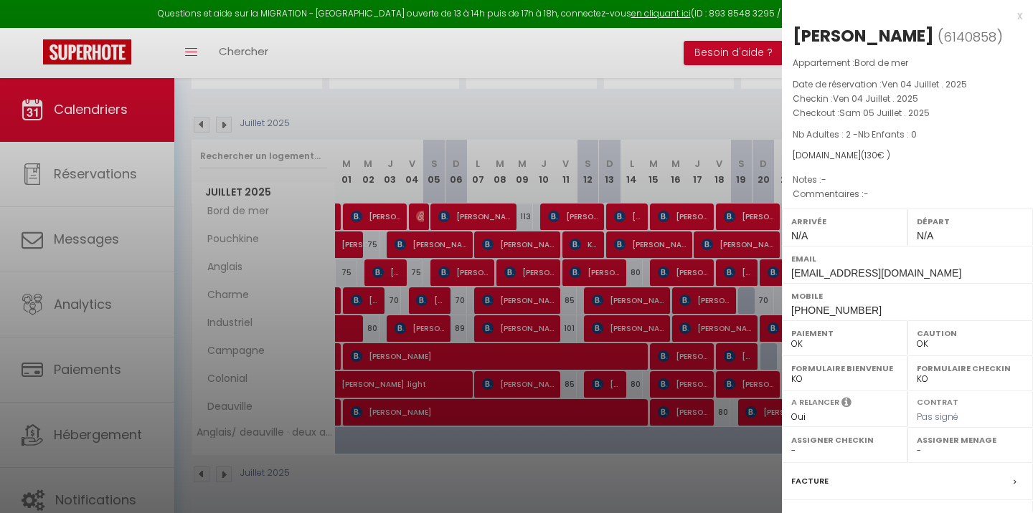
click at [611, 290] on div at bounding box center [516, 256] width 1033 height 513
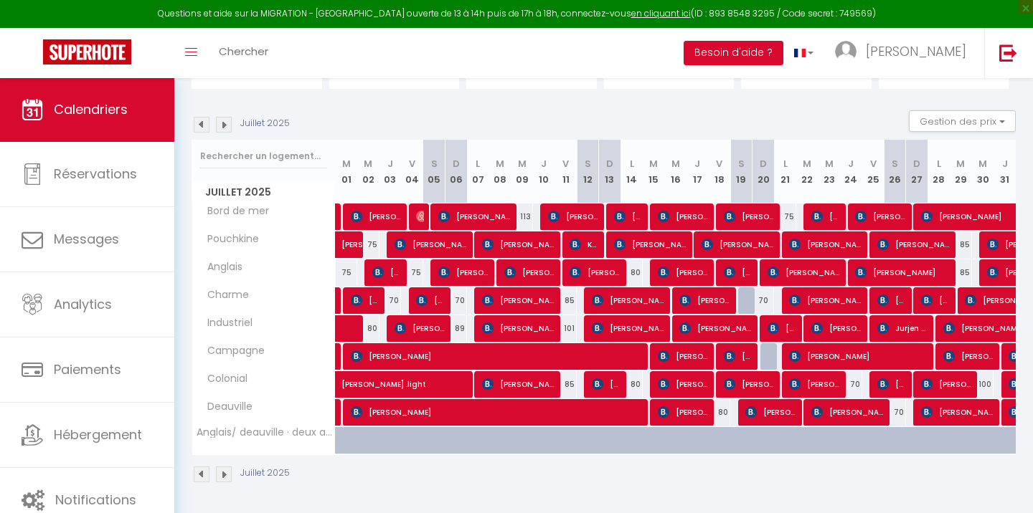
click at [1001, 209] on span "lynn hansell" at bounding box center [1003, 216] width 165 height 27
select select "KO"
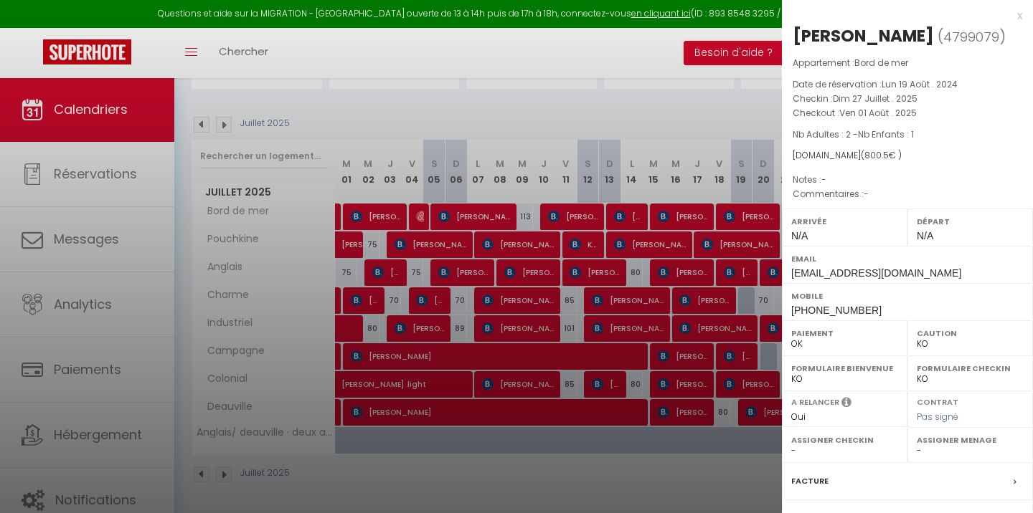
click at [669, 315] on div at bounding box center [516, 256] width 1033 height 513
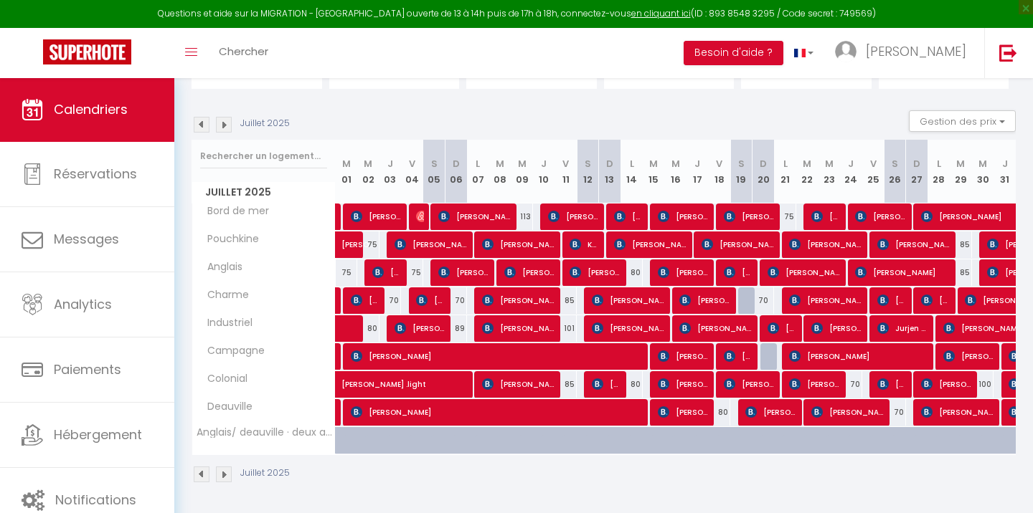
click at [991, 242] on img at bounding box center [992, 244] width 11 height 11
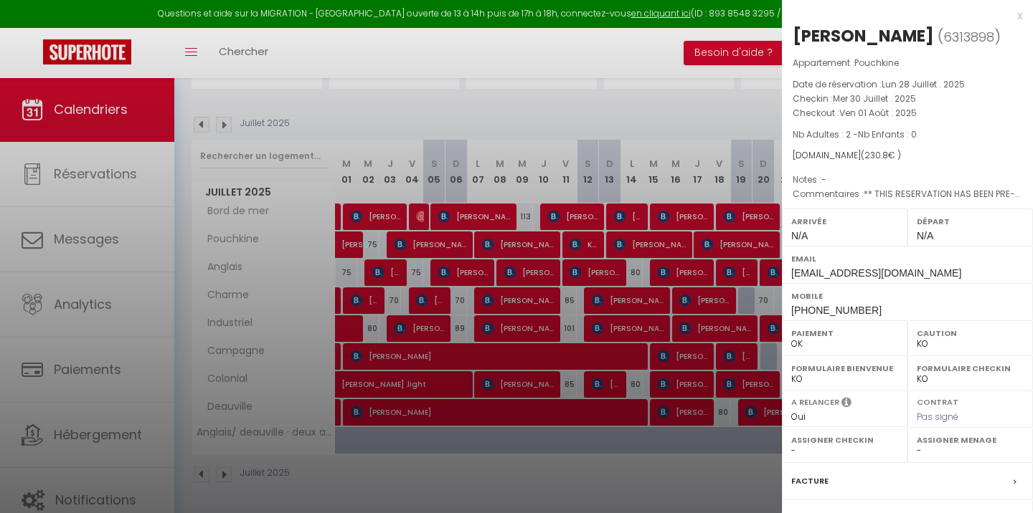
click at [686, 321] on div at bounding box center [516, 256] width 1033 height 513
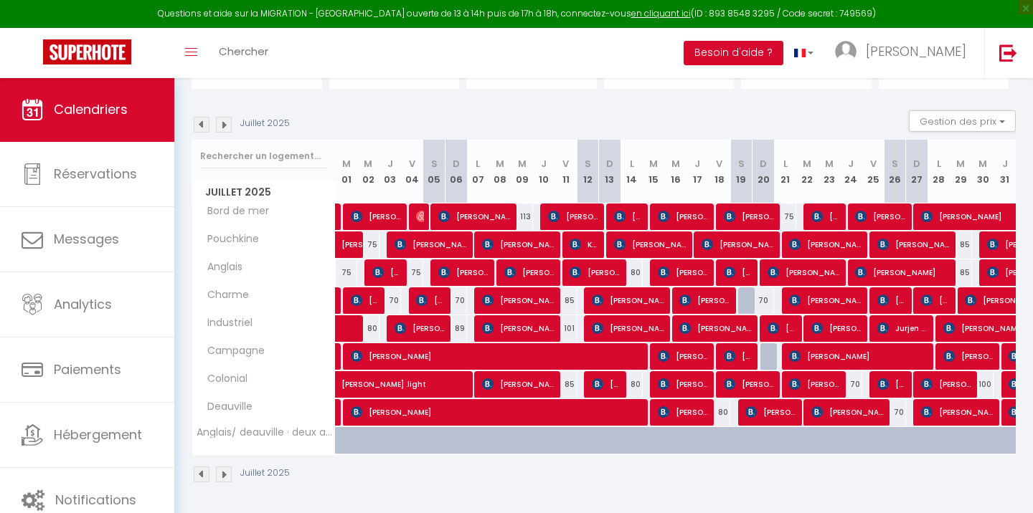
click at [1000, 275] on span "THIERRY DON" at bounding box center [1020, 272] width 66 height 27
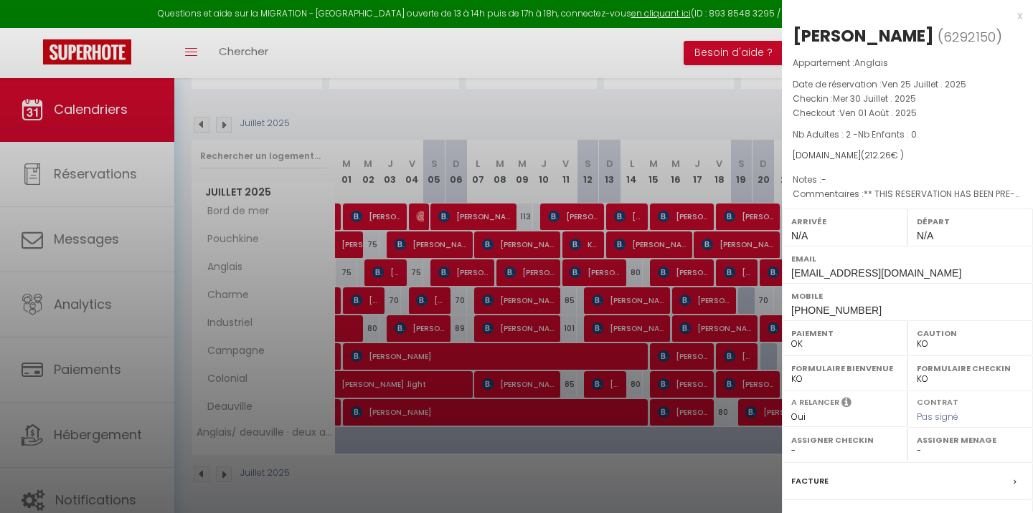
click at [626, 334] on div at bounding box center [516, 256] width 1033 height 513
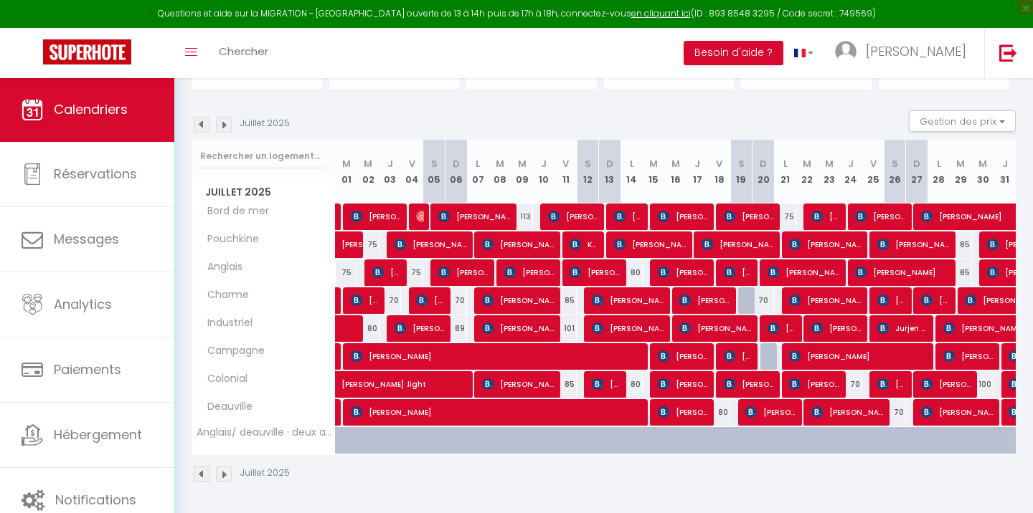
click at [965, 300] on img at bounding box center [969, 300] width 11 height 11
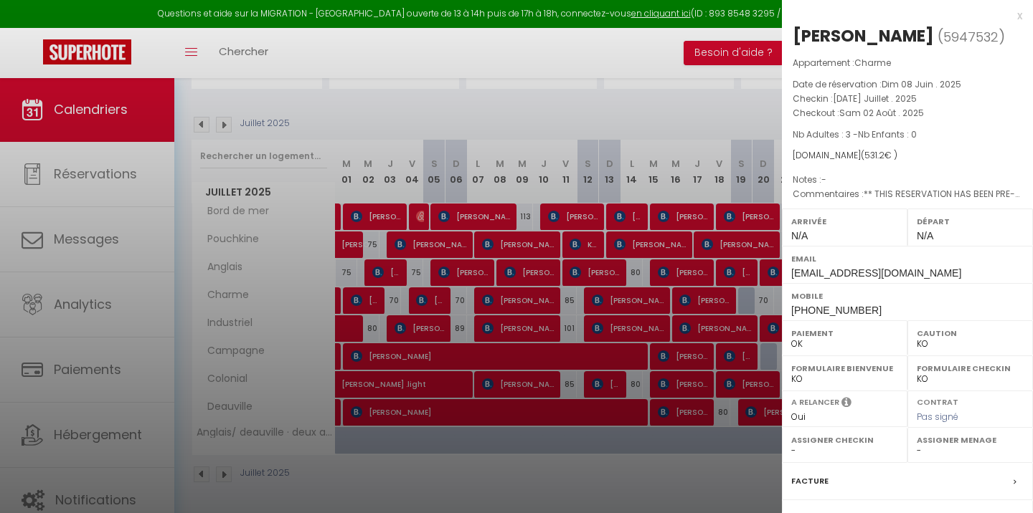
click at [698, 348] on div at bounding box center [516, 256] width 1033 height 513
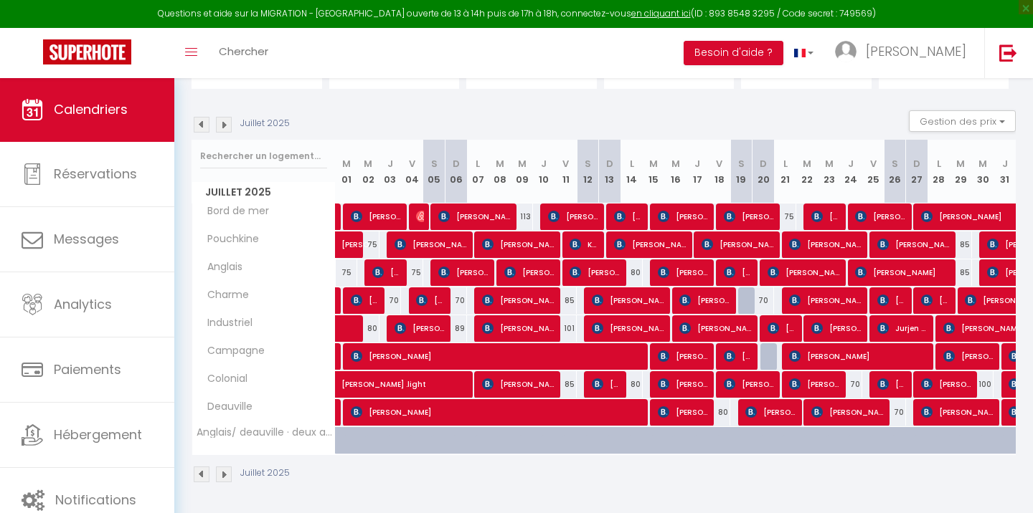
click at [1005, 326] on span "Helmut Geil" at bounding box center [1042, 328] width 198 height 27
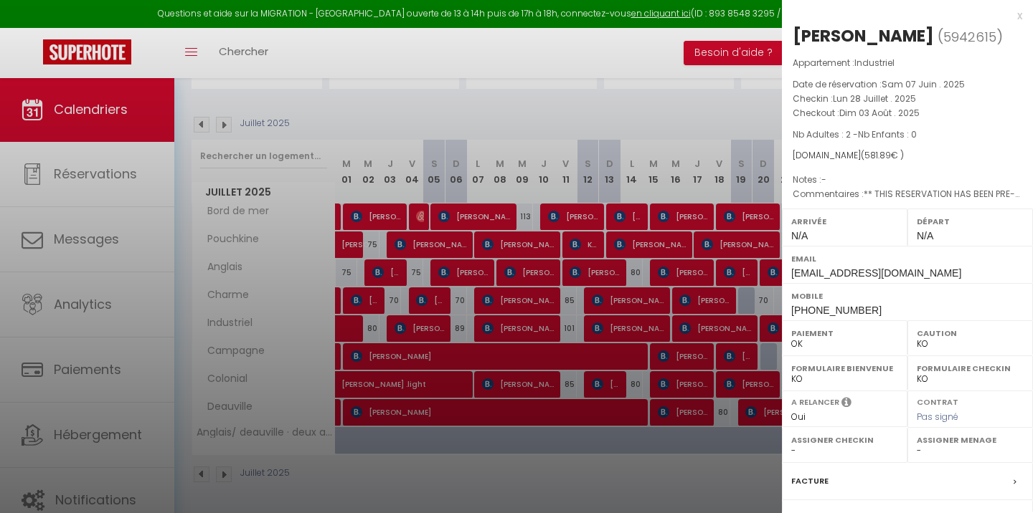
click at [673, 326] on div at bounding box center [516, 256] width 1033 height 513
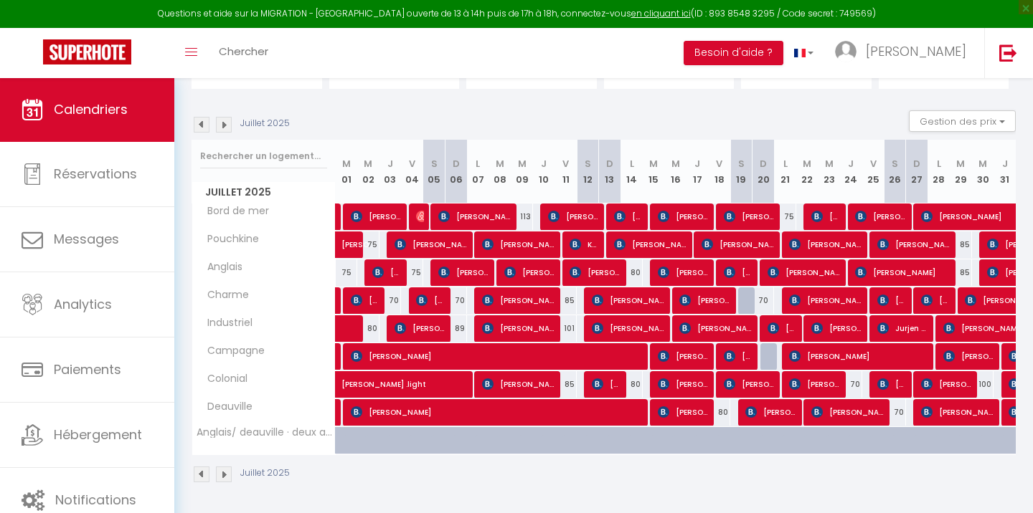
click at [1008, 356] on img at bounding box center [1013, 356] width 11 height 11
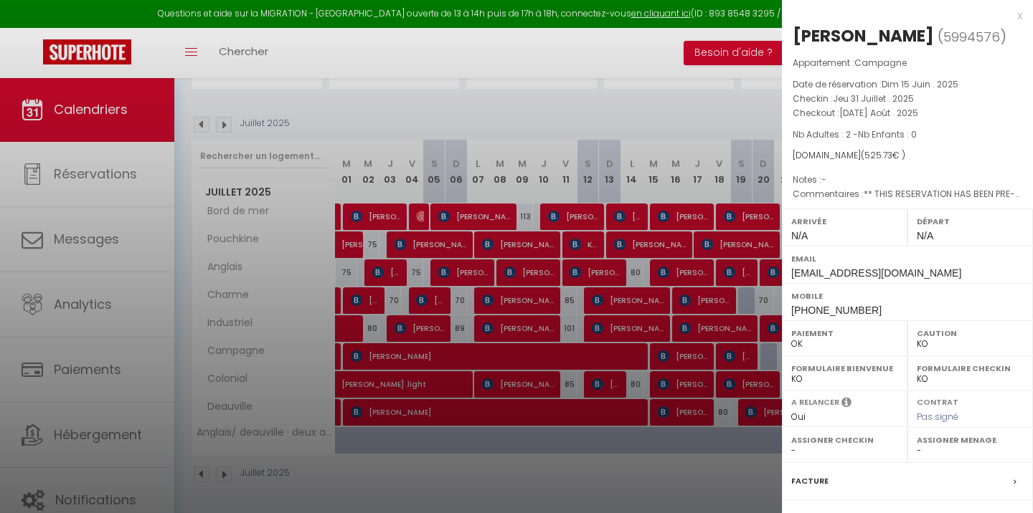
click at [599, 427] on div at bounding box center [516, 256] width 1033 height 513
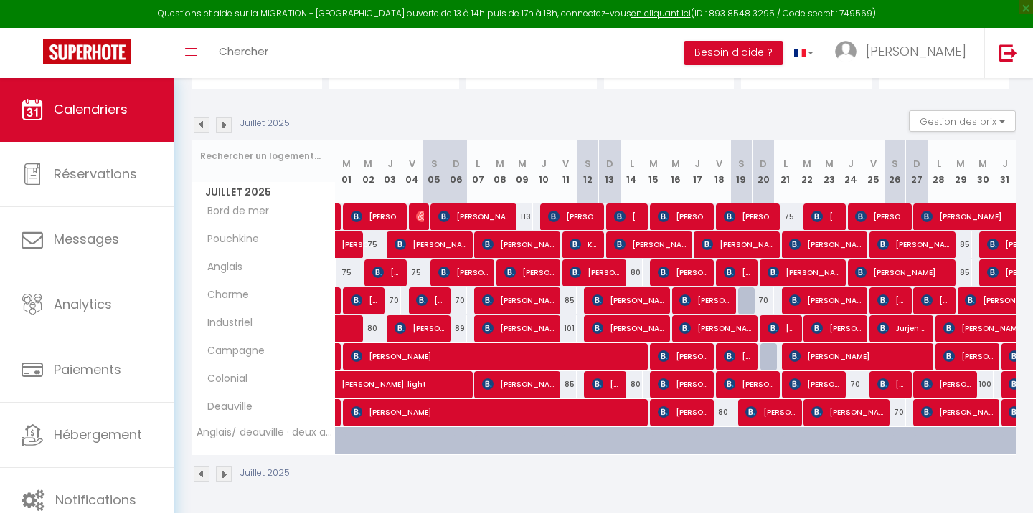
click at [1004, 356] on div at bounding box center [1012, 356] width 22 height 27
click at [1012, 358] on img at bounding box center [1013, 356] width 11 height 11
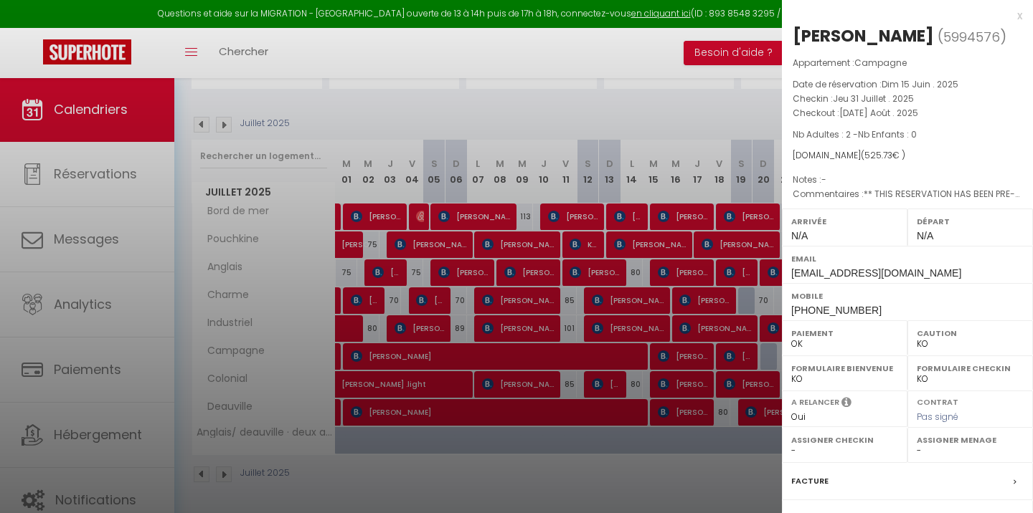
click at [701, 407] on div at bounding box center [516, 256] width 1033 height 513
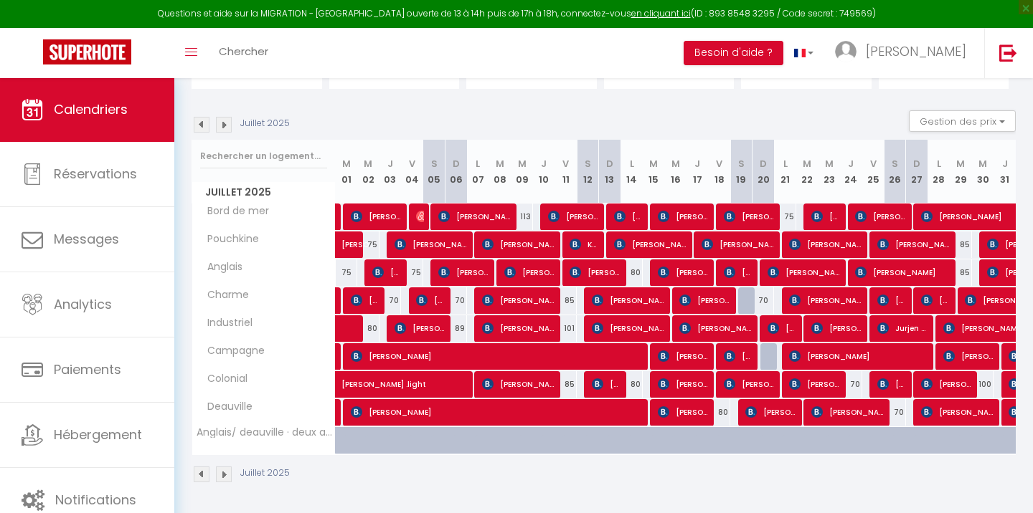
click at [1010, 381] on img at bounding box center [1013, 384] width 11 height 11
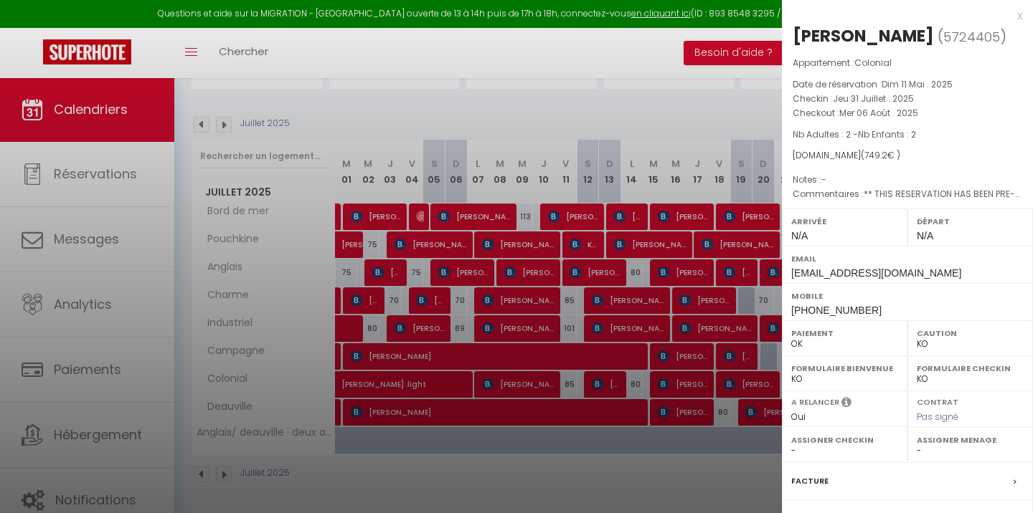
click at [711, 386] on div at bounding box center [516, 256] width 1033 height 513
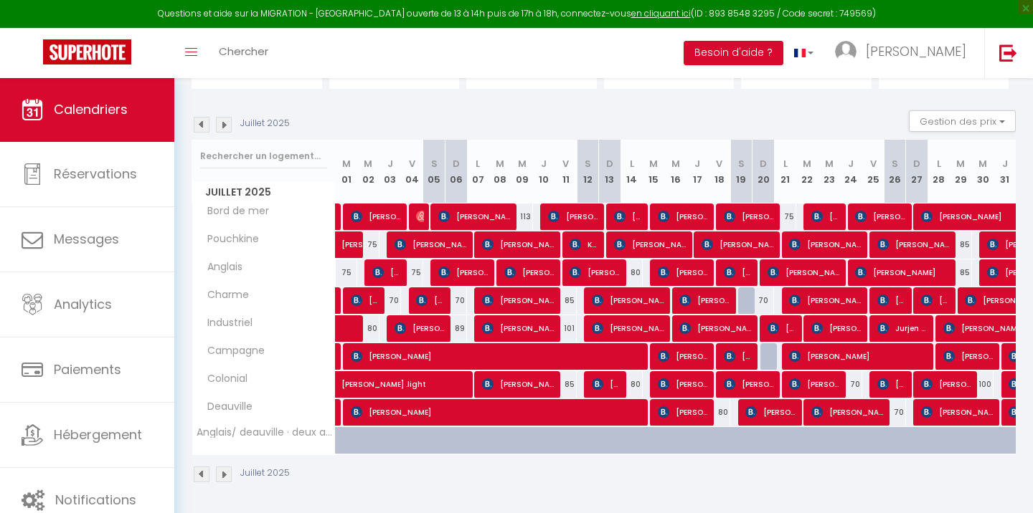
click at [1011, 413] on img at bounding box center [1013, 412] width 11 height 11
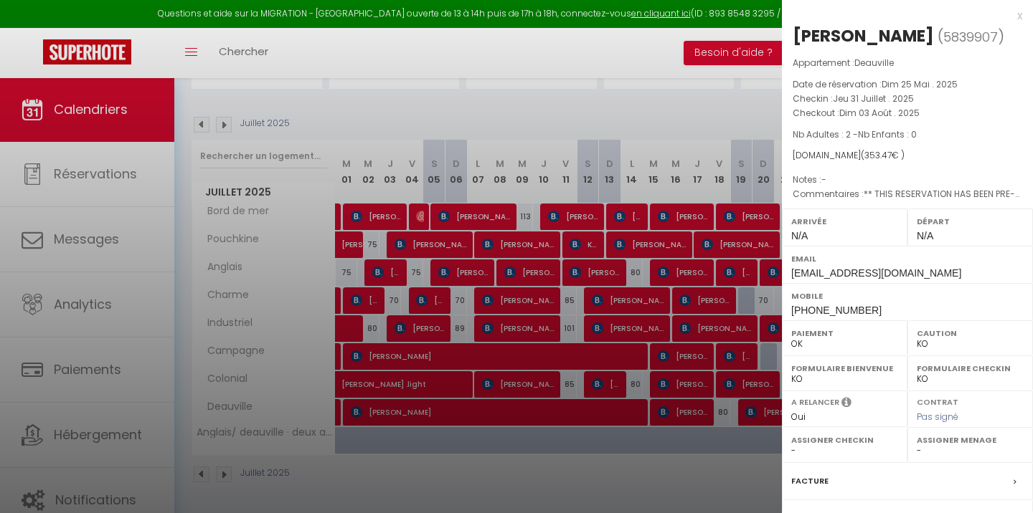
click at [650, 389] on div at bounding box center [516, 256] width 1033 height 513
